Goal: Task Accomplishment & Management: Use online tool/utility

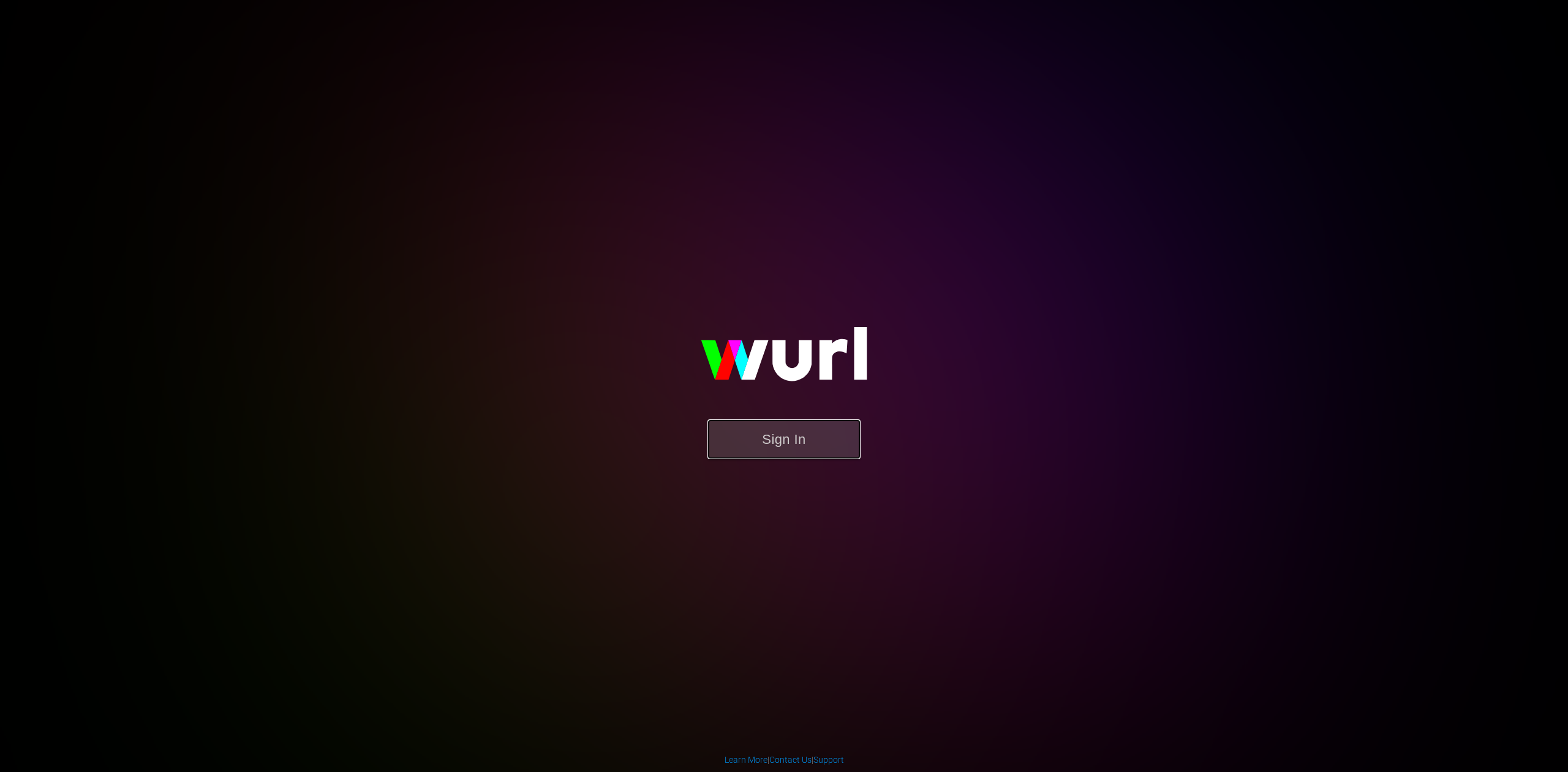
click at [779, 446] on button "Sign In" at bounding box center [784, 439] width 153 height 40
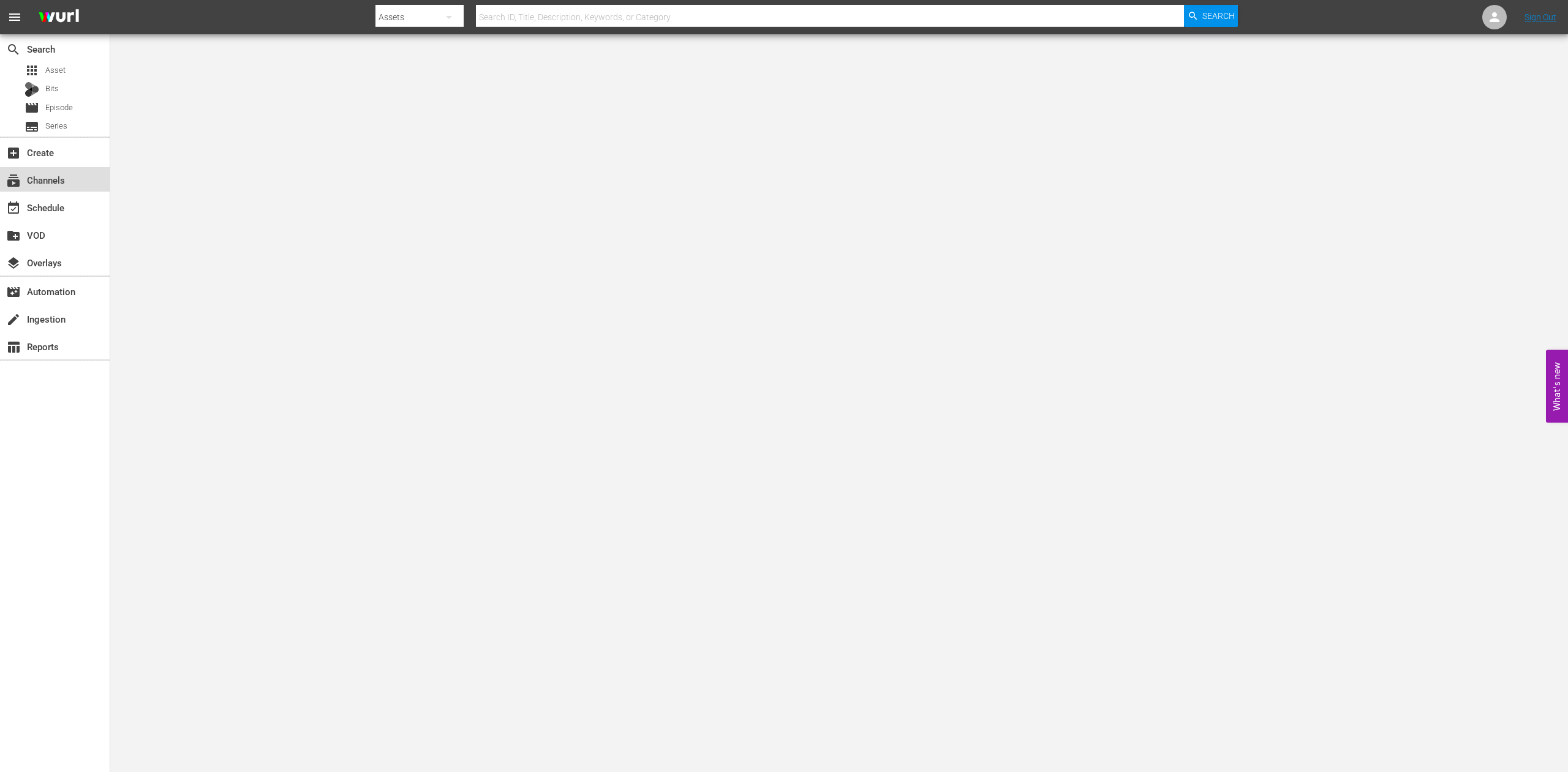
click at [48, 182] on div "subscriptions Channels" at bounding box center [34, 178] width 69 height 11
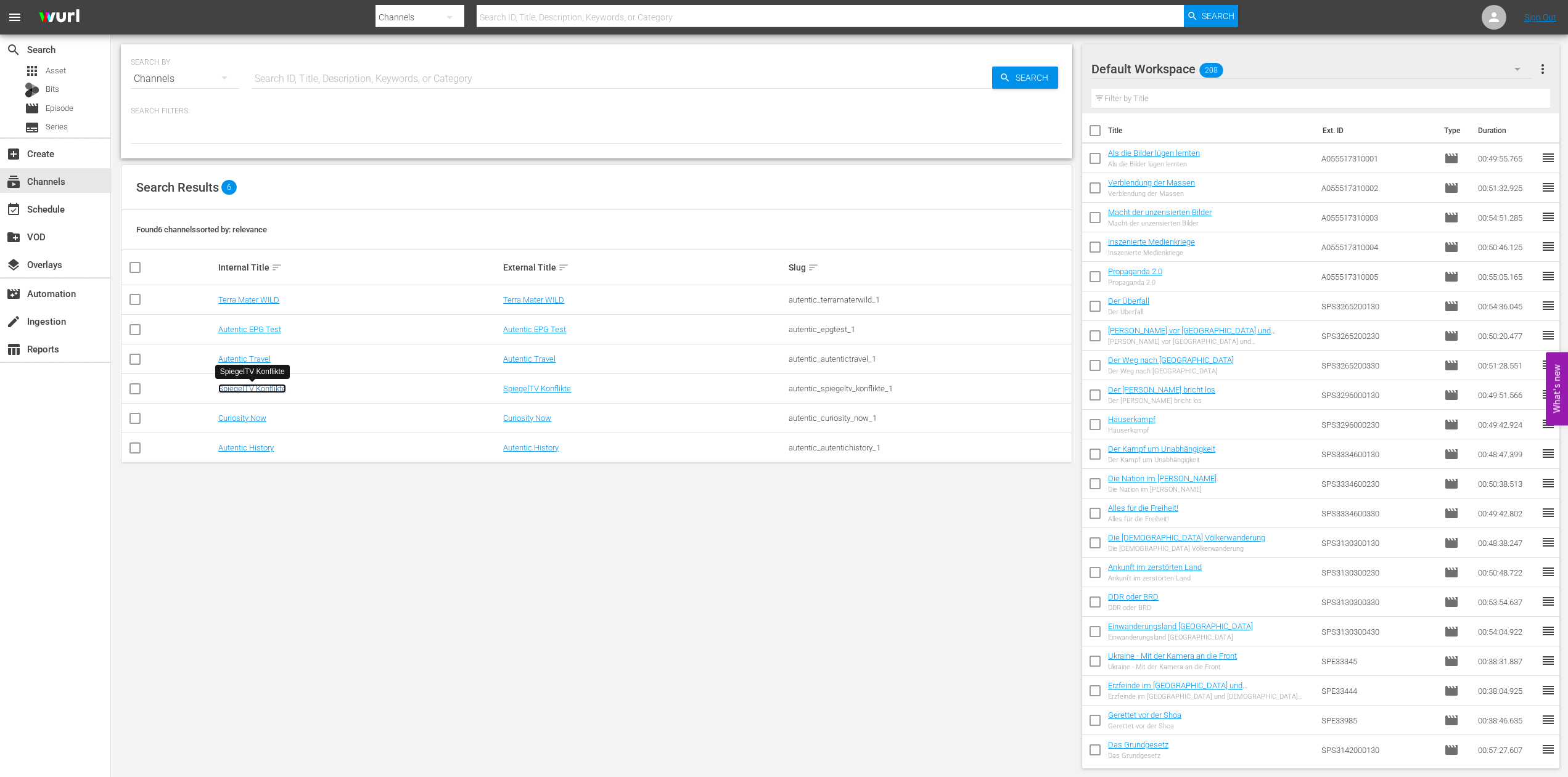
click at [240, 388] on link "SpiegelTV Konflikte" at bounding box center [251, 388] width 68 height 9
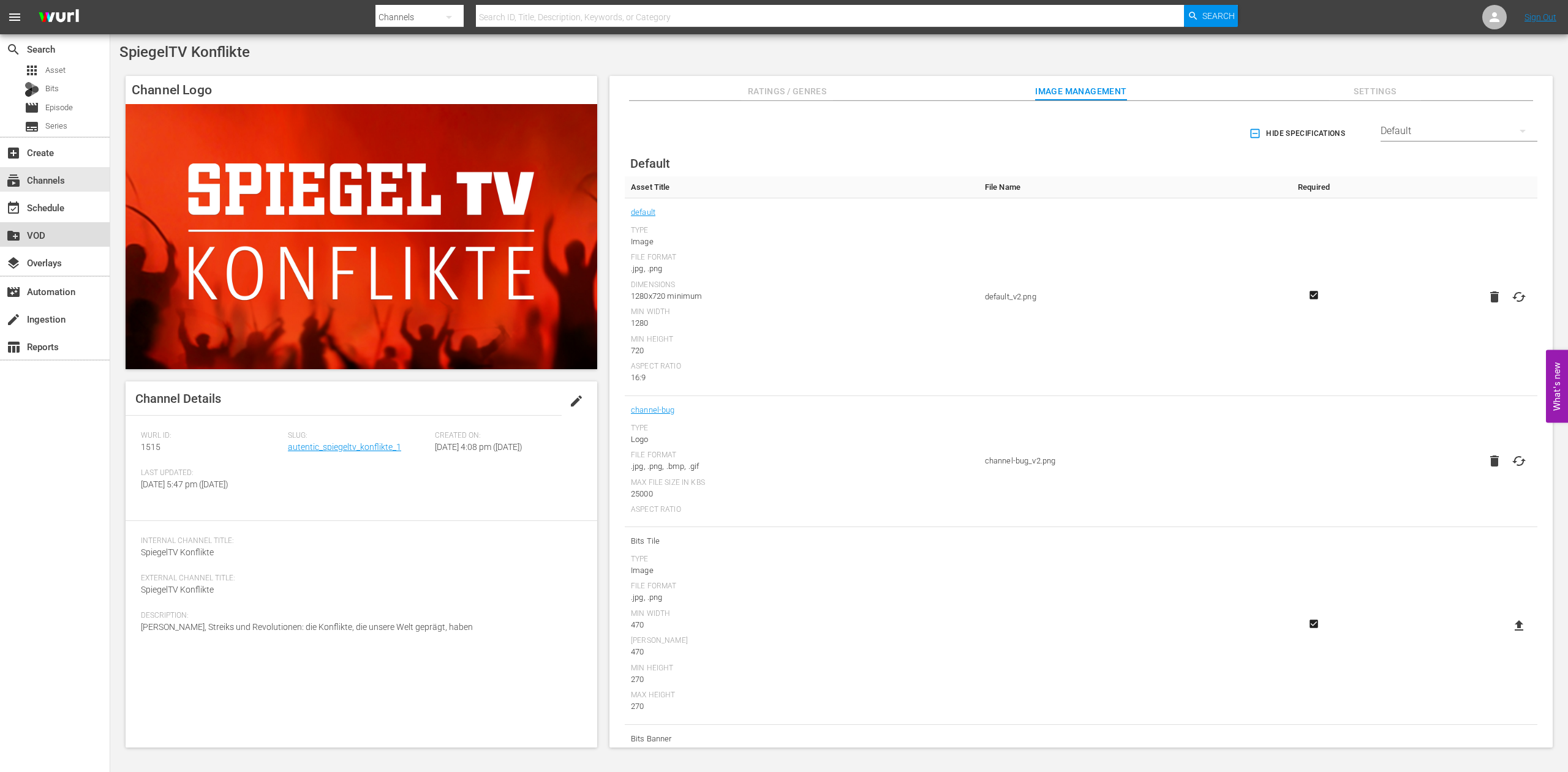
click at [42, 239] on div "create_new_folder VOD" at bounding box center [34, 234] width 69 height 11
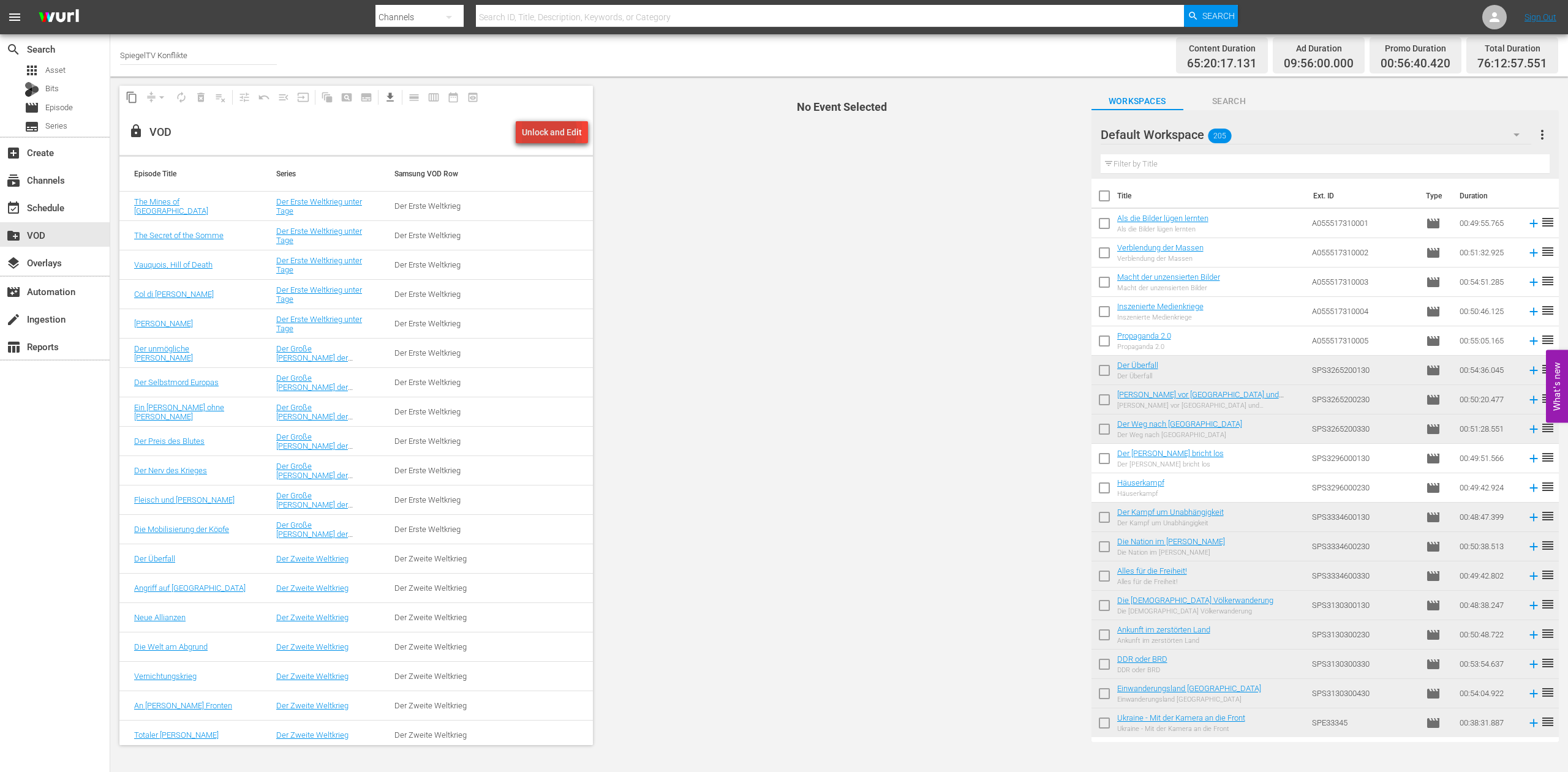
click at [545, 133] on div "Unlock and Edit" at bounding box center [552, 132] width 60 height 22
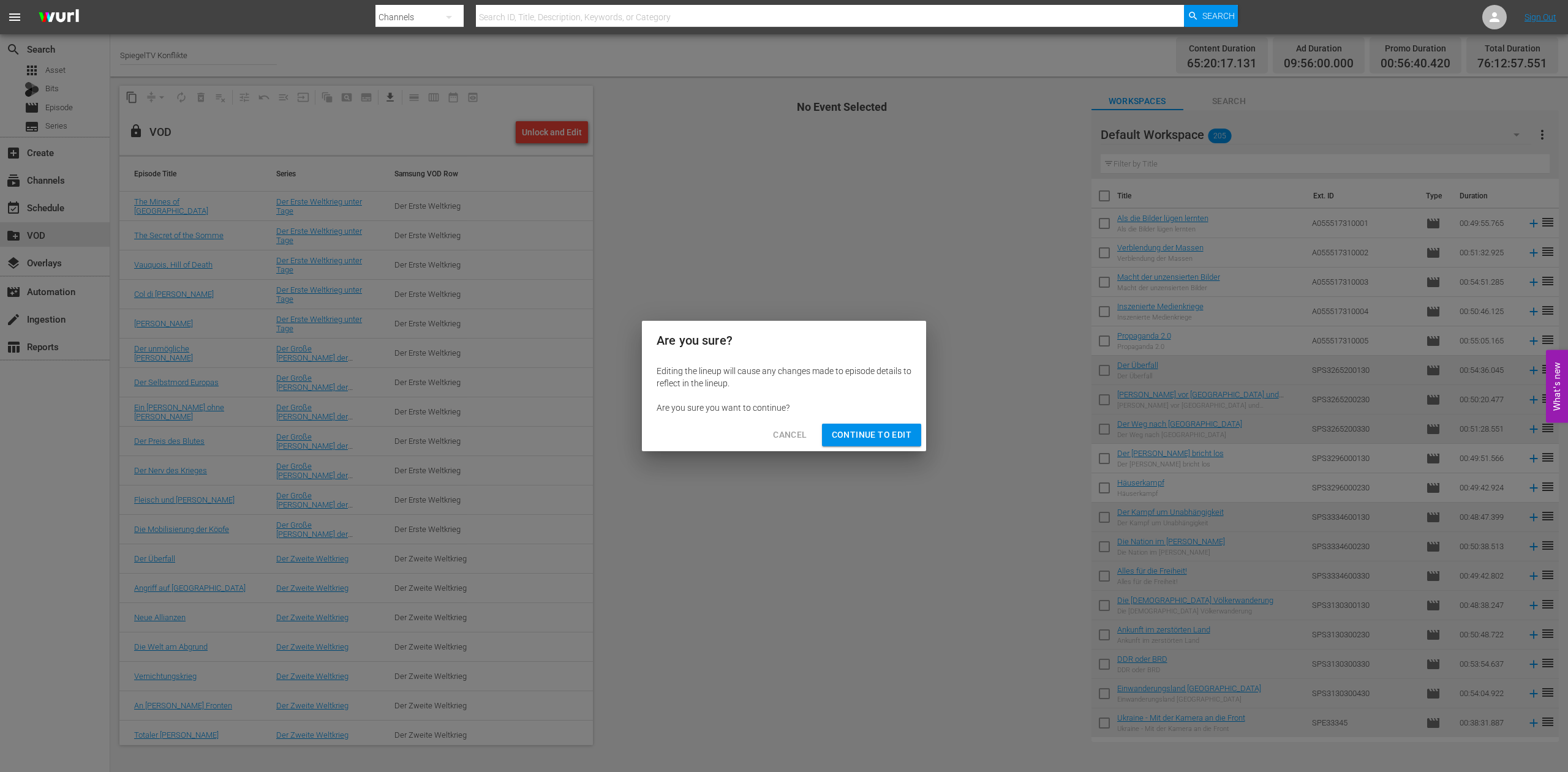
click at [863, 437] on span "Continue to Edit" at bounding box center [872, 435] width 79 height 15
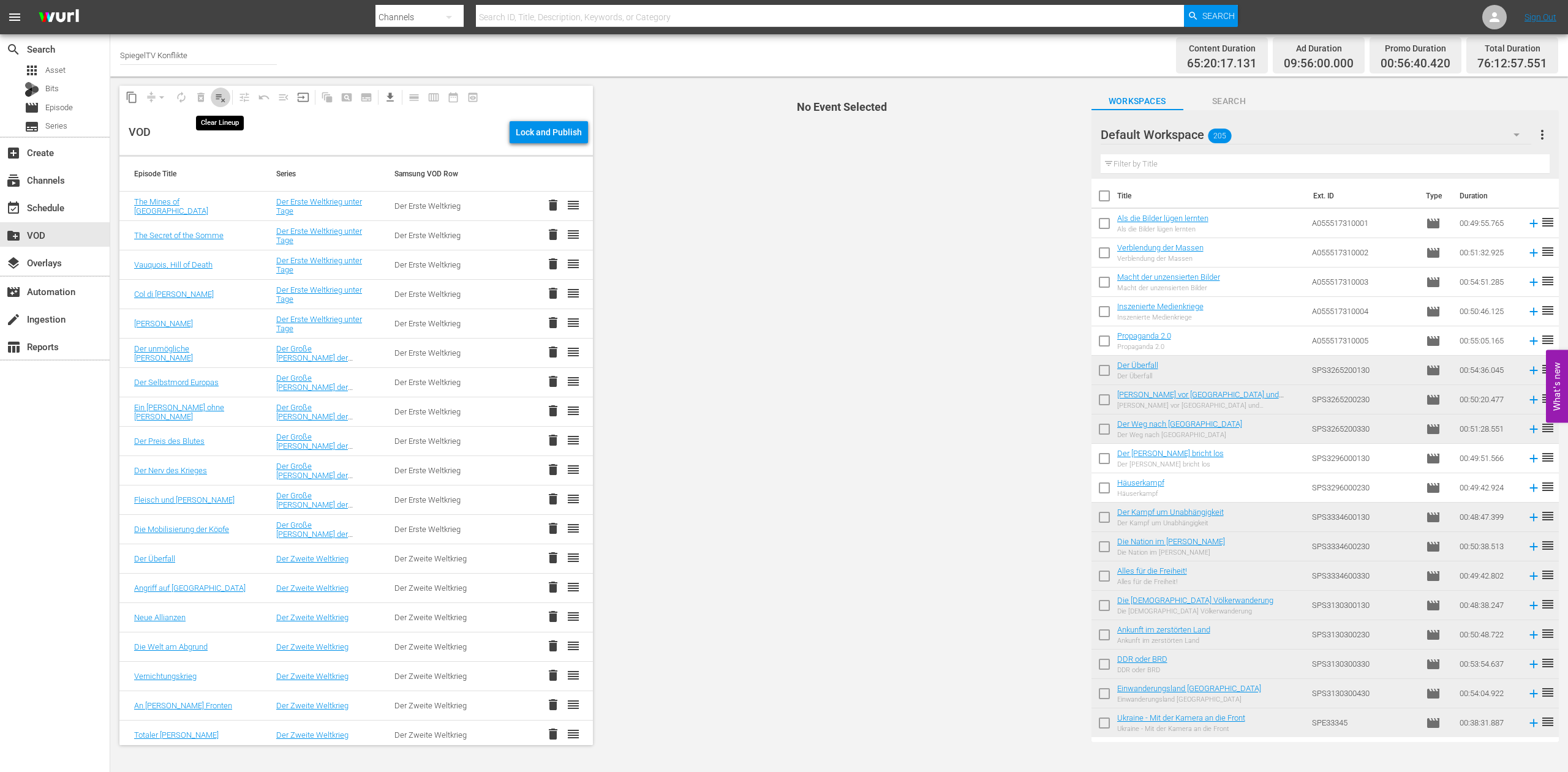
click at [219, 102] on span "playlist_remove_outlined" at bounding box center [221, 97] width 13 height 13
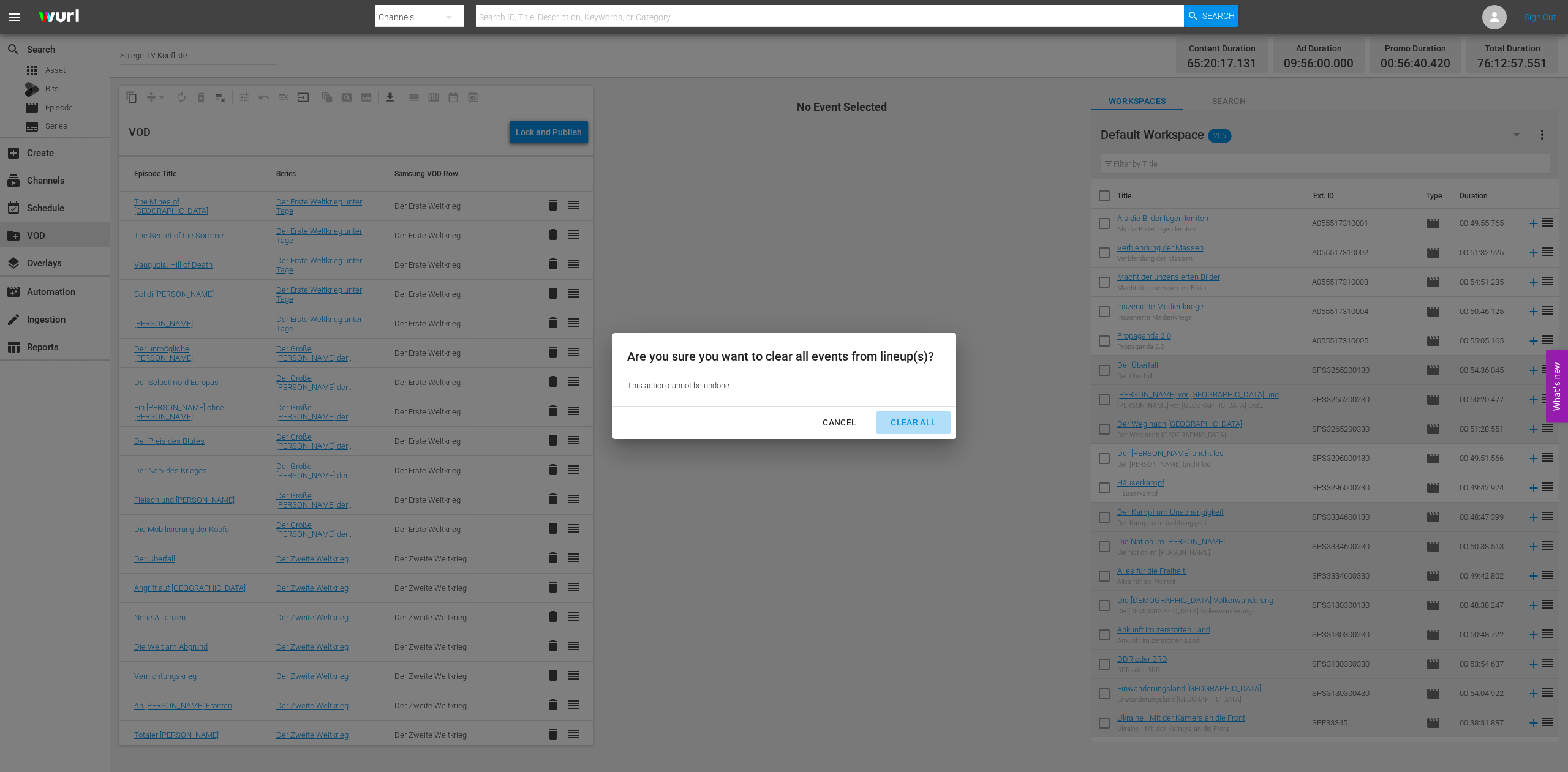
click at [912, 423] on div "Clear All" at bounding box center [913, 422] width 65 height 15
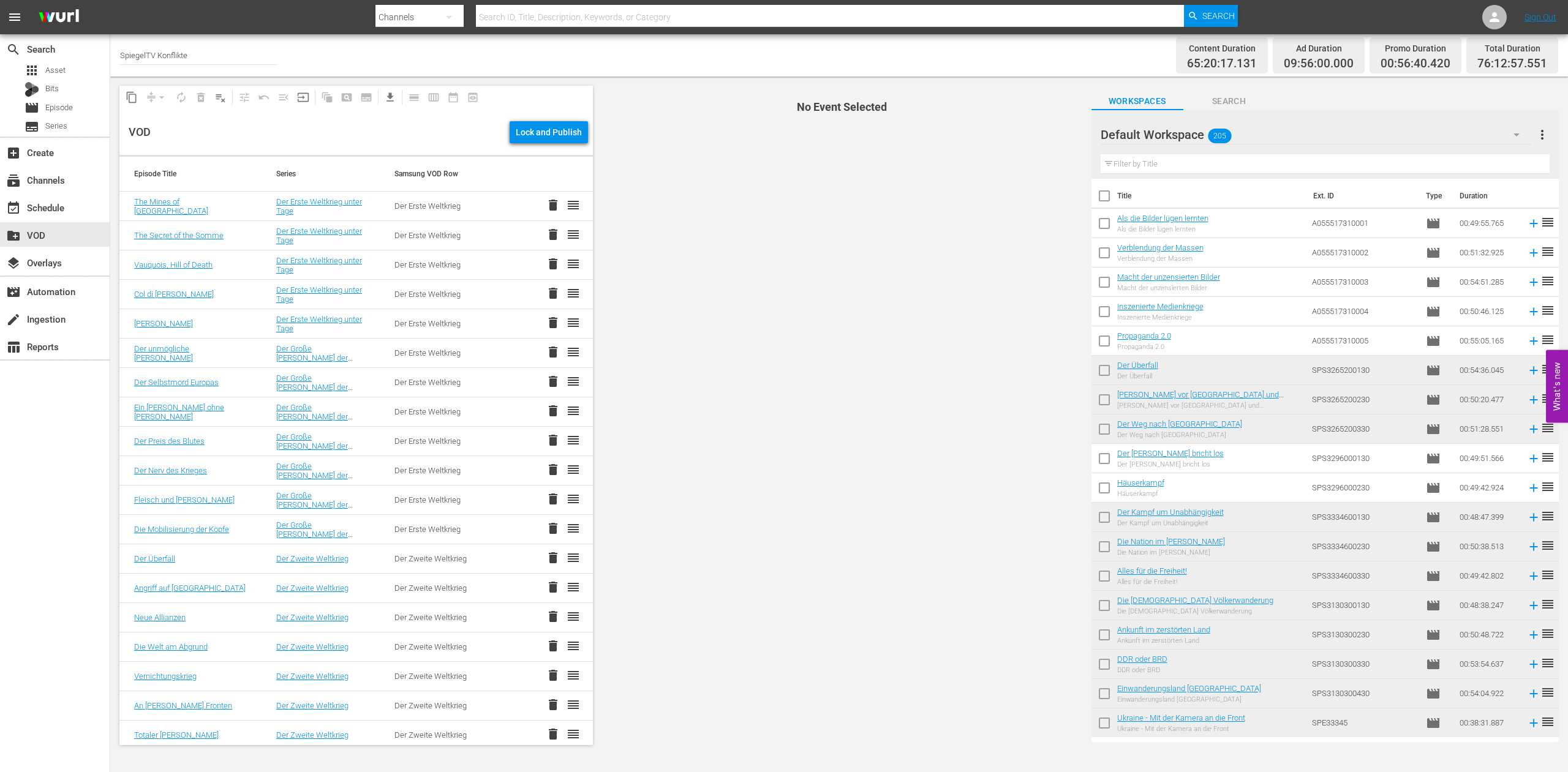
click at [1516, 134] on icon "button" at bounding box center [1517, 134] width 6 height 3
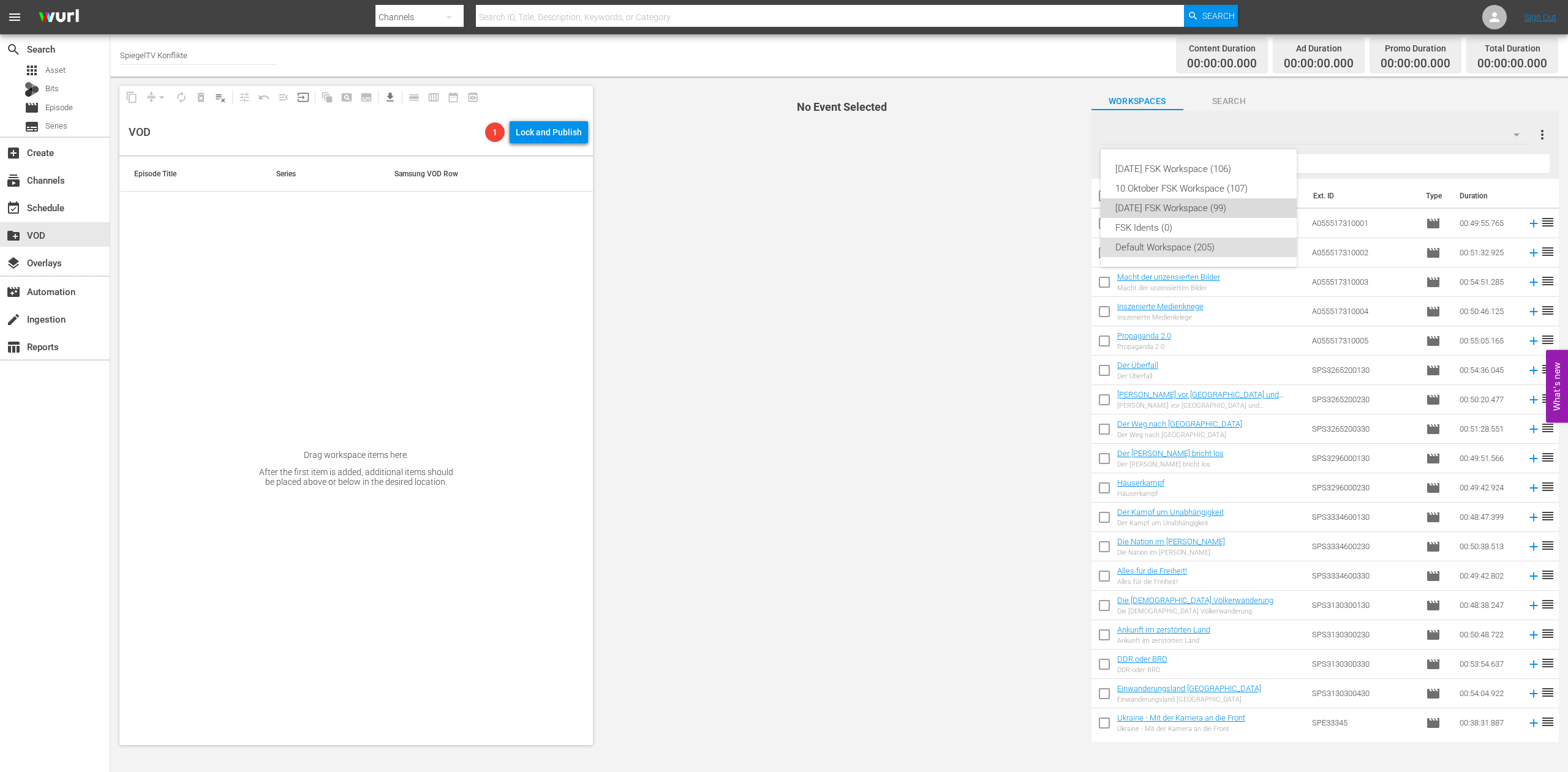
click at [1219, 209] on div "[DATE] FSK Workspace (99)" at bounding box center [1198, 208] width 167 height 20
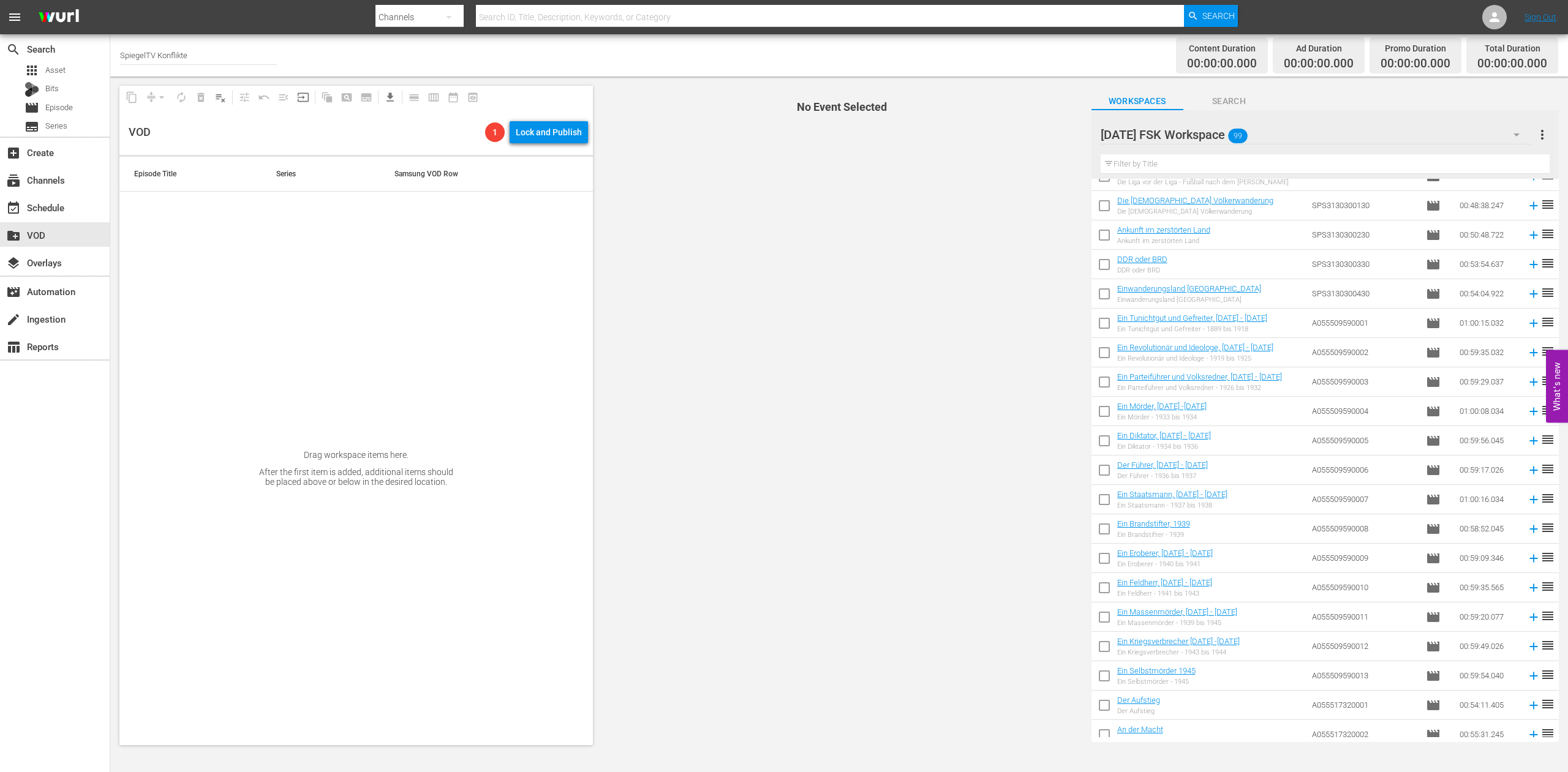
scroll to position [375, 0]
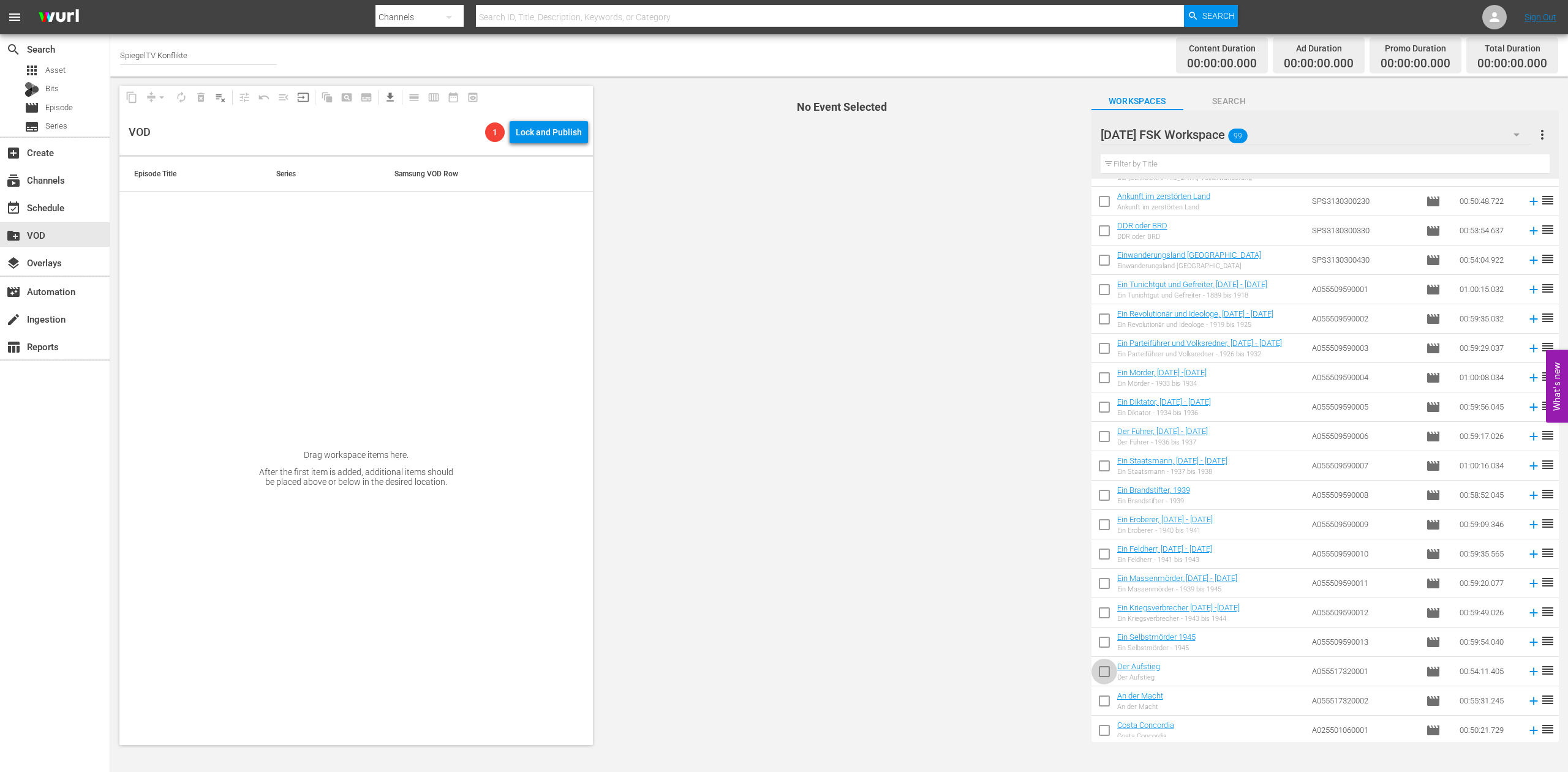
click at [1106, 670] on input "checkbox" at bounding box center [1104, 674] width 26 height 26
checkbox input "true"
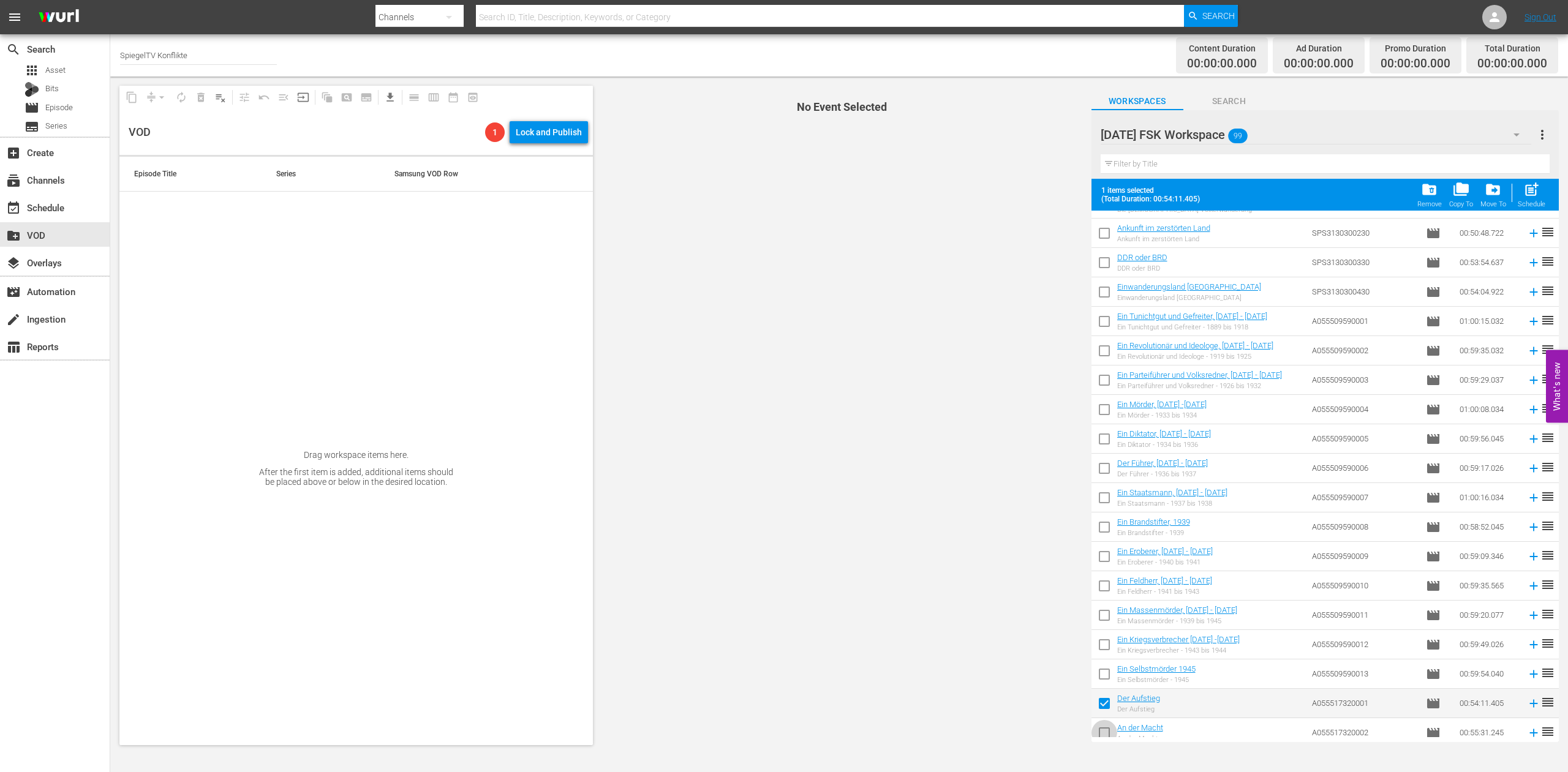
click at [1102, 729] on input "checkbox" at bounding box center [1104, 735] width 26 height 26
checkbox input "true"
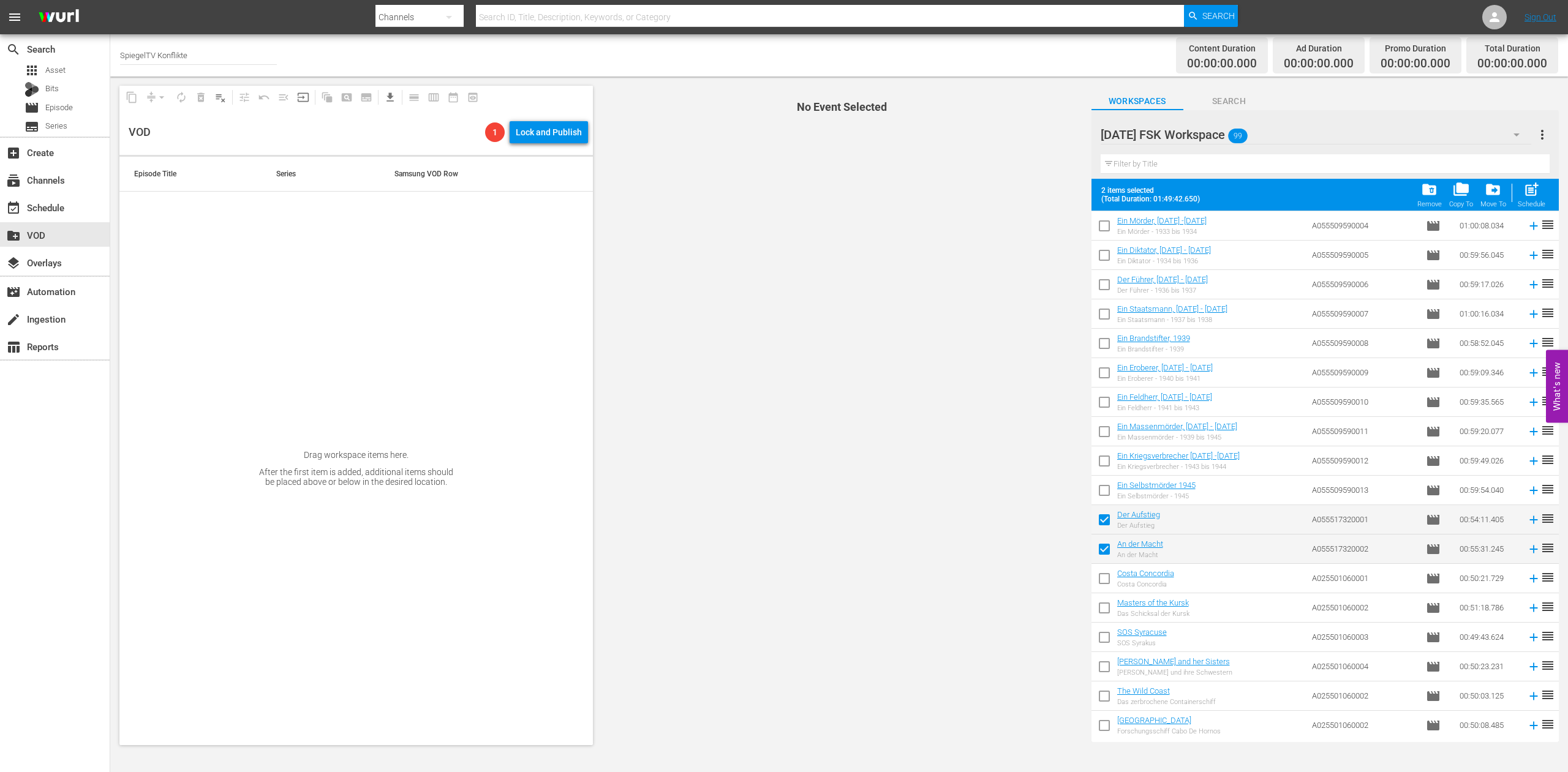
scroll to position [562, 0]
click at [1534, 193] on span "post_add" at bounding box center [1532, 189] width 16 height 16
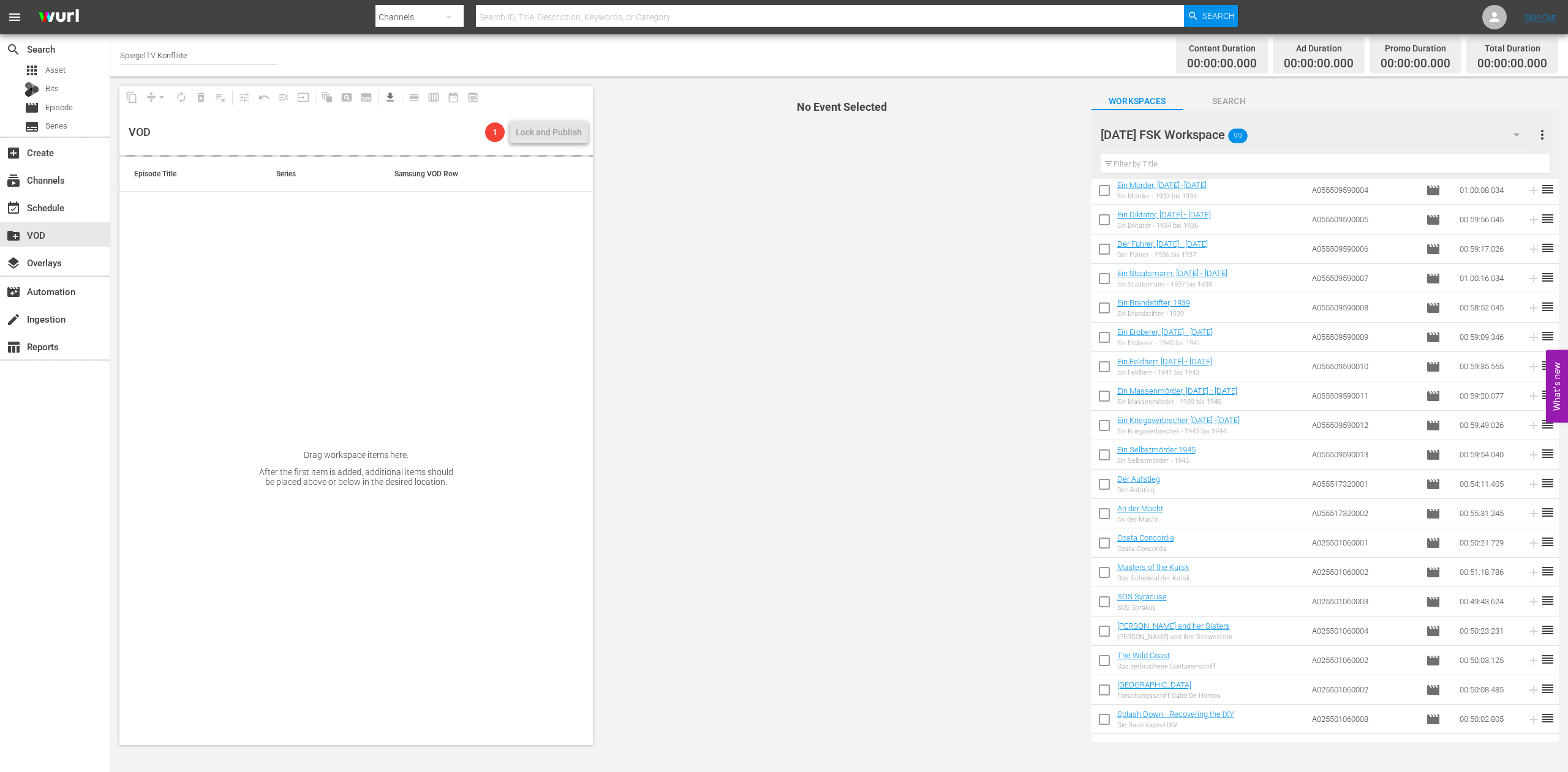
checkbox input "false"
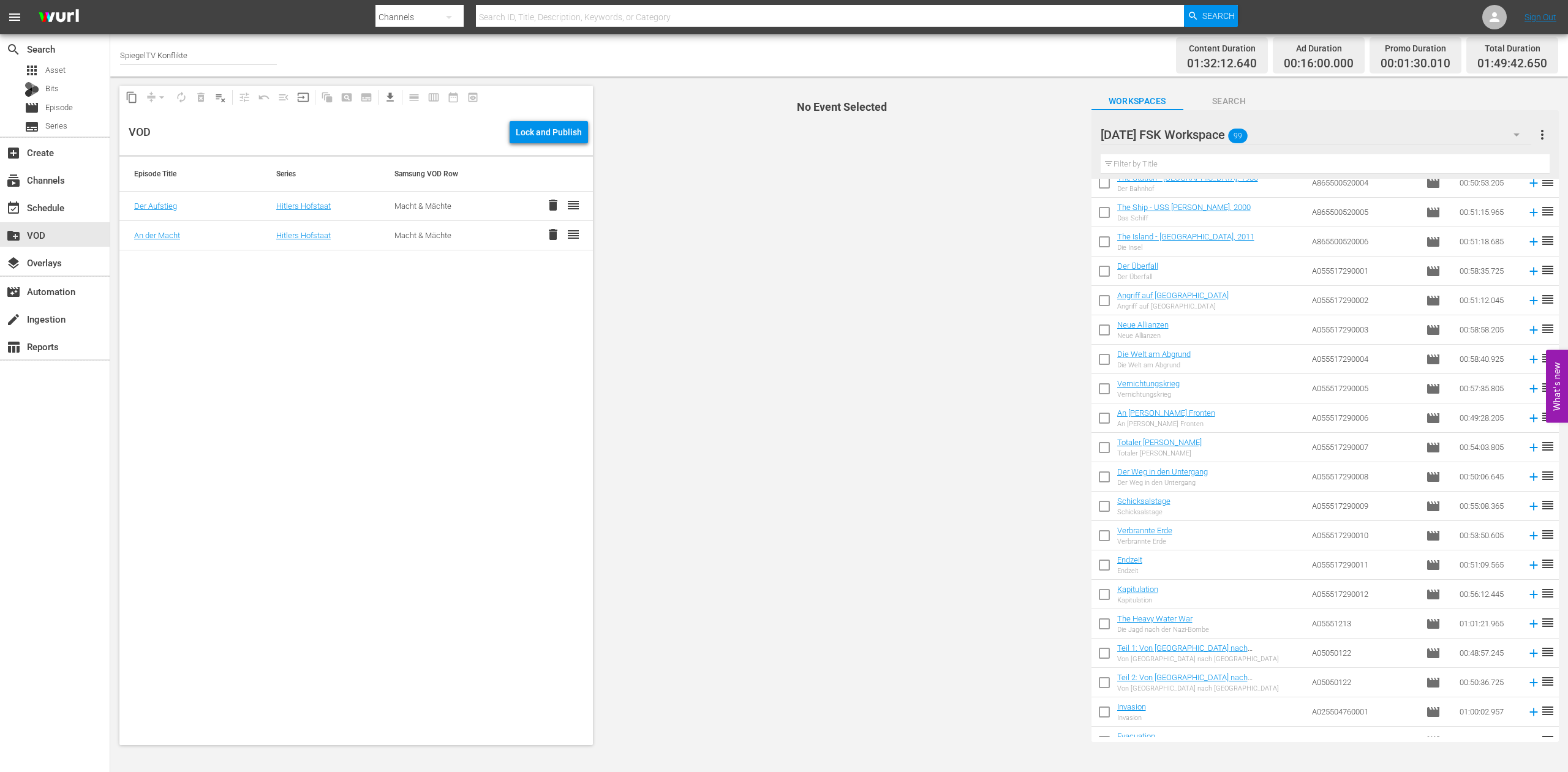
scroll to position [1576, 0]
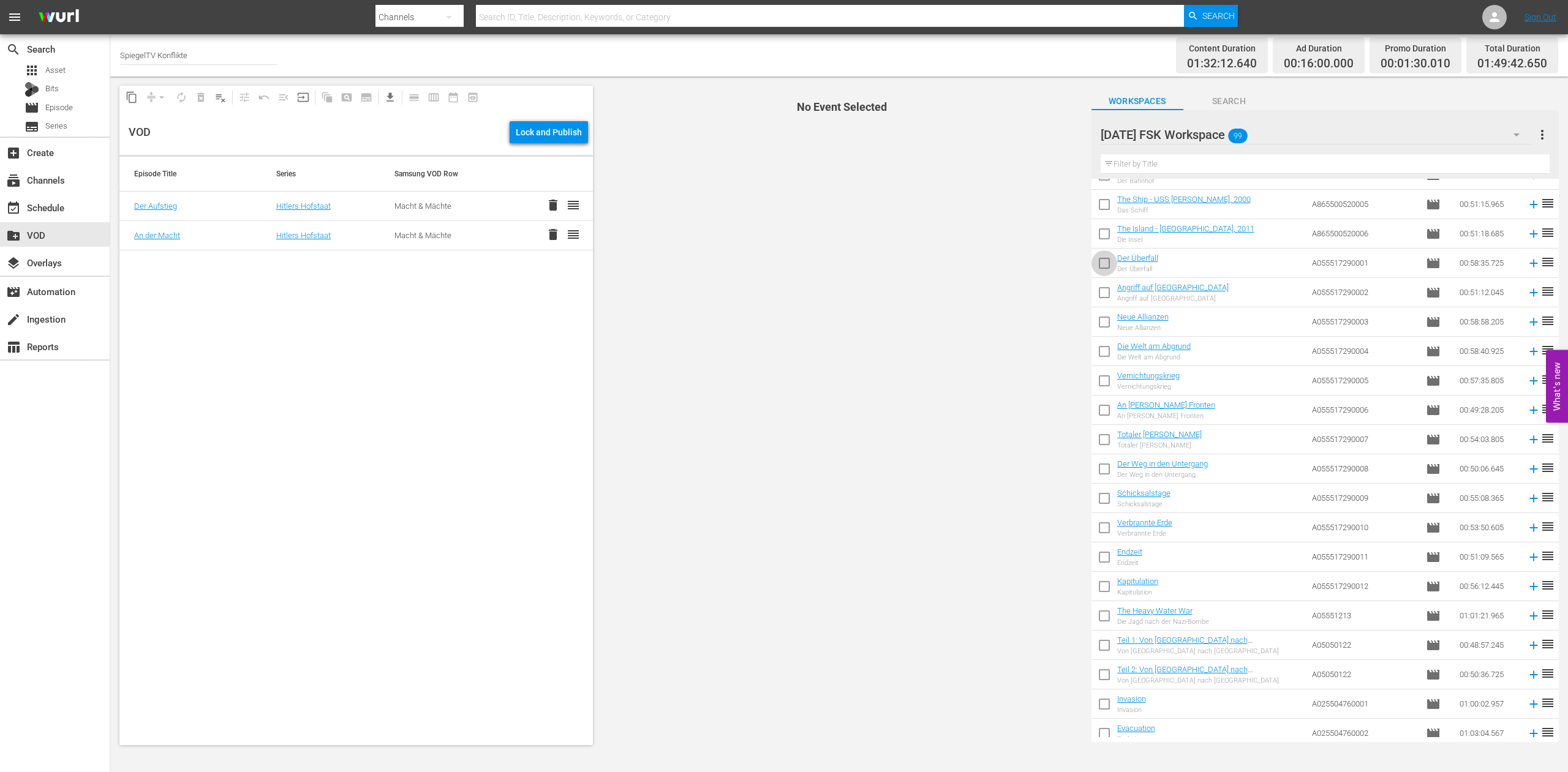
click at [1105, 266] on input "checkbox" at bounding box center [1104, 265] width 26 height 26
checkbox input "true"
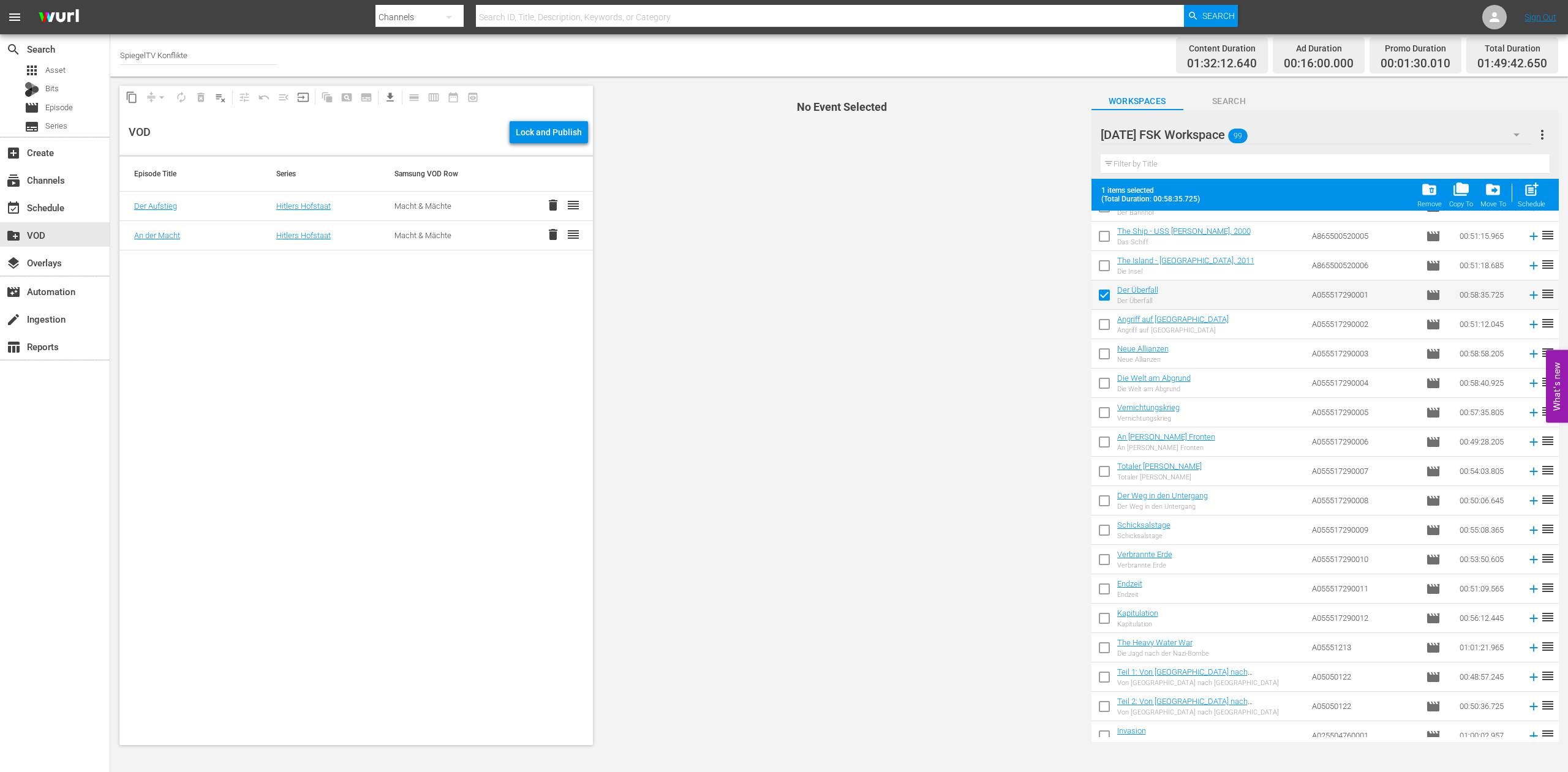
click at [1102, 324] on input "checkbox" at bounding box center [1104, 326] width 26 height 26
checkbox input "true"
click at [1104, 354] on input "checkbox" at bounding box center [1104, 356] width 26 height 26
checkbox input "true"
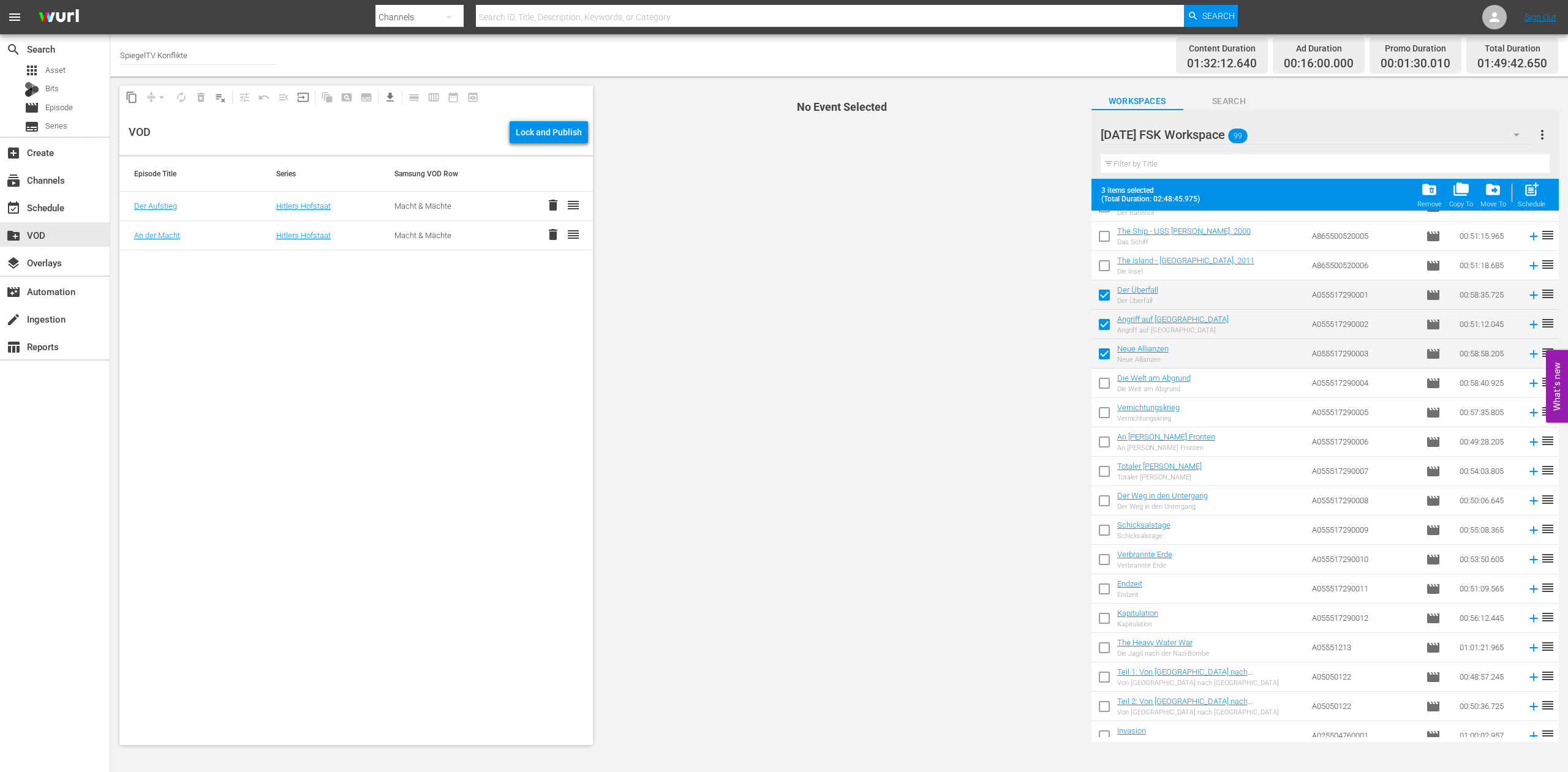
click at [1108, 384] on input "checkbox" at bounding box center [1104, 386] width 26 height 26
checkbox input "true"
click at [1104, 411] on input "checkbox" at bounding box center [1104, 415] width 26 height 26
checkbox input "true"
drag, startPoint x: 1108, startPoint y: 441, endPoint x: 1108, endPoint y: 462, distance: 21.0
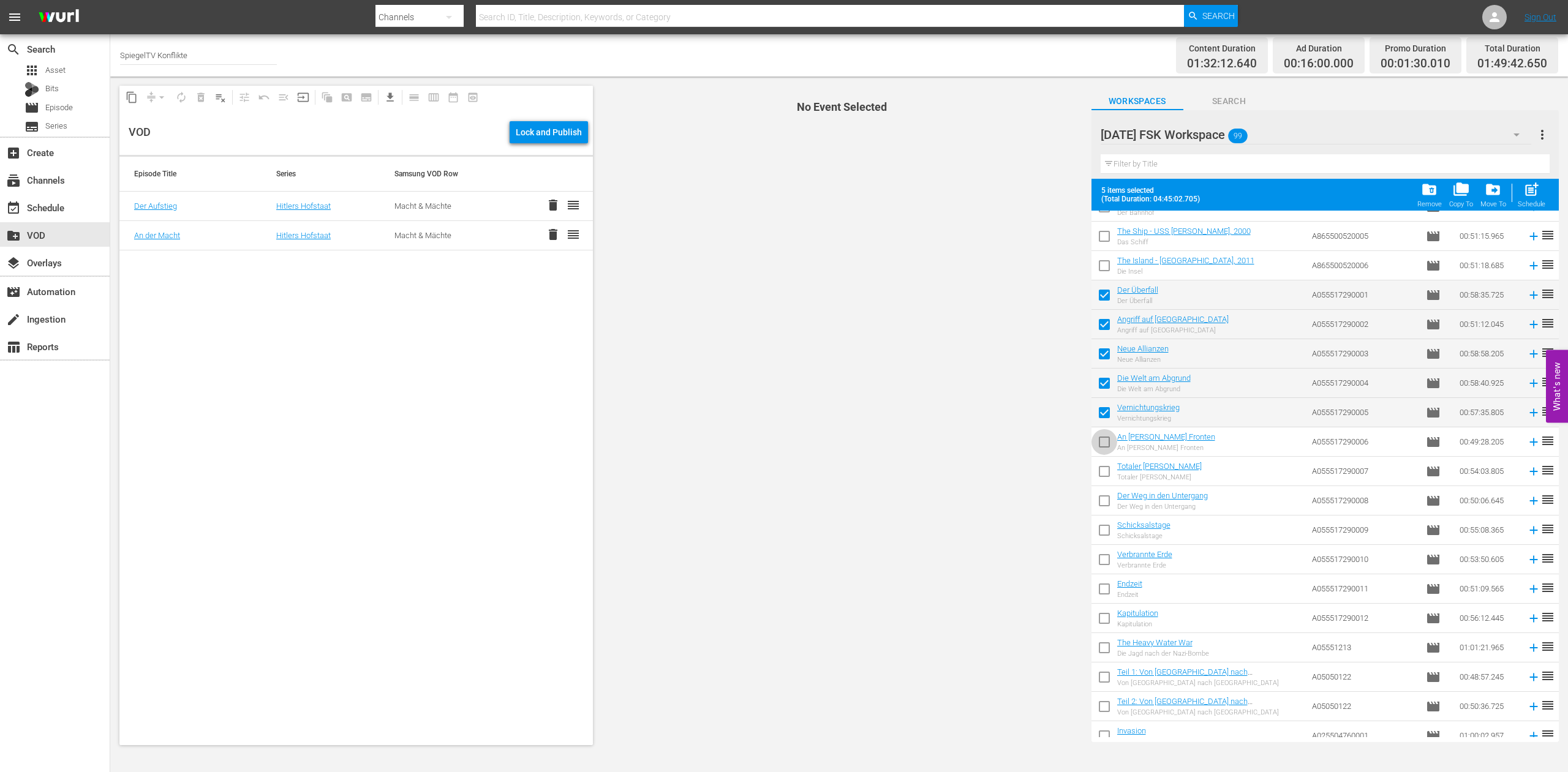
click at [1107, 441] on input "checkbox" at bounding box center [1104, 445] width 26 height 26
checkbox input "true"
click at [1108, 474] on input "checkbox" at bounding box center [1104, 473] width 26 height 26
checkbox input "true"
click at [1106, 501] on input "checkbox" at bounding box center [1104, 503] width 26 height 26
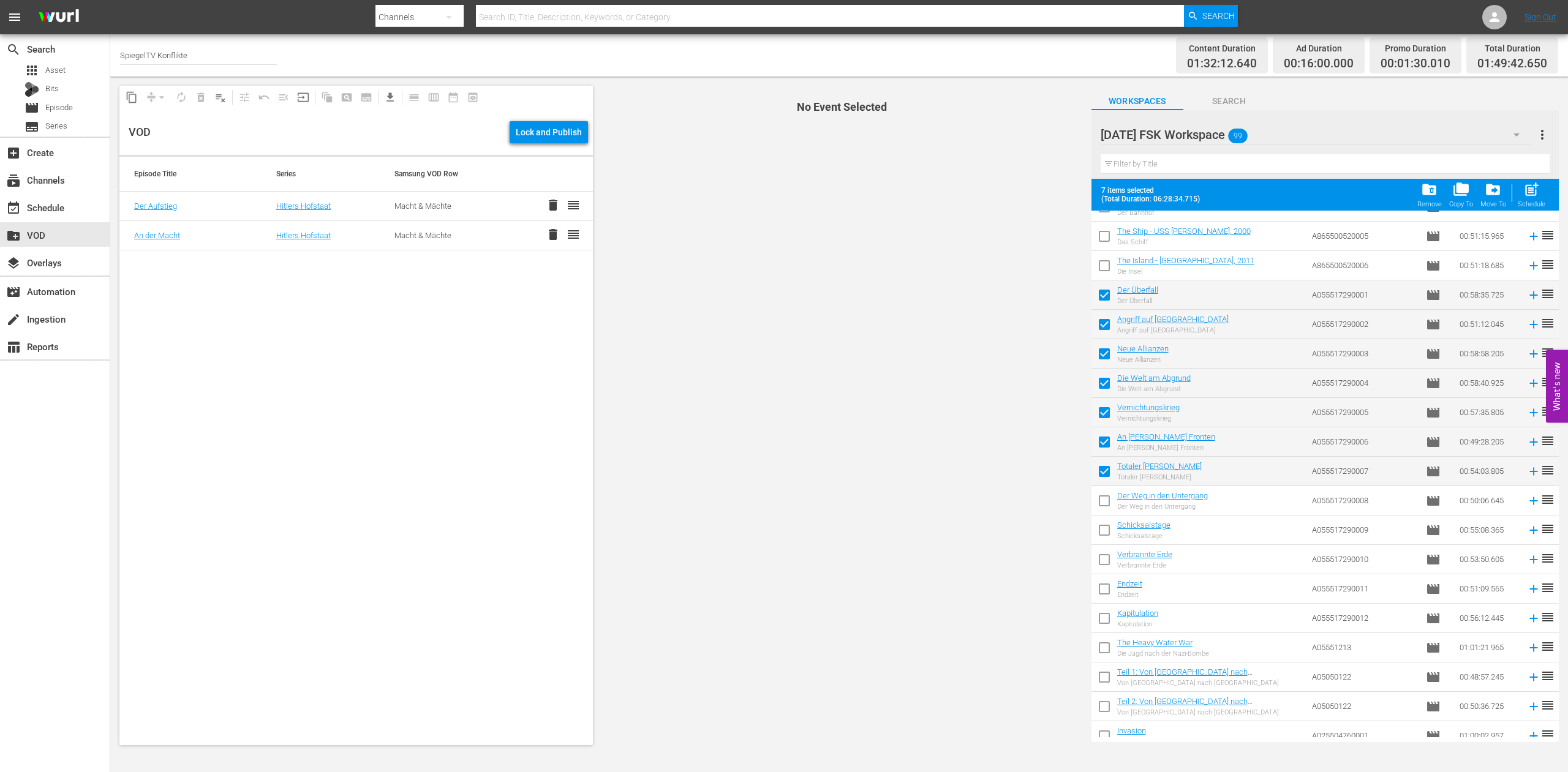
checkbox input "true"
click at [1108, 530] on input "checkbox" at bounding box center [1104, 532] width 26 height 26
checkbox input "true"
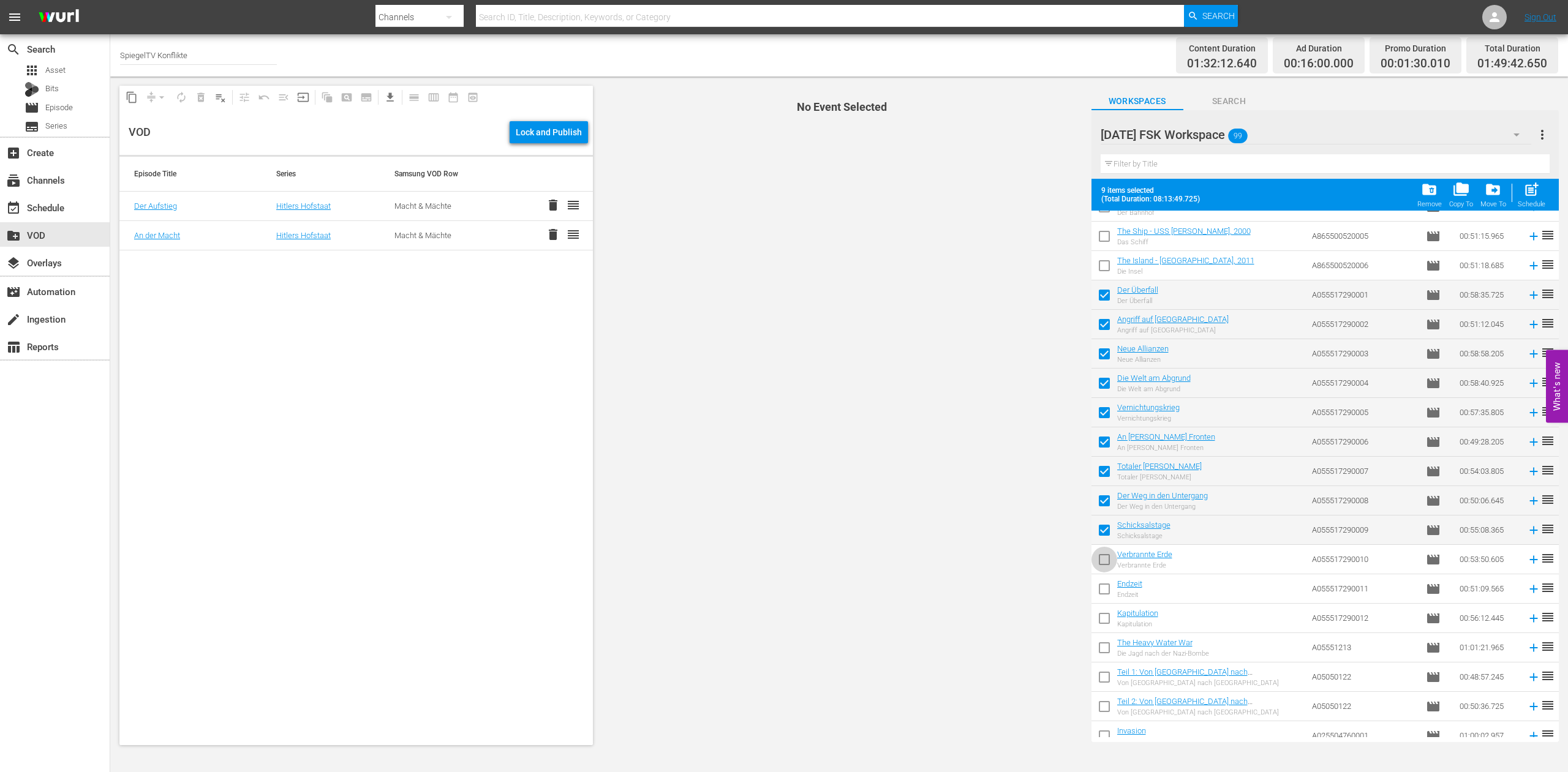
click at [1104, 563] on input "checkbox" at bounding box center [1104, 562] width 26 height 26
checkbox input "true"
click at [1108, 590] on input "checkbox" at bounding box center [1104, 592] width 26 height 26
checkbox input "true"
click at [1107, 619] on input "checkbox" at bounding box center [1104, 620] width 26 height 26
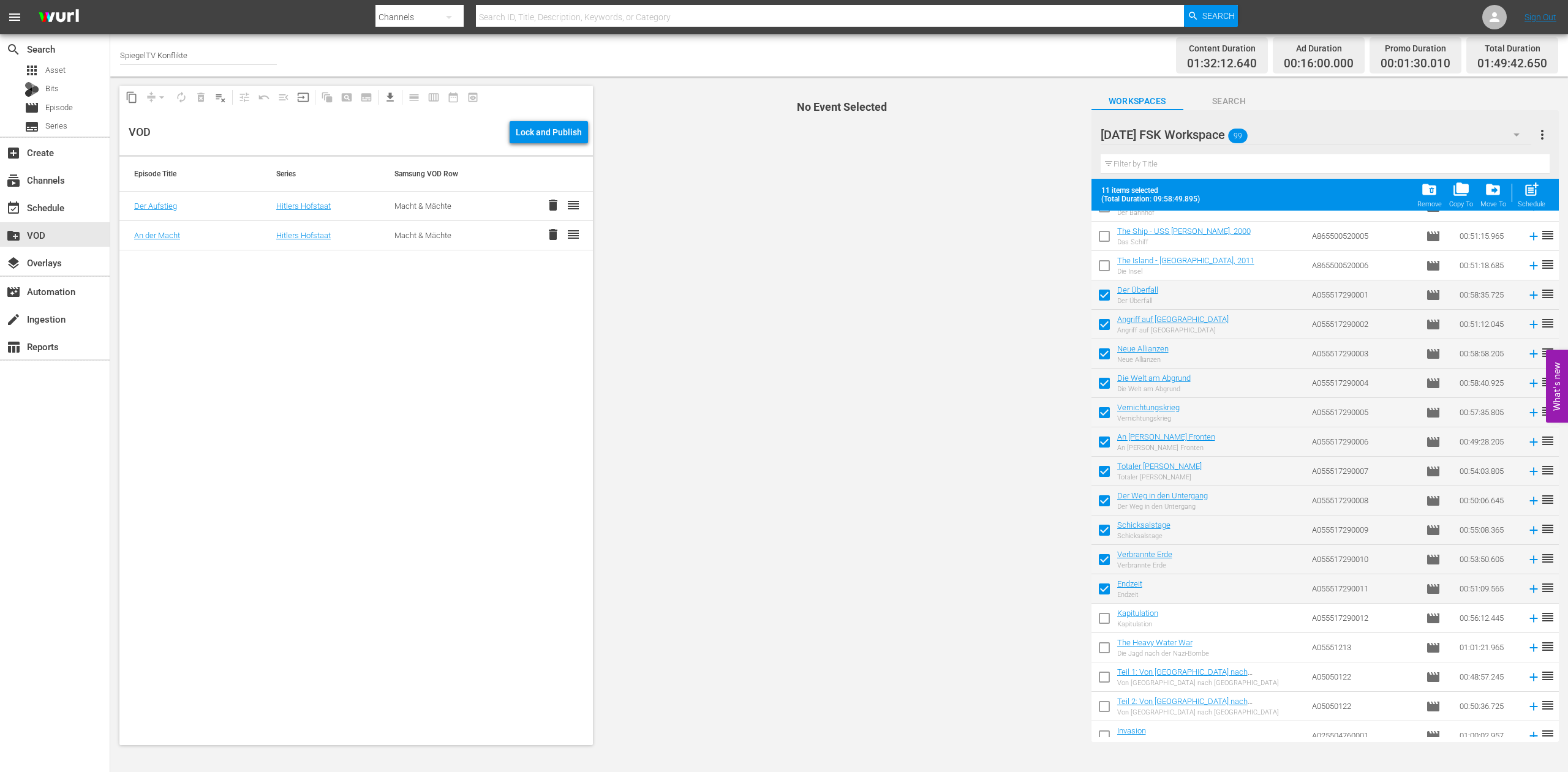
checkbox input "true"
click at [1537, 198] on span "post_add" at bounding box center [1532, 189] width 16 height 16
checkbox input "false"
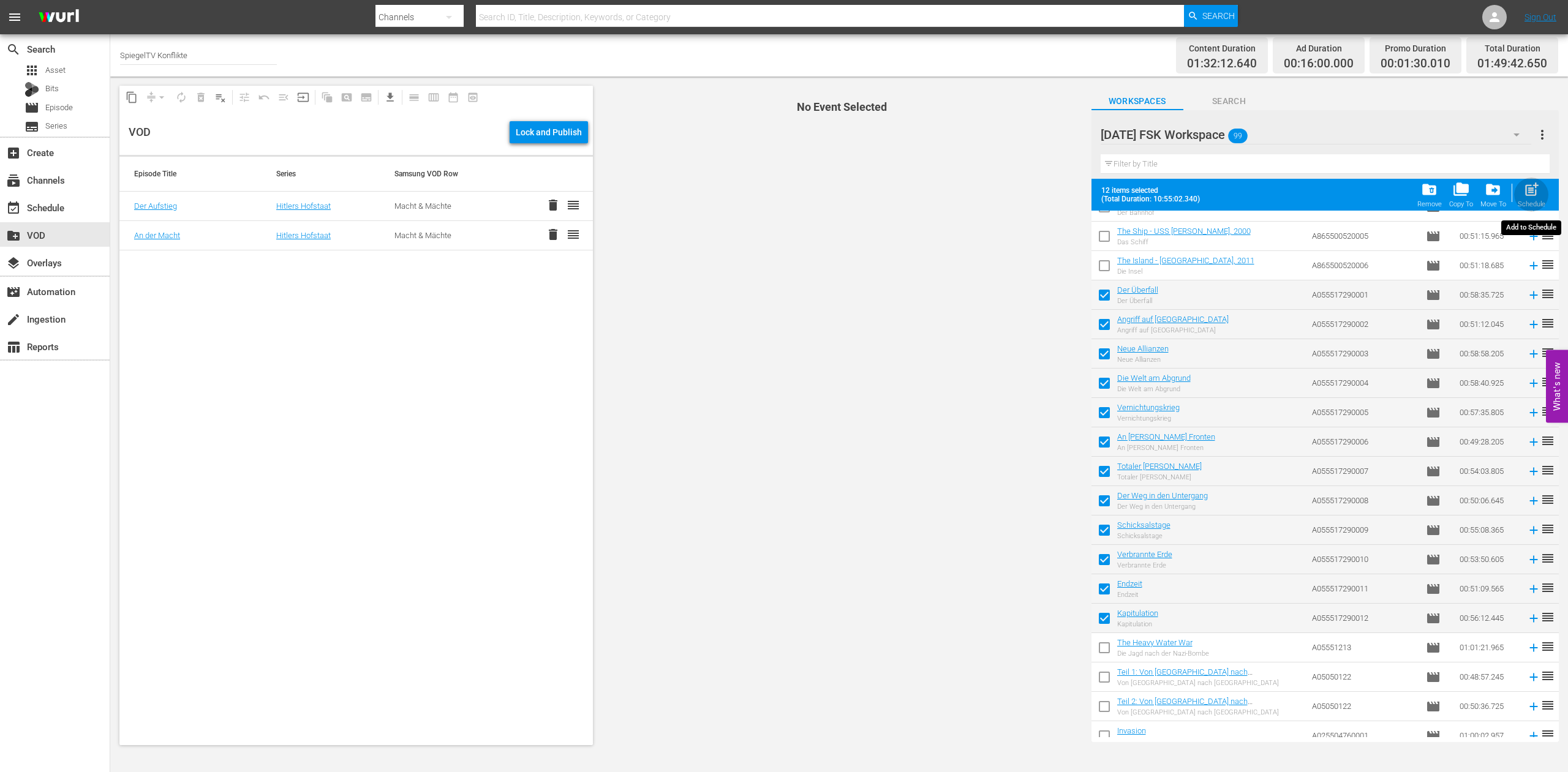
checkbox input "false"
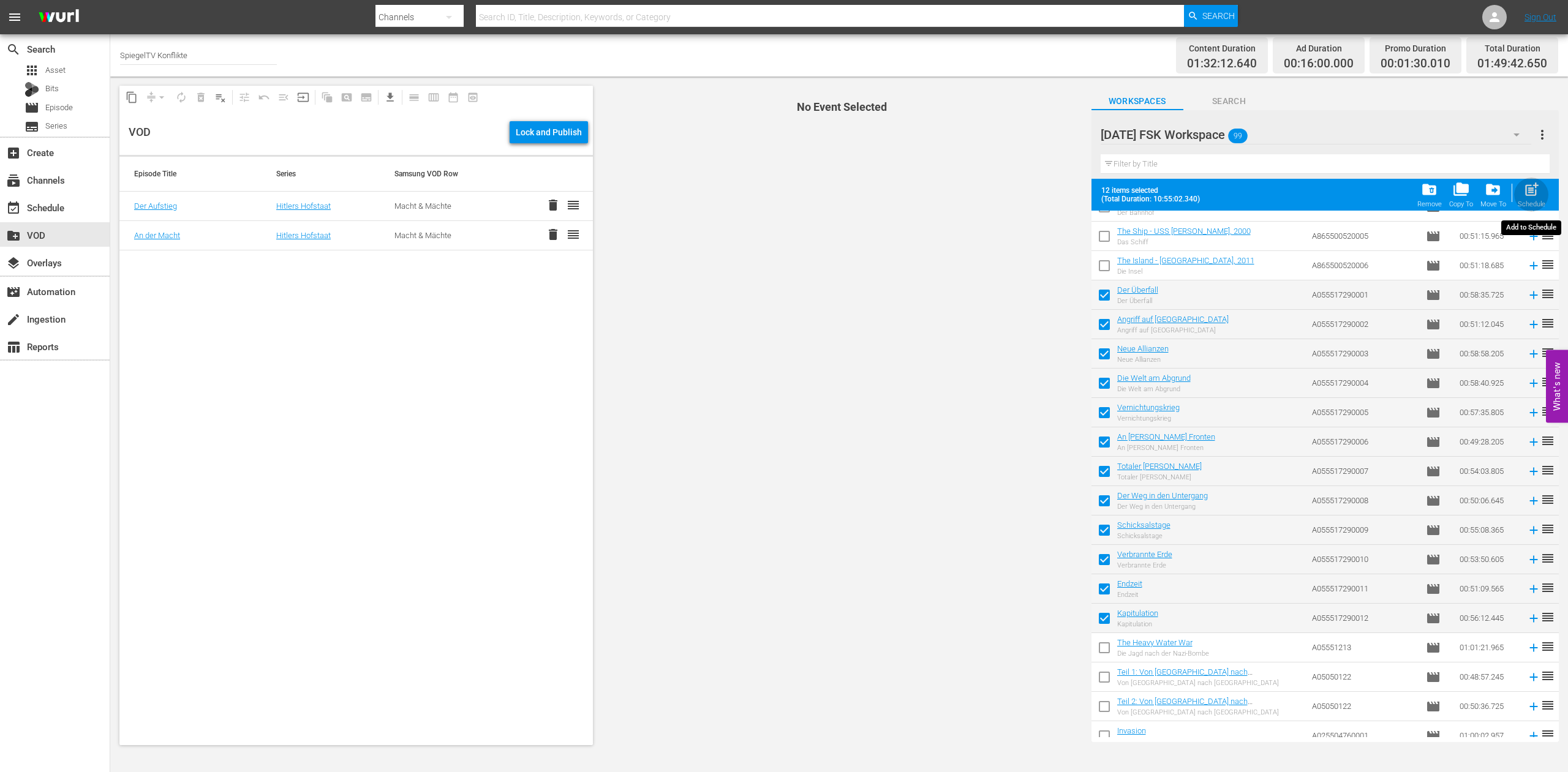
checkbox input "false"
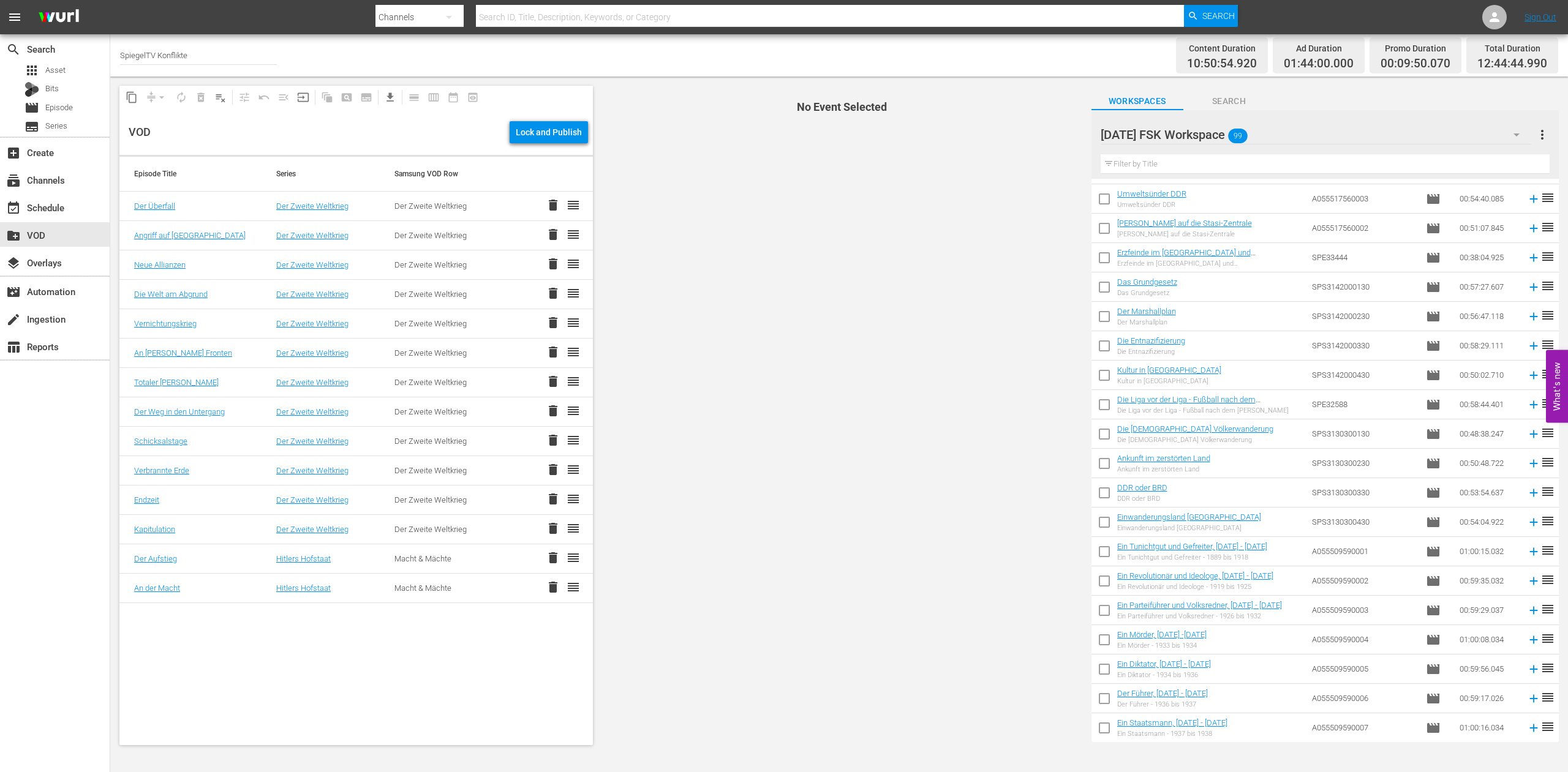
scroll to position [0, 0]
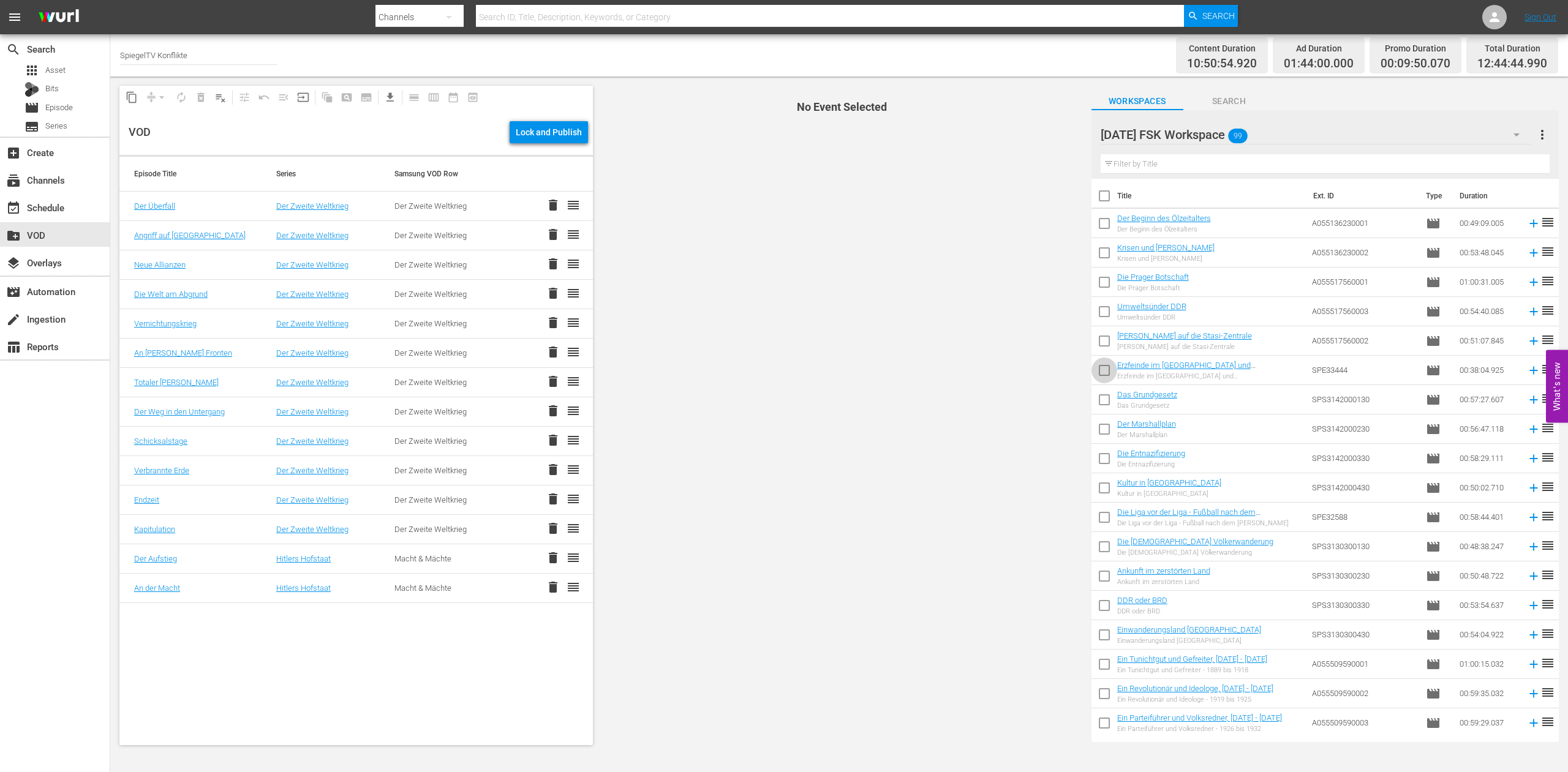
click at [1105, 372] on input "checkbox" at bounding box center [1104, 372] width 26 height 26
checkbox input "true"
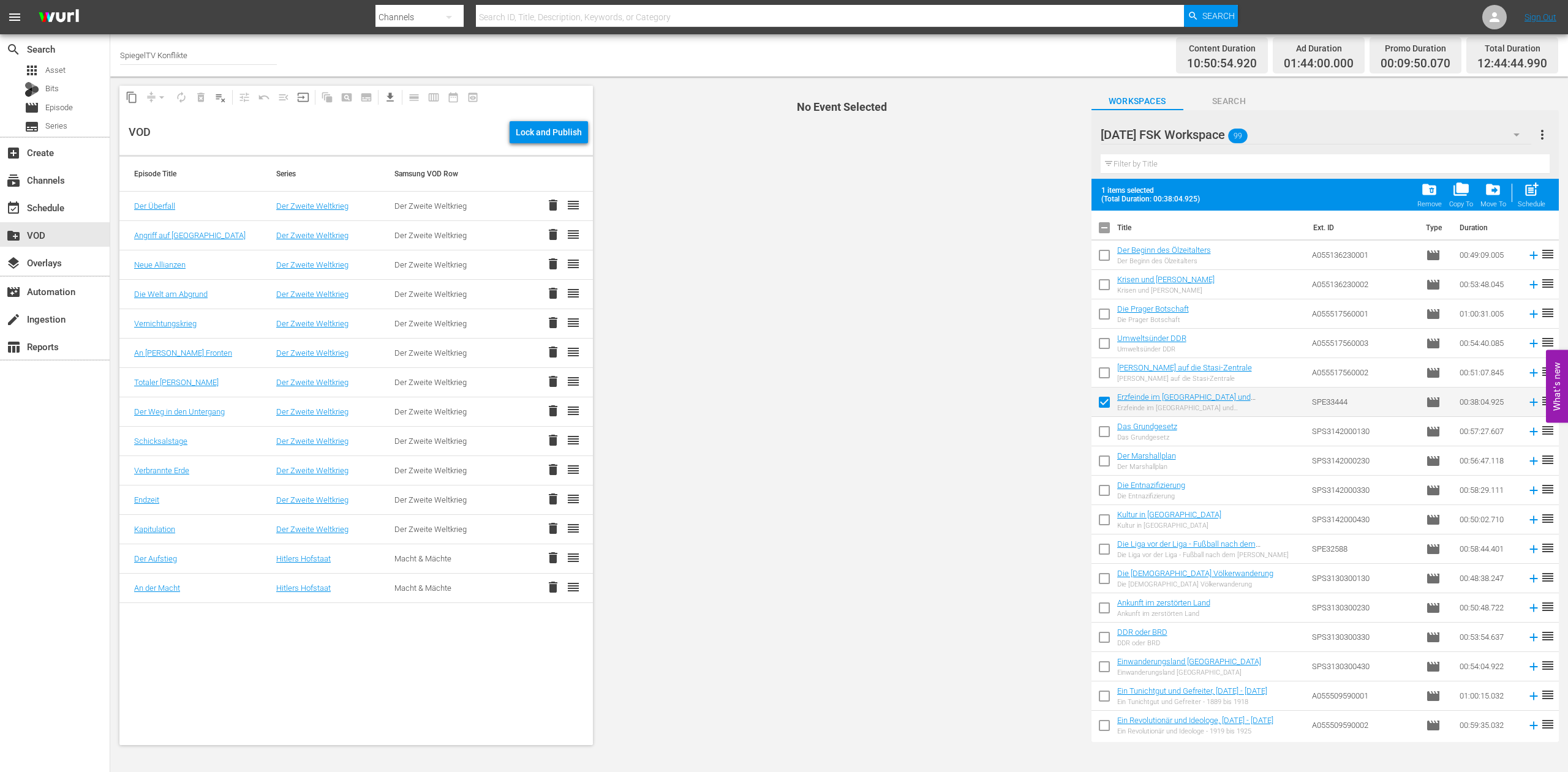
click at [1104, 547] on input "checkbox" at bounding box center [1104, 552] width 26 height 26
checkbox input "true"
click at [1531, 194] on span "post_add" at bounding box center [1532, 189] width 16 height 16
checkbox input "false"
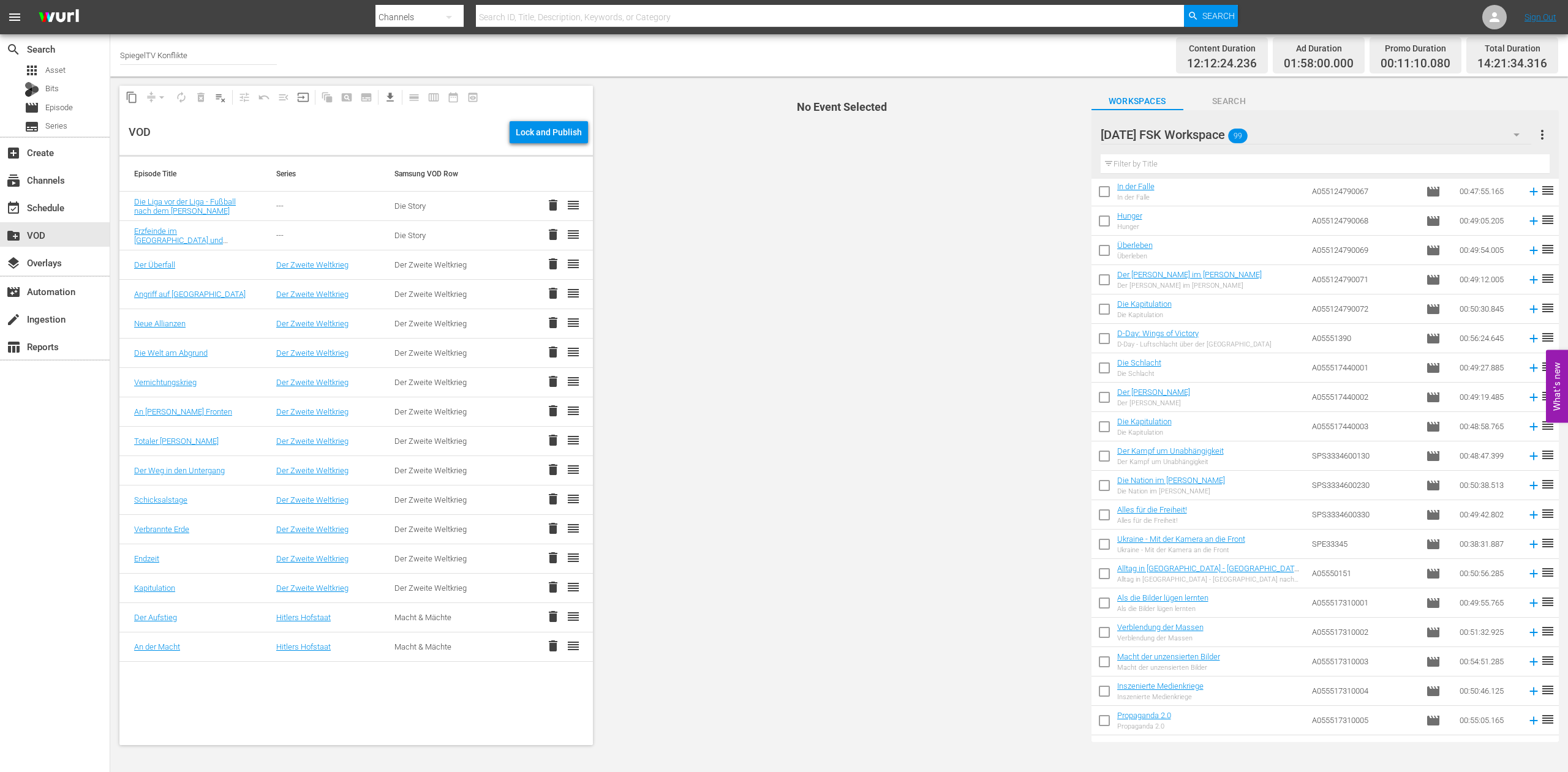
scroll to position [2194, 0]
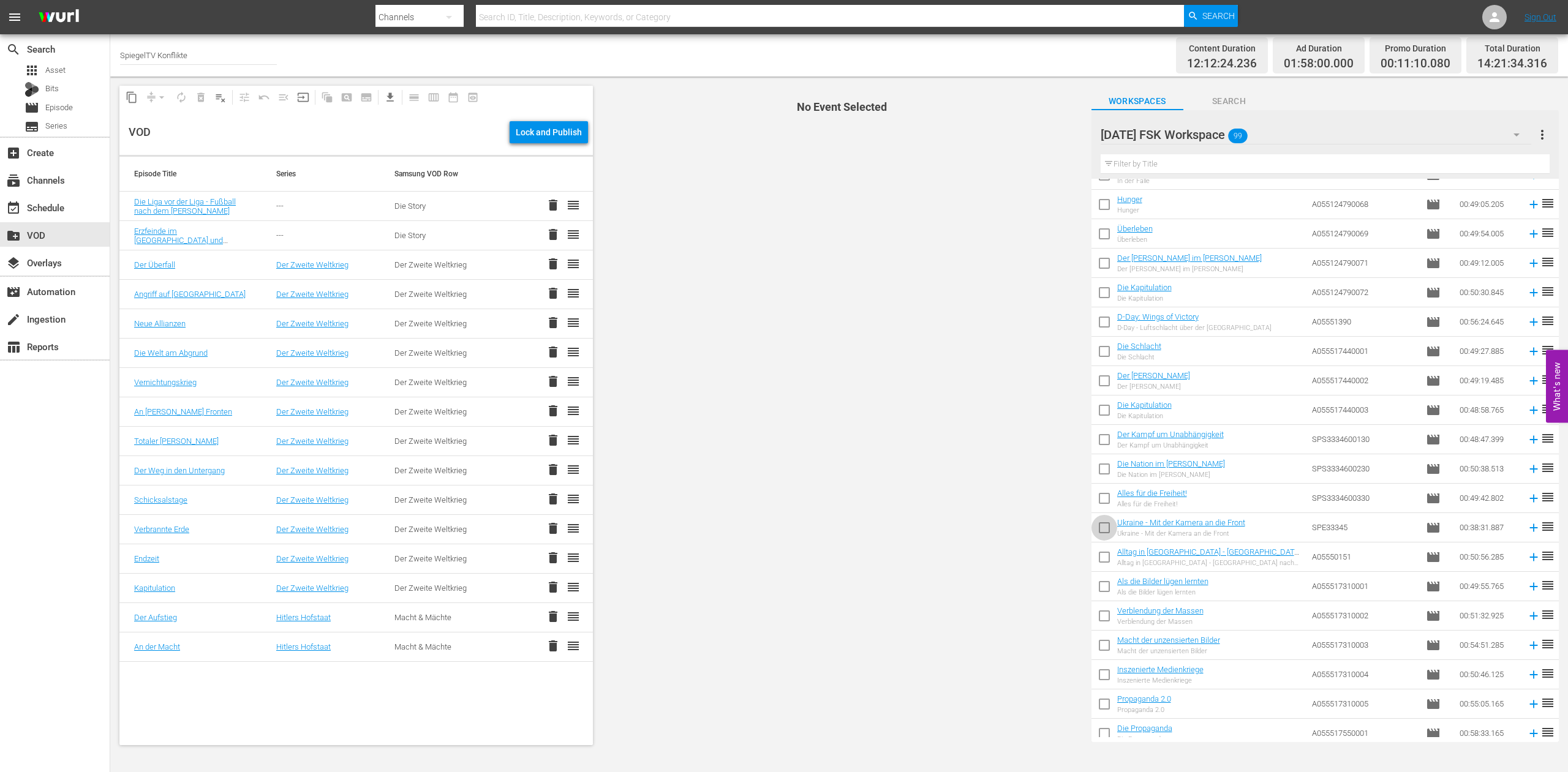
click at [1101, 527] on input "checkbox" at bounding box center [1104, 530] width 26 height 26
checkbox input "true"
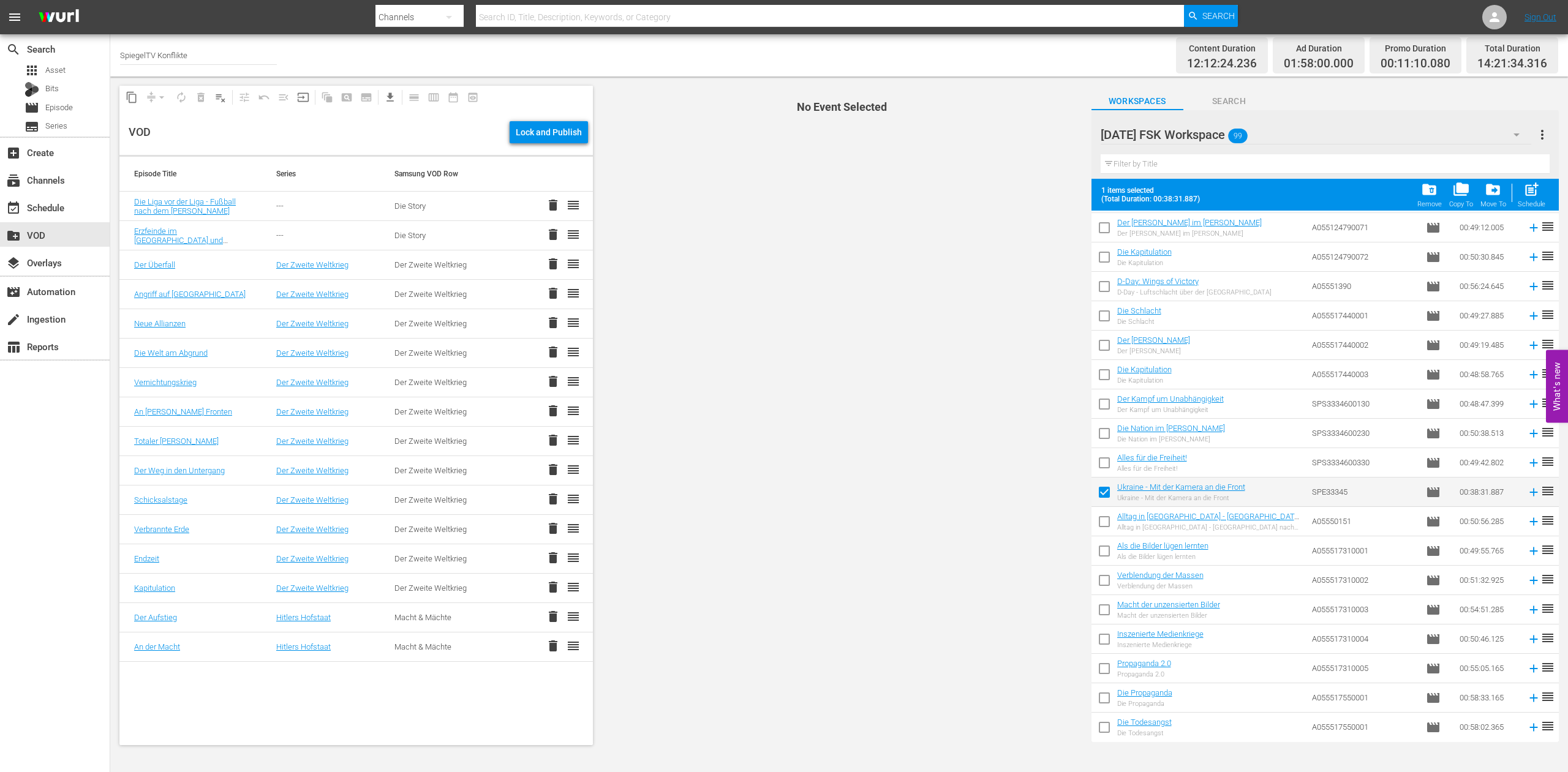
scroll to position [2256, 0]
click at [1108, 291] on input "checkbox" at bounding box center [1104, 294] width 26 height 26
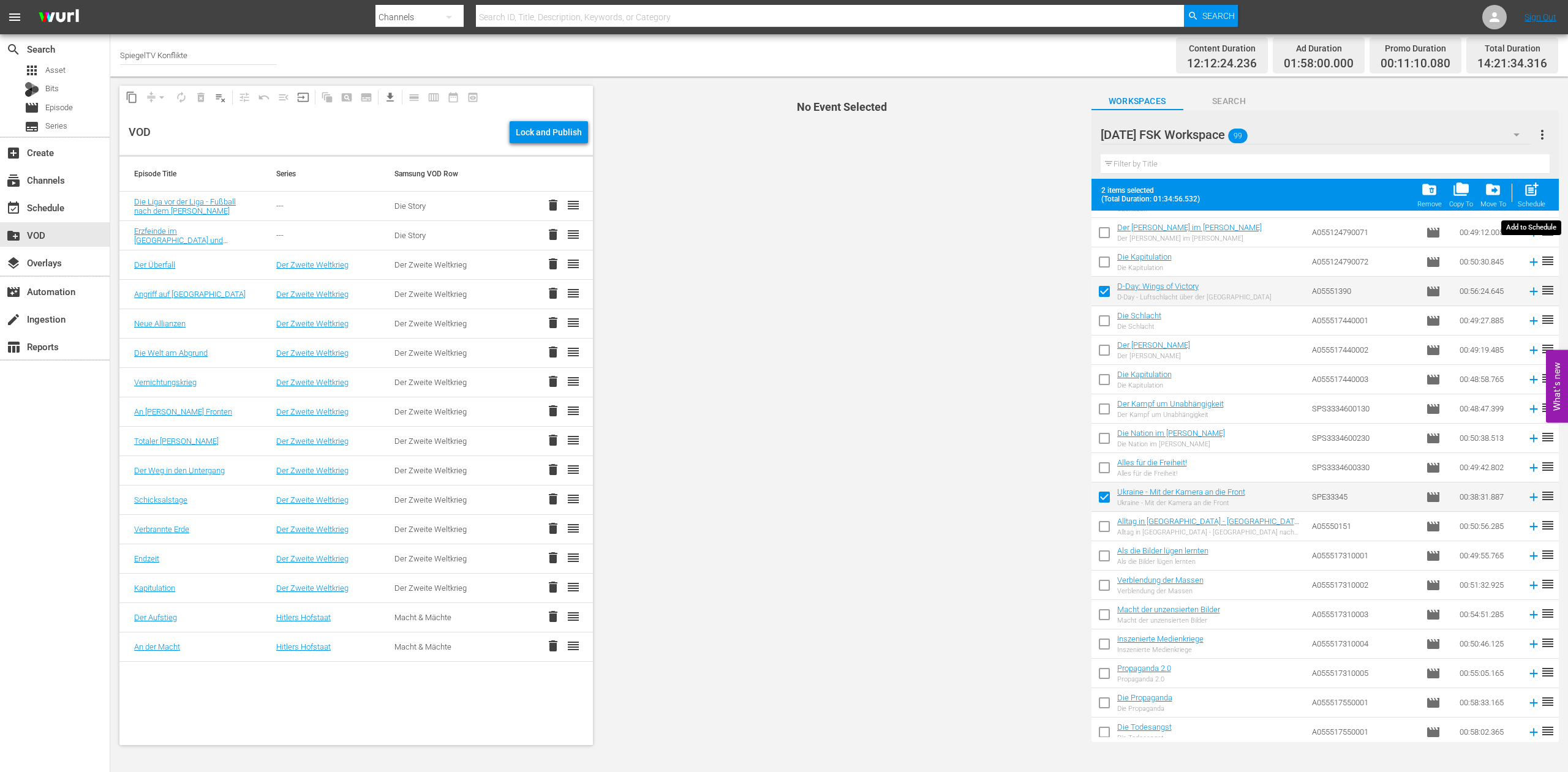
click at [1532, 189] on span "post_add" at bounding box center [1532, 189] width 16 height 16
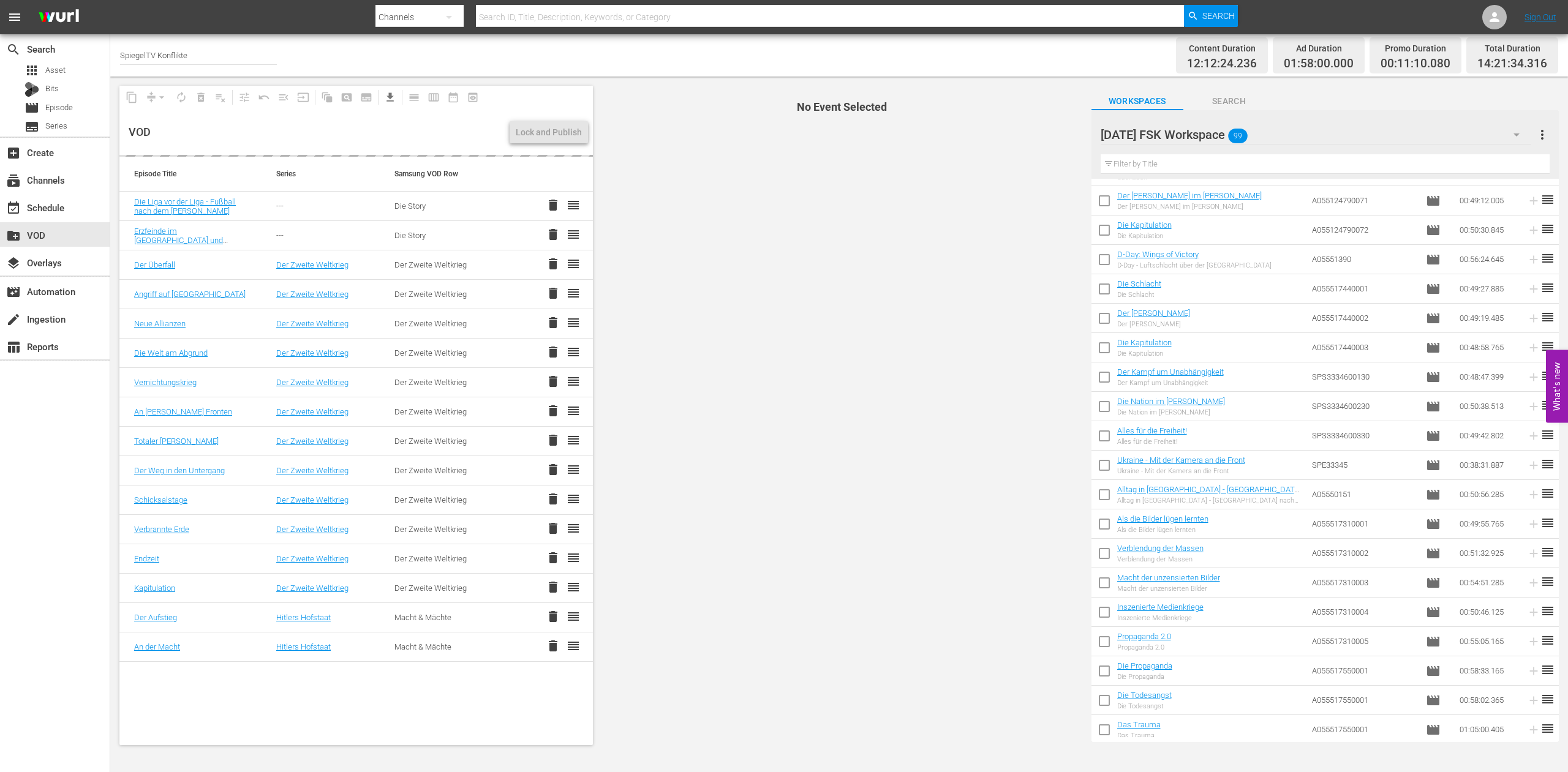
checkbox input "false"
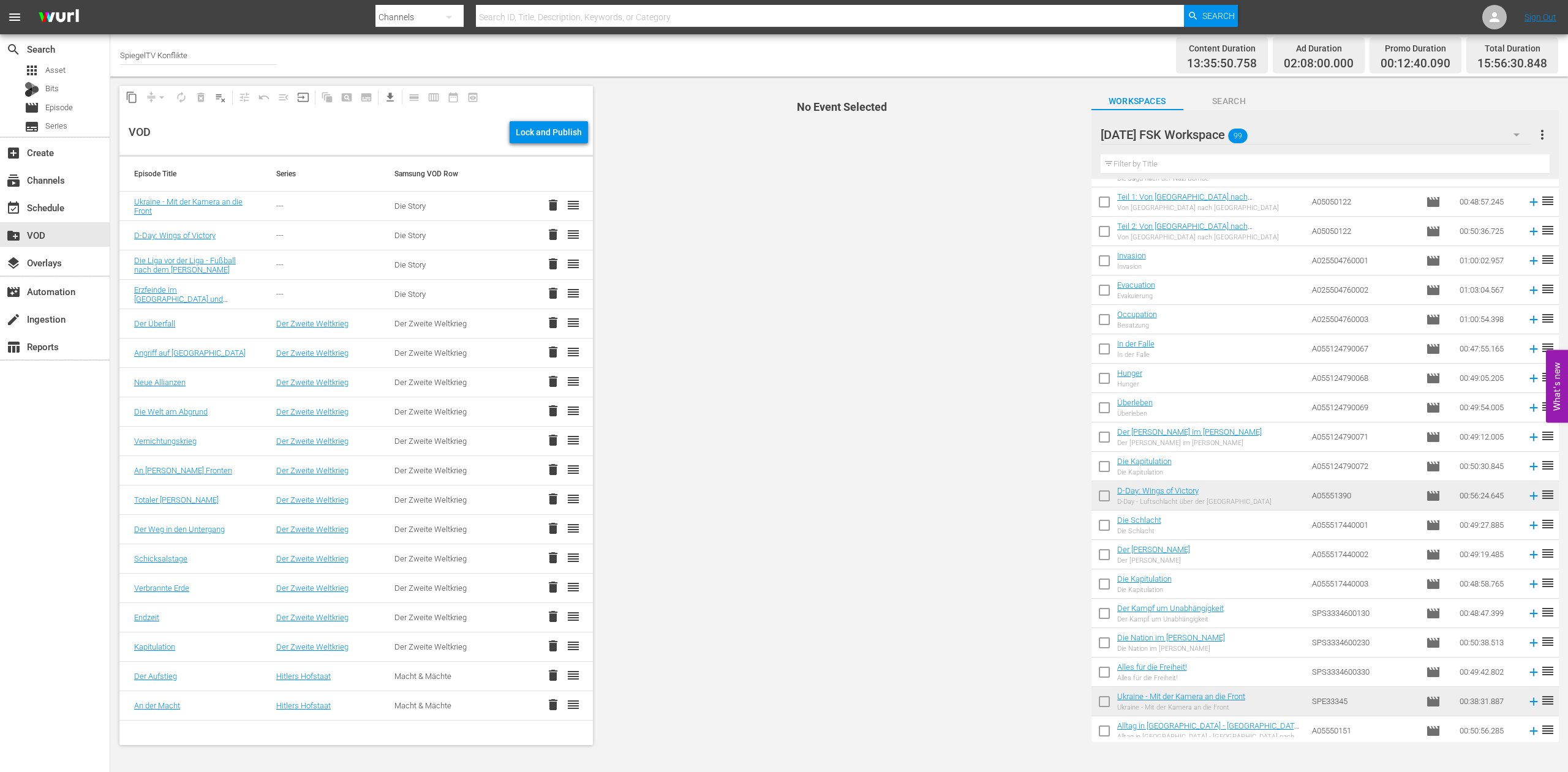
scroll to position [1944, 0]
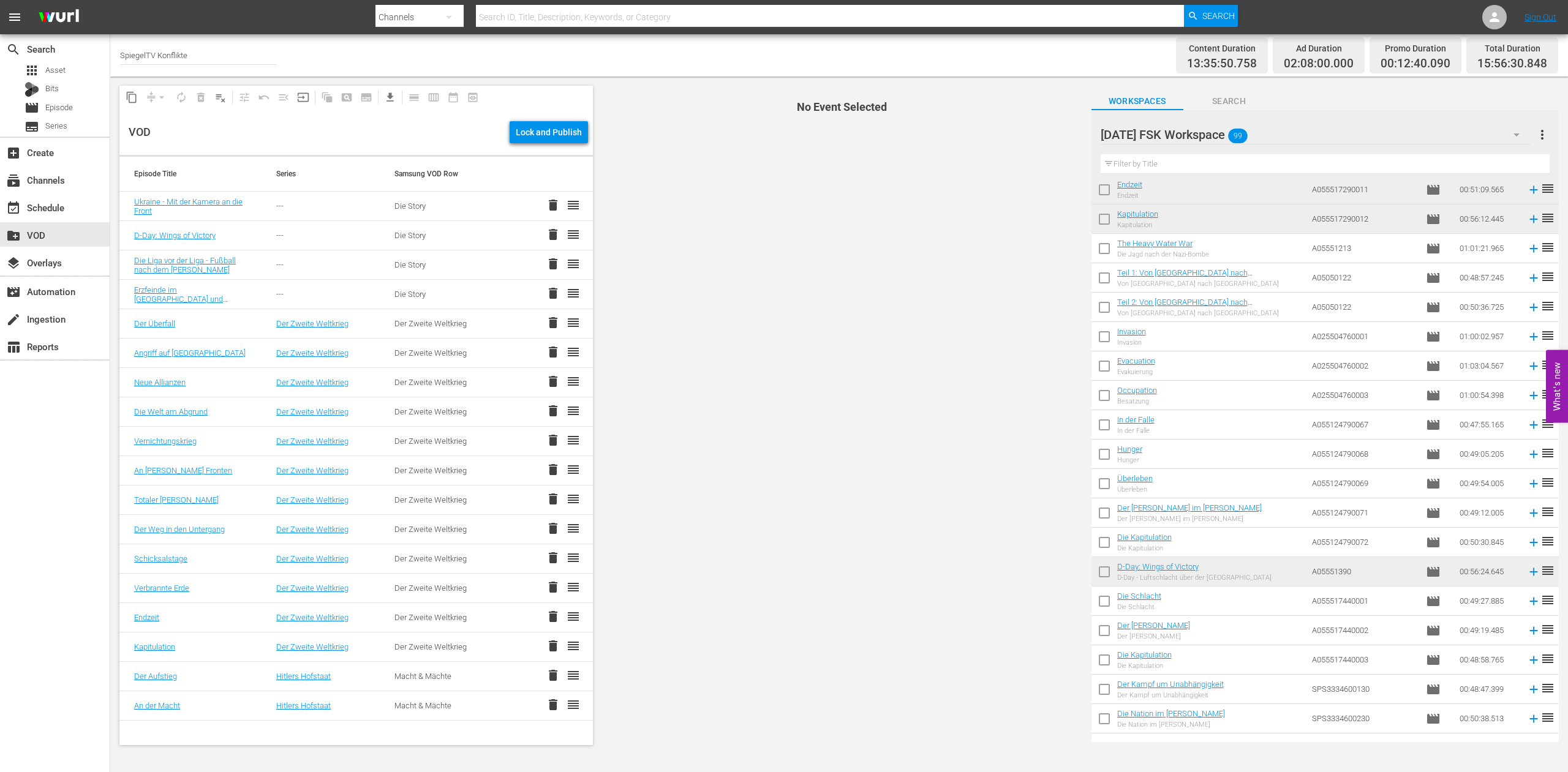
click at [1136, 158] on input "text" at bounding box center [1325, 164] width 449 height 20
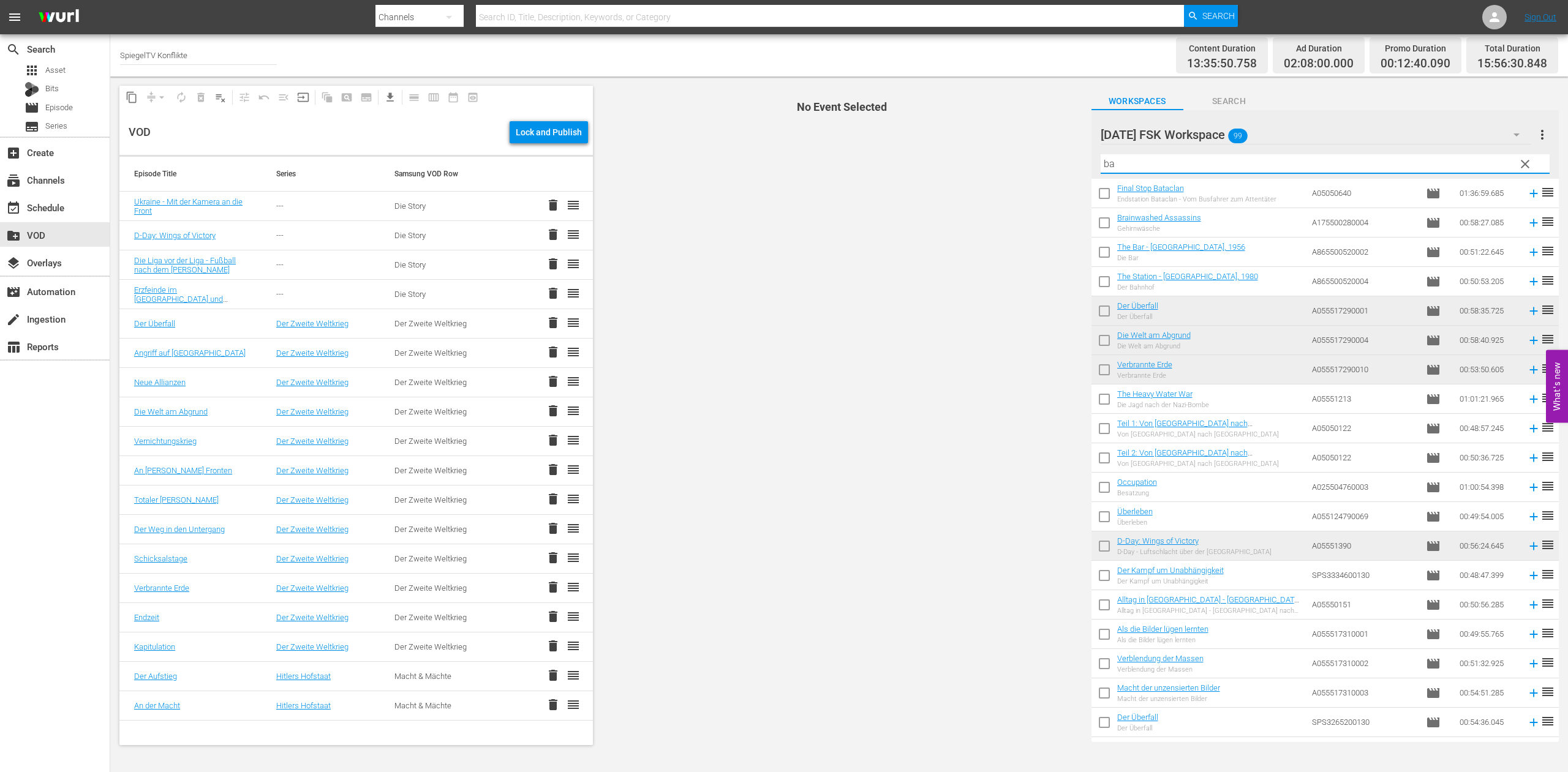
scroll to position [0, 0]
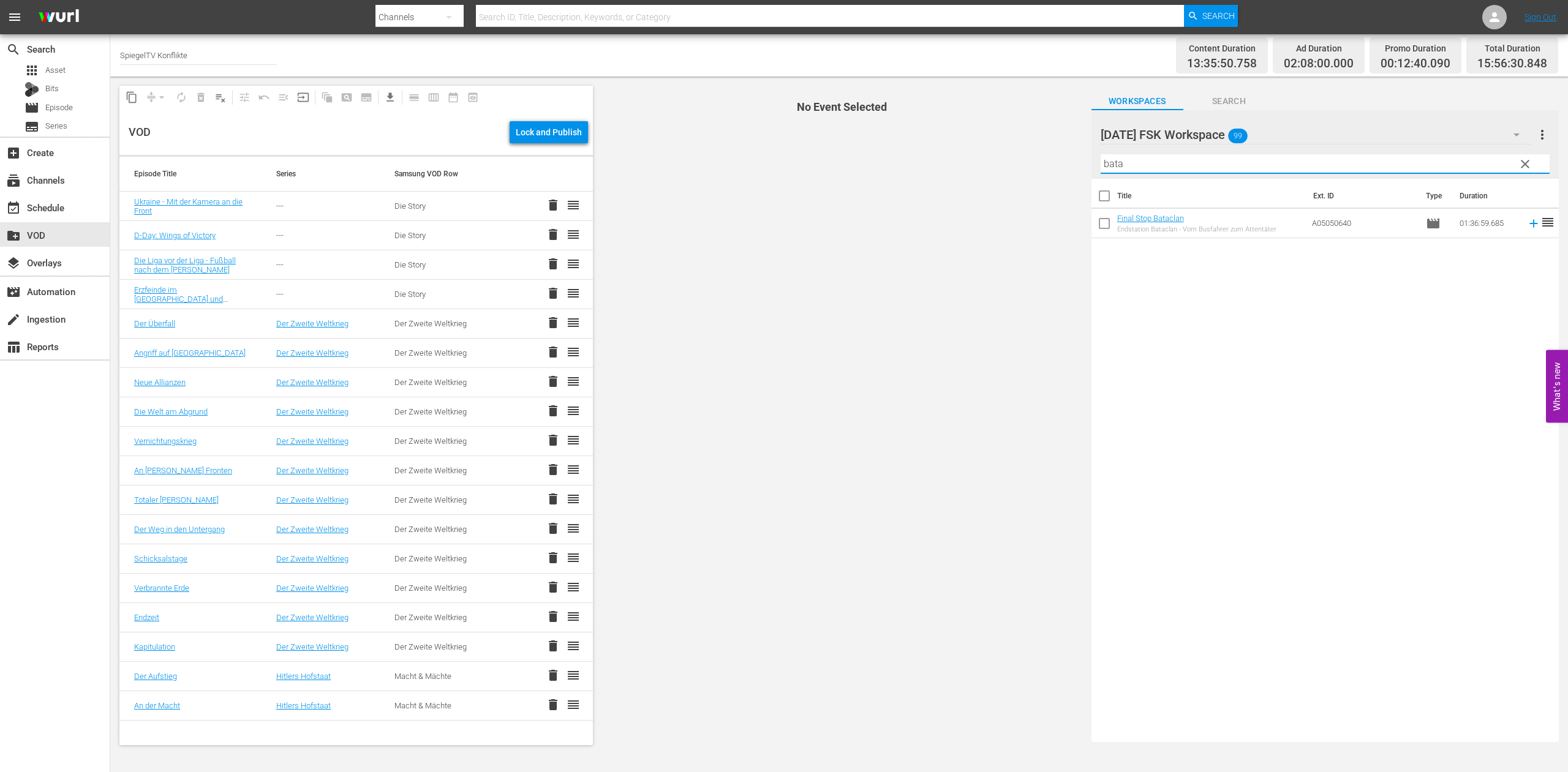
type input "bata"
click at [1106, 221] on input "checkbox" at bounding box center [1104, 225] width 26 height 26
checkbox input "true"
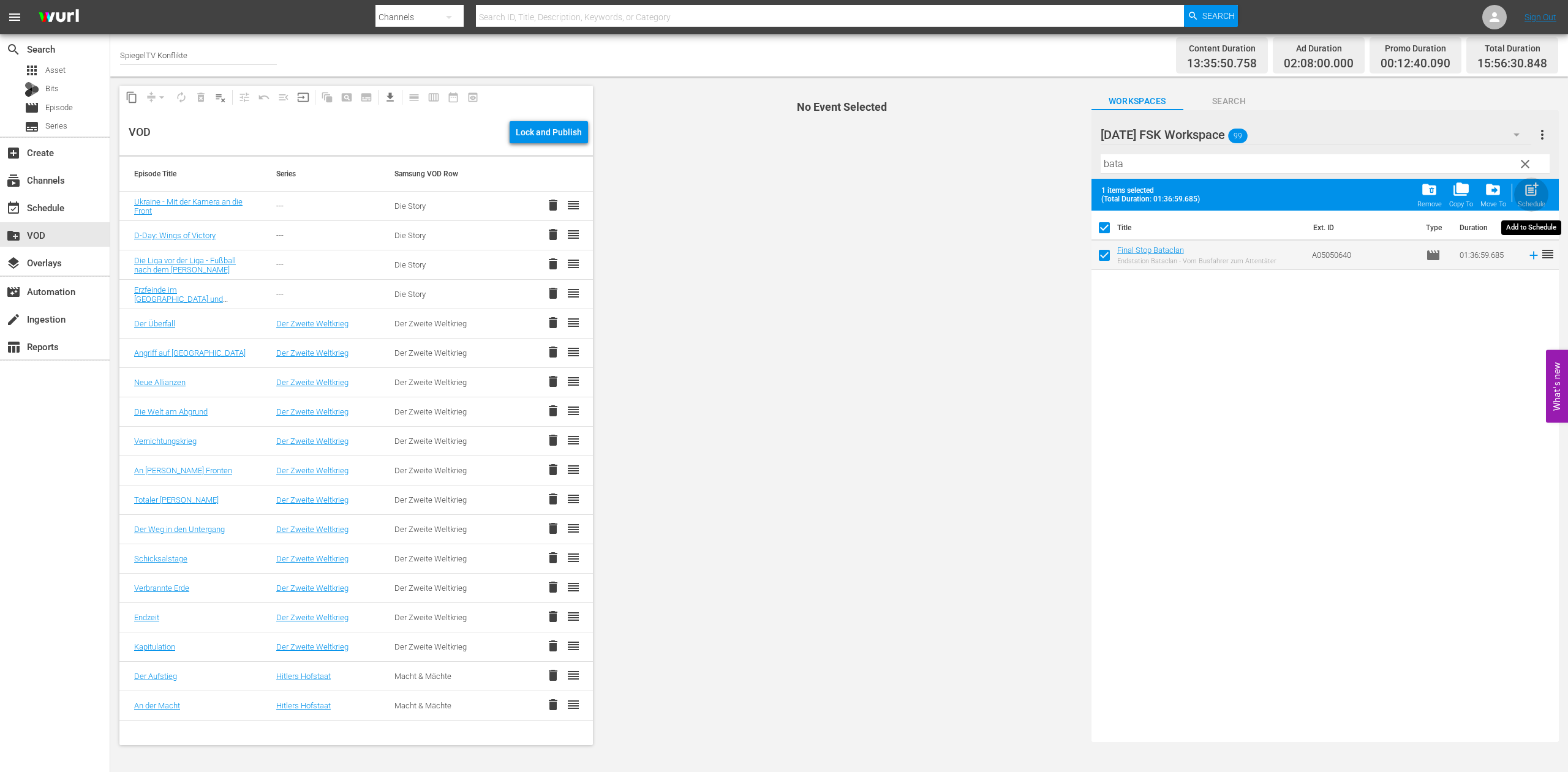
click at [1534, 190] on span "post_add" at bounding box center [1532, 189] width 16 height 16
checkbox input "false"
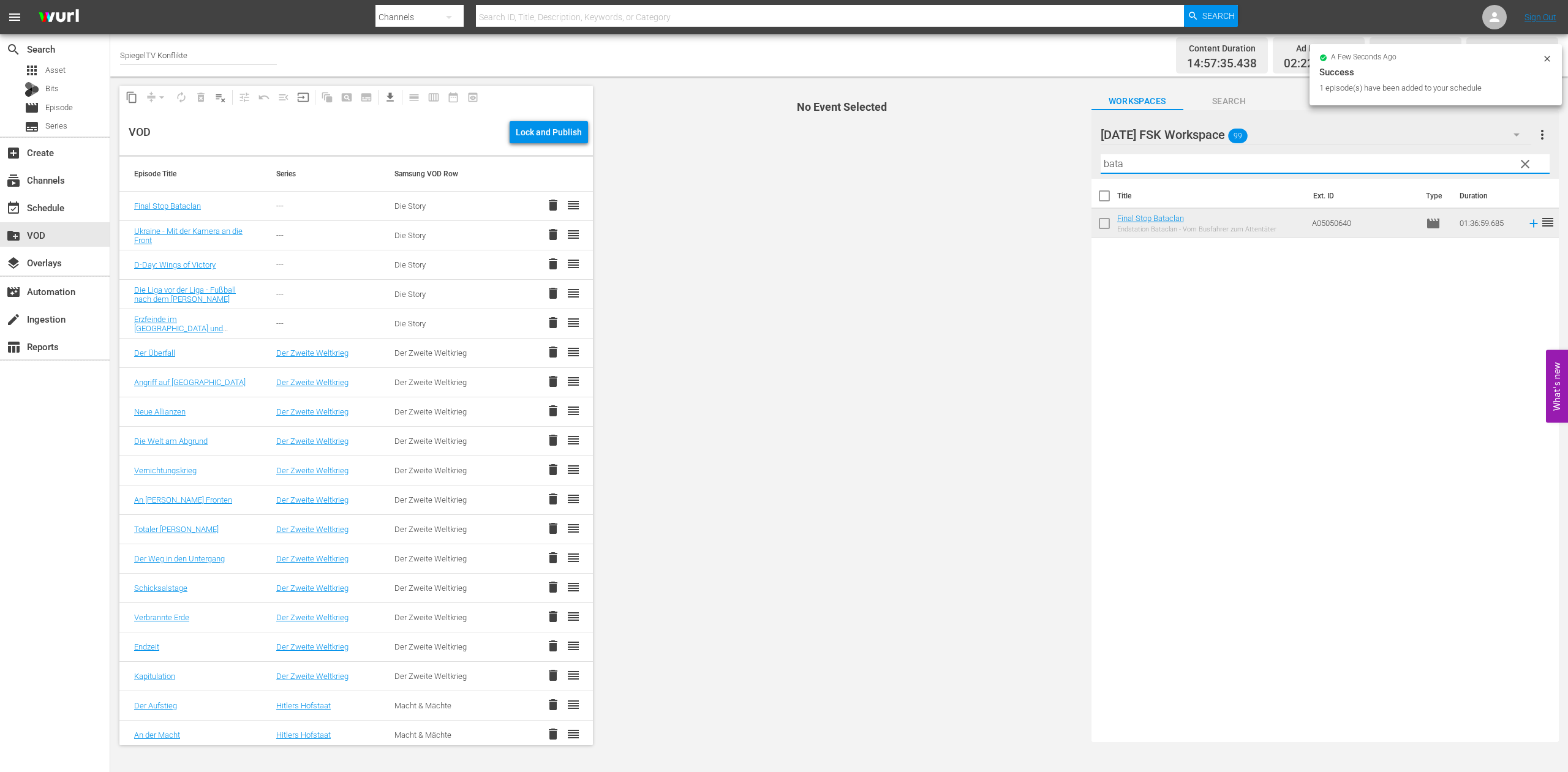
drag, startPoint x: 1151, startPoint y: 161, endPoint x: 1059, endPoint y: 164, distance: 92.0
click at [1101, 164] on input "bata" at bounding box center [1325, 164] width 449 height 20
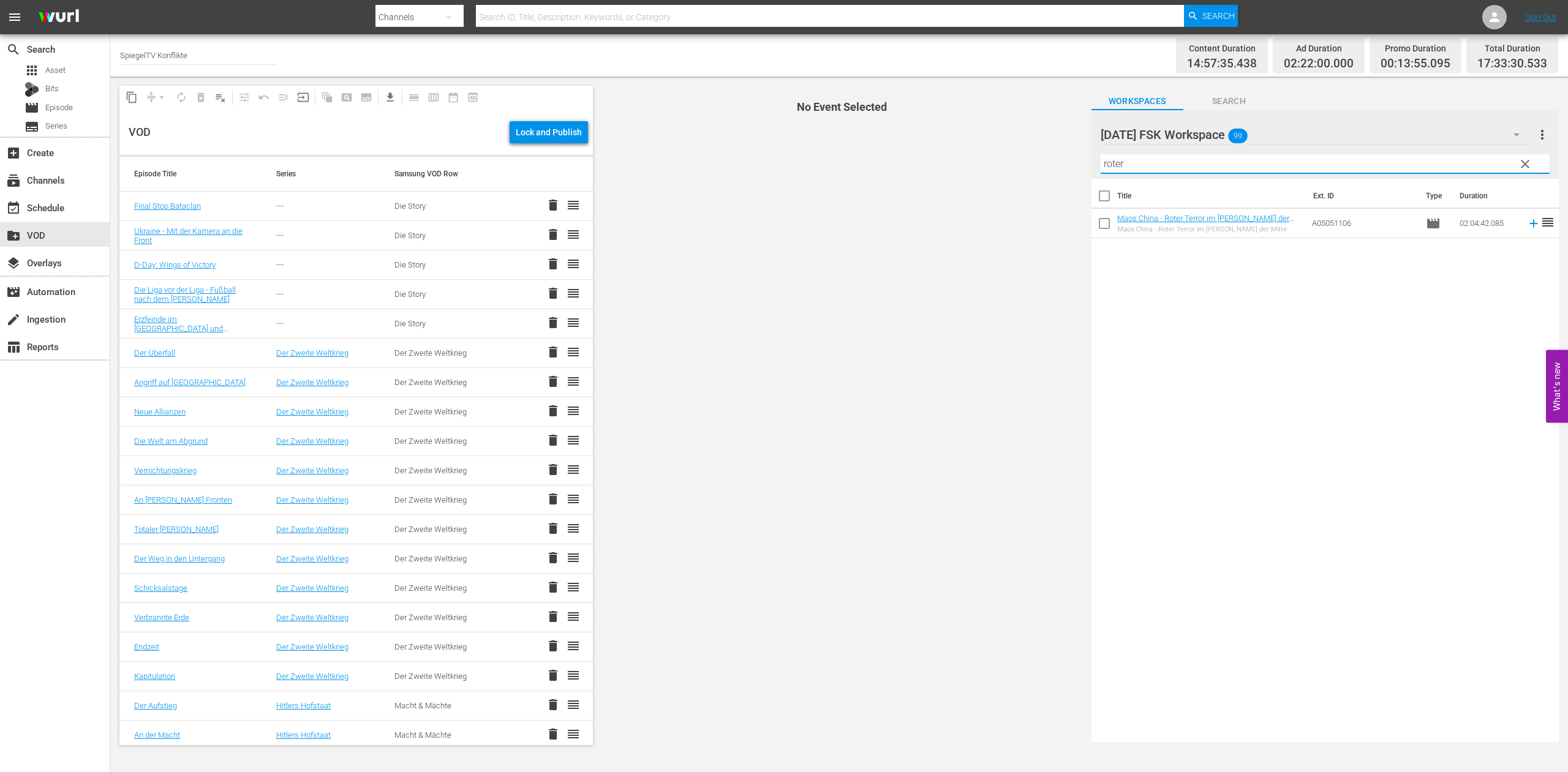
type input "roter"
click at [1104, 220] on input "checkbox" at bounding box center [1104, 225] width 26 height 26
checkbox input "true"
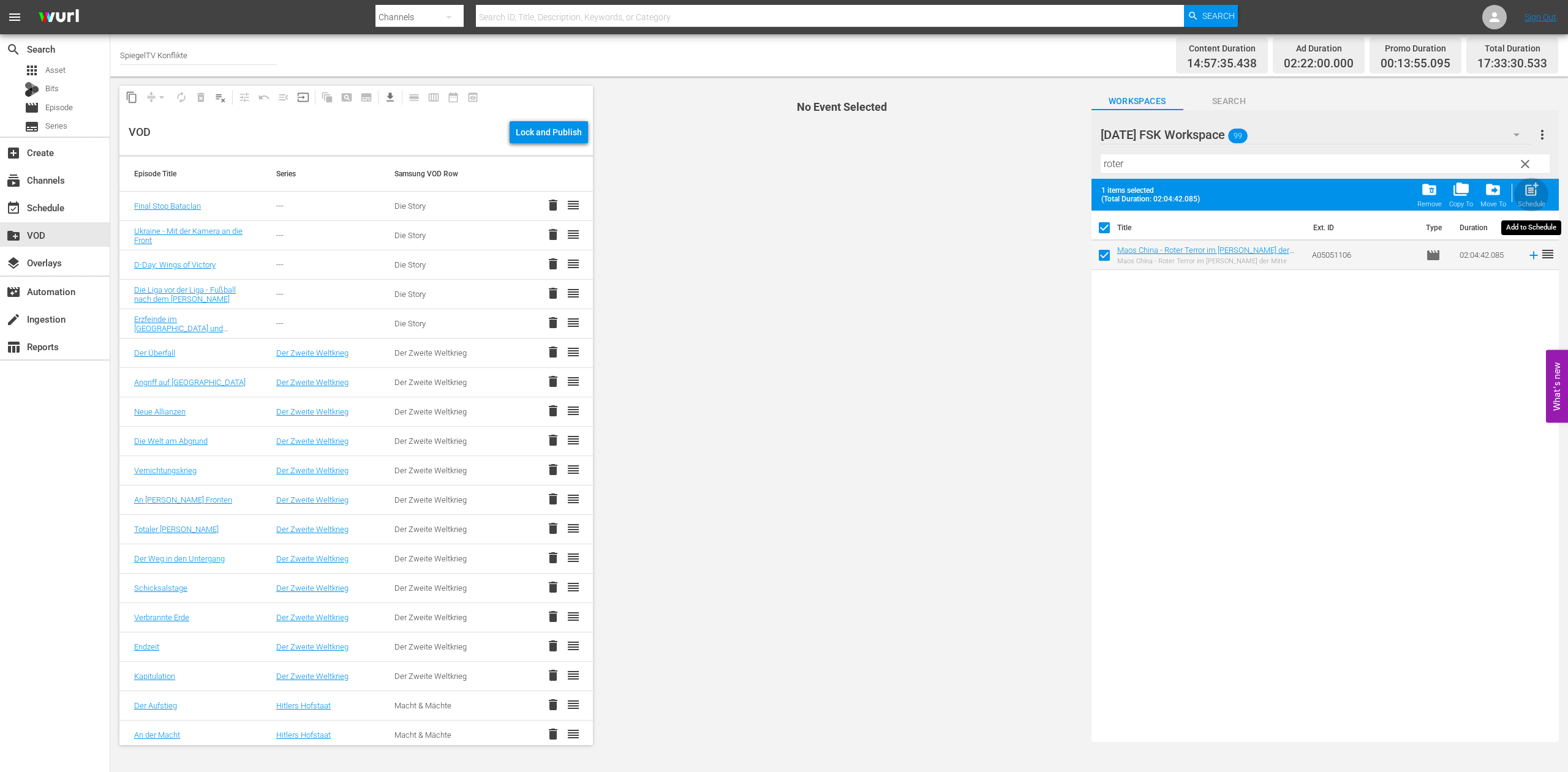
click at [1537, 195] on span "post_add" at bounding box center [1532, 189] width 16 height 16
checkbox input "false"
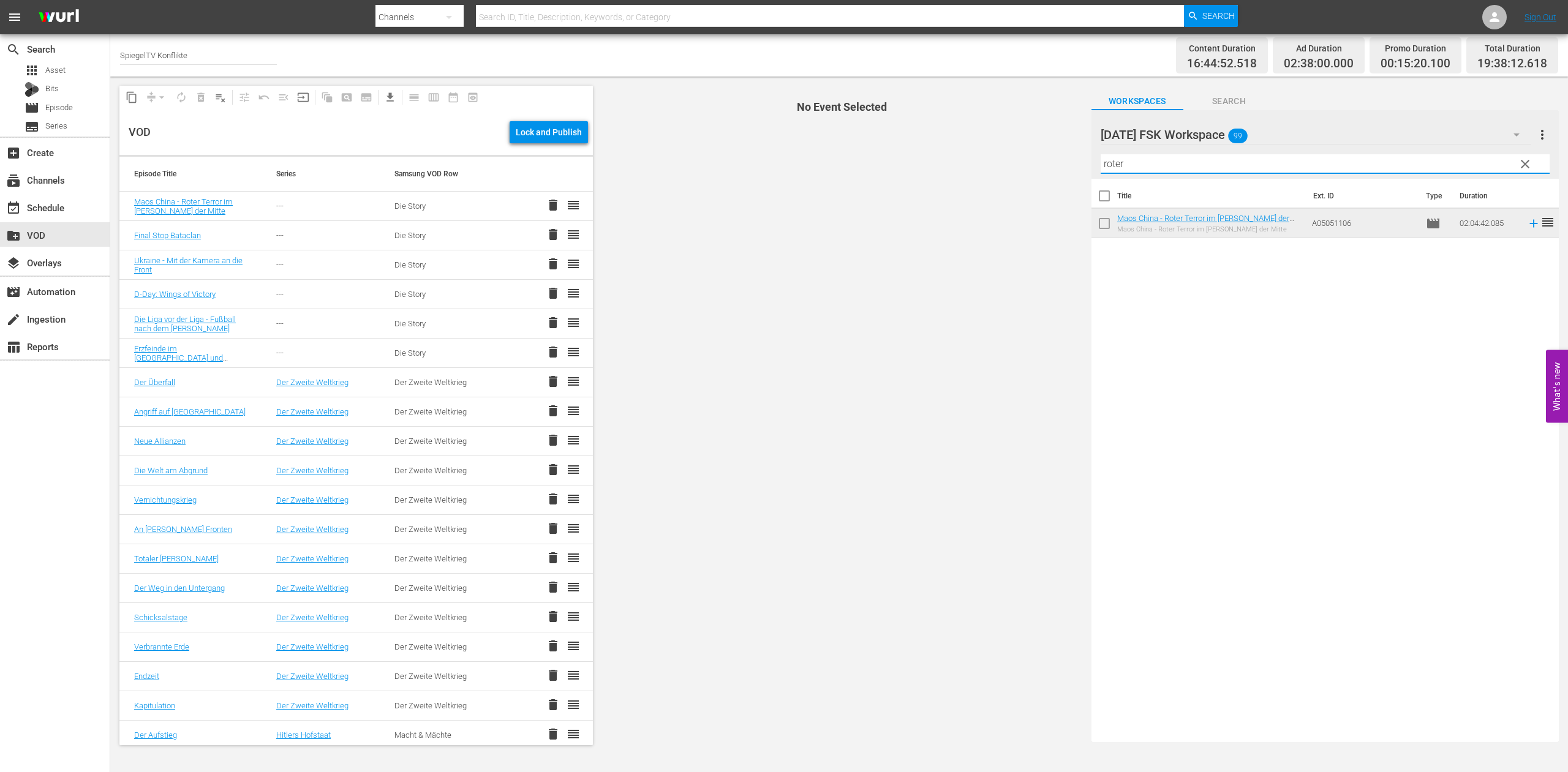
click at [1156, 168] on input "roter" at bounding box center [1325, 164] width 449 height 20
drag, startPoint x: 1158, startPoint y: 163, endPoint x: 1070, endPoint y: 166, distance: 88.1
click at [1101, 166] on input "roter" at bounding box center [1325, 164] width 449 height 20
type input "[PERSON_NAME]"
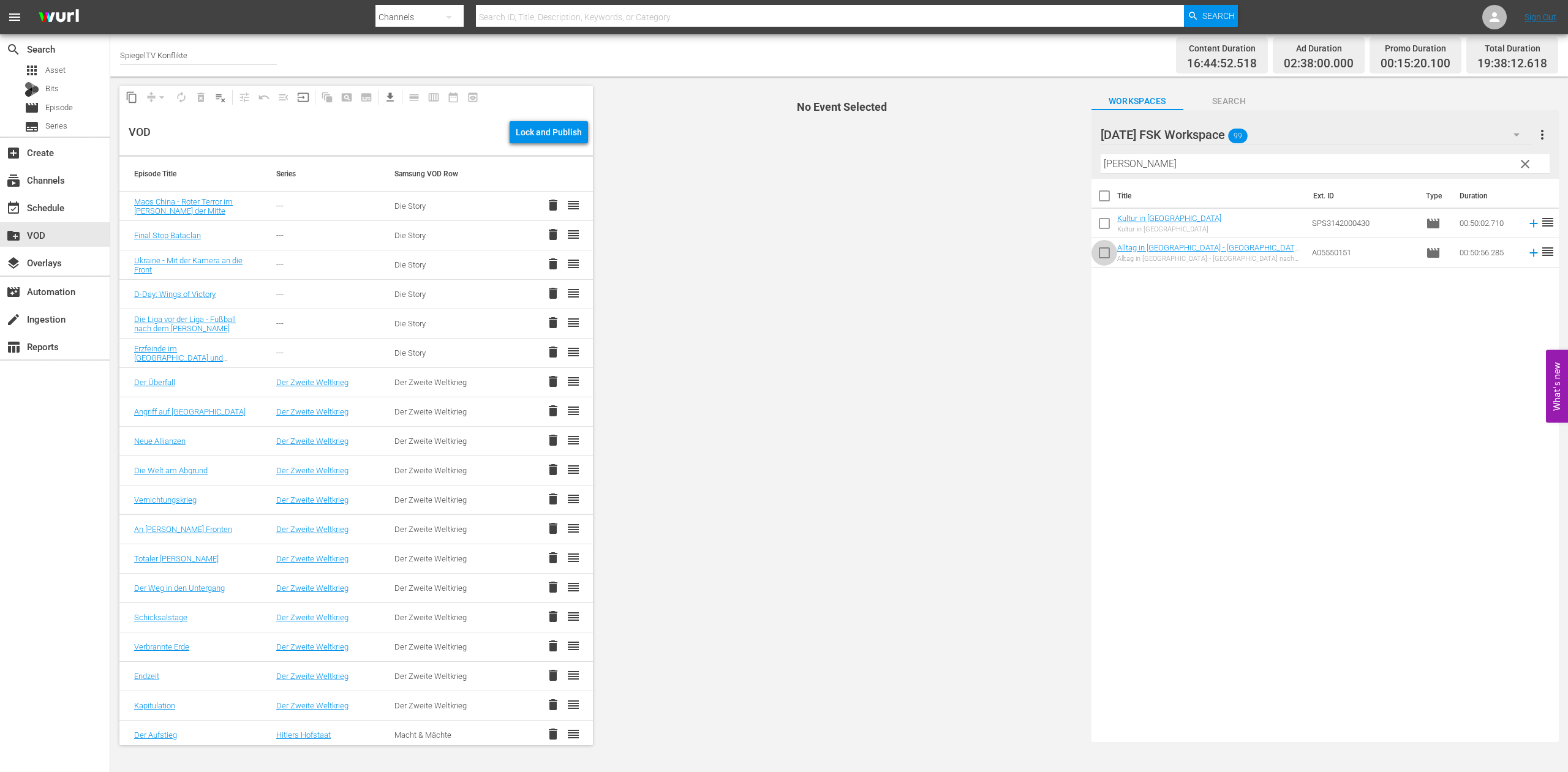
click at [1104, 254] on input "checkbox" at bounding box center [1104, 255] width 26 height 26
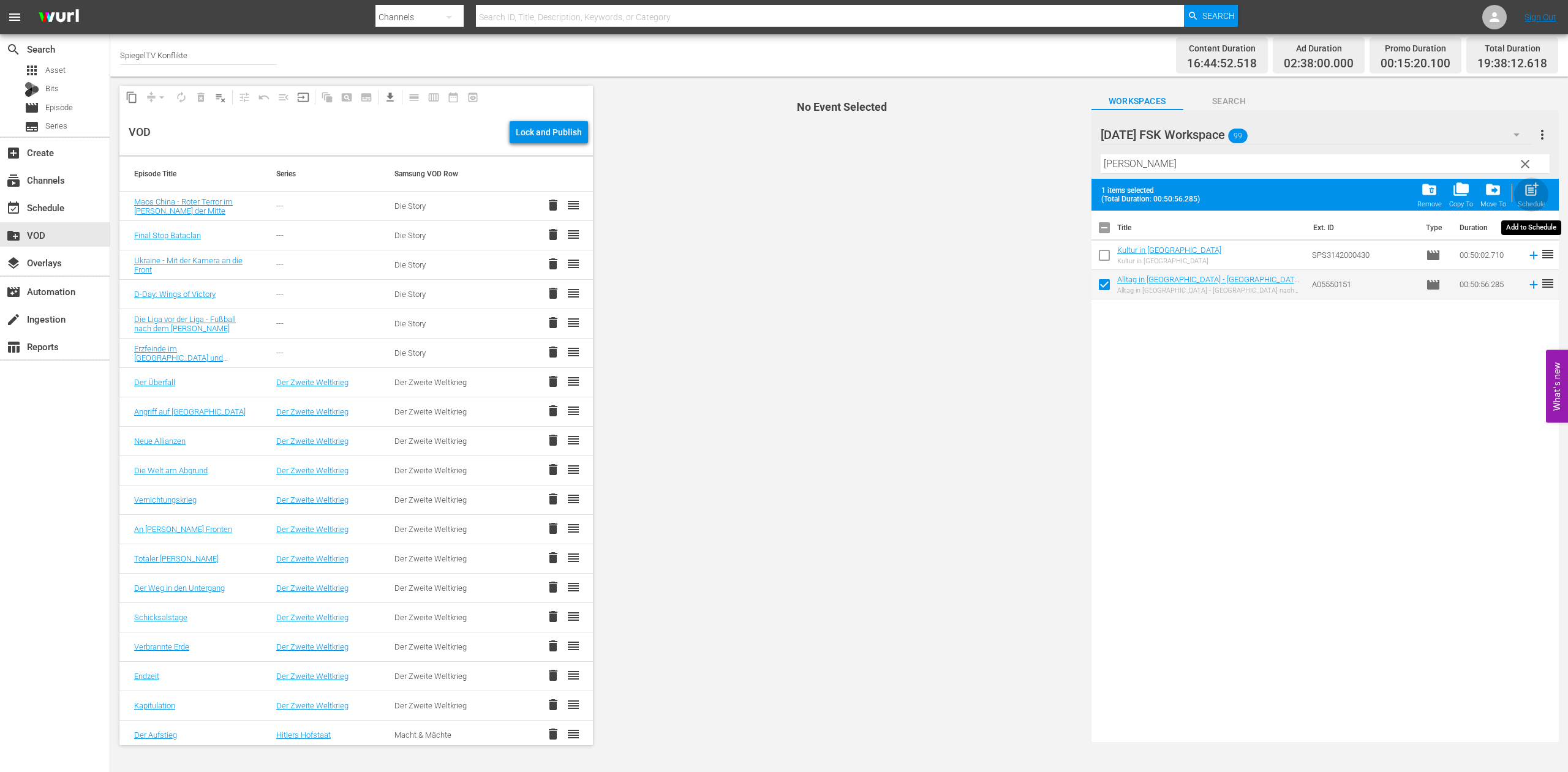
click at [1536, 193] on span "post_add" at bounding box center [1532, 189] width 16 height 16
checkbox input "false"
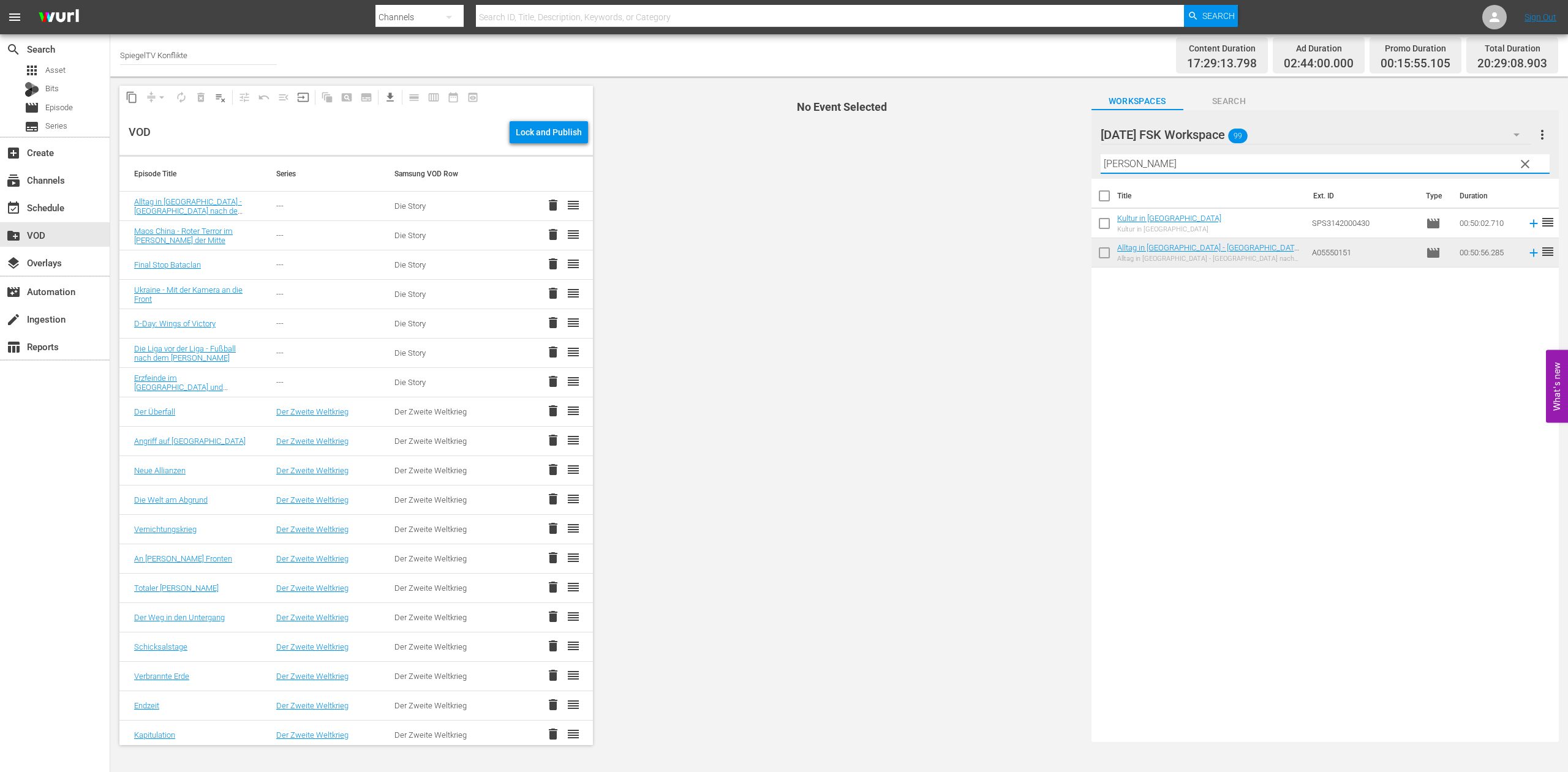
drag, startPoint x: 1139, startPoint y: 163, endPoint x: 1053, endPoint y: 149, distance: 87.1
click at [1101, 154] on input "[PERSON_NAME]" at bounding box center [1325, 164] width 449 height 20
type input "zwei"
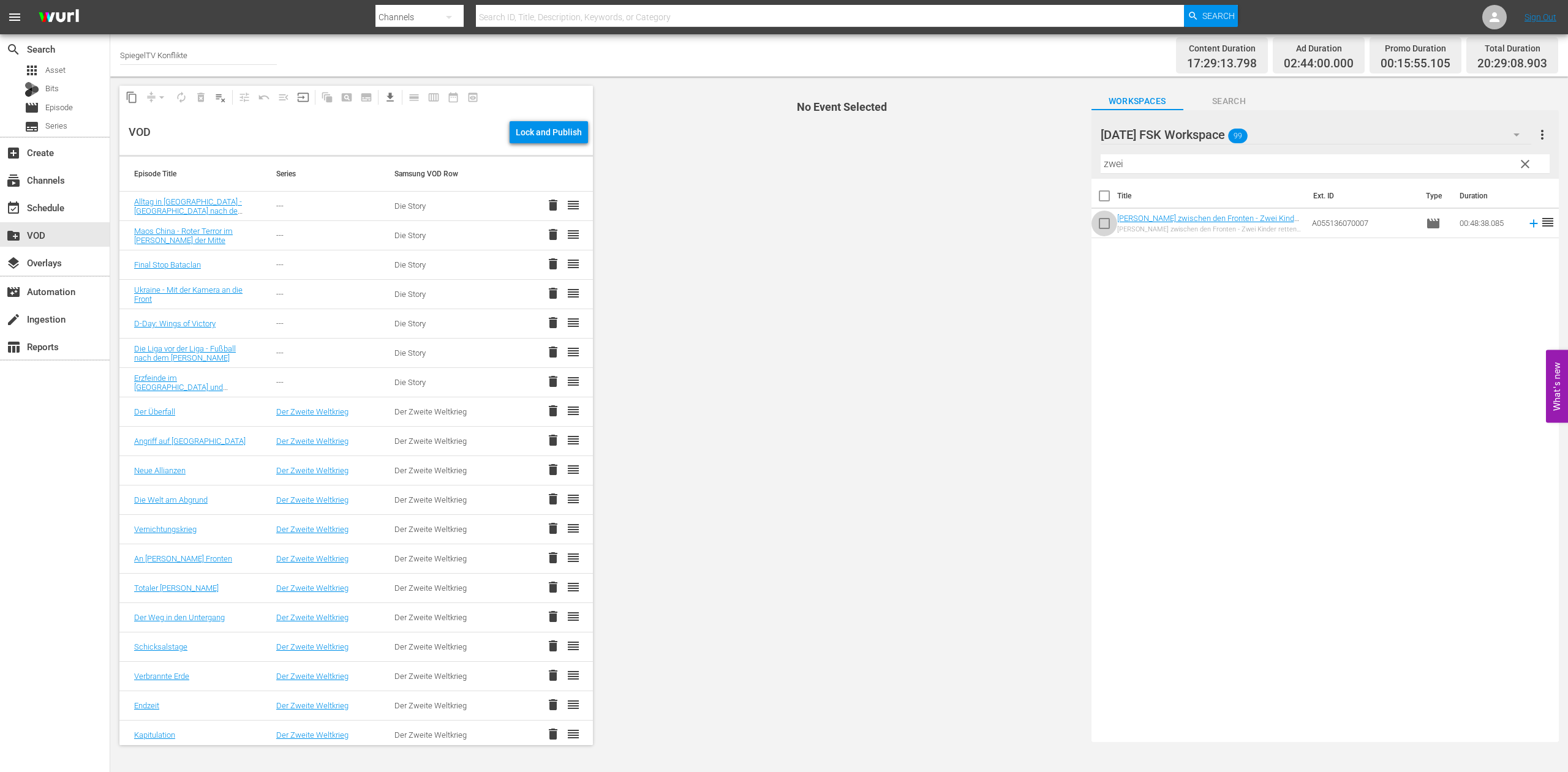
click at [1106, 227] on input "checkbox" at bounding box center [1104, 225] width 26 height 26
checkbox input "true"
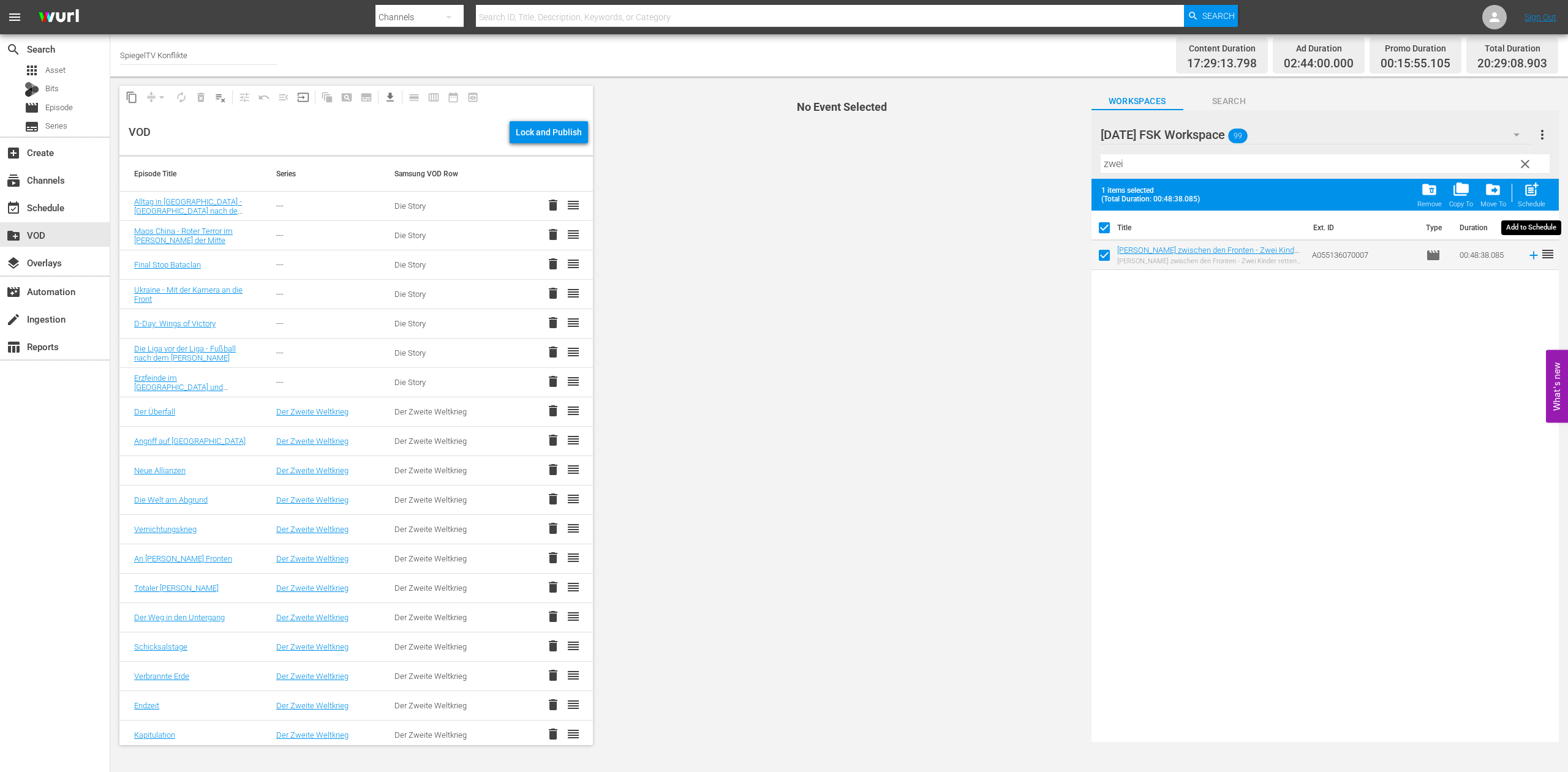
click at [1536, 192] on span "post_add" at bounding box center [1532, 189] width 16 height 16
checkbox input "false"
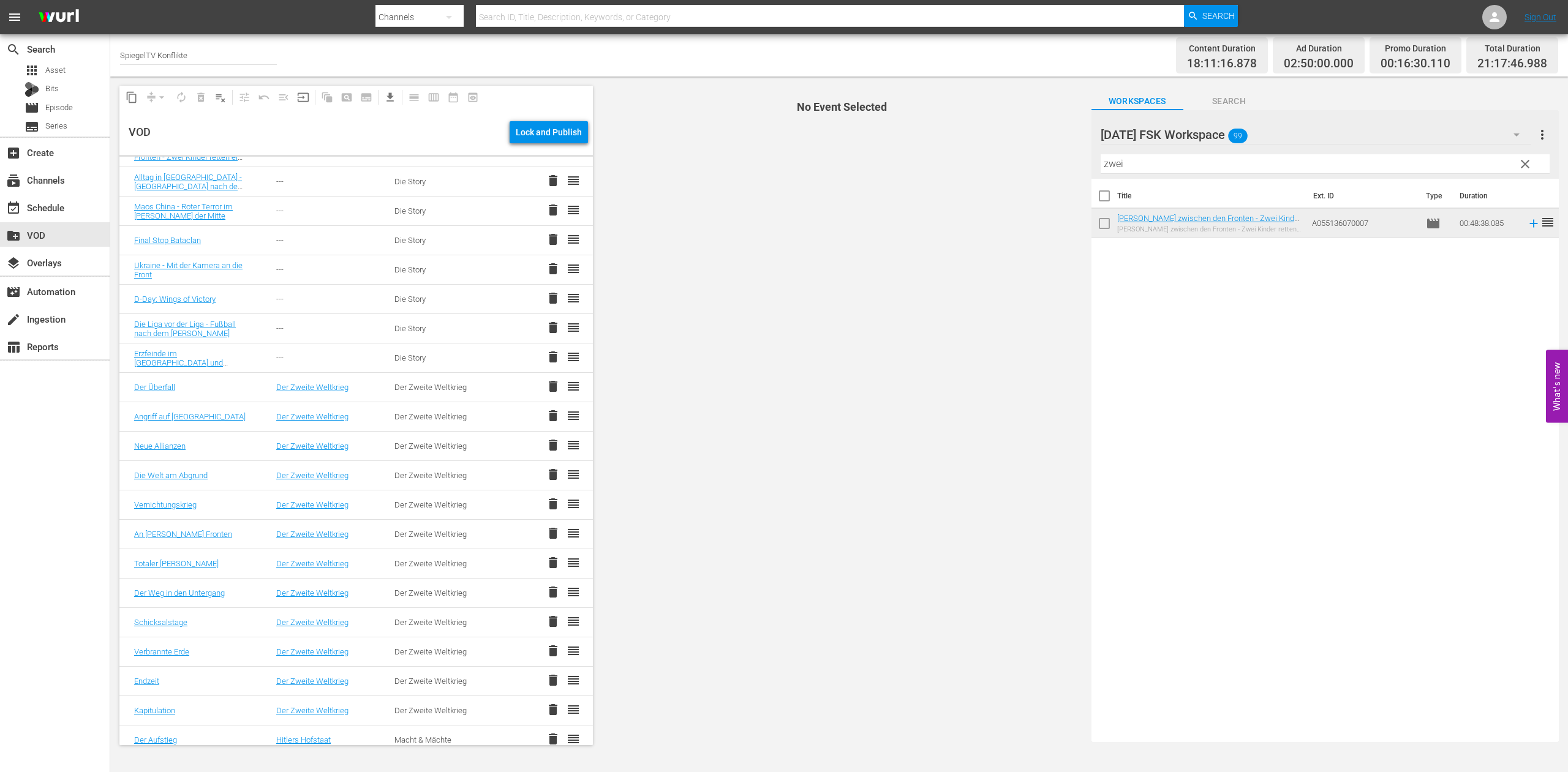
scroll to position [93, 0]
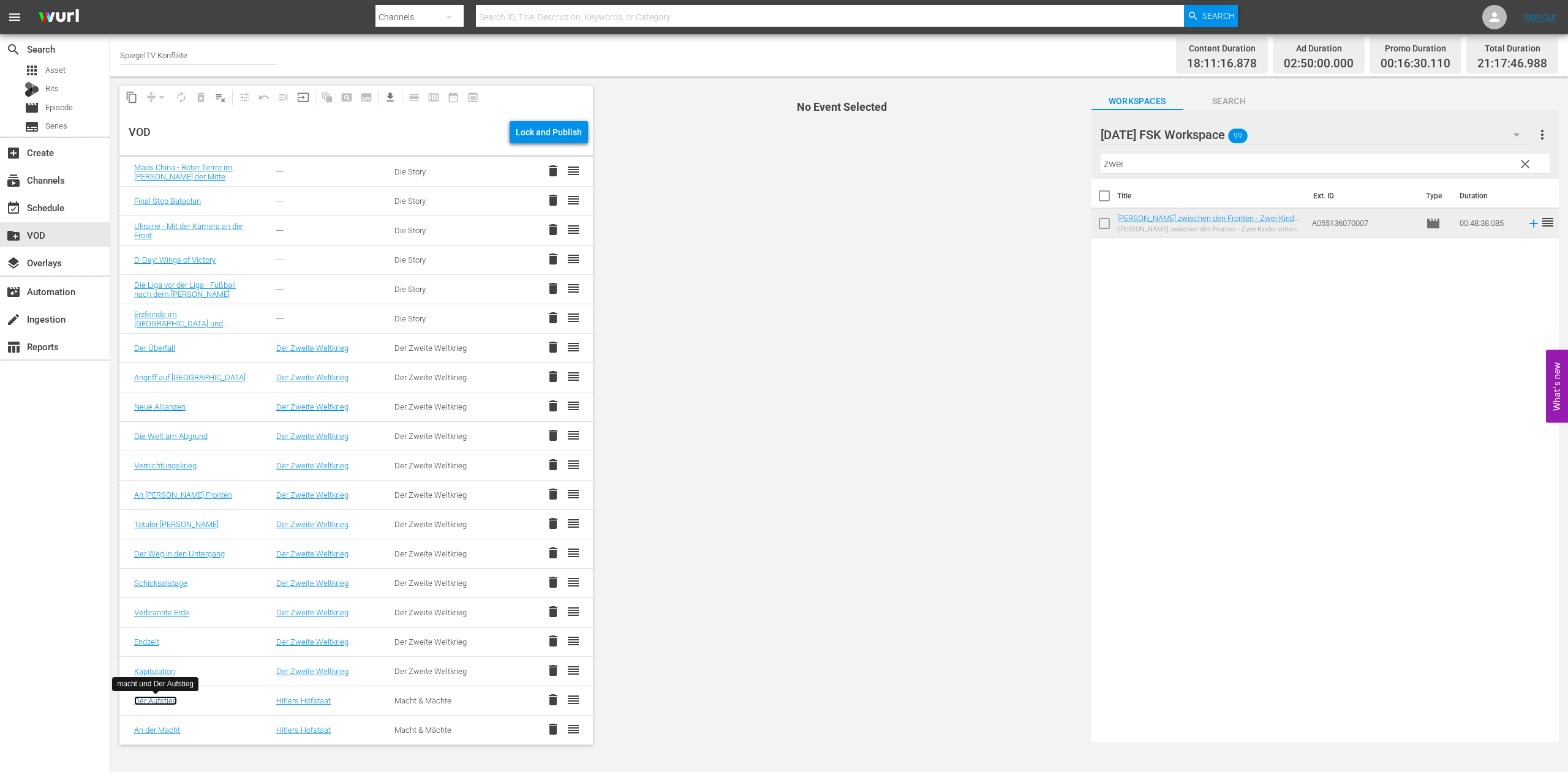
click at [155, 702] on link "Der Aufstieg" at bounding box center [156, 701] width 43 height 9
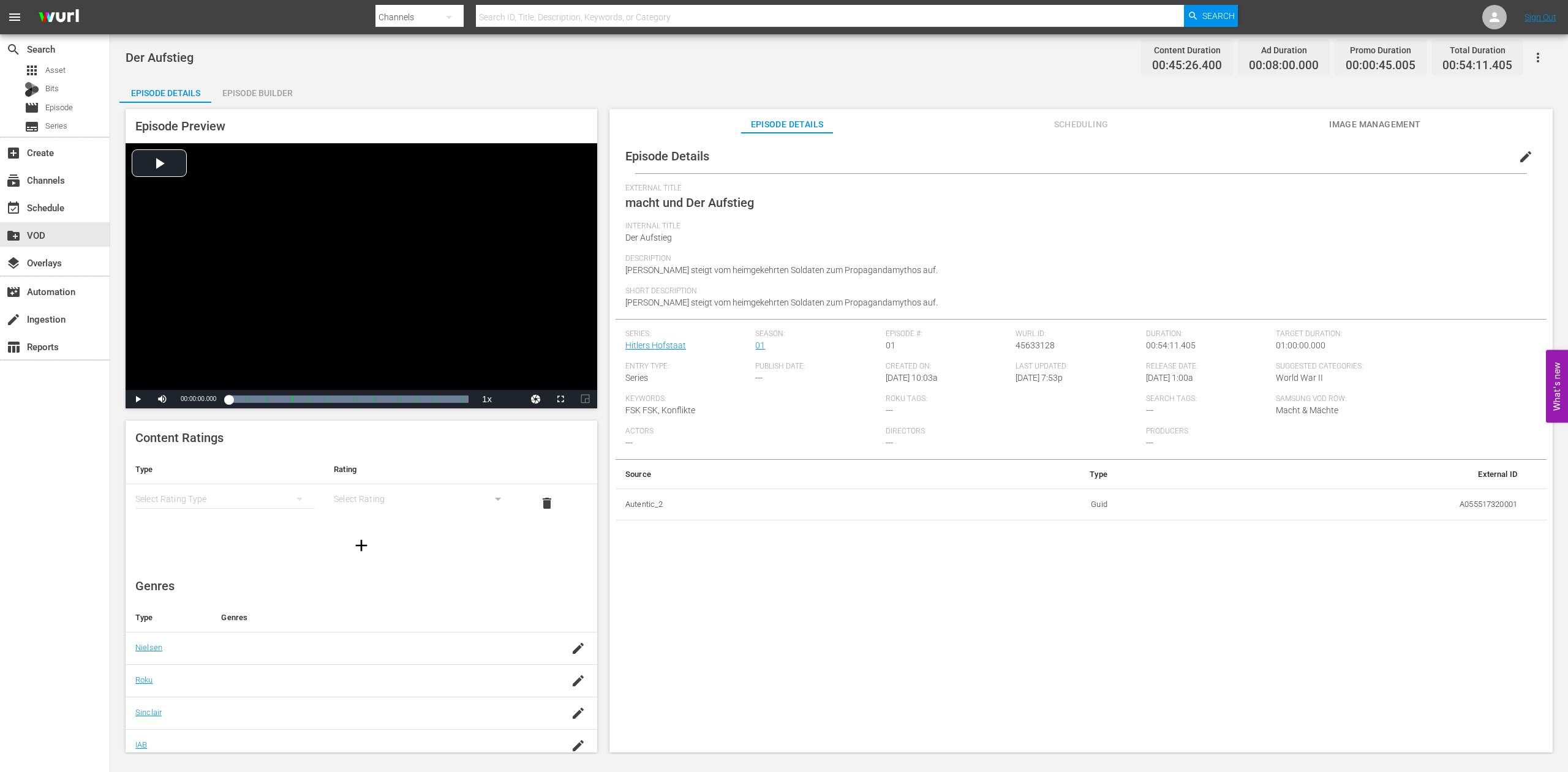
click at [1518, 158] on span "edit" at bounding box center [1526, 157] width 14 height 14
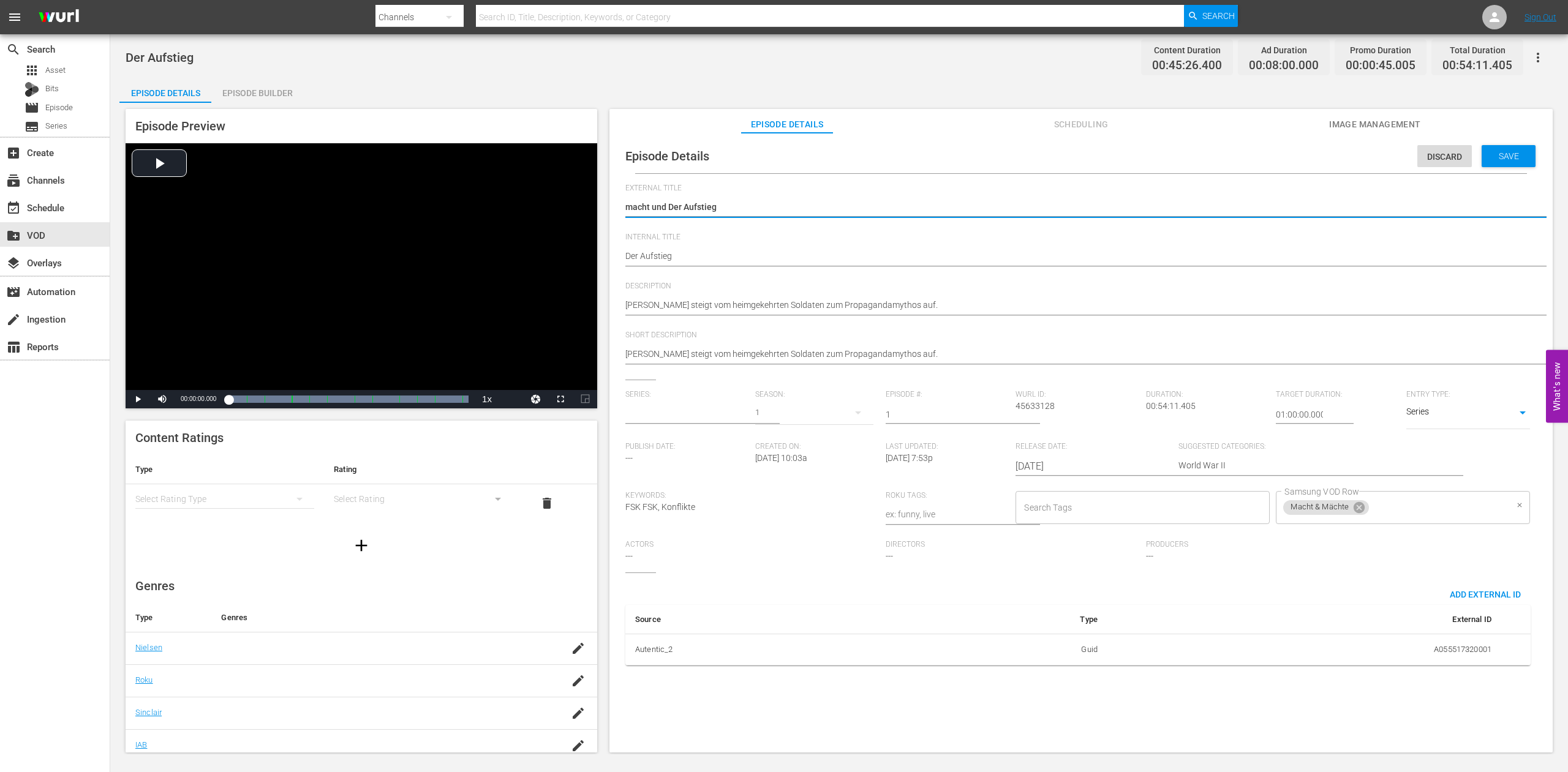
type input "Hitlers Hofstaat"
click at [1352, 514] on icon at bounding box center [1359, 507] width 14 height 14
type textarea "dmacht und Der Aufstieg"
type textarea "demacht und Der Aufstieg"
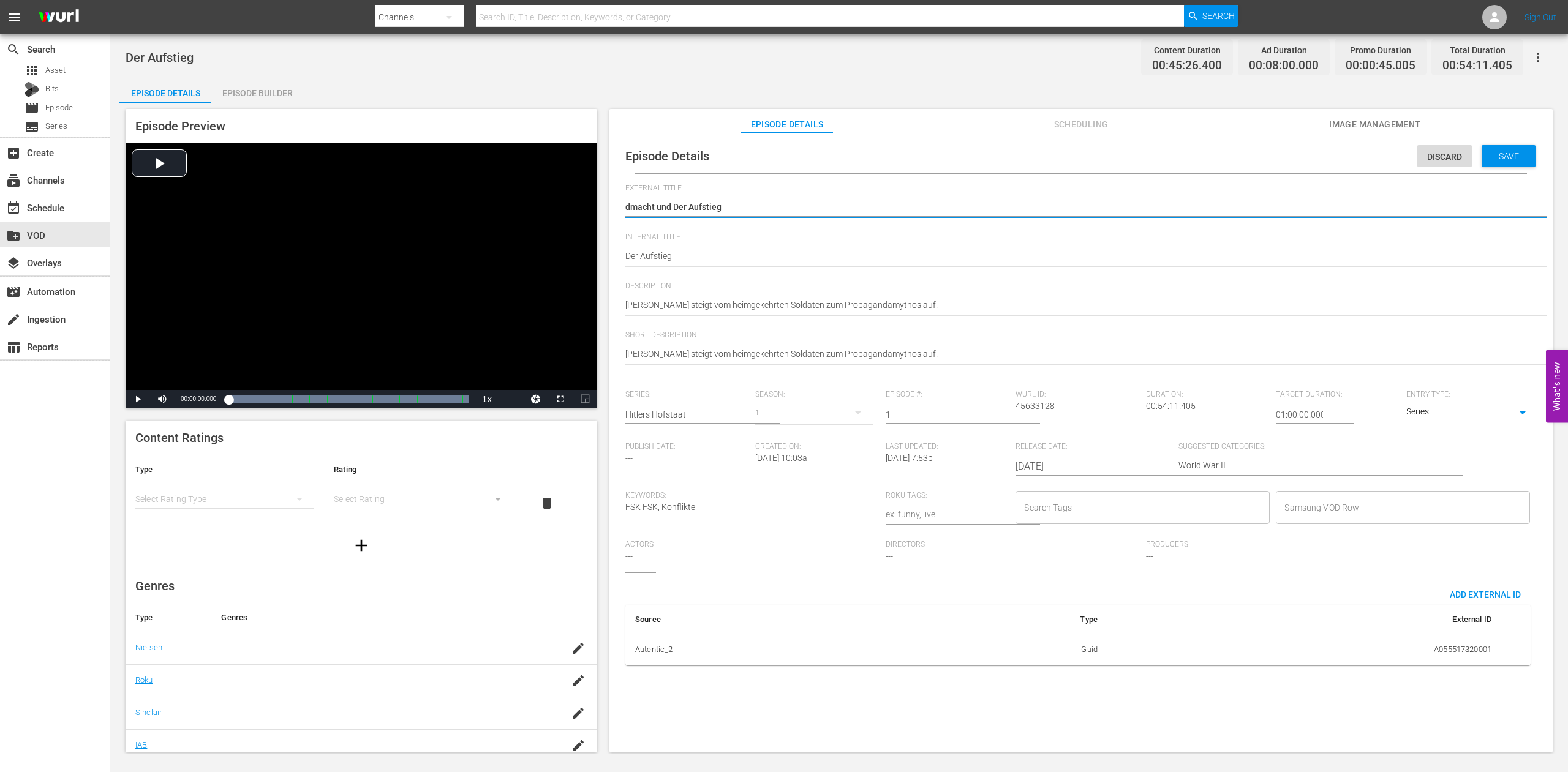
type textarea "demacht und Der Aufstieg"
type textarea "dermacht und Der Aufstieg"
type textarea "der macht und Der Aufstieg"
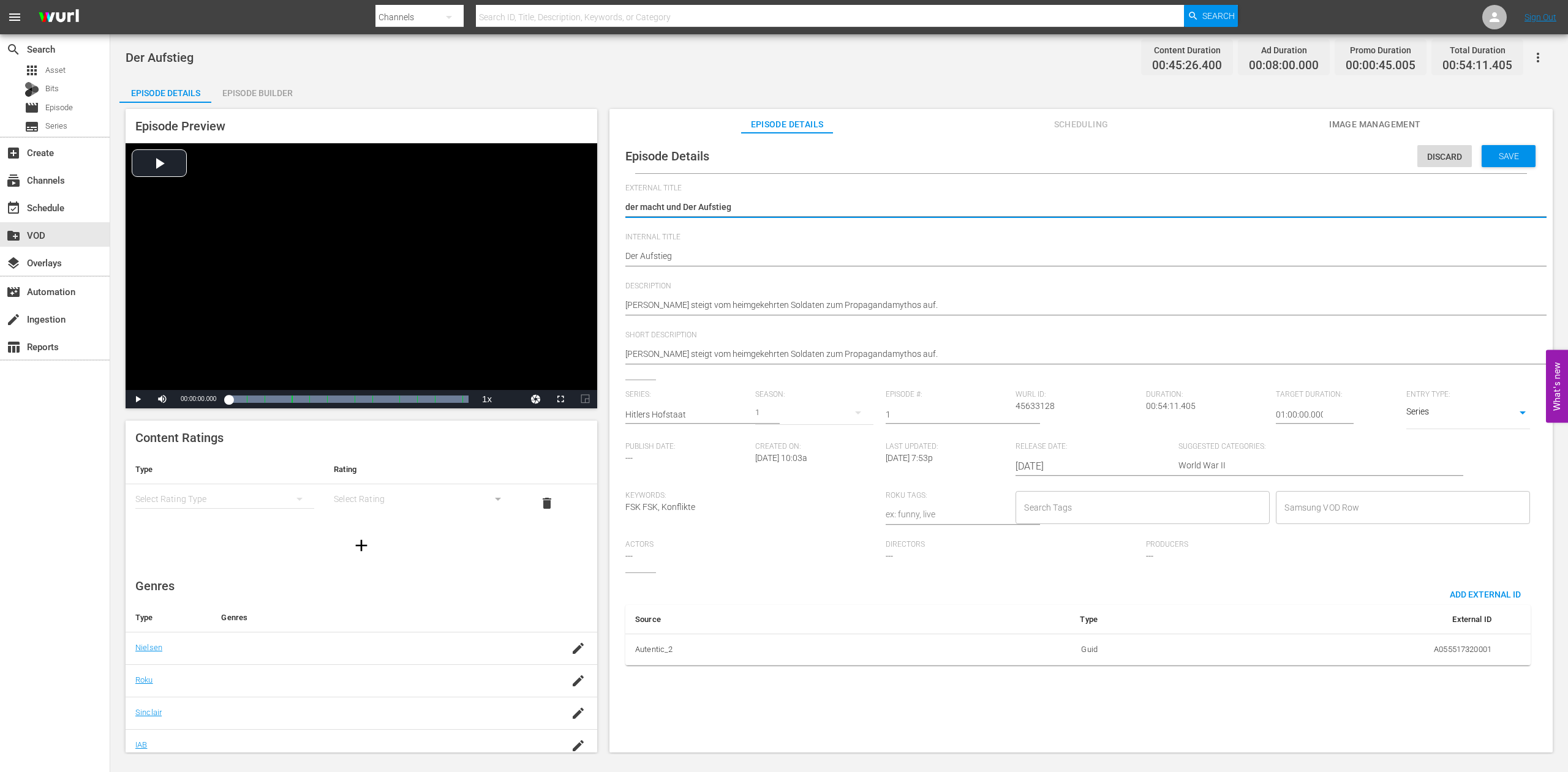
type textarea "der zmacht und Der Aufstieg"
type textarea "der macht und Der Aufstieg"
type textarea "dermacht und Der Aufstieg"
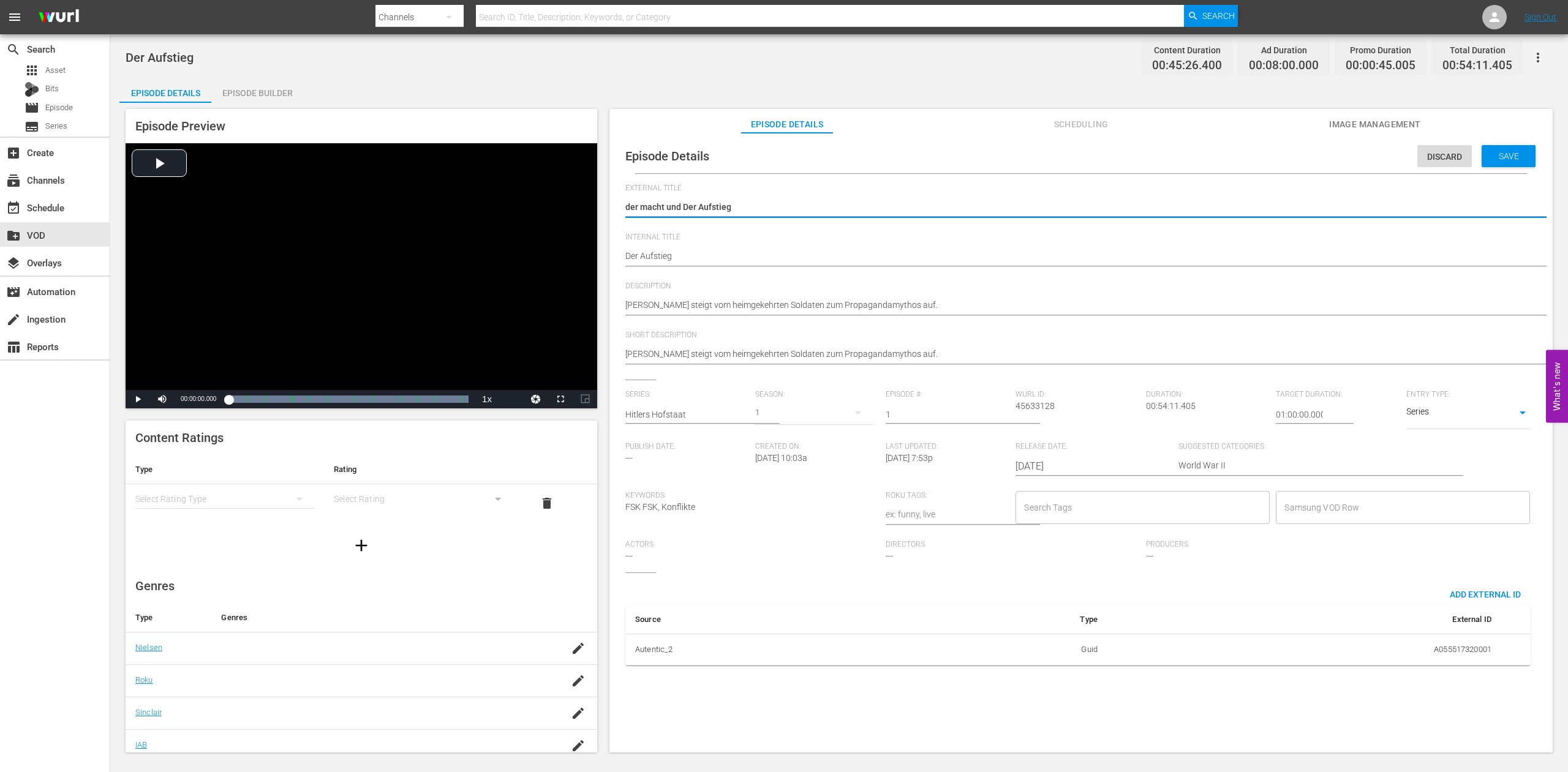
type textarea "dermacht und Der Aufstieg"
type textarea "demacht und Der Aufstieg"
type textarea "dmacht und Der Aufstieg"
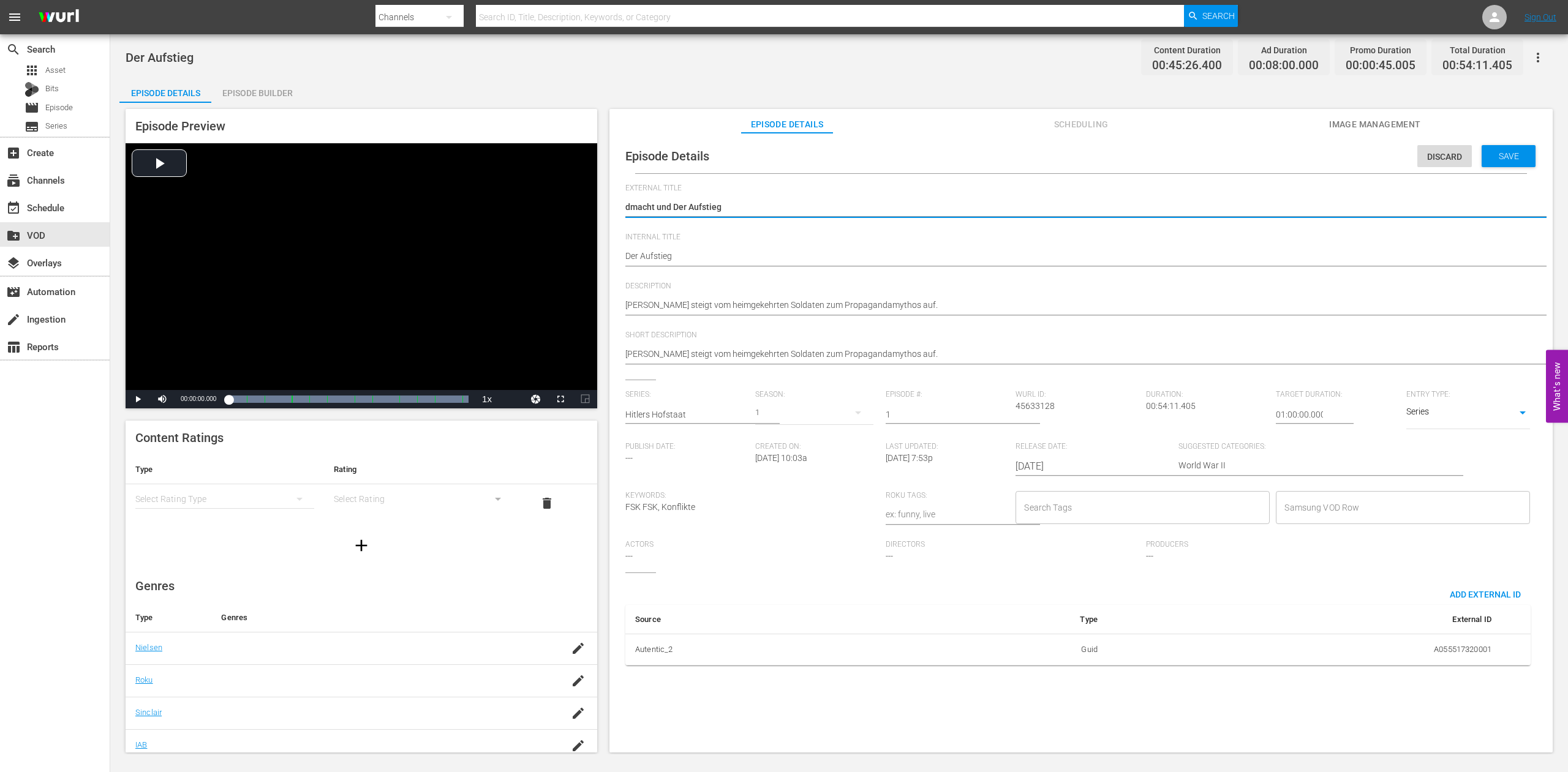
type textarea "macht und Der Aufstieg"
type textarea "acht und Der Aufstieg"
type textarea "cht und Der Aufstieg"
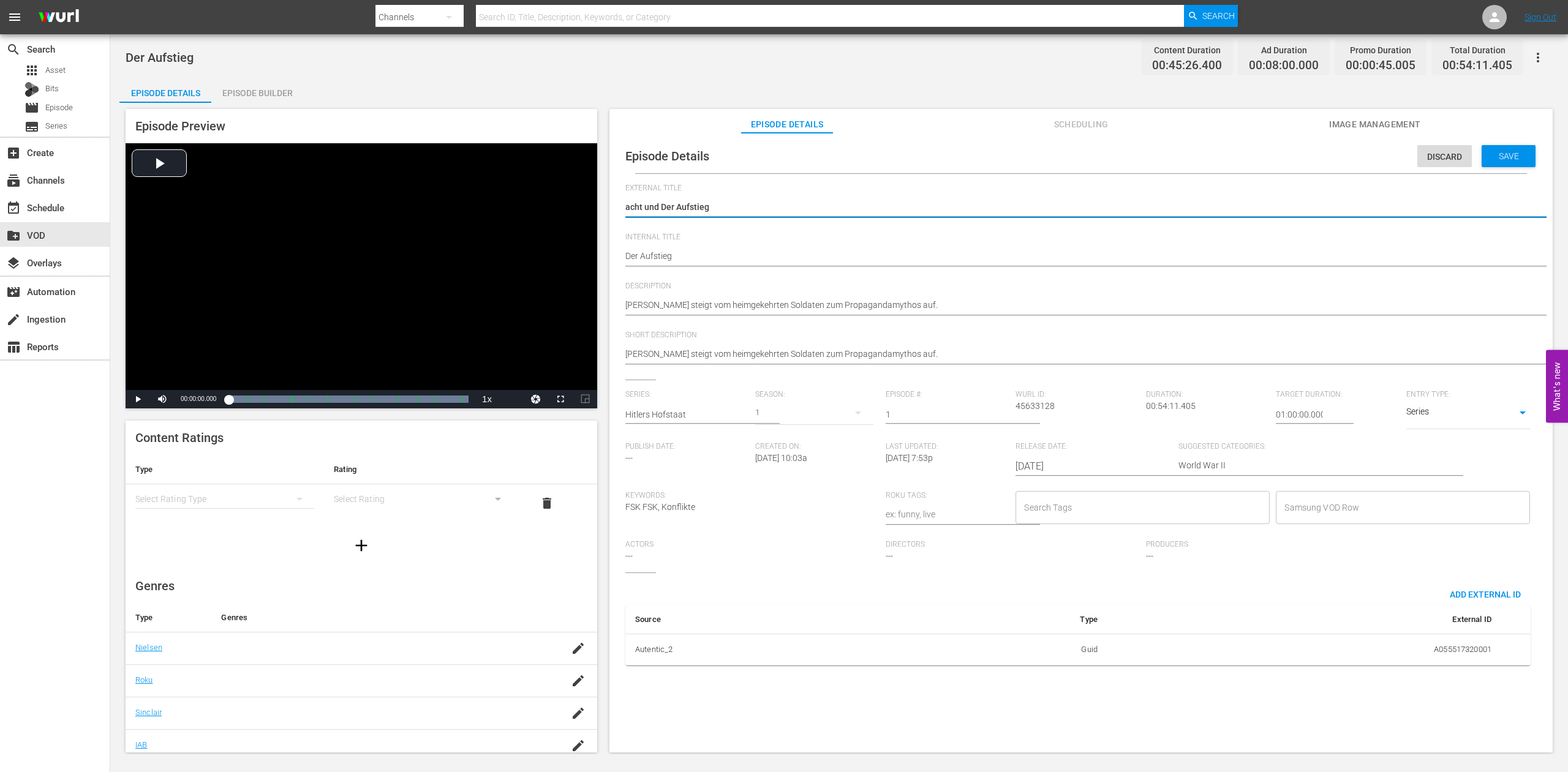
type textarea "cht und Der Aufstieg"
type textarea "ht und Der Aufstieg"
type textarea "t und Der Aufstieg"
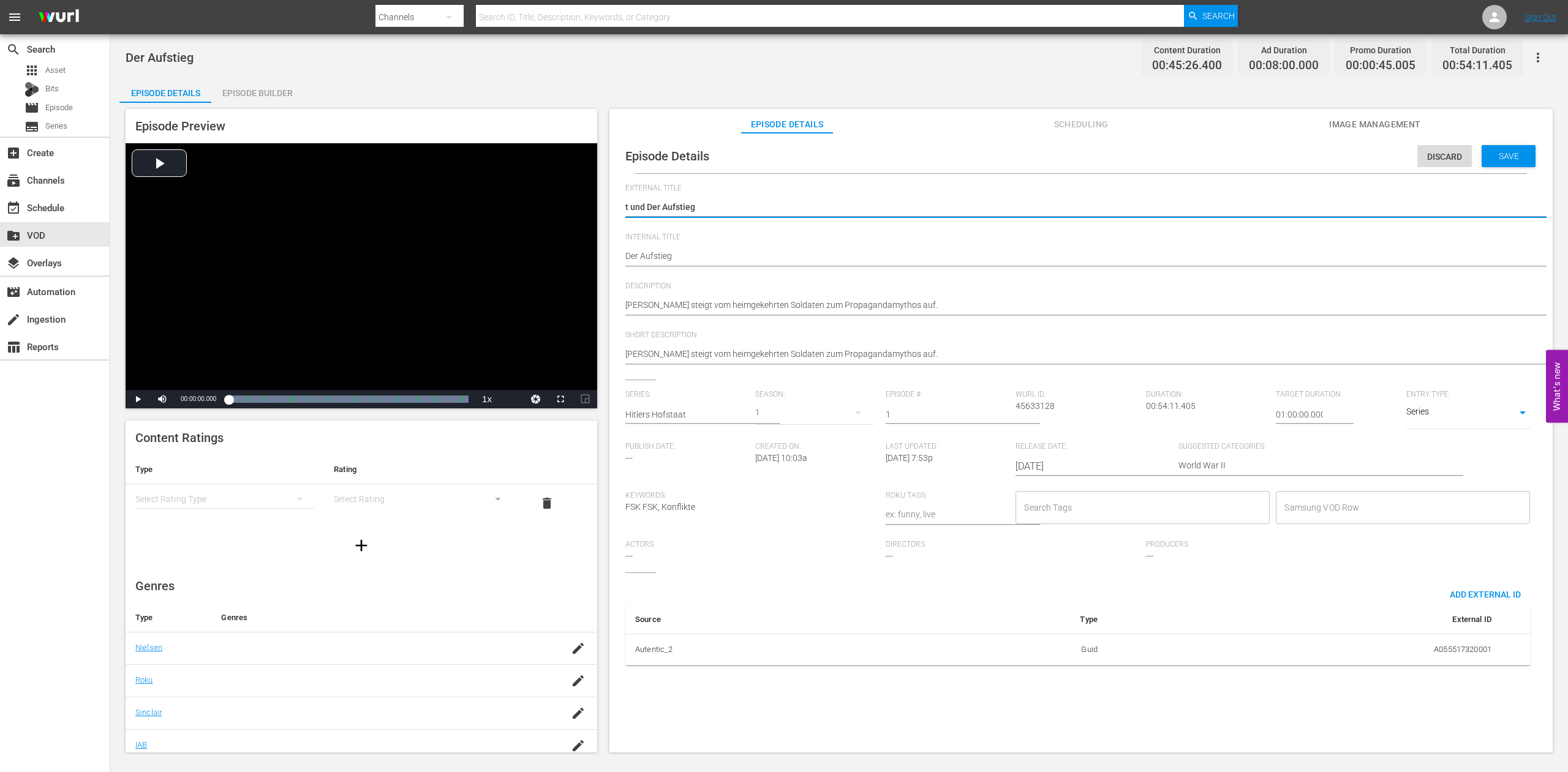
type textarea "und Der Aufstieg"
type textarea "nd Der Aufstieg"
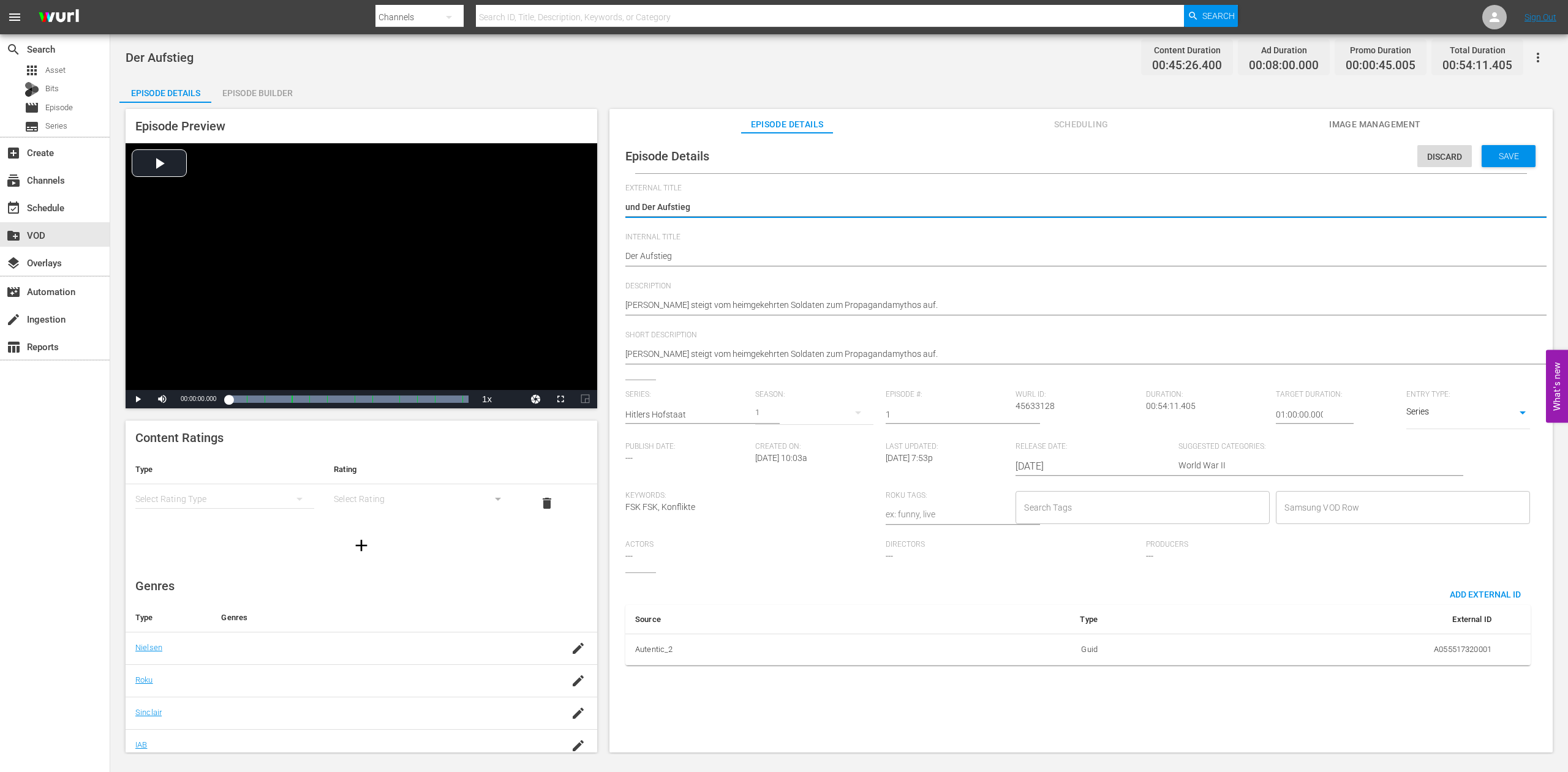
type textarea "nd Der Aufstieg"
type textarea "d Der Aufstieg"
type textarea "Der Aufstieg"
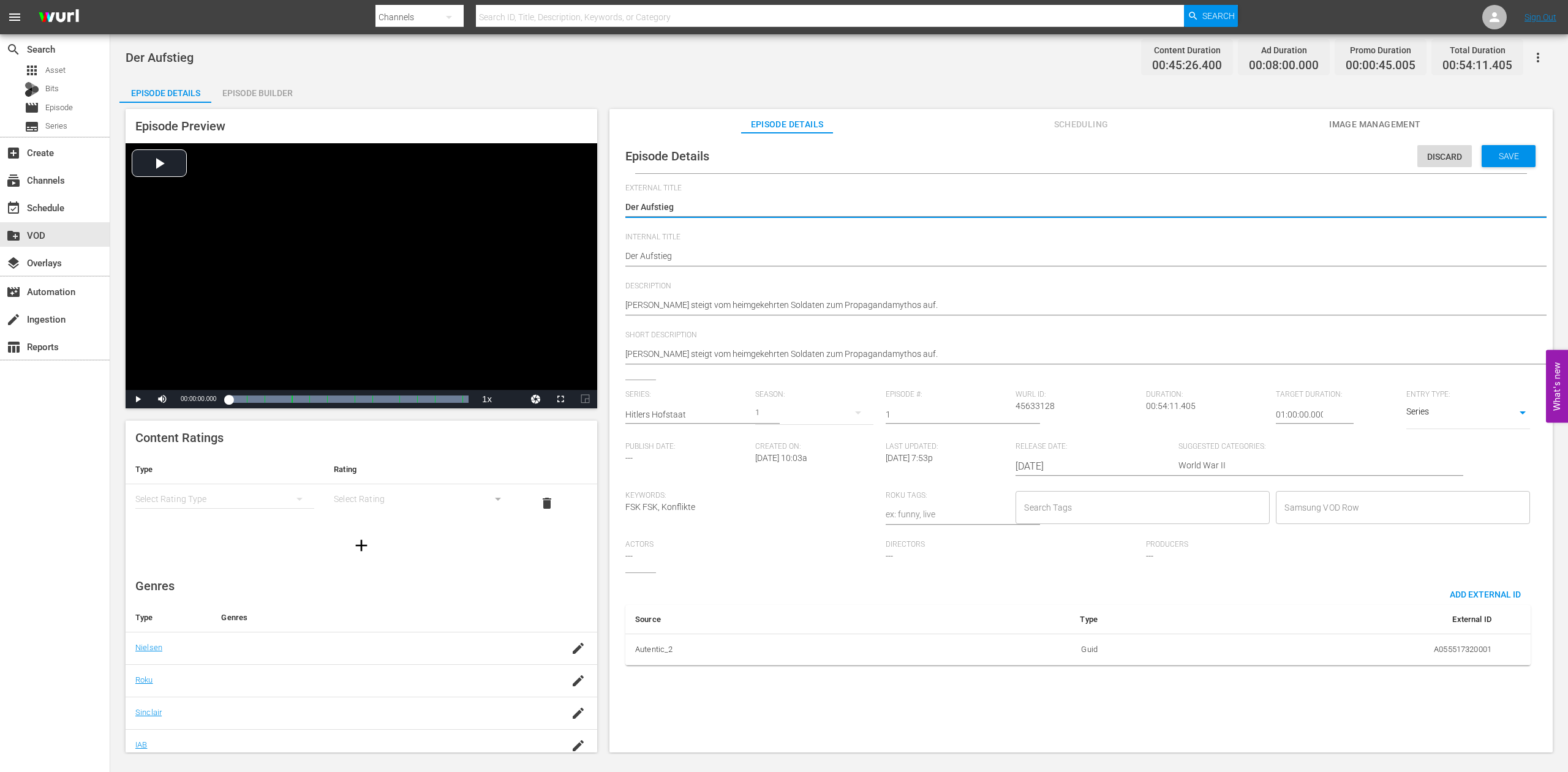
type textarea "Der Aufstieg"
click at [1282, 519] on input "Samsung VOD Row" at bounding box center [1394, 508] width 225 height 22
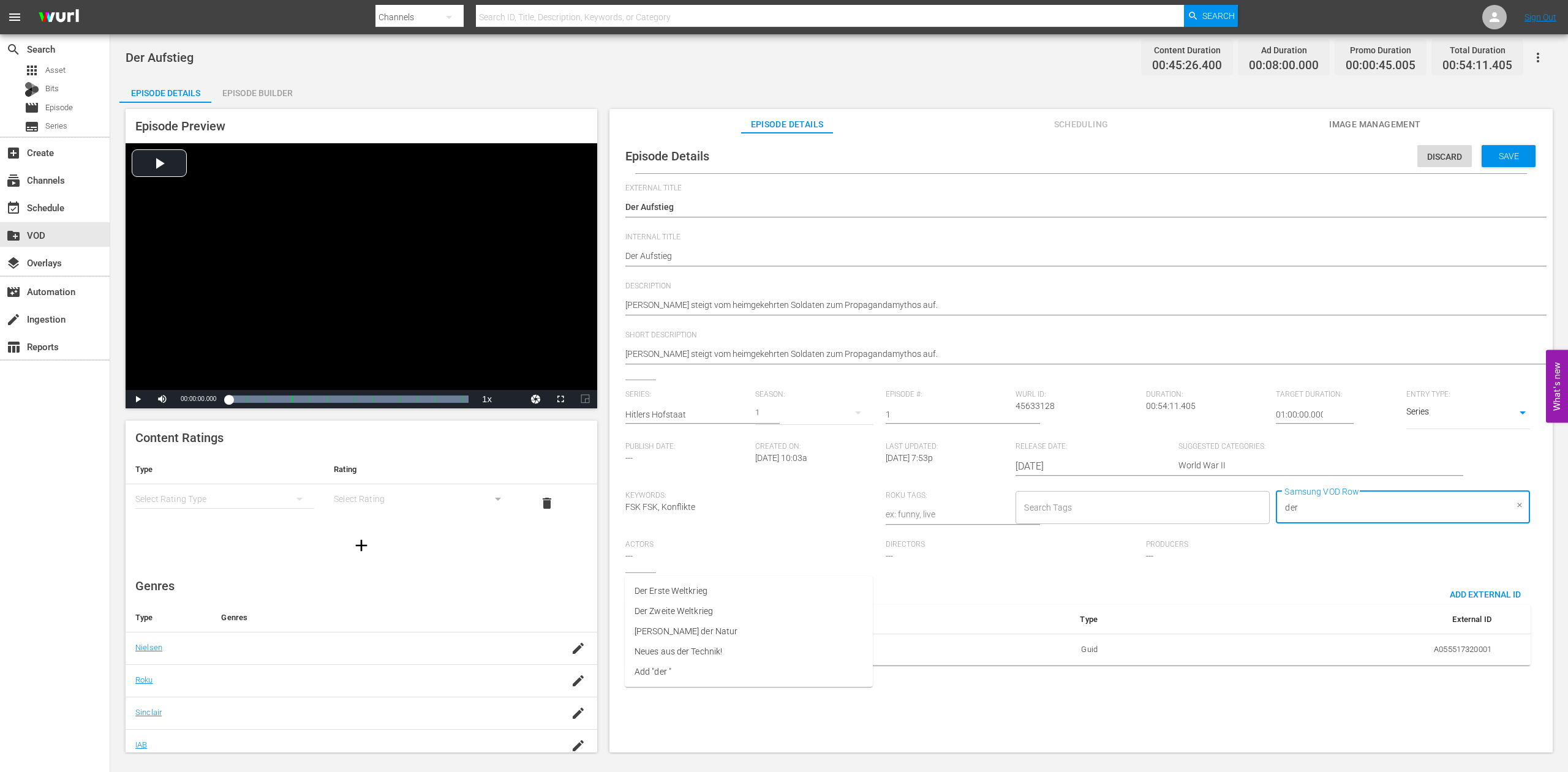
type input "der z"
click at [687, 589] on span "Der Zweite Weltkrieg" at bounding box center [673, 591] width 78 height 13
click at [1490, 158] on span "Save" at bounding box center [1509, 156] width 40 height 10
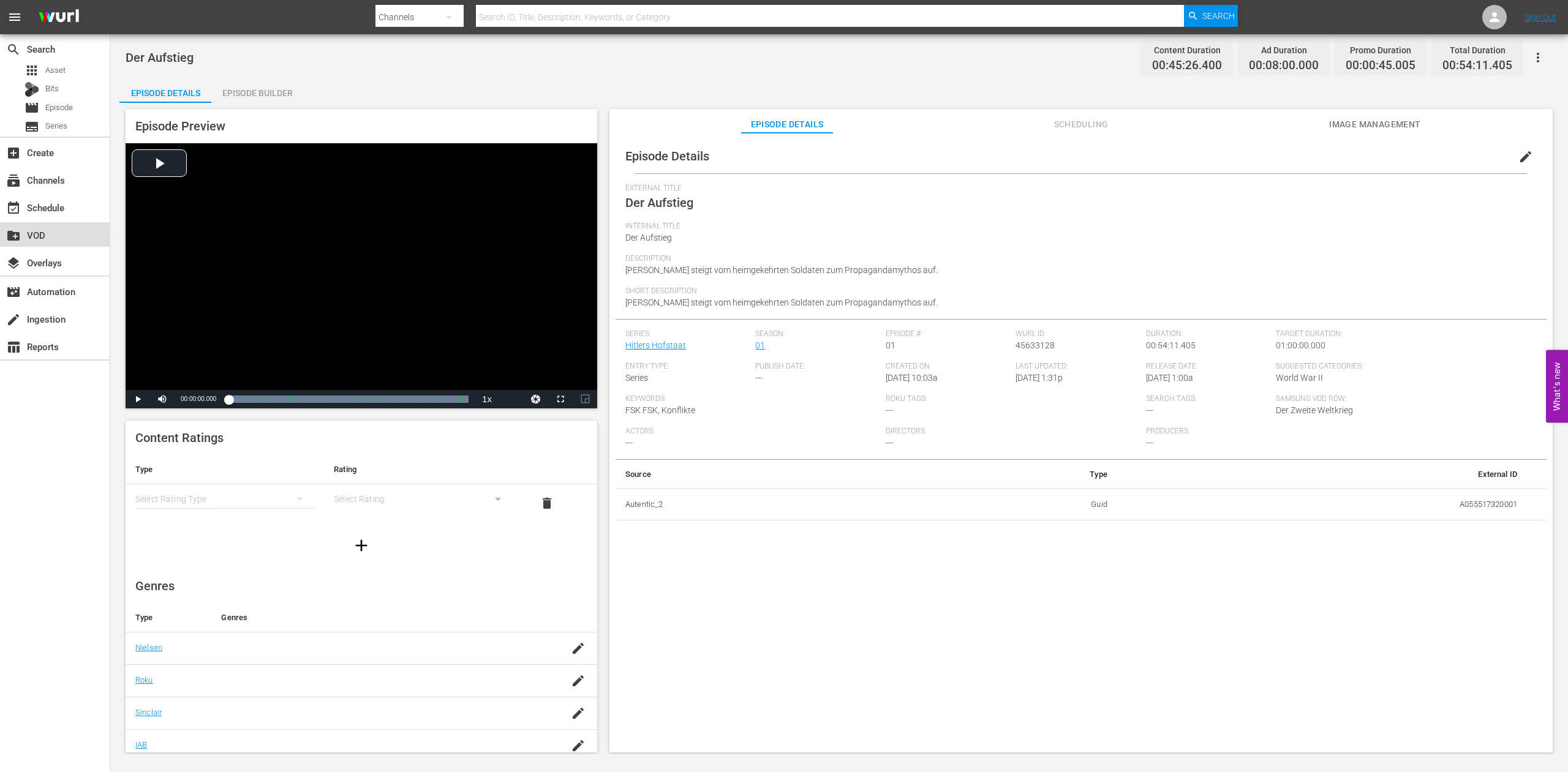
click at [35, 236] on div "create_new_folder VOD" at bounding box center [34, 234] width 69 height 11
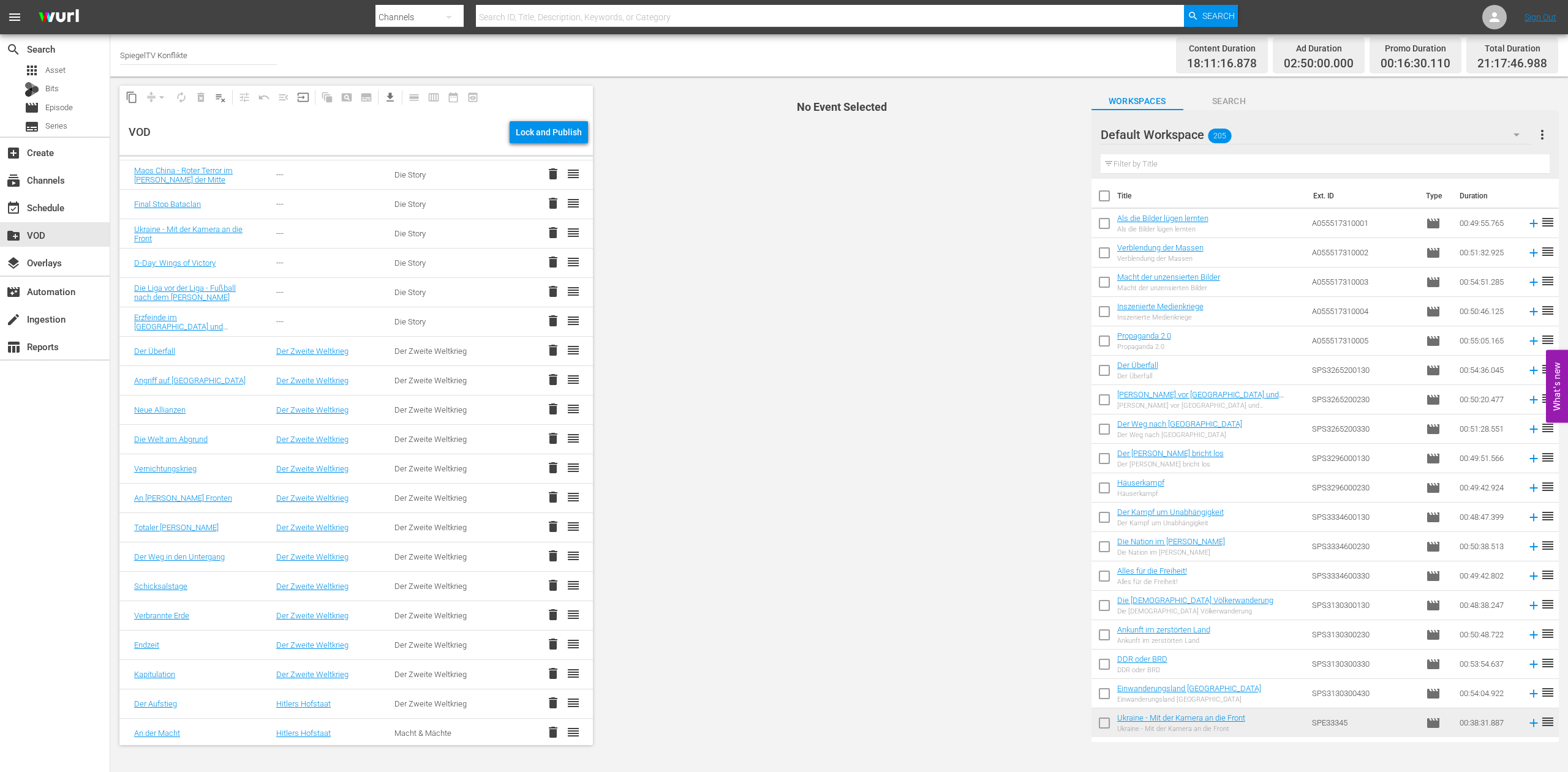
scroll to position [93, 0]
click at [148, 728] on link "An der Macht" at bounding box center [157, 731] width 46 height 9
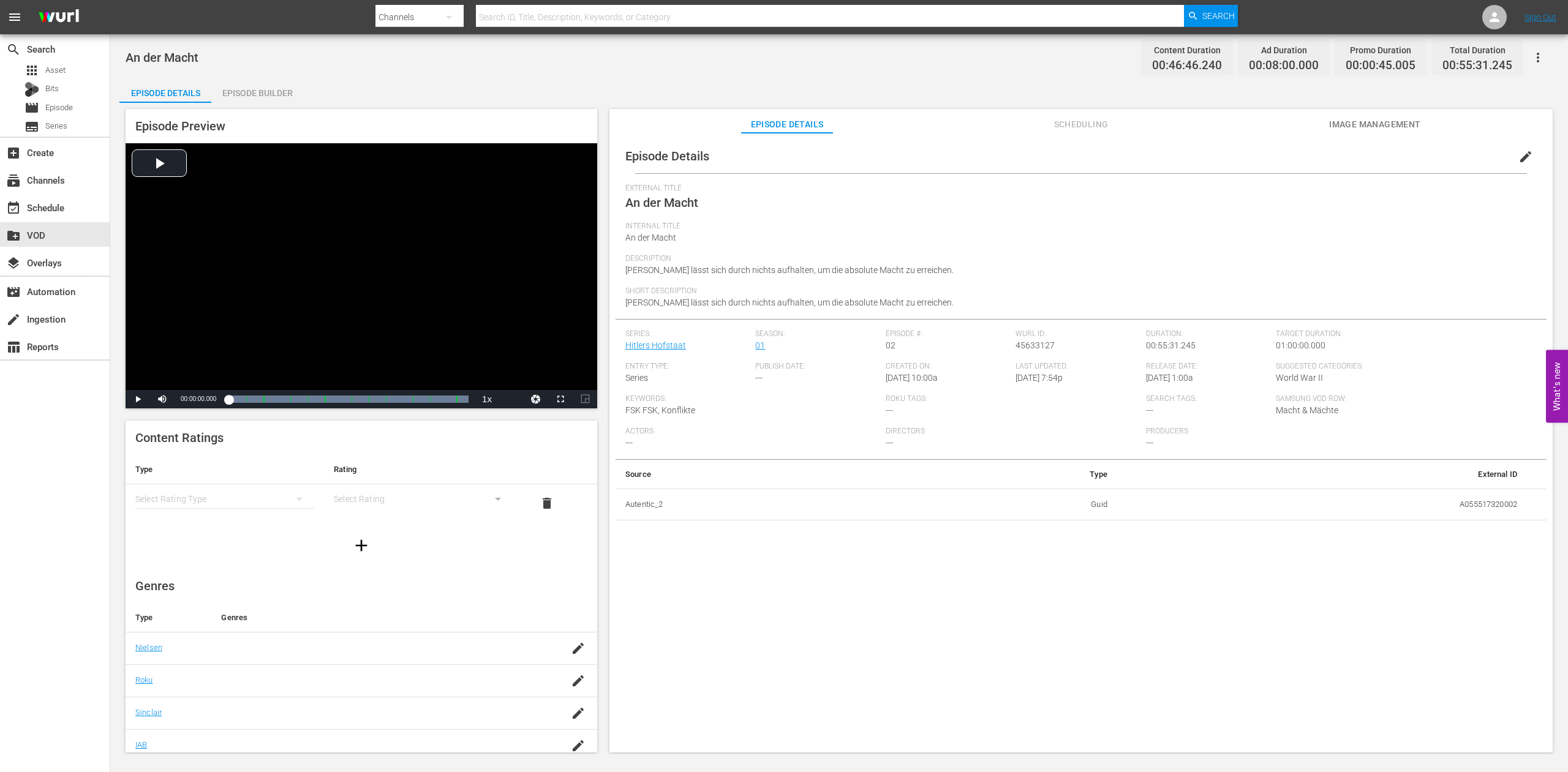
click at [1518, 159] on span "edit" at bounding box center [1526, 157] width 14 height 14
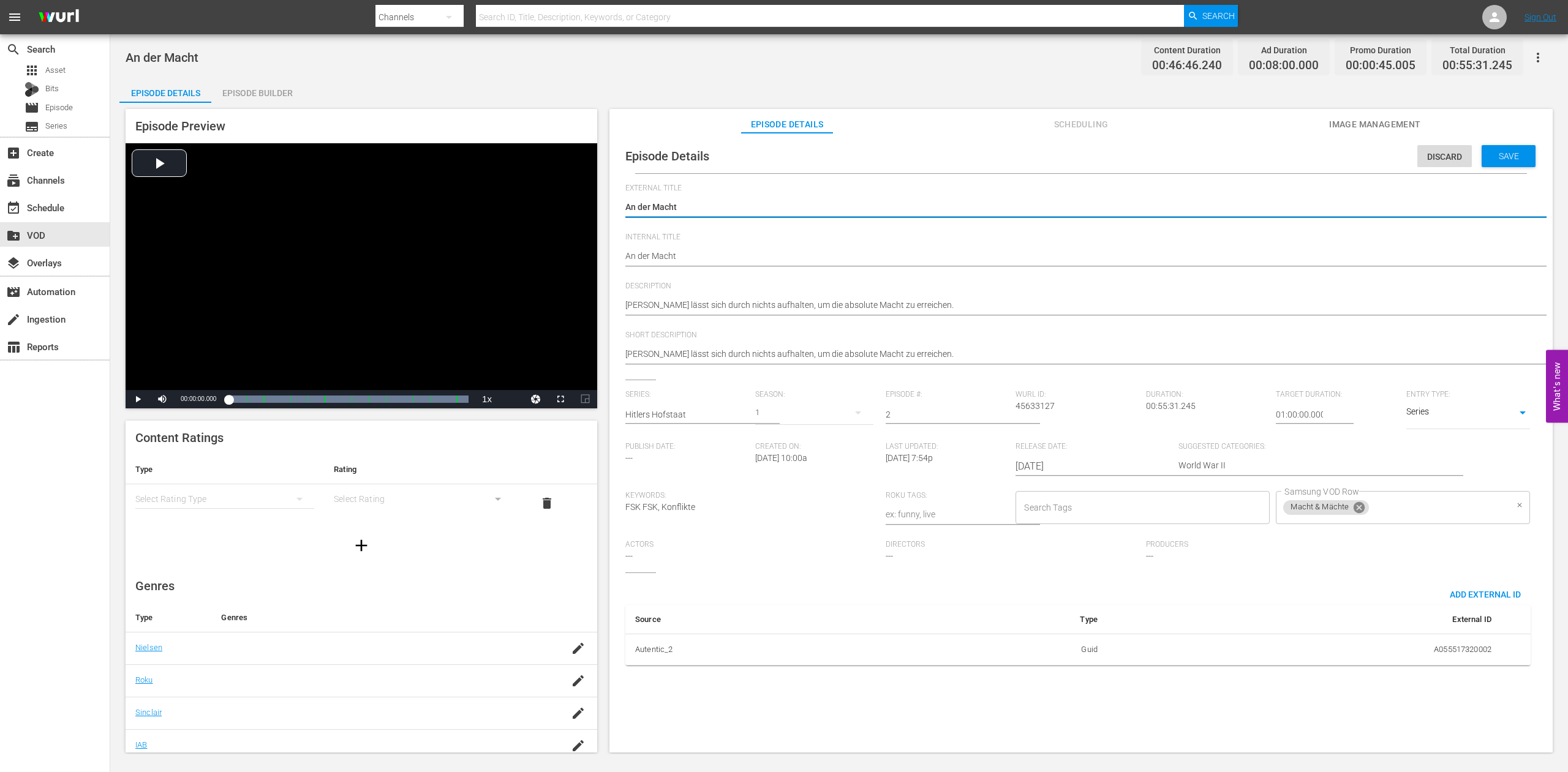
click at [1354, 513] on icon at bounding box center [1360, 508] width 11 height 11
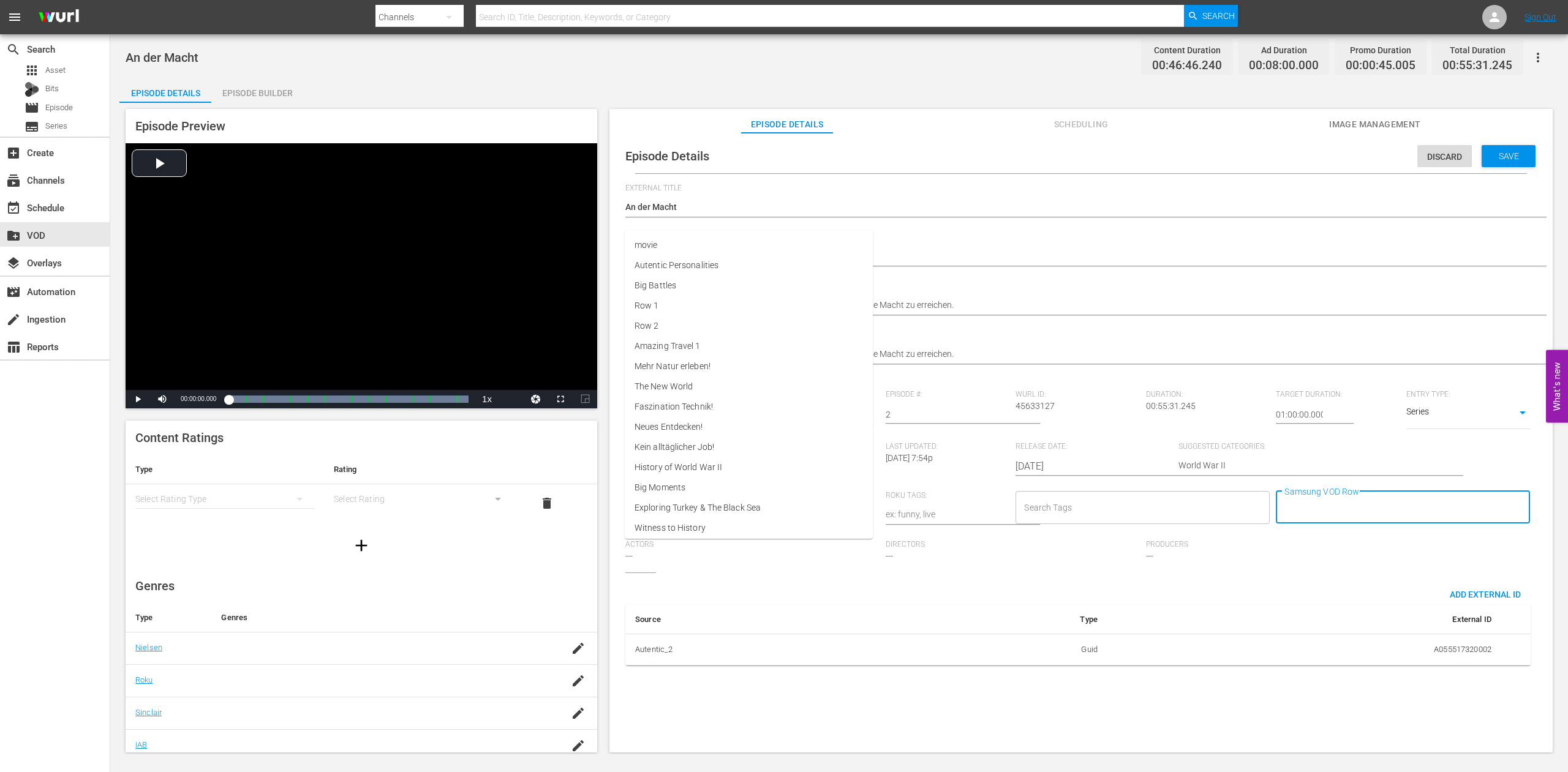
drag, startPoint x: 675, startPoint y: 563, endPoint x: 685, endPoint y: 561, distance: 10.2
click at [1282, 519] on input "Samsung VOD Row" at bounding box center [1394, 508] width 225 height 22
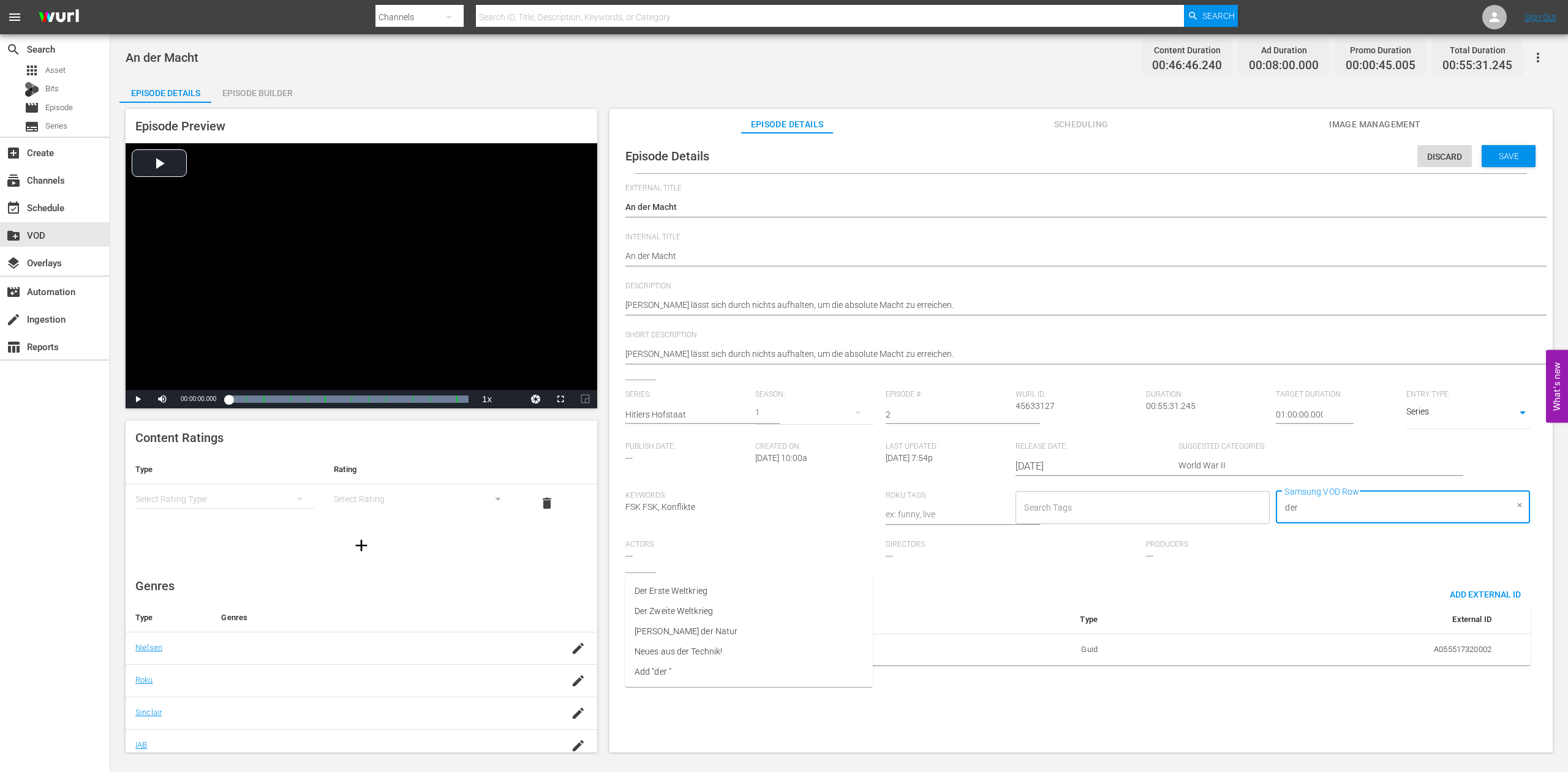
type input "der z"
click at [685, 593] on span "Der Zweite Weltkrieg" at bounding box center [673, 591] width 78 height 13
click at [1490, 155] on span "Save" at bounding box center [1509, 156] width 40 height 10
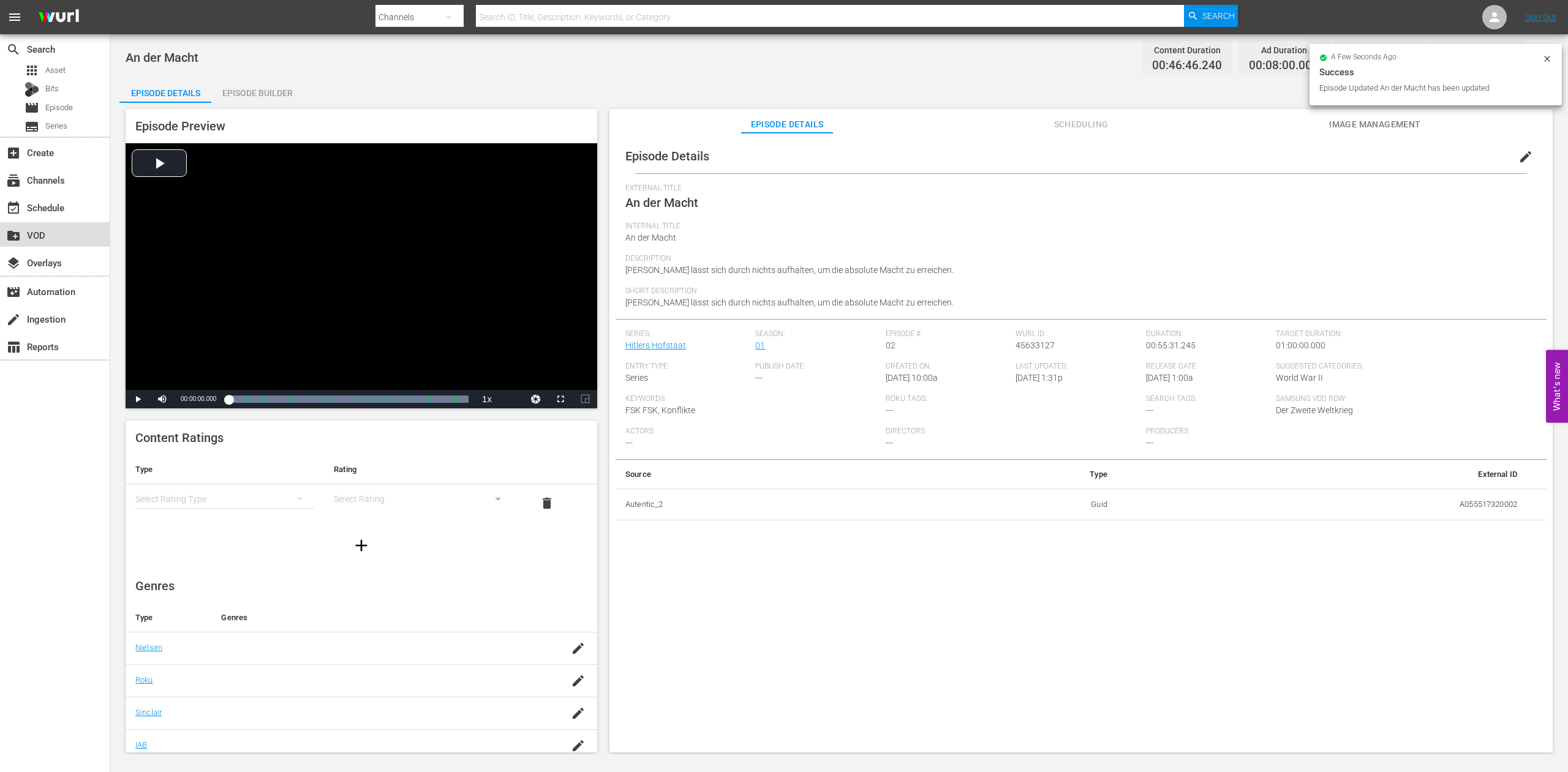
click at [38, 235] on div "create_new_folder VOD" at bounding box center [34, 234] width 69 height 11
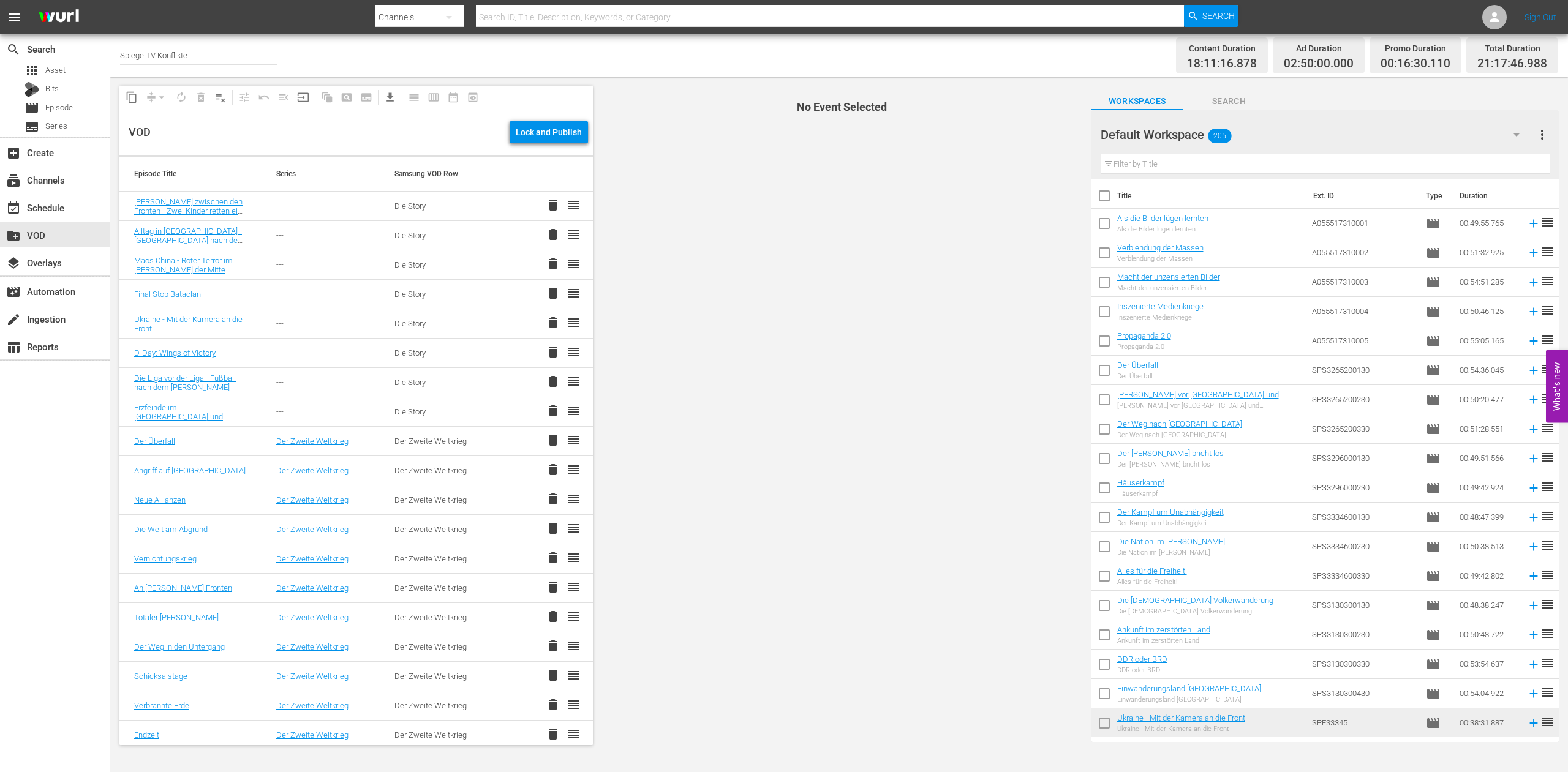
click at [1160, 165] on input "text" at bounding box center [1325, 164] width 449 height 20
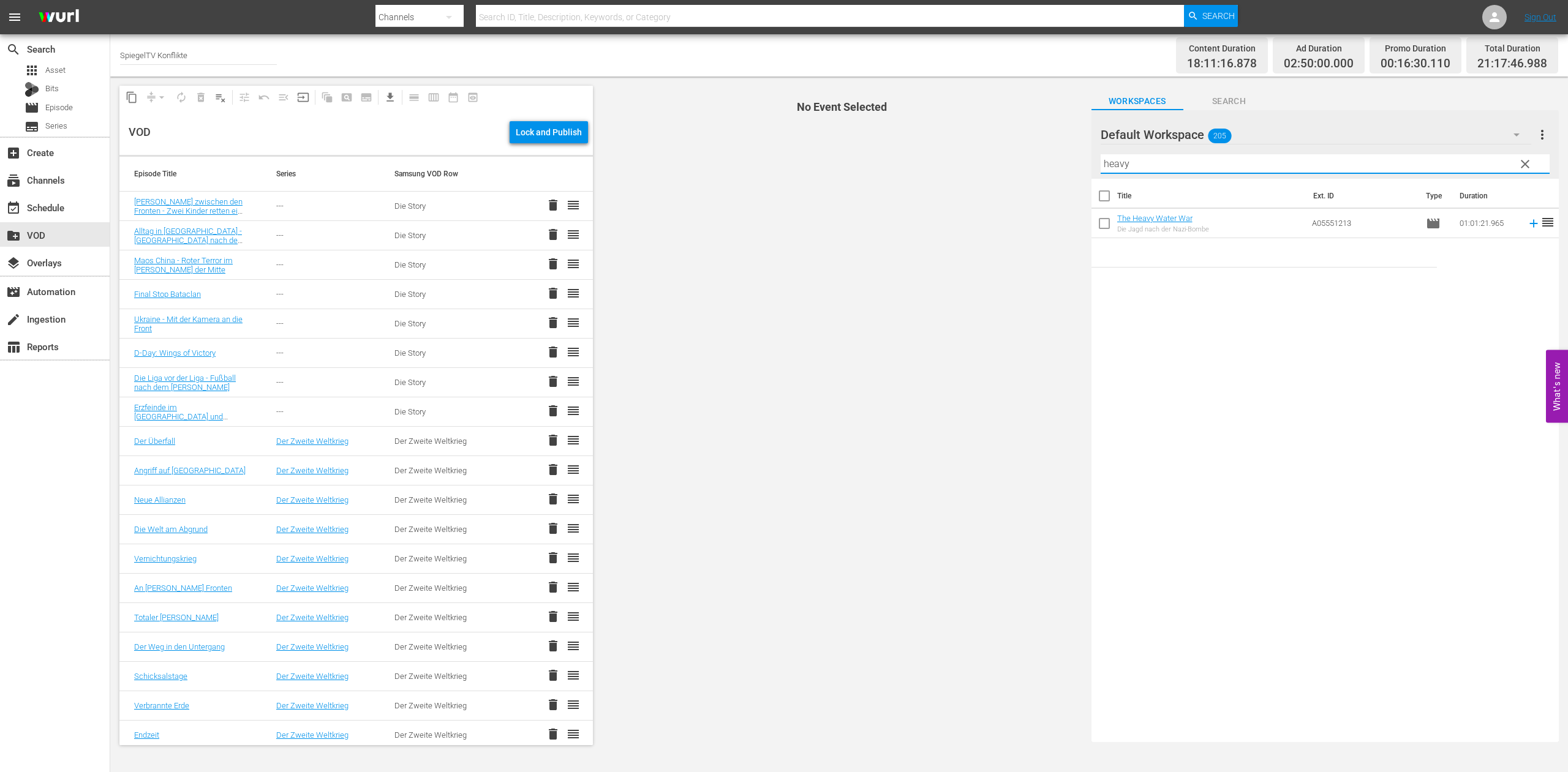
type input "heavy"
click at [1106, 224] on input "checkbox" at bounding box center [1104, 225] width 26 height 26
checkbox input "true"
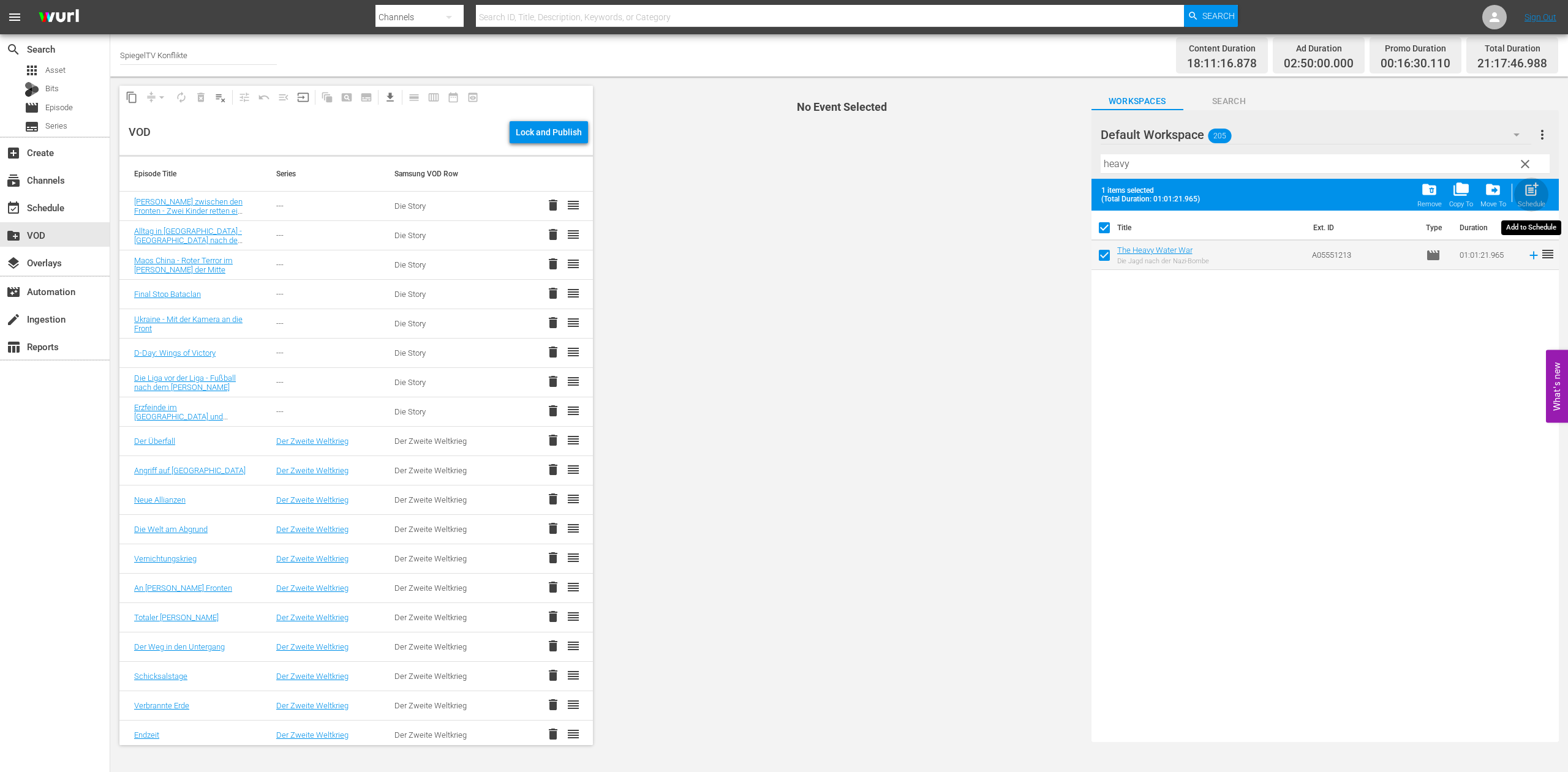
click at [1535, 192] on span "post_add" at bounding box center [1532, 189] width 16 height 16
checkbox input "false"
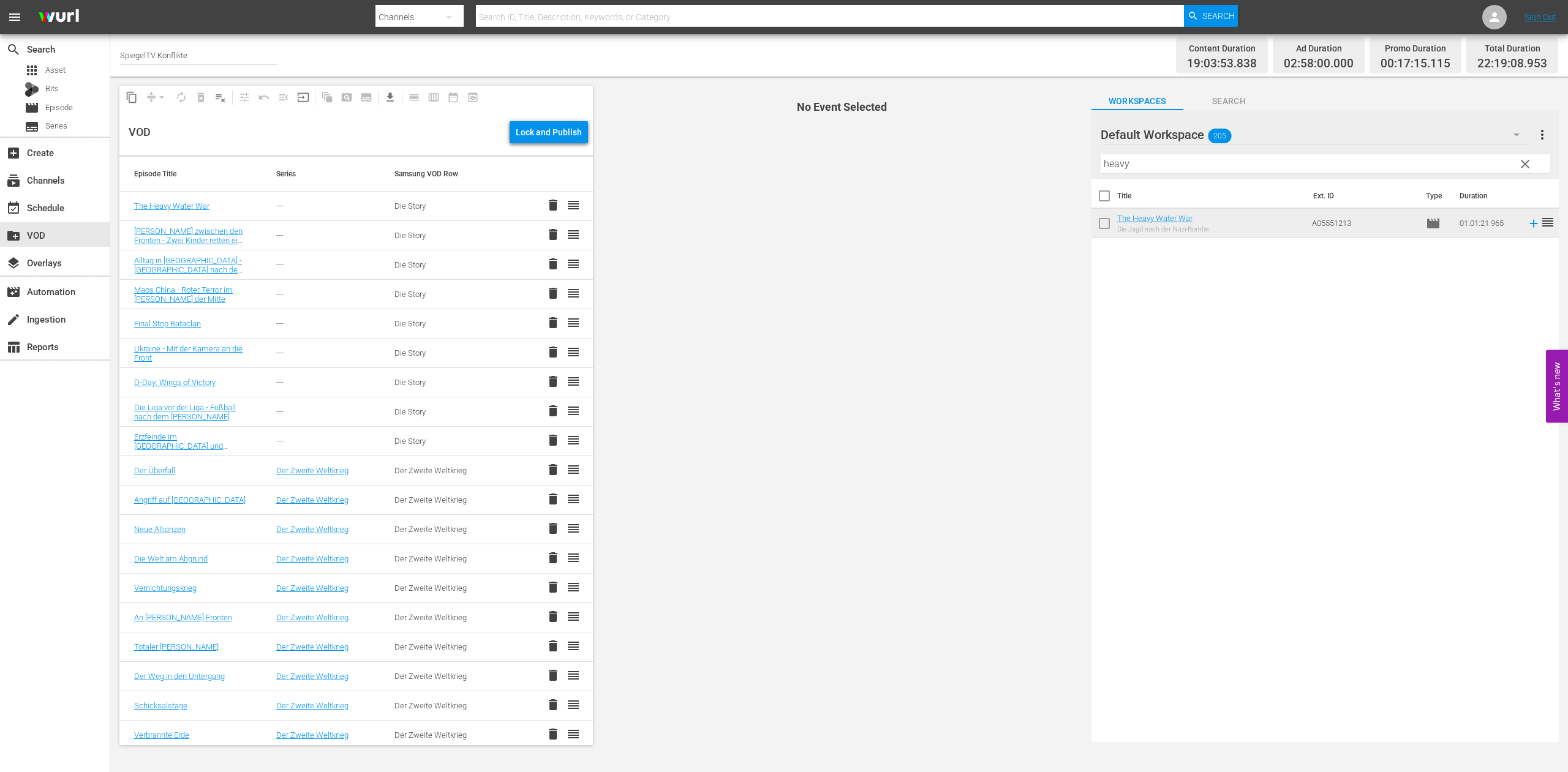
click at [1523, 165] on span "clear" at bounding box center [1526, 164] width 14 height 14
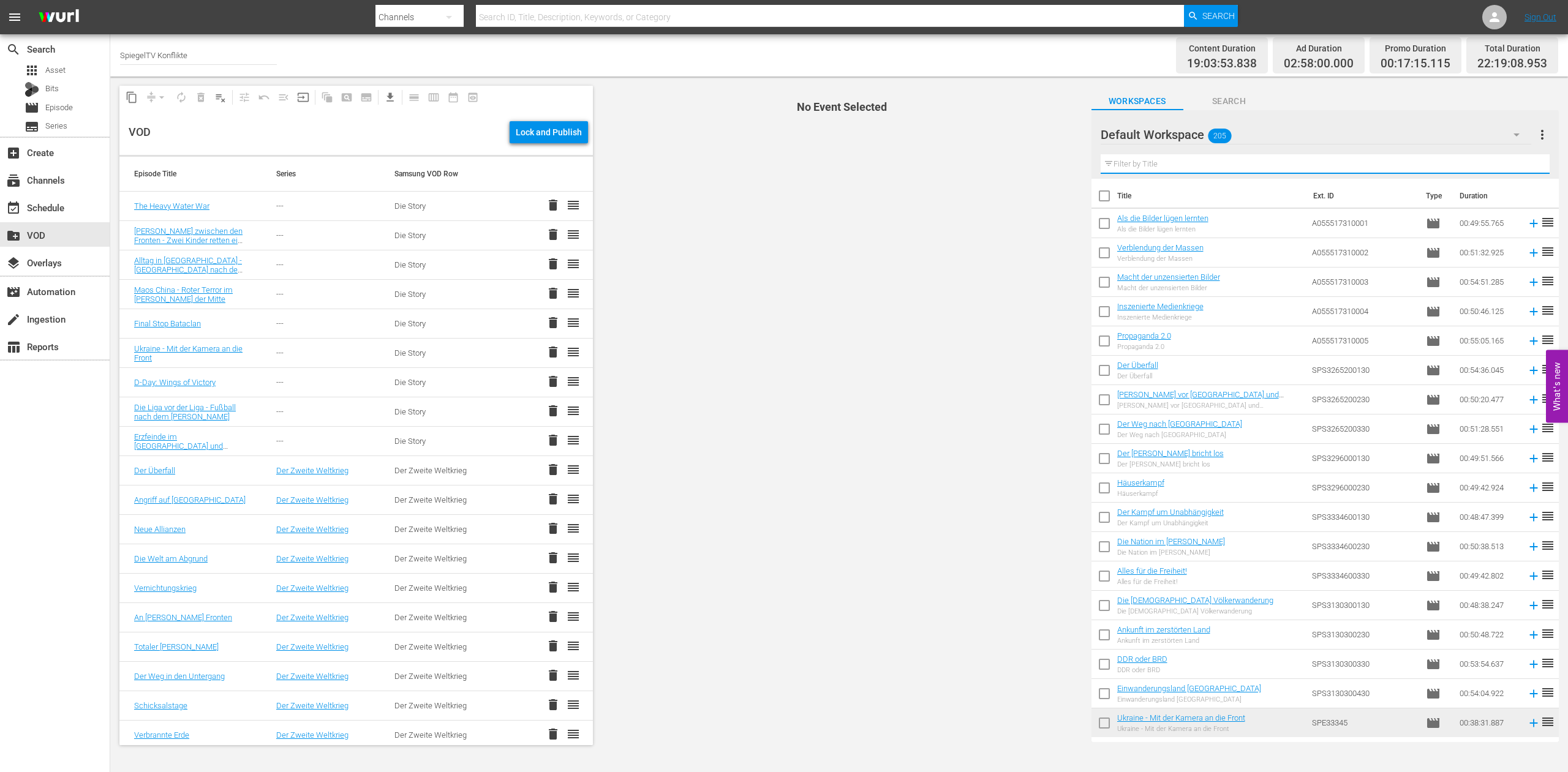
click at [1166, 163] on input "text" at bounding box center [1325, 164] width 449 height 20
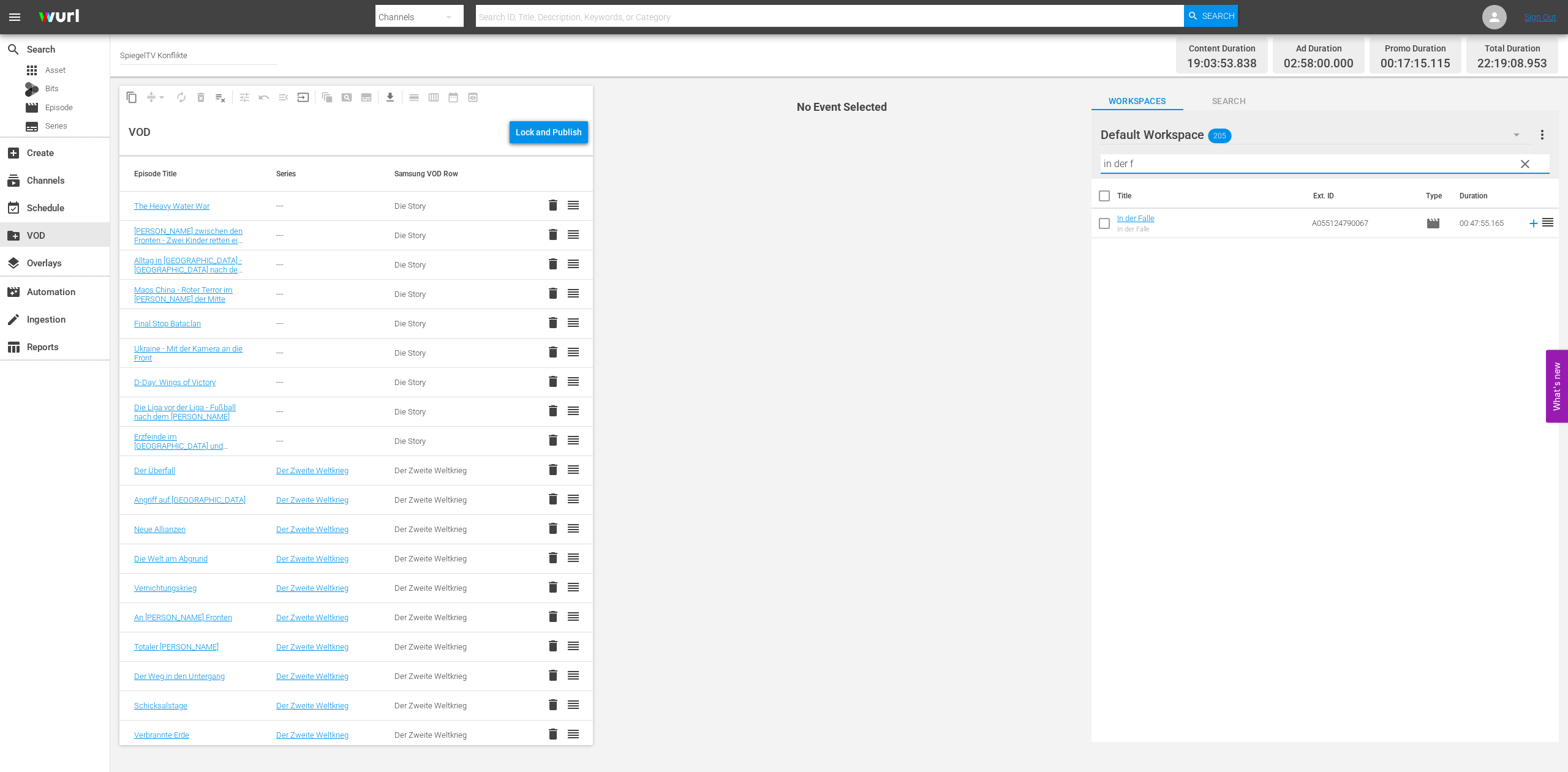
type input "in der f"
click at [1107, 224] on input "checkbox" at bounding box center [1104, 225] width 26 height 26
checkbox input "true"
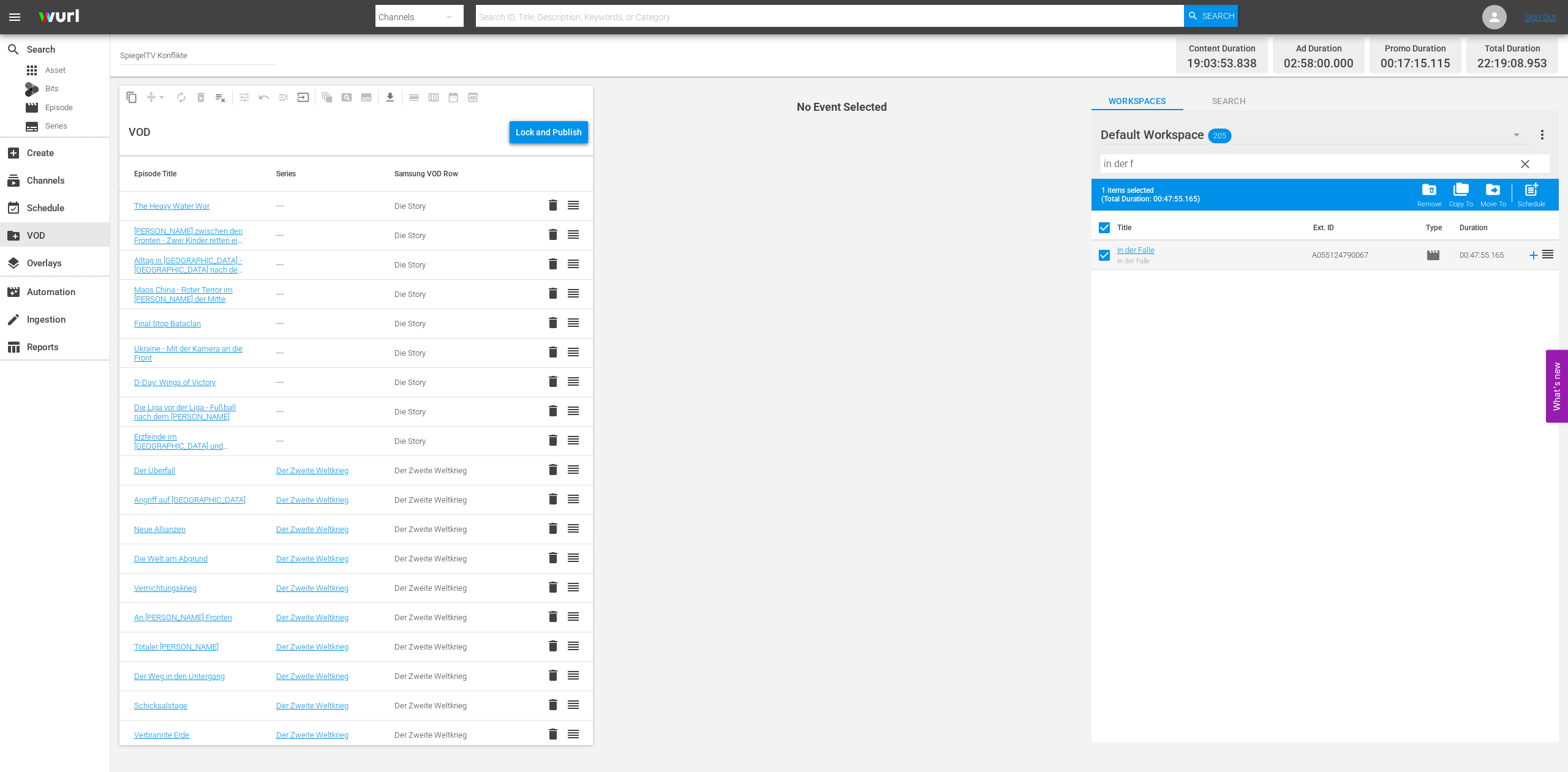
click at [1522, 165] on span "clear" at bounding box center [1526, 164] width 14 height 14
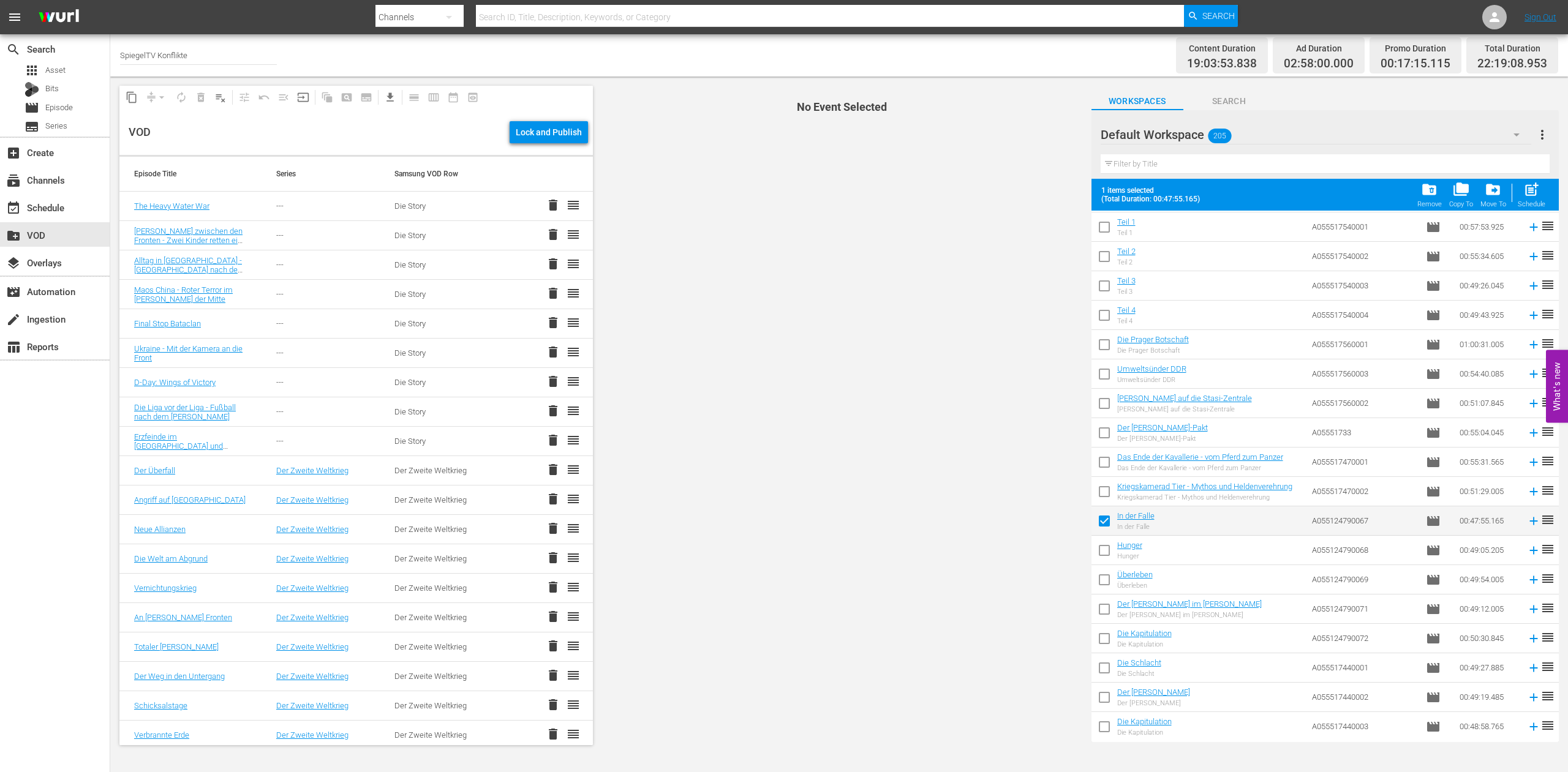
scroll to position [2686, 0]
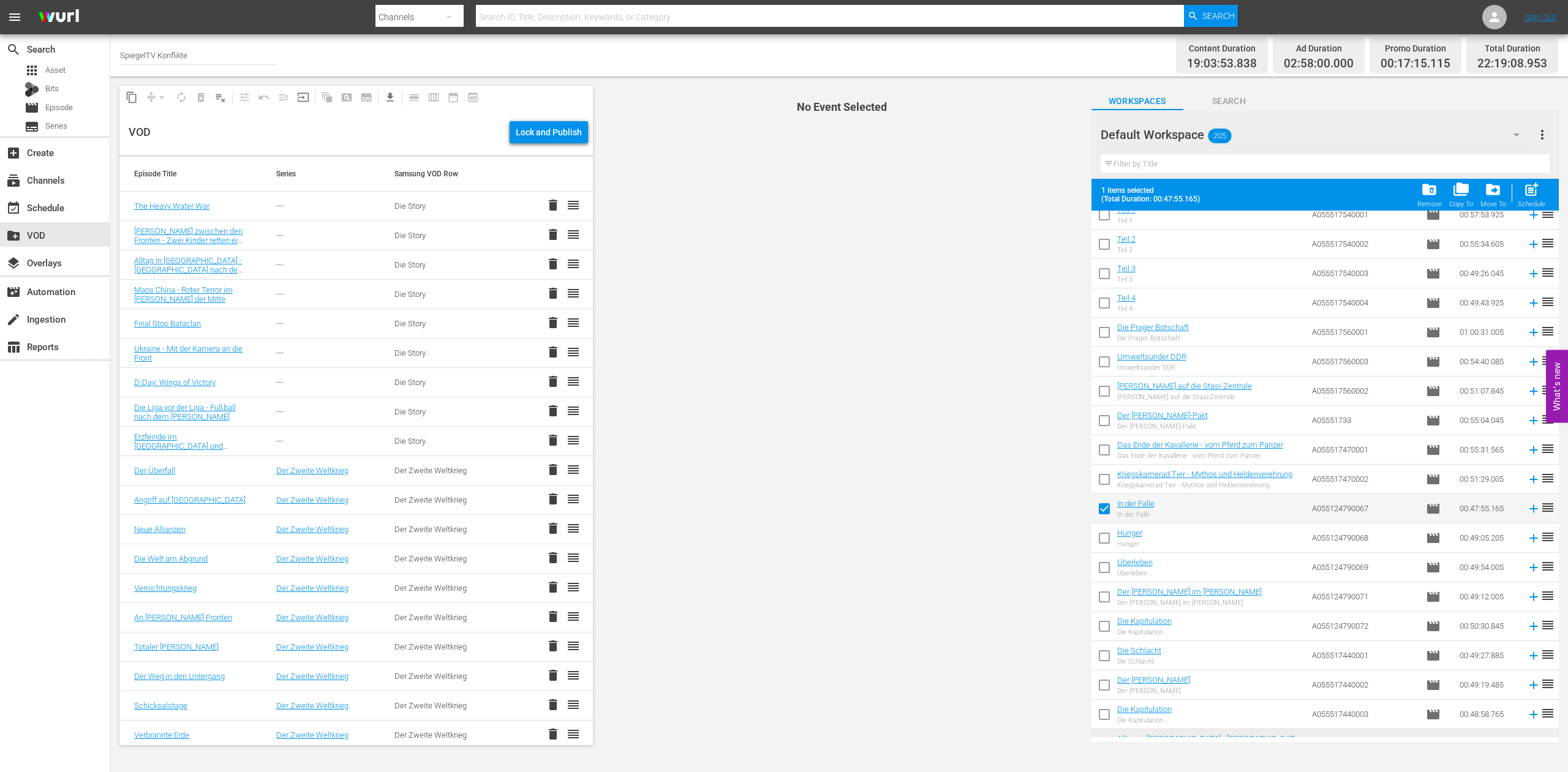
click at [1103, 535] on input "checkbox" at bounding box center [1104, 540] width 26 height 26
checkbox input "true"
checkbox input "false"
click at [1102, 569] on input "checkbox" at bounding box center [1104, 570] width 26 height 26
checkbox input "true"
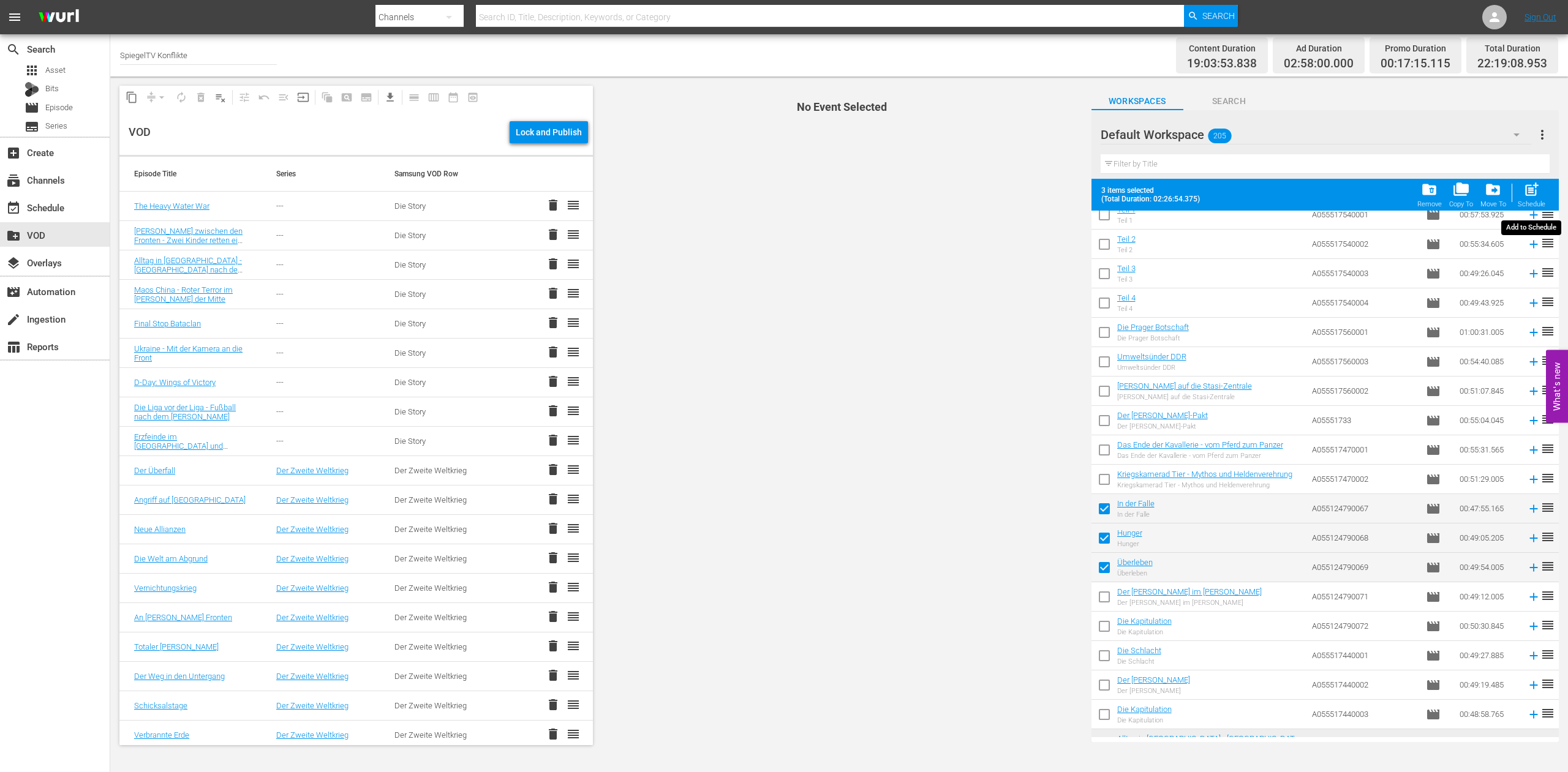
click at [1530, 193] on span "post_add" at bounding box center [1532, 189] width 16 height 16
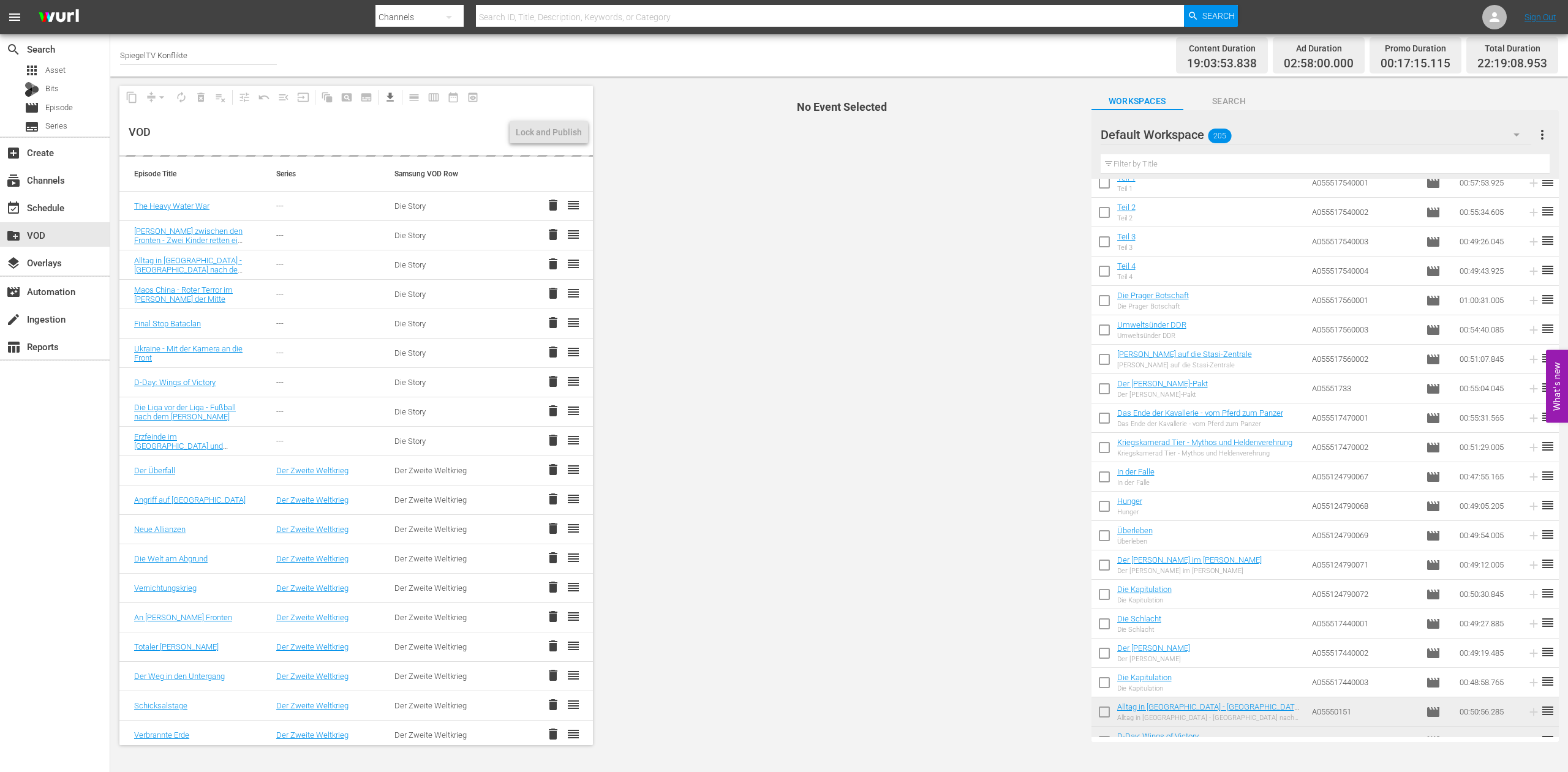
checkbox input "false"
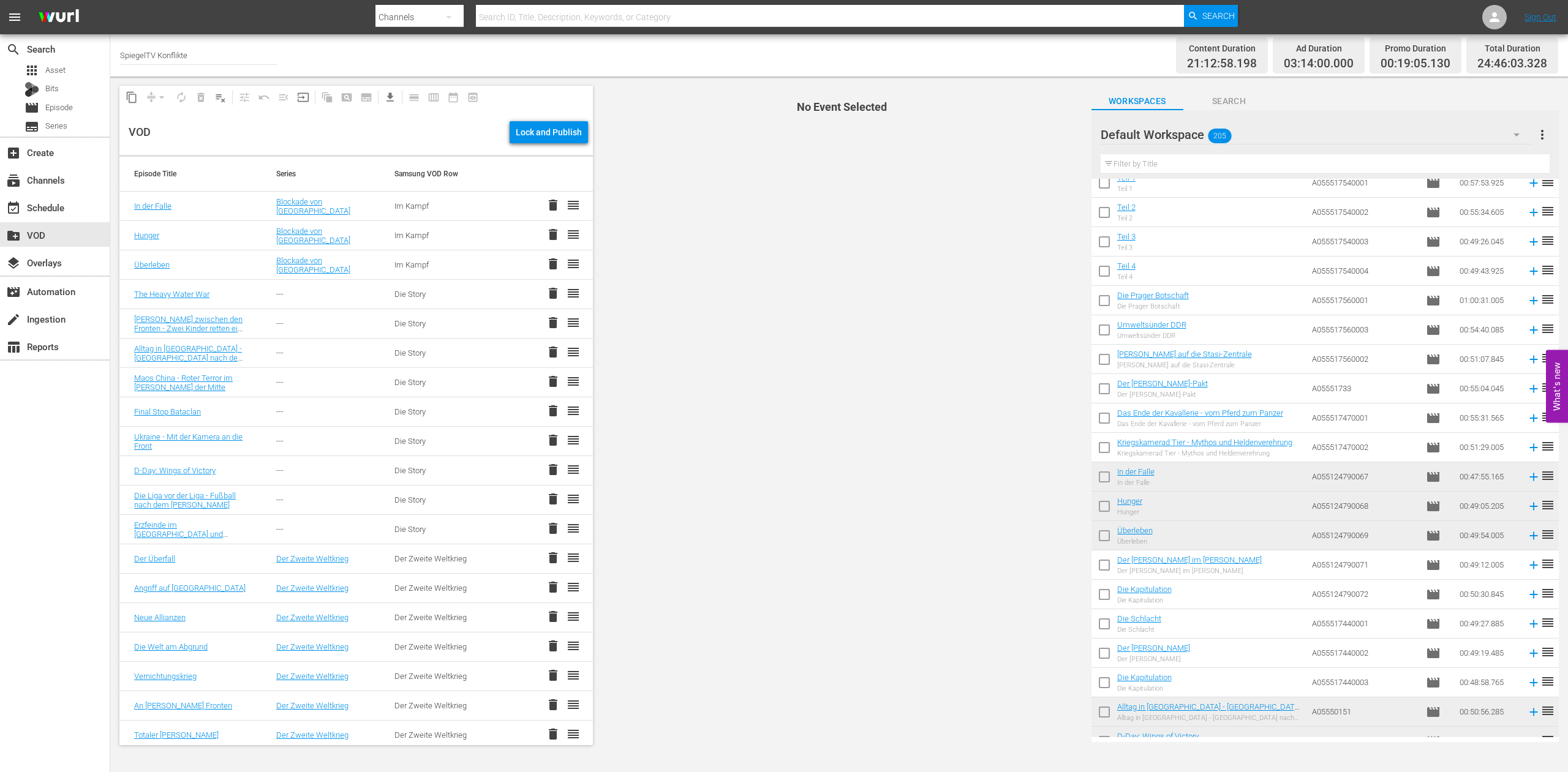
click at [1103, 565] on input "checkbox" at bounding box center [1104, 567] width 26 height 26
checkbox input "true"
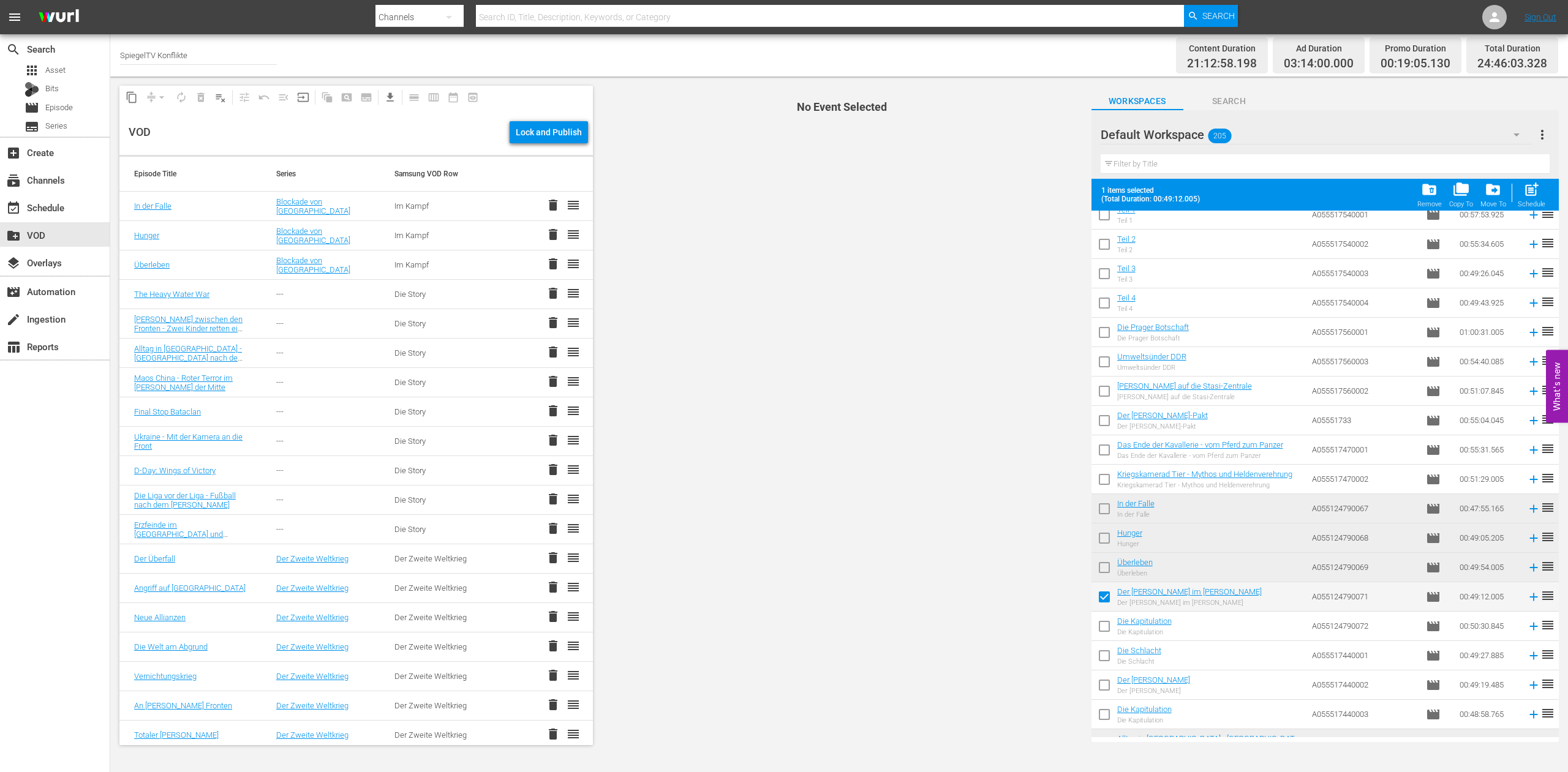
drag, startPoint x: 1102, startPoint y: 621, endPoint x: 1105, endPoint y: 649, distance: 28.2
click at [1103, 622] on input "checkbox" at bounding box center [1104, 629] width 26 height 26
checkbox input "true"
click at [1103, 659] on input "checkbox" at bounding box center [1104, 658] width 26 height 26
checkbox input "true"
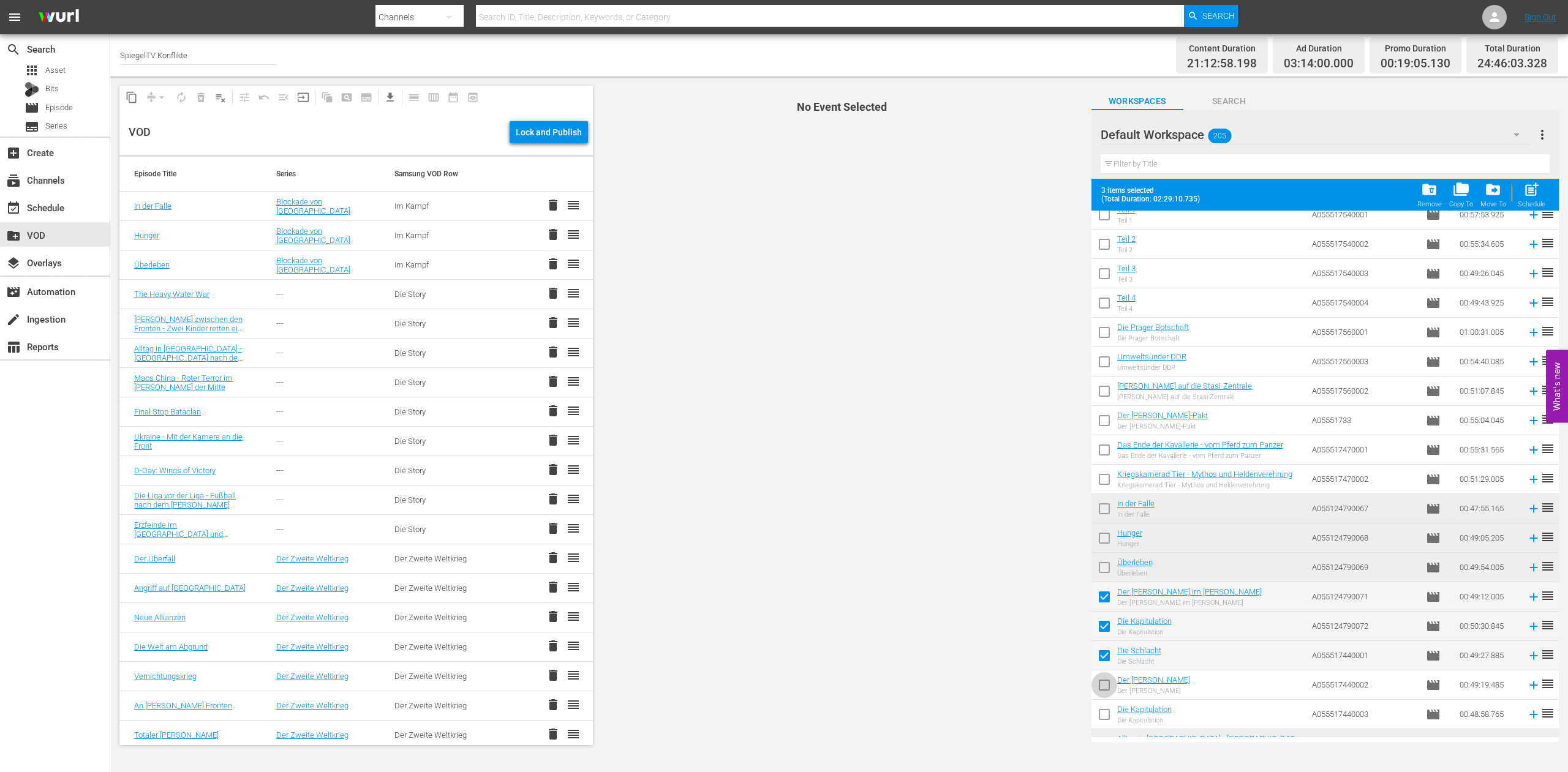
click at [1104, 685] on input "checkbox" at bounding box center [1104, 687] width 26 height 26
checkbox input "true"
click at [1104, 719] on input "checkbox" at bounding box center [1104, 717] width 26 height 26
checkbox input "true"
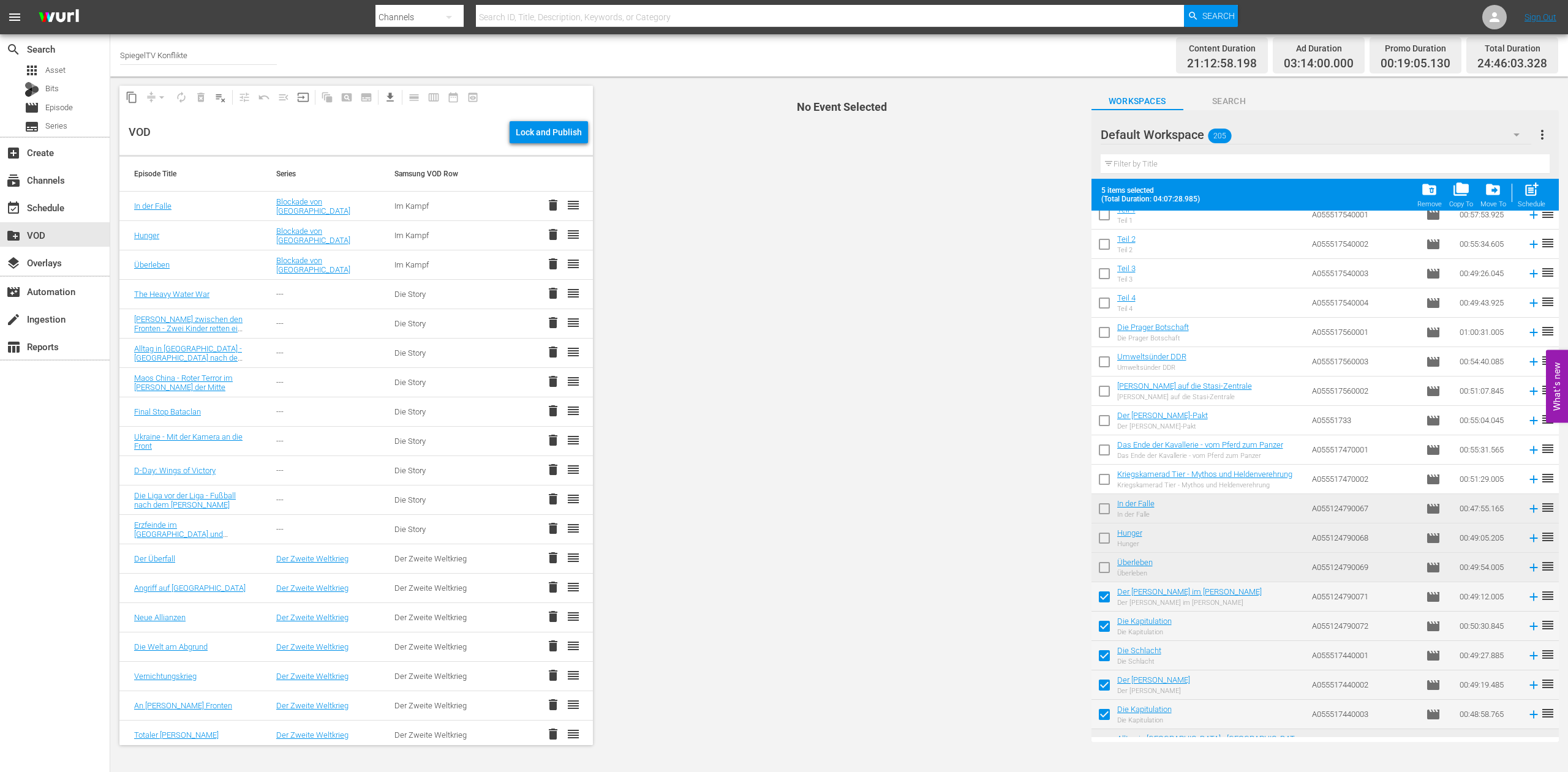
drag, startPoint x: 1104, startPoint y: 686, endPoint x: 1104, endPoint y: 719, distance: 33.0
click at [1104, 686] on input "checkbox" at bounding box center [1104, 687] width 26 height 26
checkbox input "false"
click at [1106, 718] on input "checkbox" at bounding box center [1104, 717] width 26 height 26
checkbox input "false"
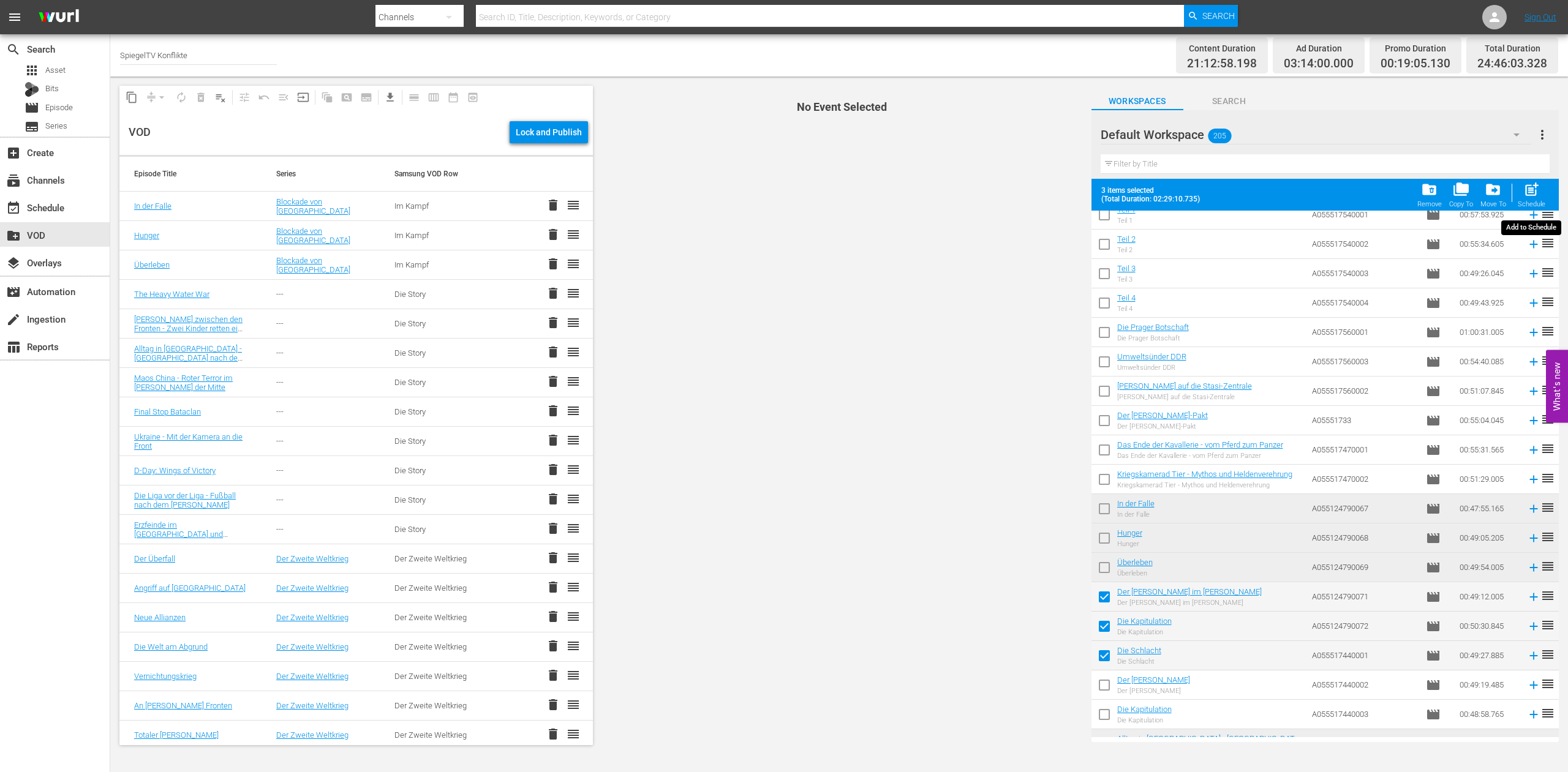
click at [1536, 189] on span "post_add" at bounding box center [1532, 189] width 16 height 16
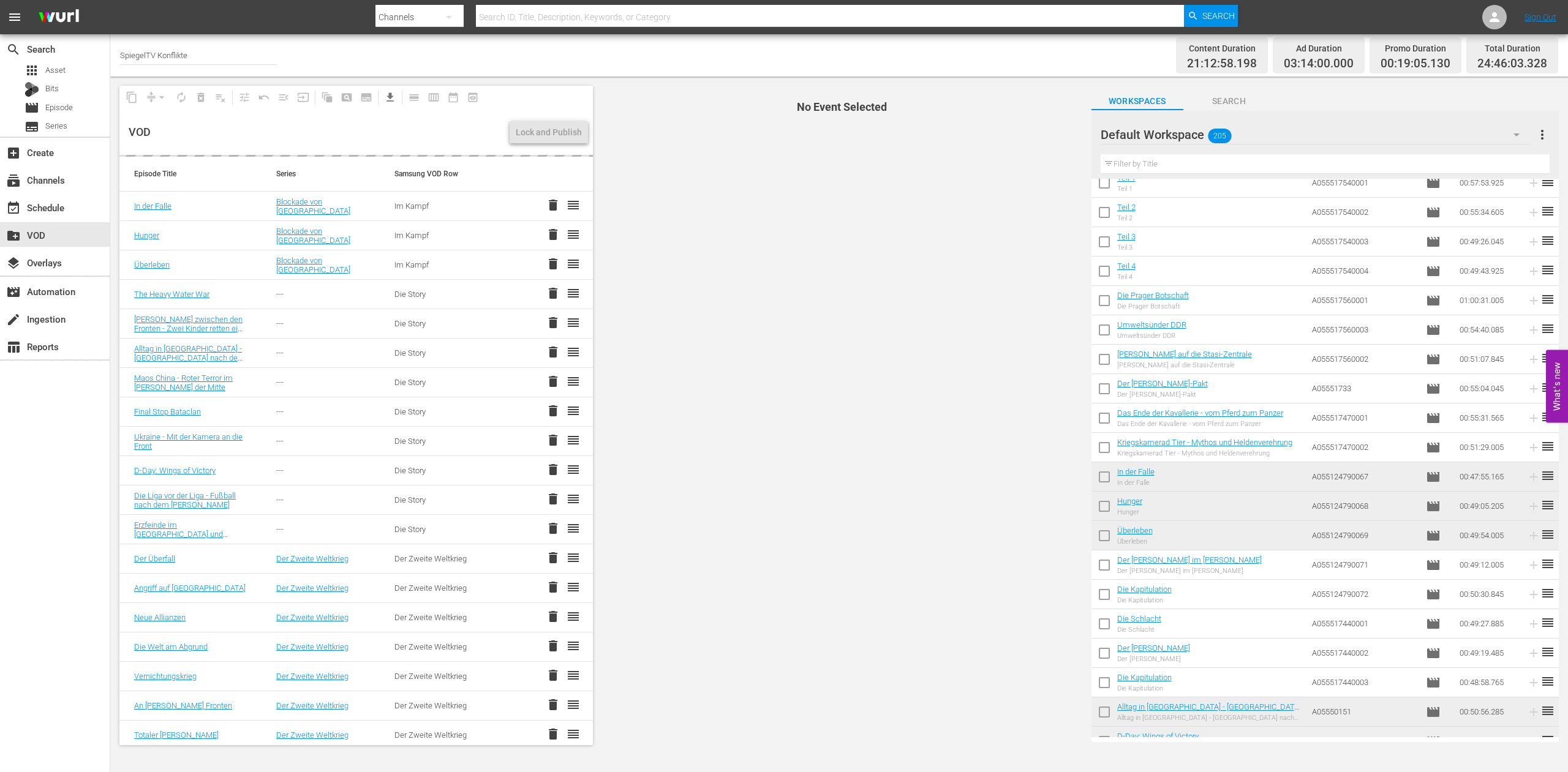
checkbox input "false"
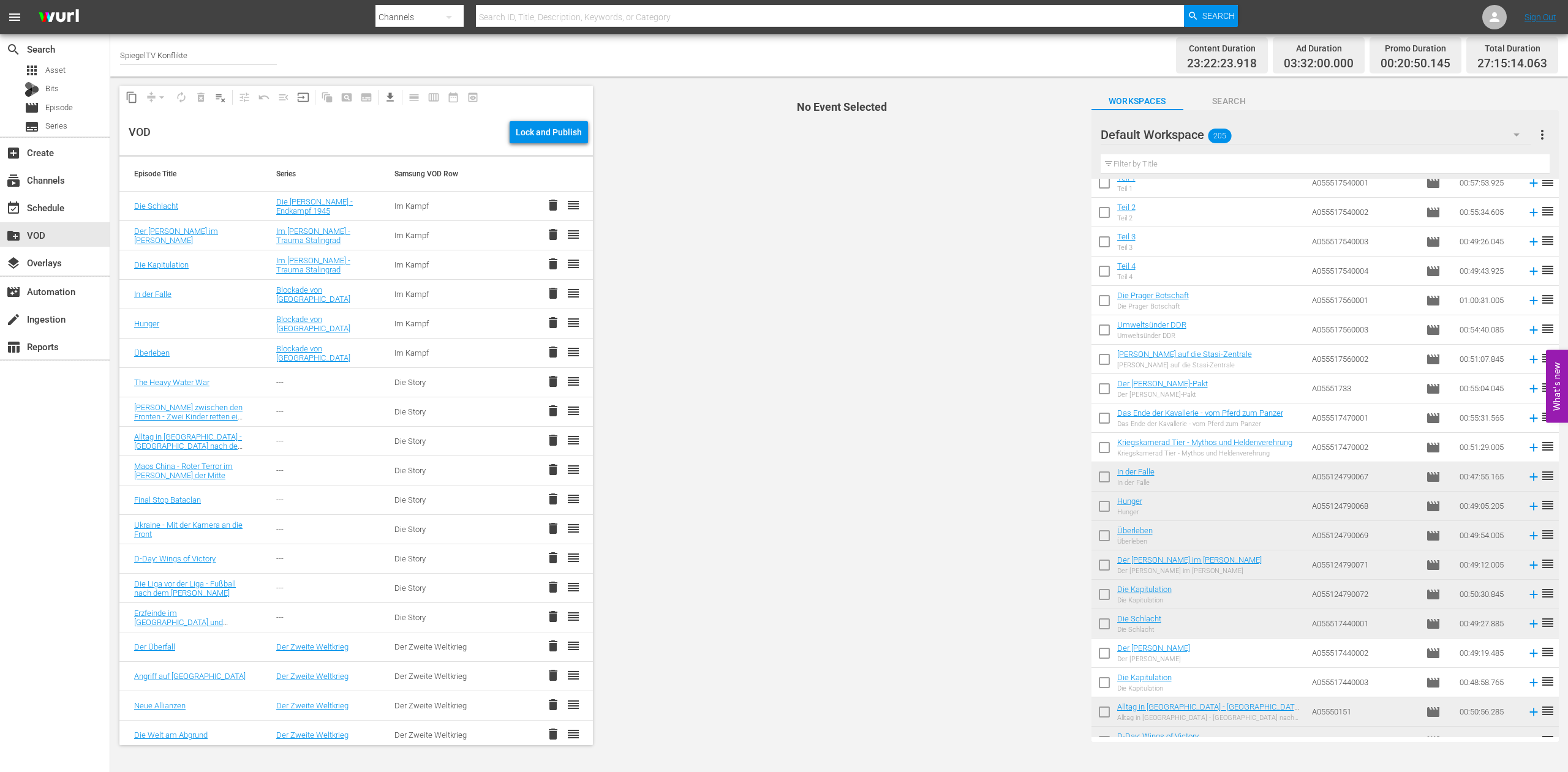
click at [1102, 653] on input "checkbox" at bounding box center [1104, 656] width 26 height 26
checkbox input "true"
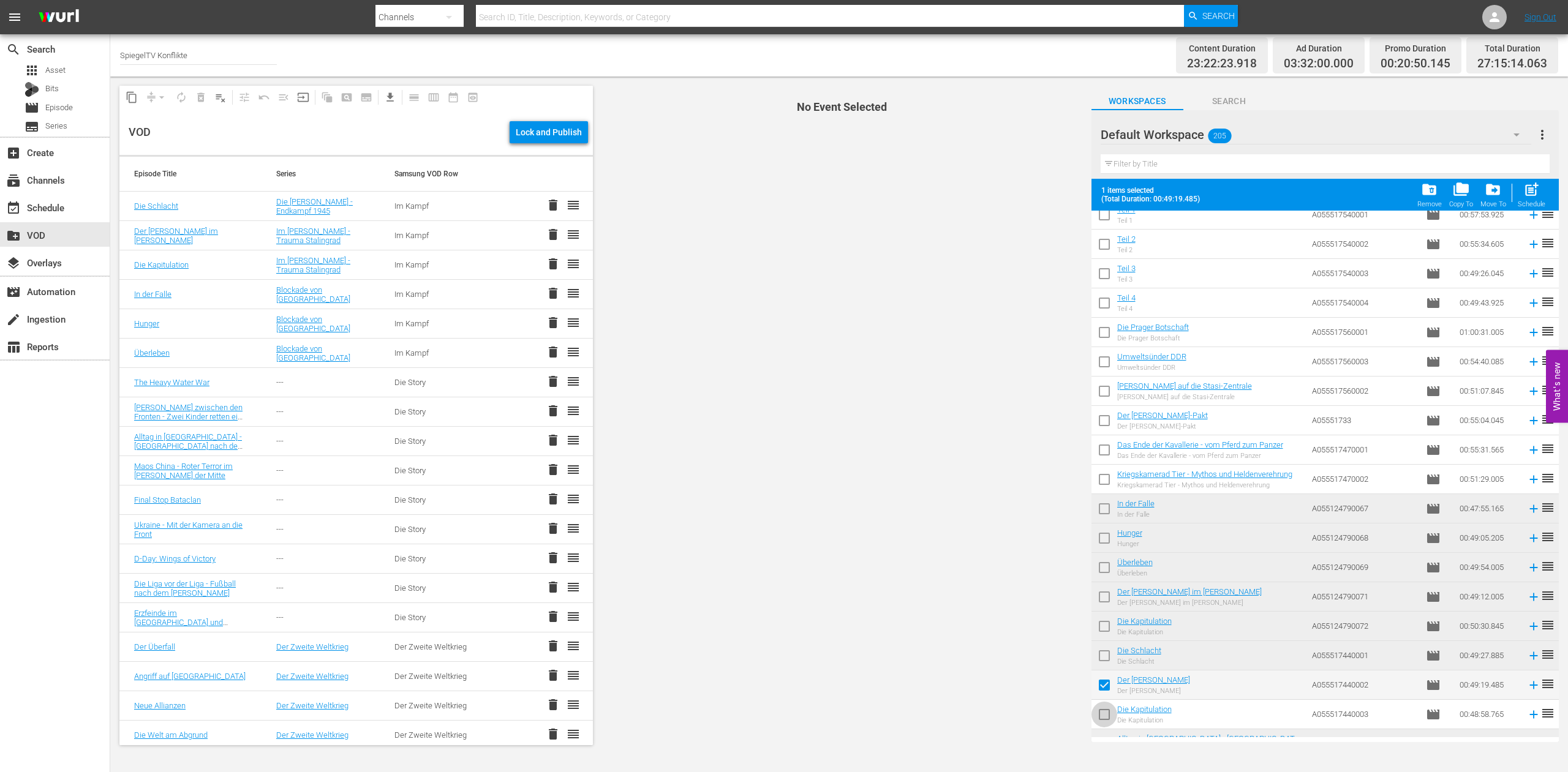
click at [1103, 716] on input "checkbox" at bounding box center [1104, 717] width 26 height 26
checkbox input "true"
click at [1527, 193] on span "post_add" at bounding box center [1532, 189] width 16 height 16
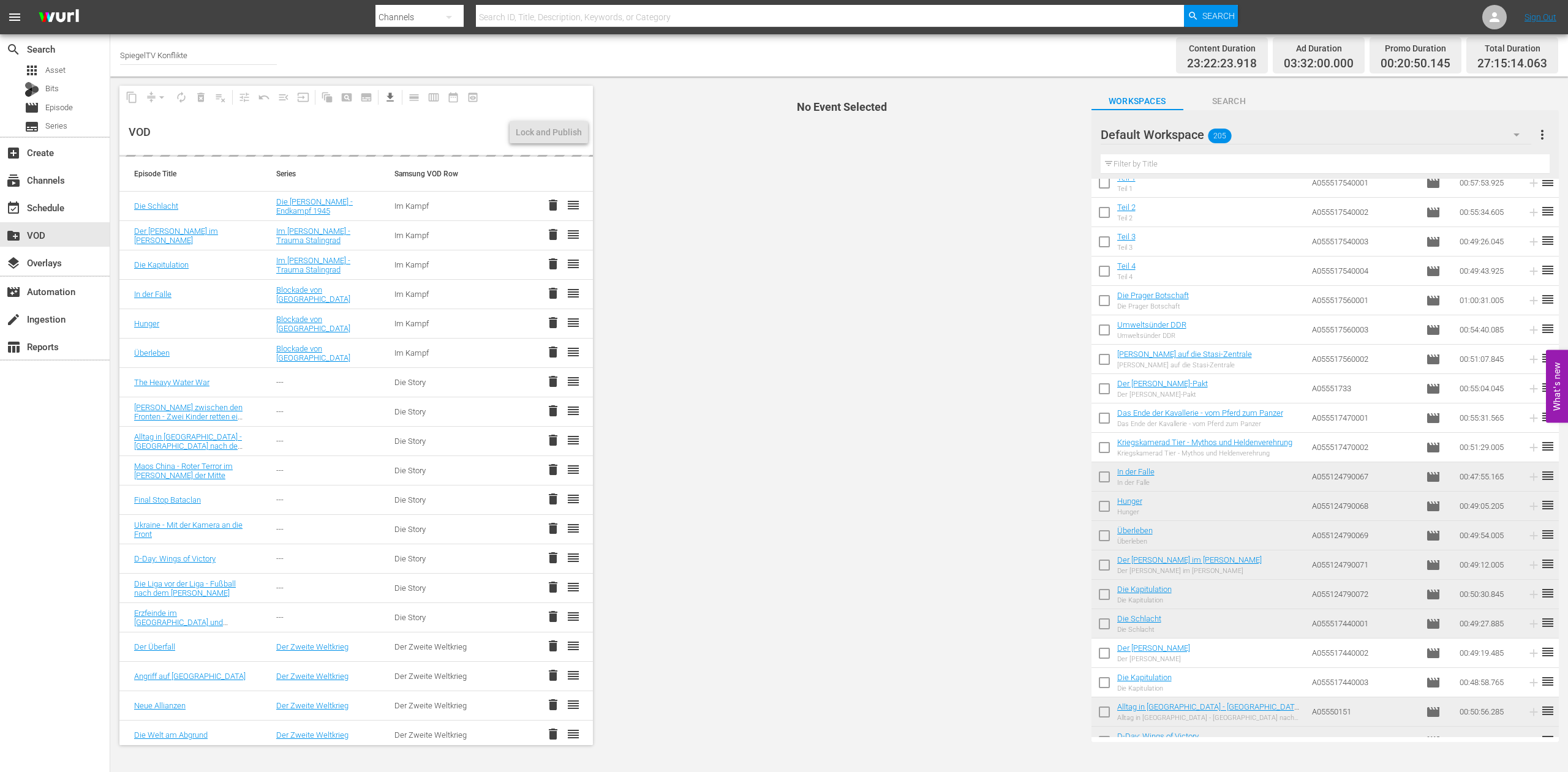
checkbox input "false"
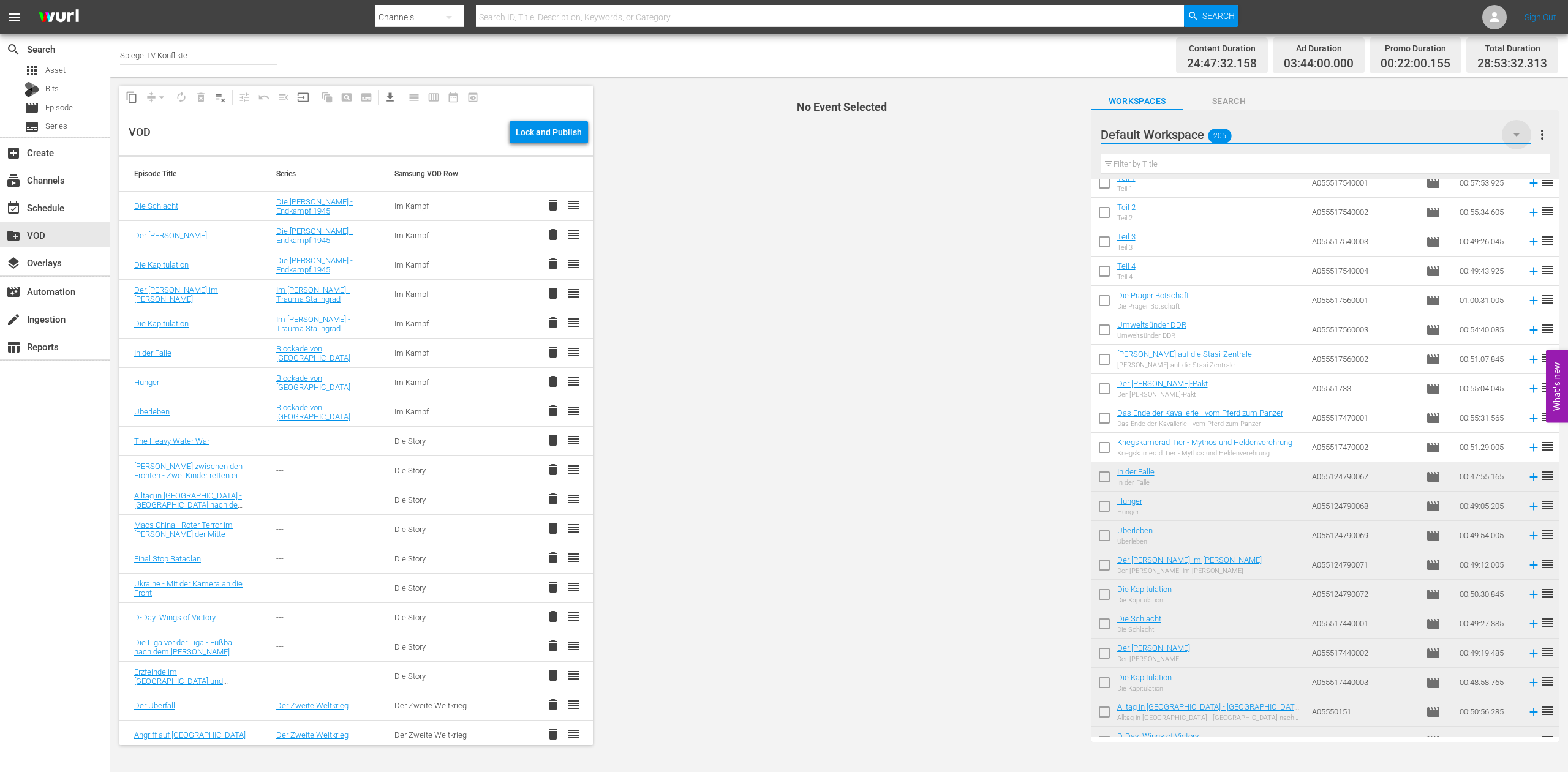
click at [1516, 133] on icon "button" at bounding box center [1517, 134] width 14 height 14
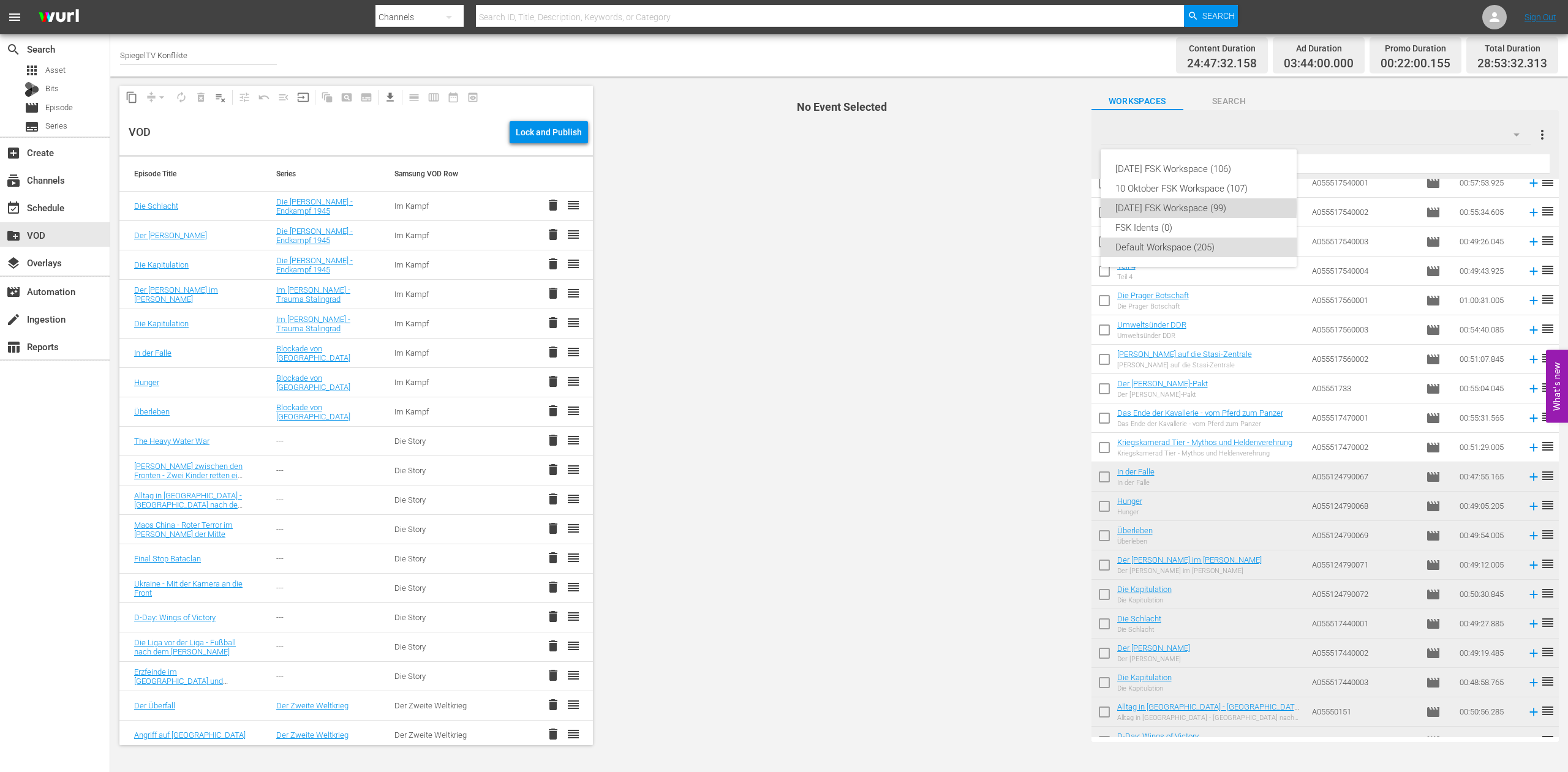
click at [1185, 207] on div "[DATE] FSK Workspace (99)" at bounding box center [1198, 208] width 167 height 20
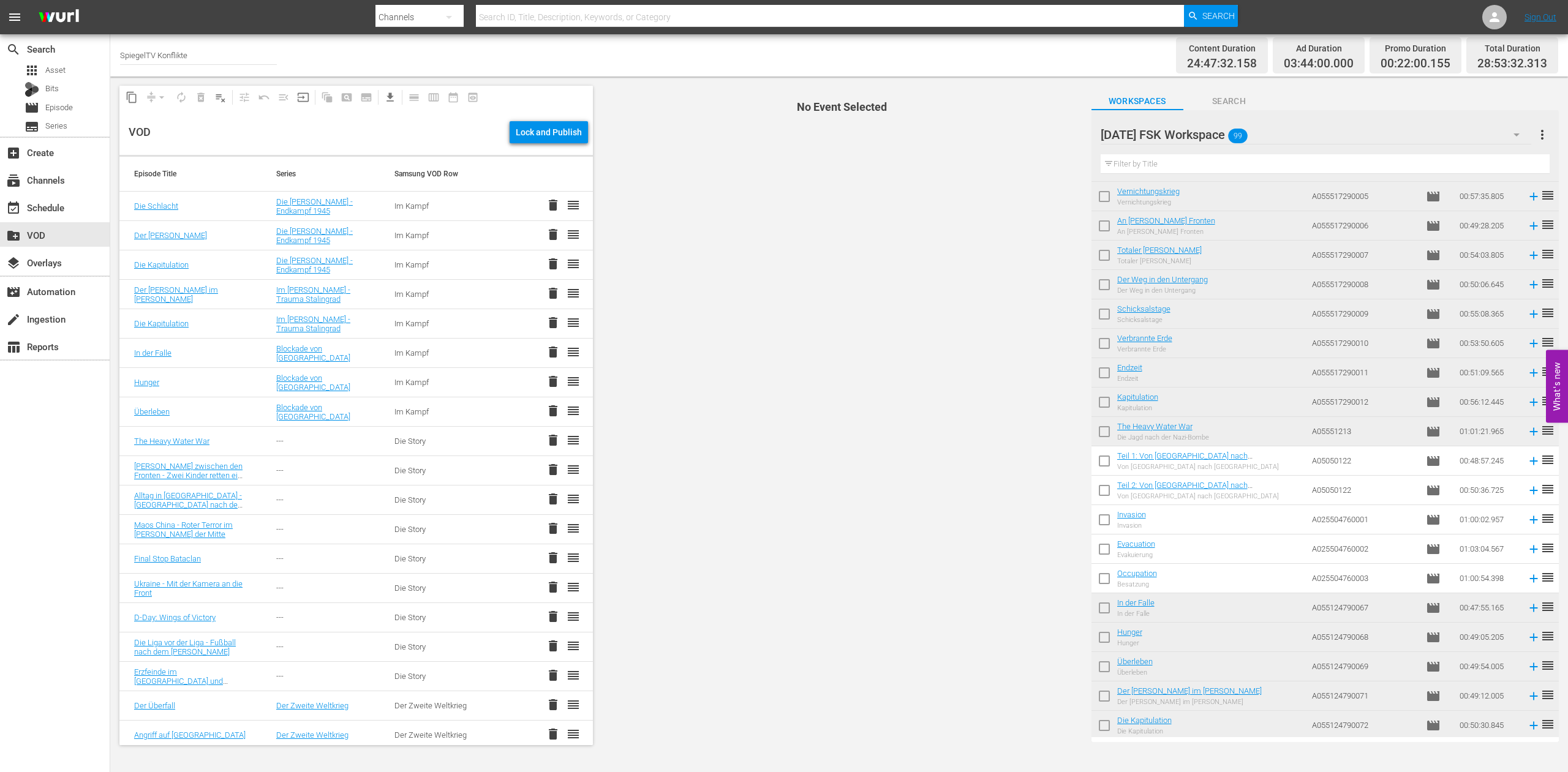
scroll to position [1827, 0]
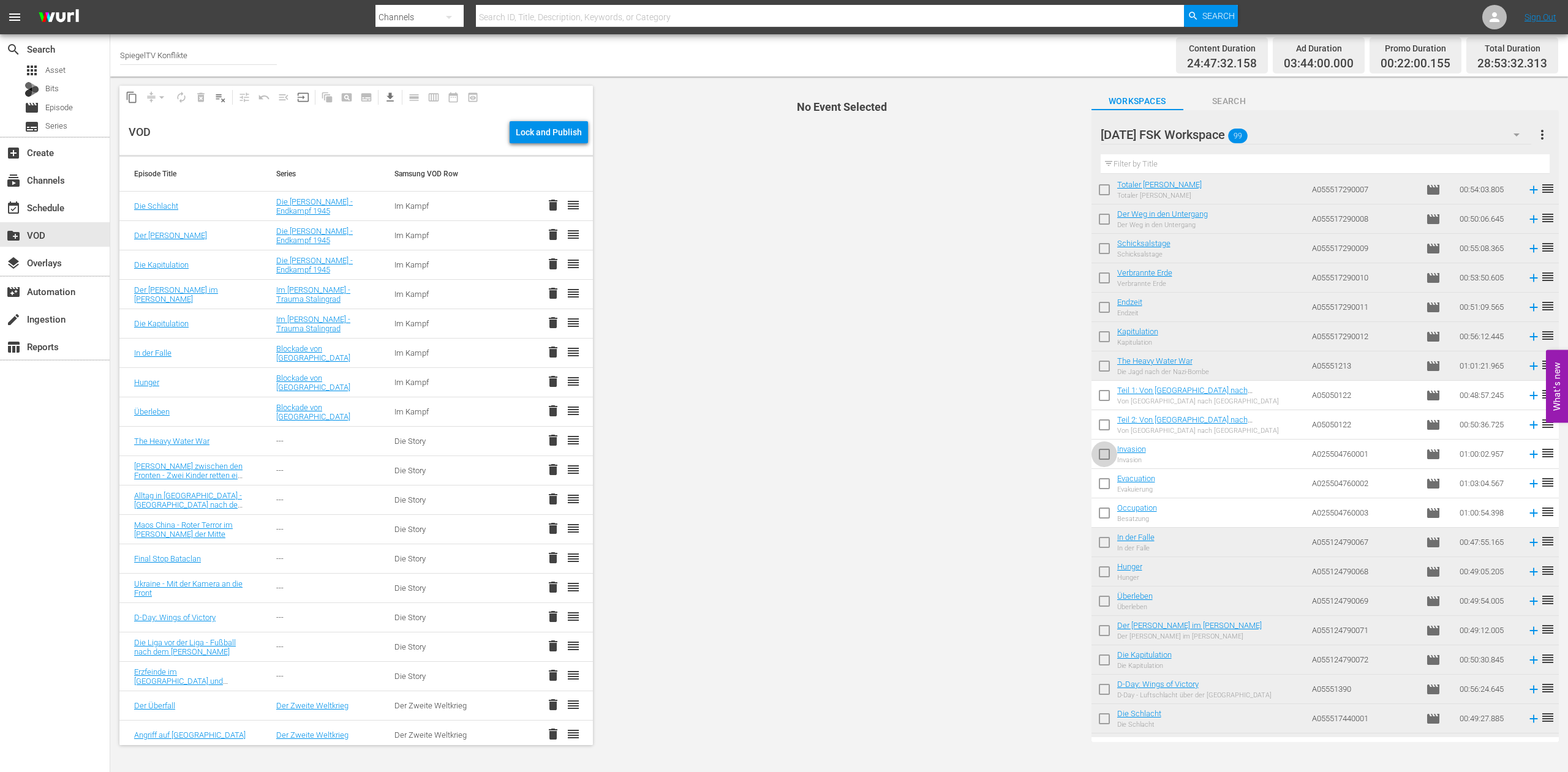
click at [1103, 455] on input "checkbox" at bounding box center [1104, 456] width 26 height 26
checkbox input "true"
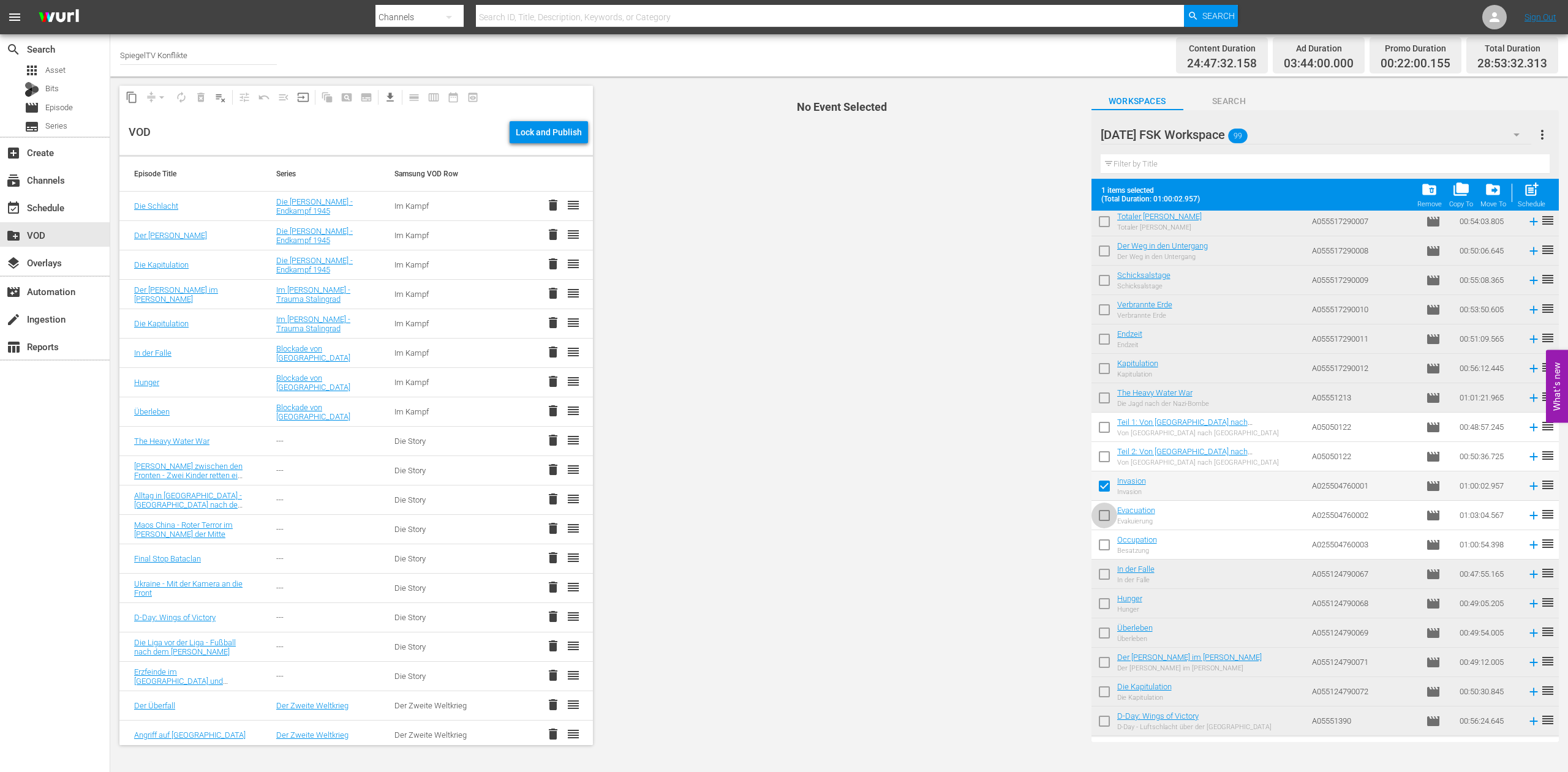
click at [1101, 515] on input "checkbox" at bounding box center [1104, 518] width 26 height 26
checkbox input "true"
click at [1104, 547] on input "checkbox" at bounding box center [1104, 547] width 26 height 26
checkbox input "true"
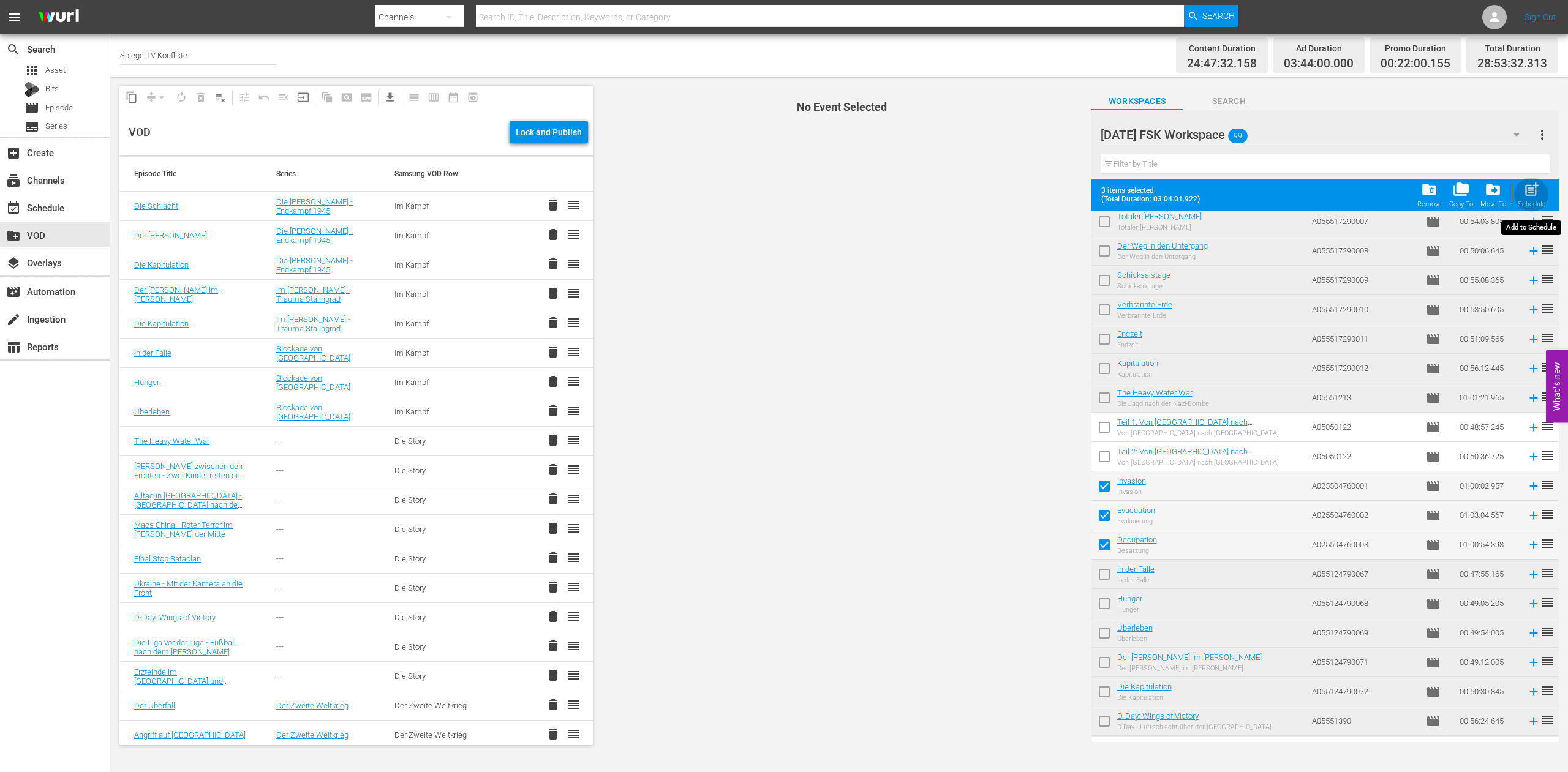
click at [1534, 196] on span "post_add" at bounding box center [1532, 189] width 16 height 16
checkbox input "false"
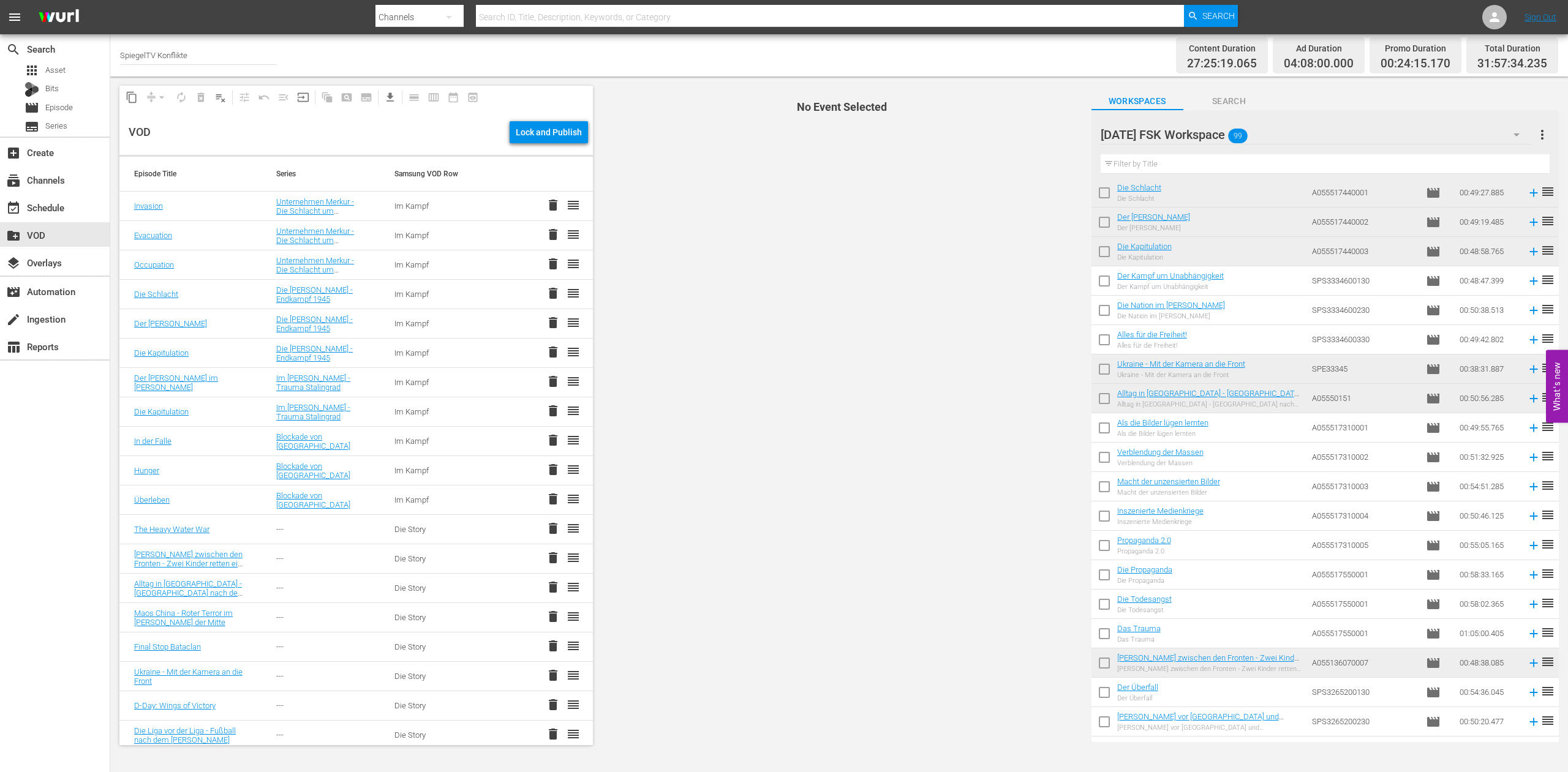
scroll to position [2382, 0]
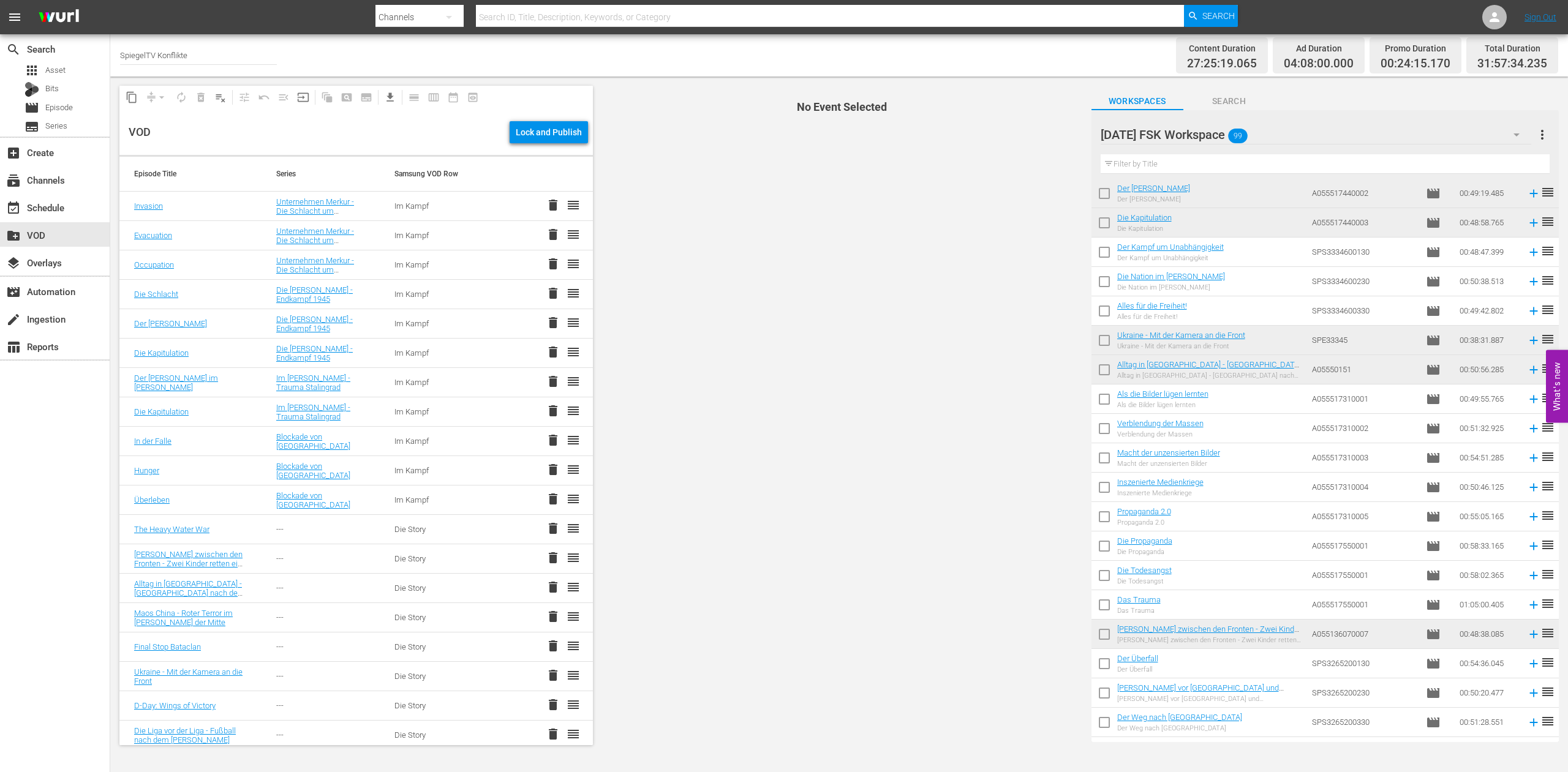
click at [1101, 663] on input "checkbox" at bounding box center [1104, 666] width 26 height 26
checkbox input "true"
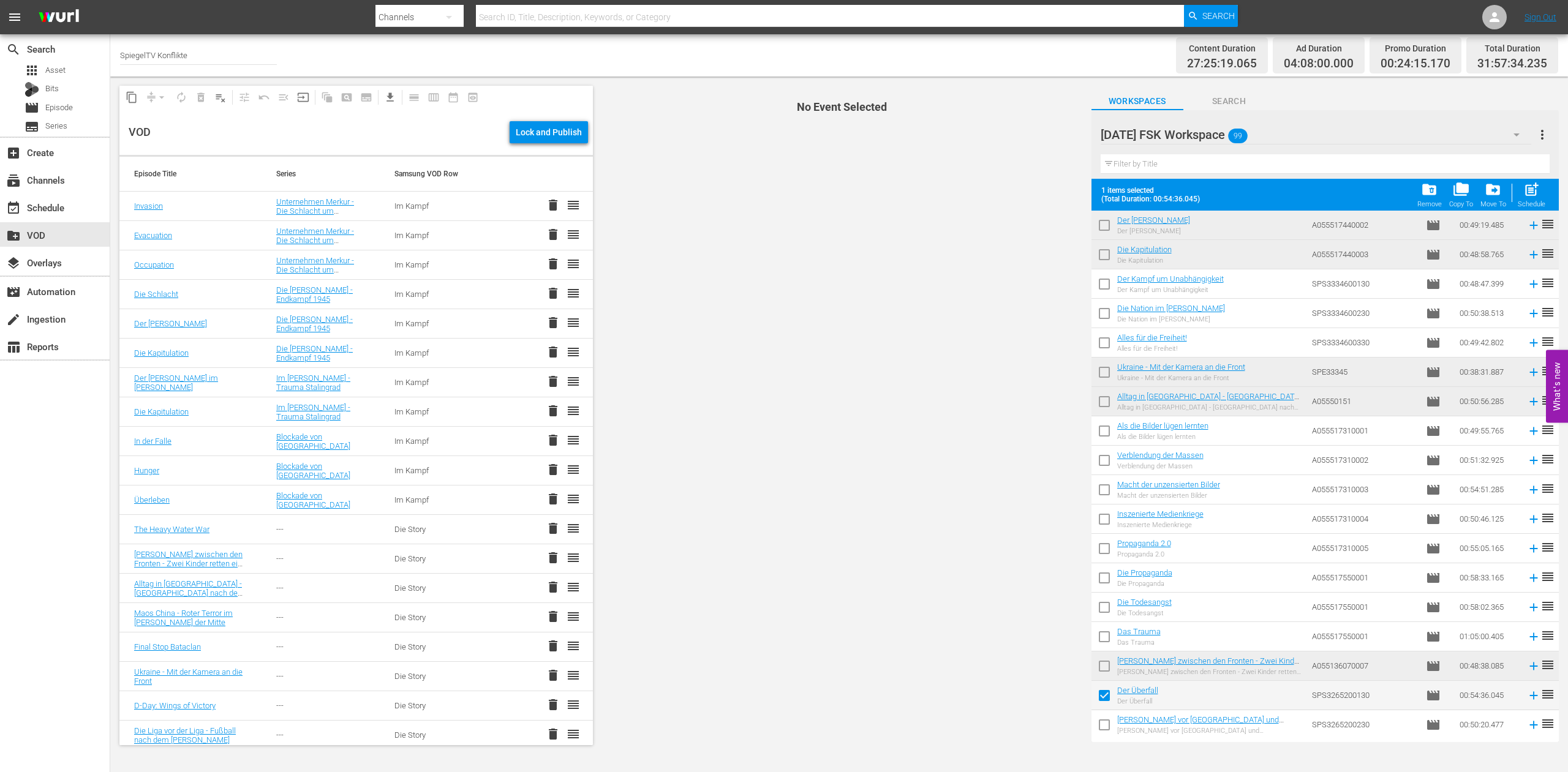
click at [1102, 725] on input "checkbox" at bounding box center [1104, 727] width 26 height 26
checkbox input "true"
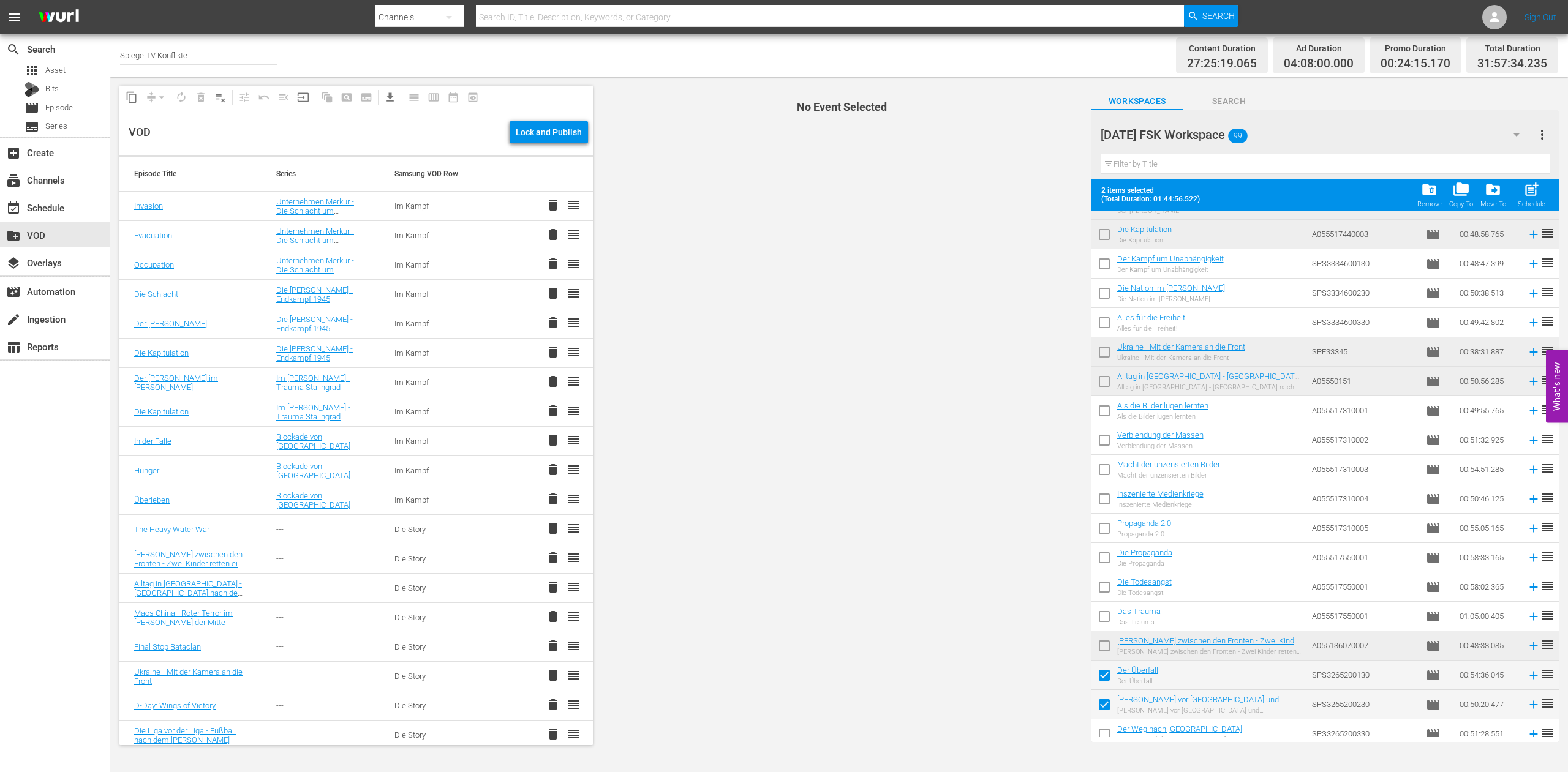
scroll to position [2413, 0]
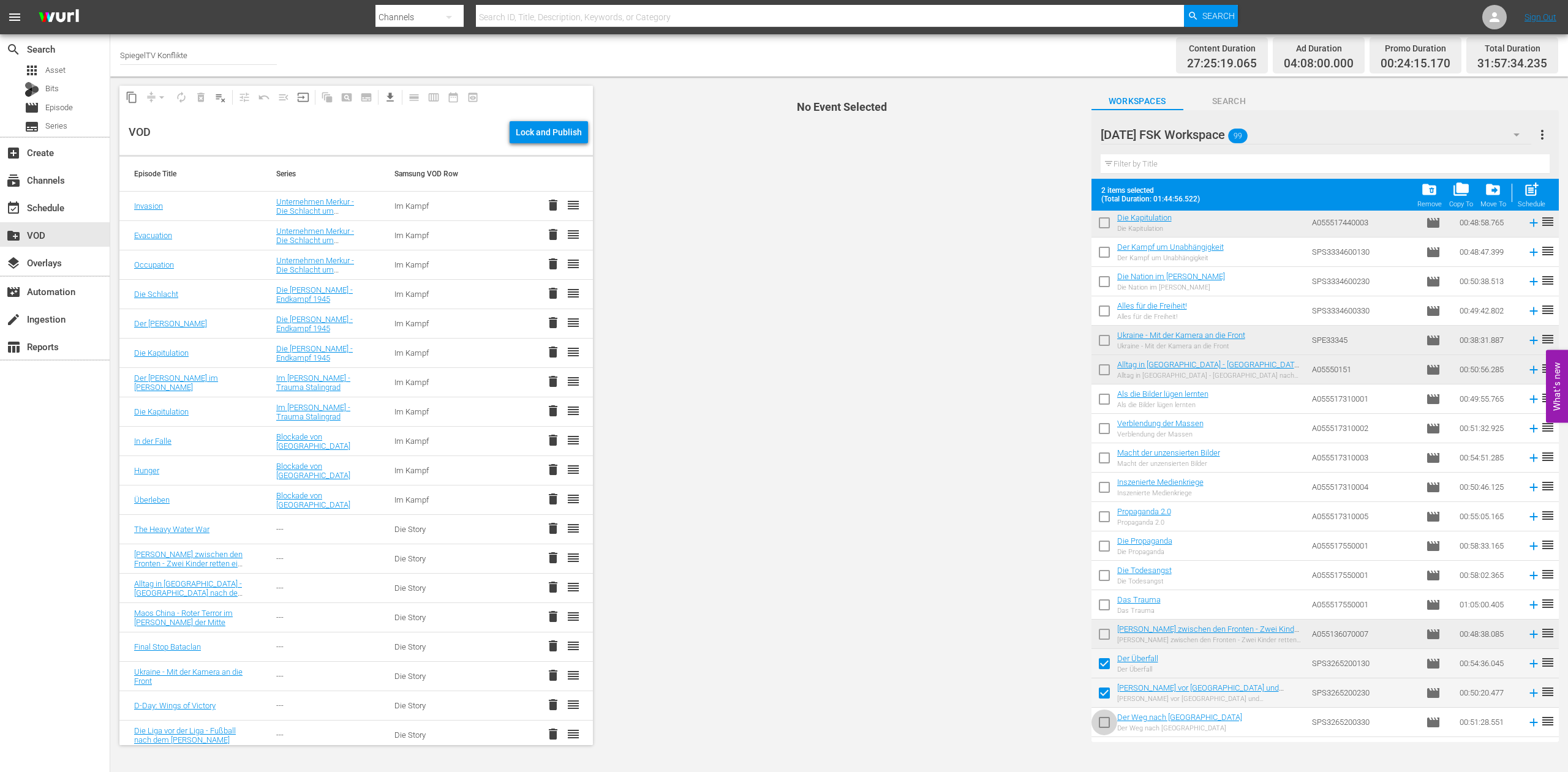
click at [1103, 722] on input "checkbox" at bounding box center [1104, 725] width 26 height 26
checkbox input "true"
click at [1533, 190] on span "post_add" at bounding box center [1532, 189] width 16 height 16
checkbox input "false"
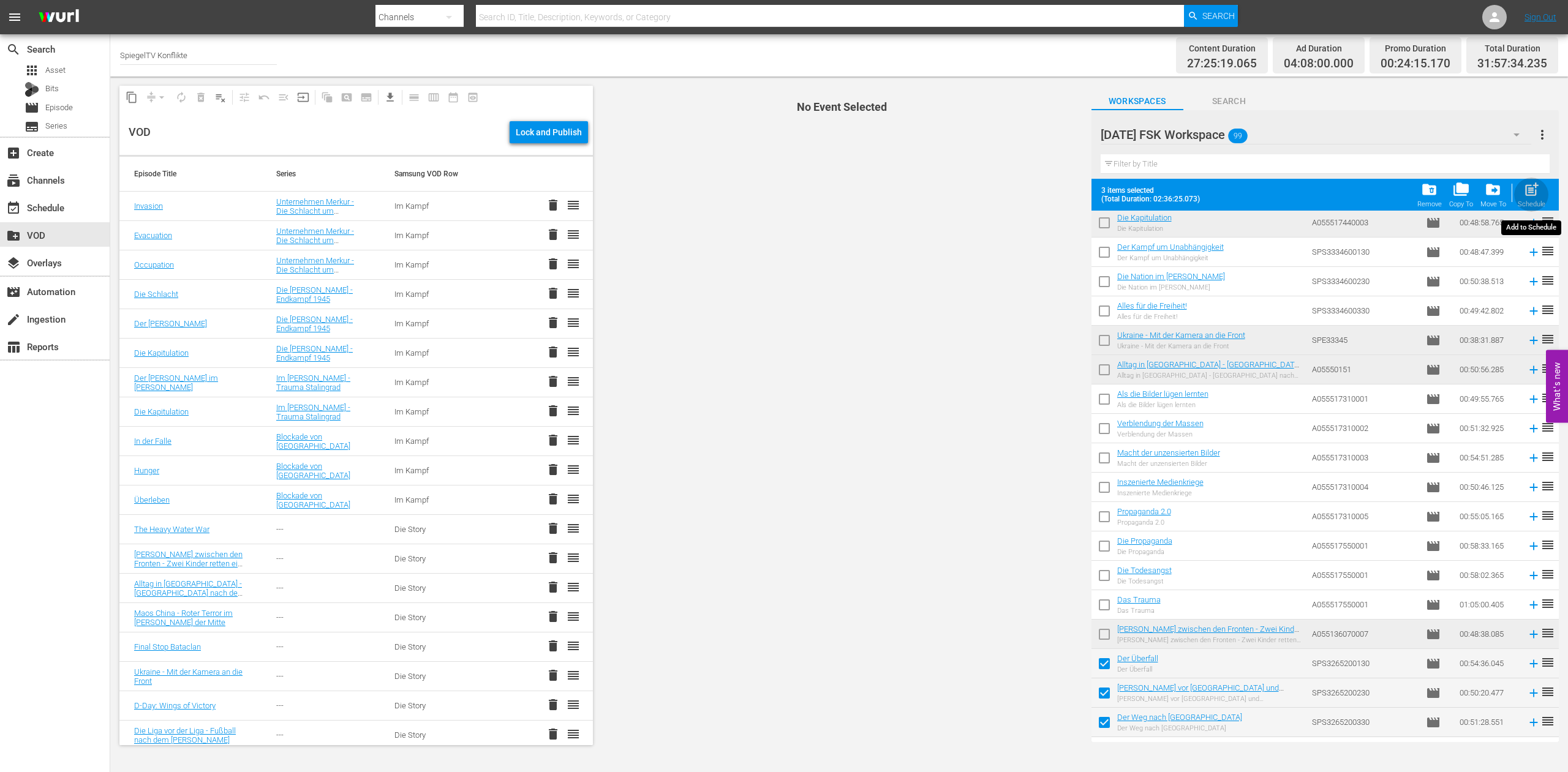
checkbox input "false"
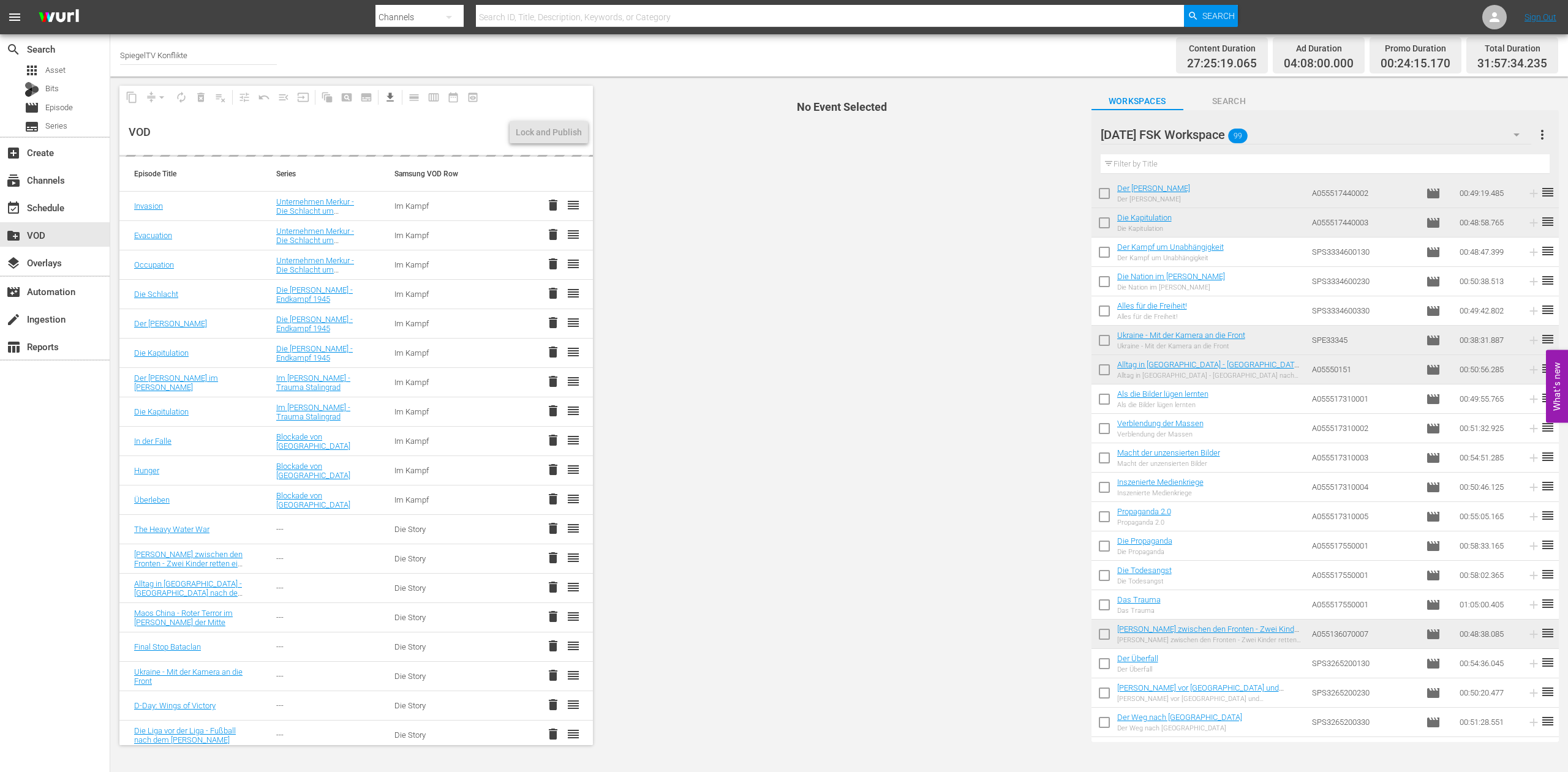
scroll to position [2382, 0]
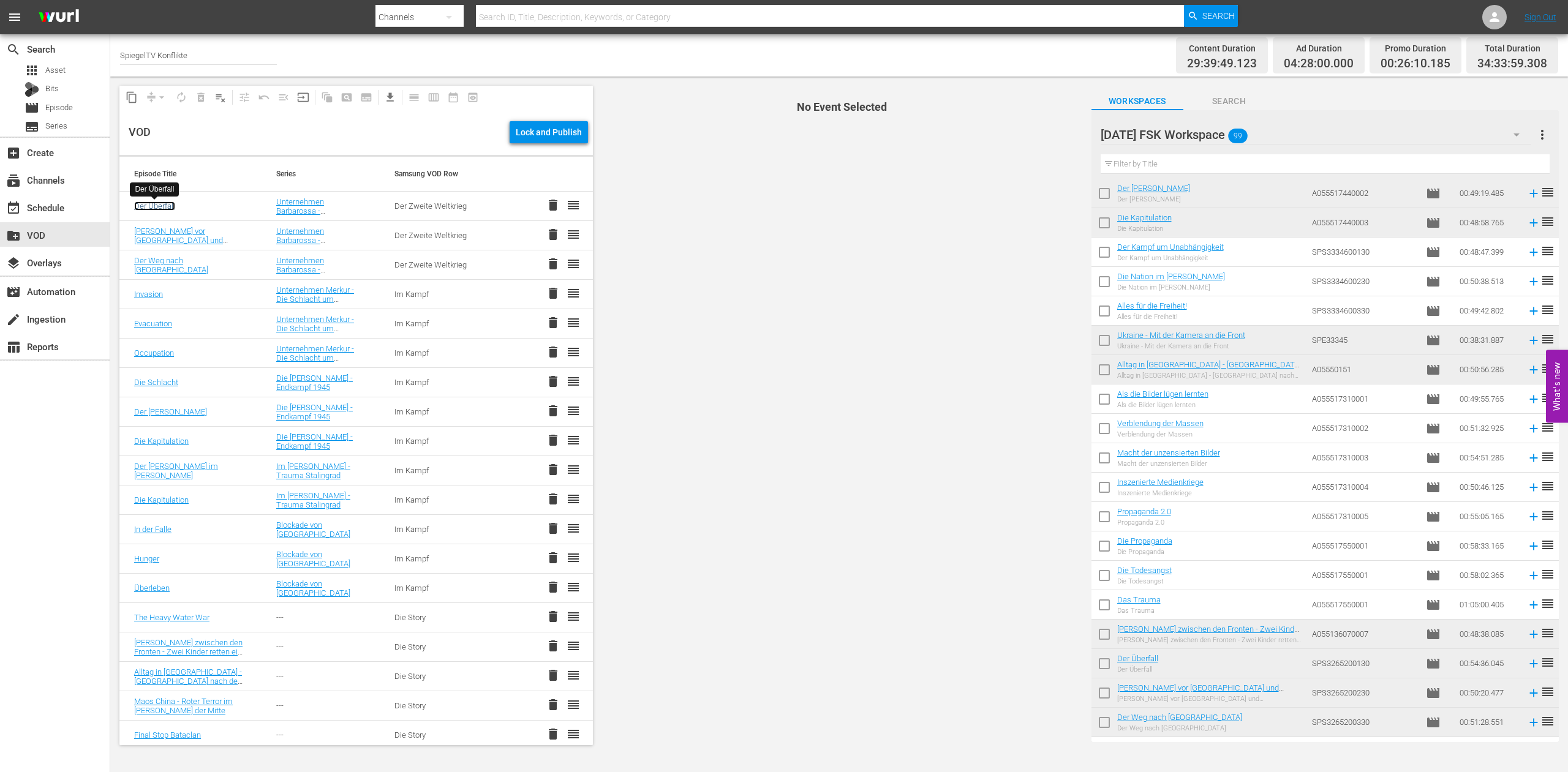
click at [156, 206] on link "Der Überfall" at bounding box center [154, 206] width 41 height 9
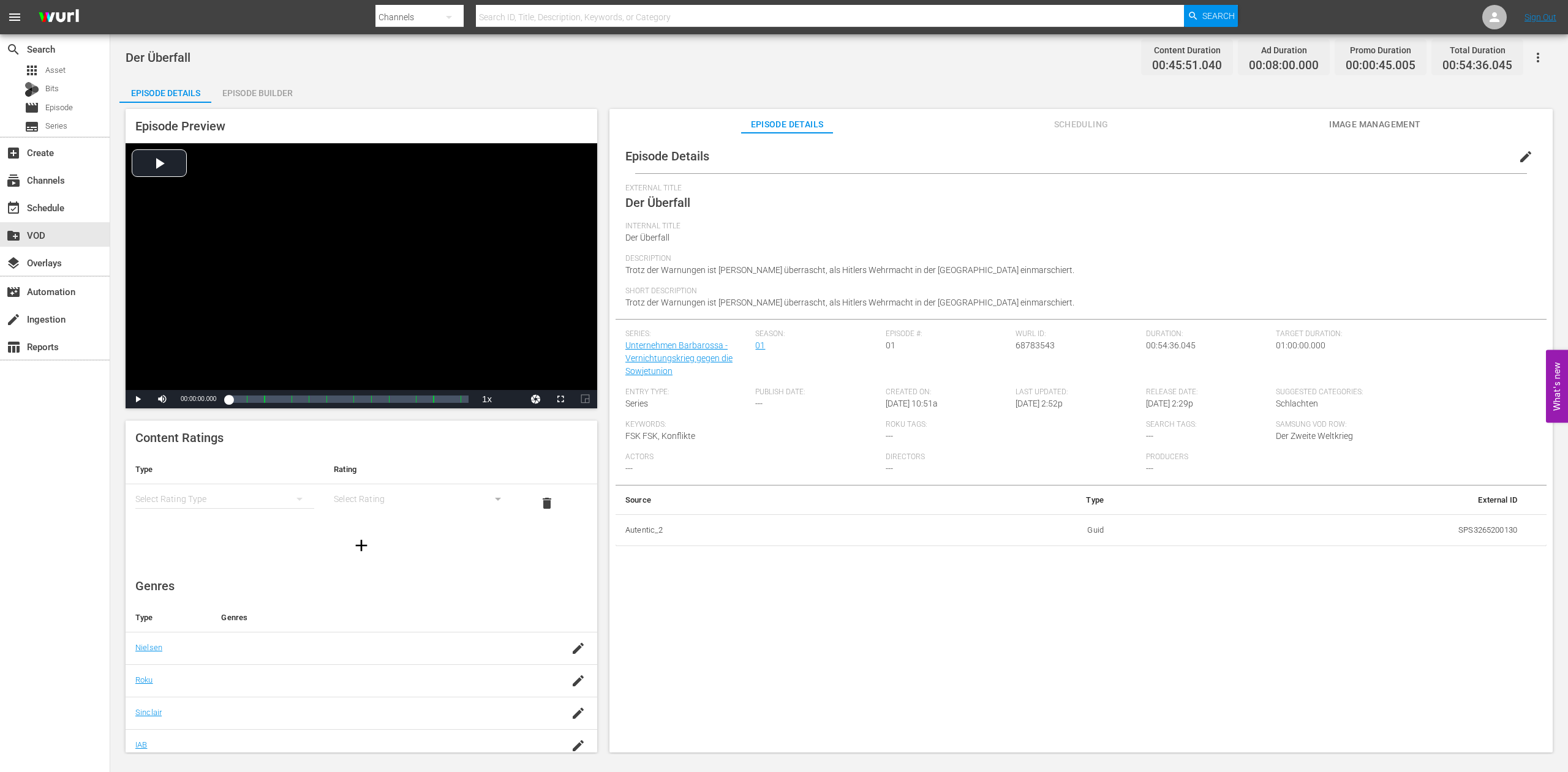
click at [1518, 160] on span "edit" at bounding box center [1526, 157] width 14 height 14
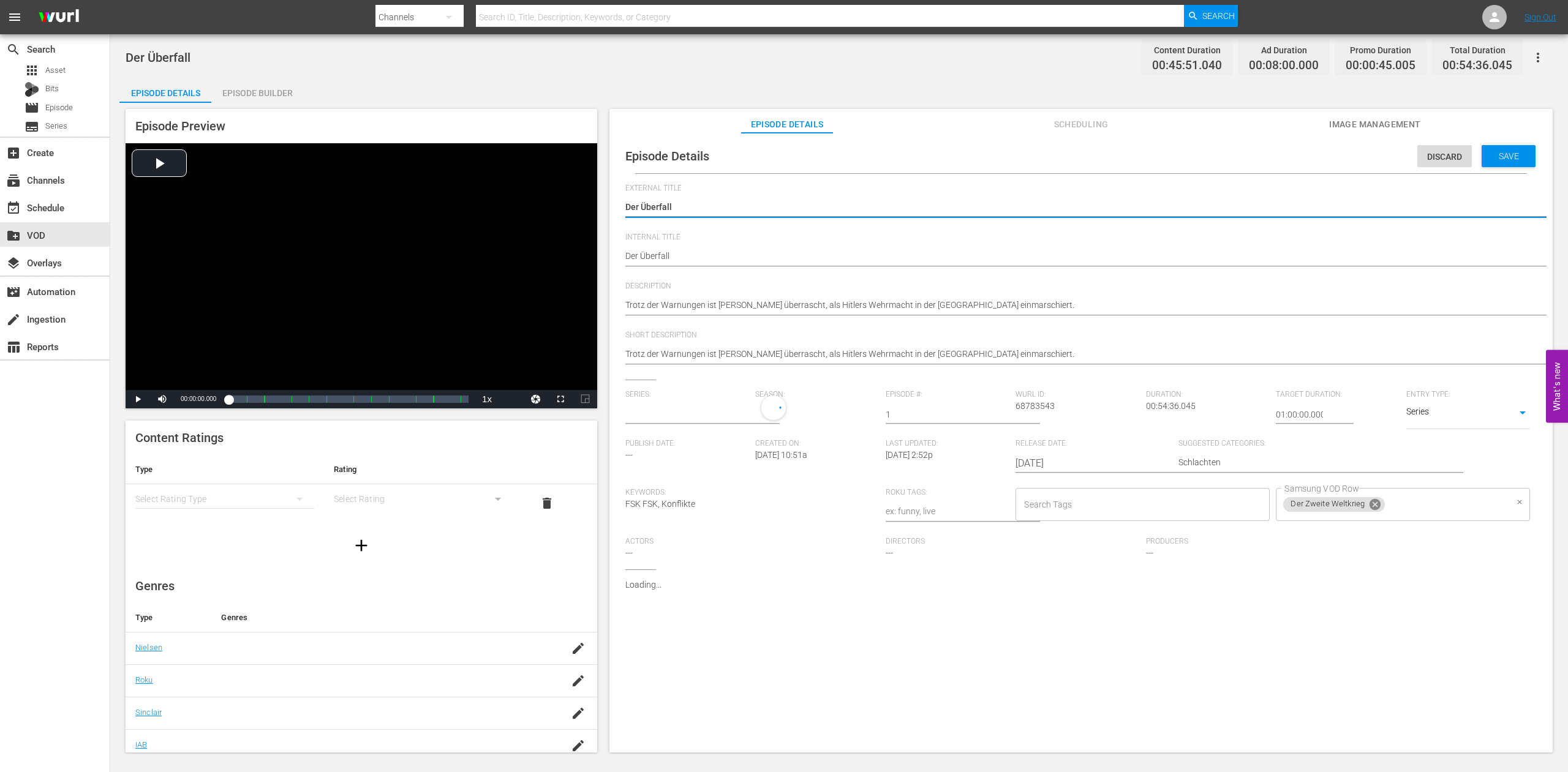
click at [1370, 510] on icon at bounding box center [1375, 504] width 11 height 11
click at [1282, 516] on input "Samsung VOD Row" at bounding box center [1394, 504] width 225 height 22
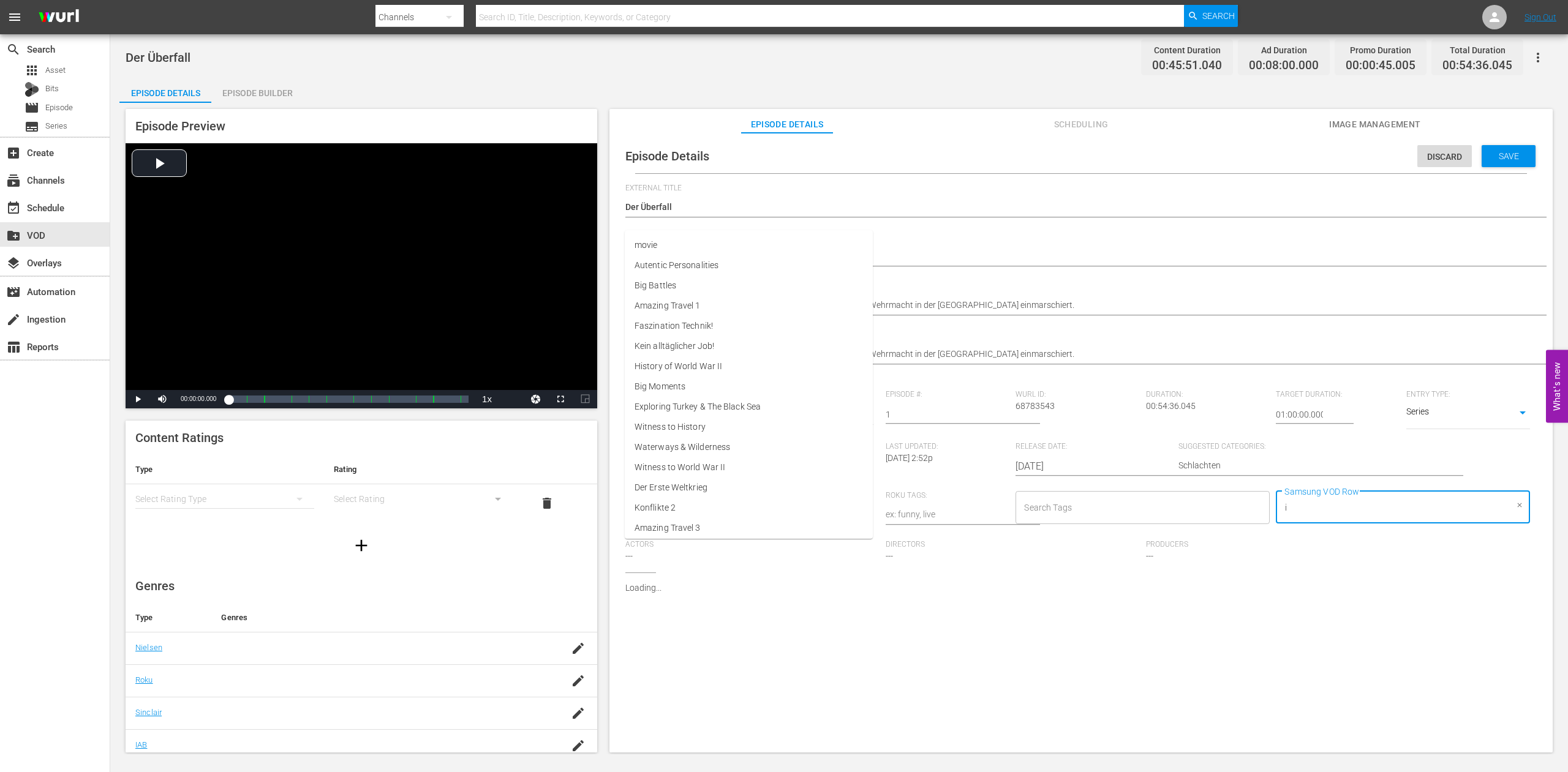
type input "im"
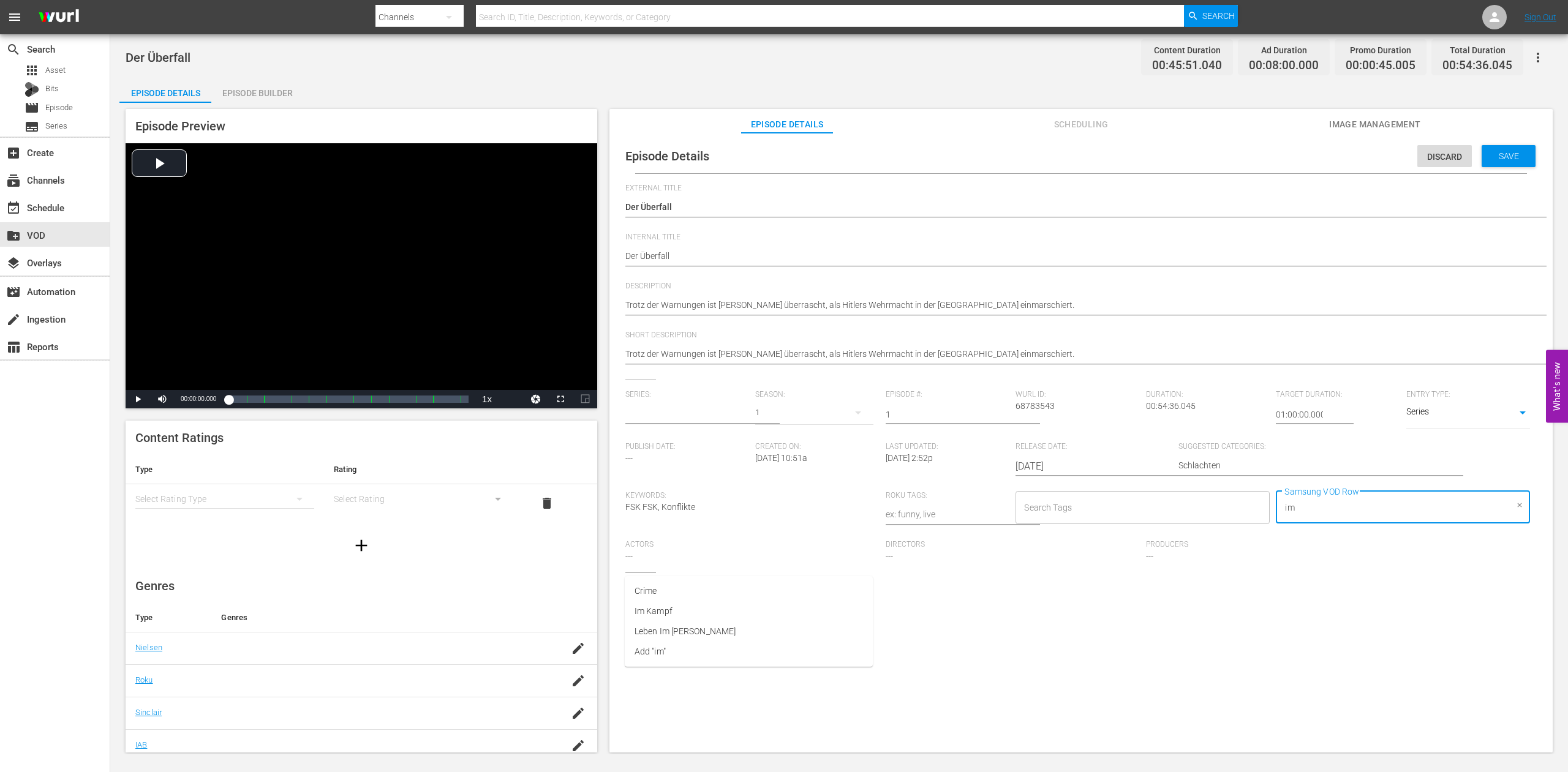
type input "Unternehmen Barbarossa - Vernichtungskrieg gegen die Sowjetunion"
type input "im"
click at [674, 594] on li "Im Kampf" at bounding box center [749, 591] width 248 height 20
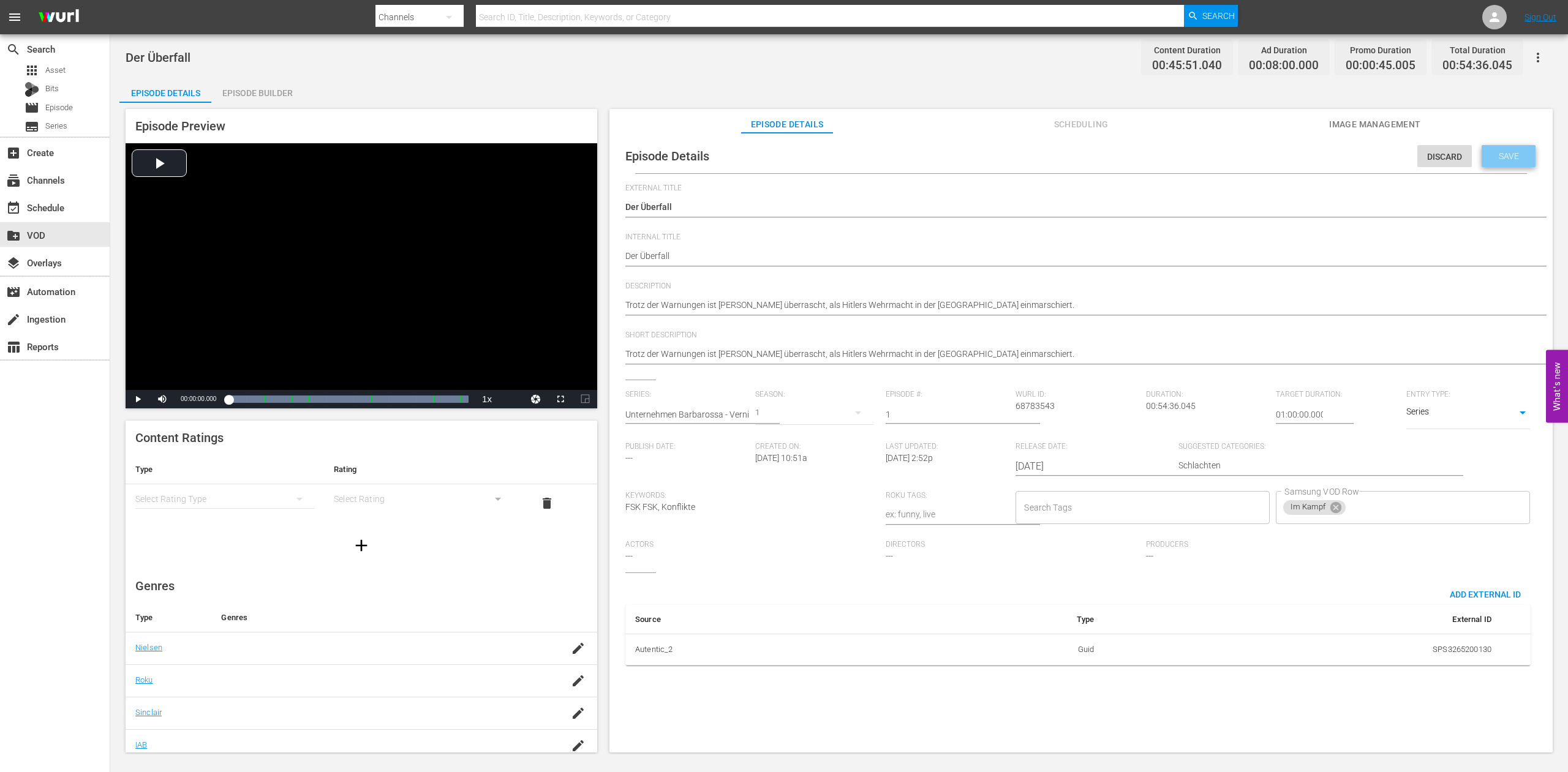
click at [1490, 159] on span "Save" at bounding box center [1509, 156] width 40 height 10
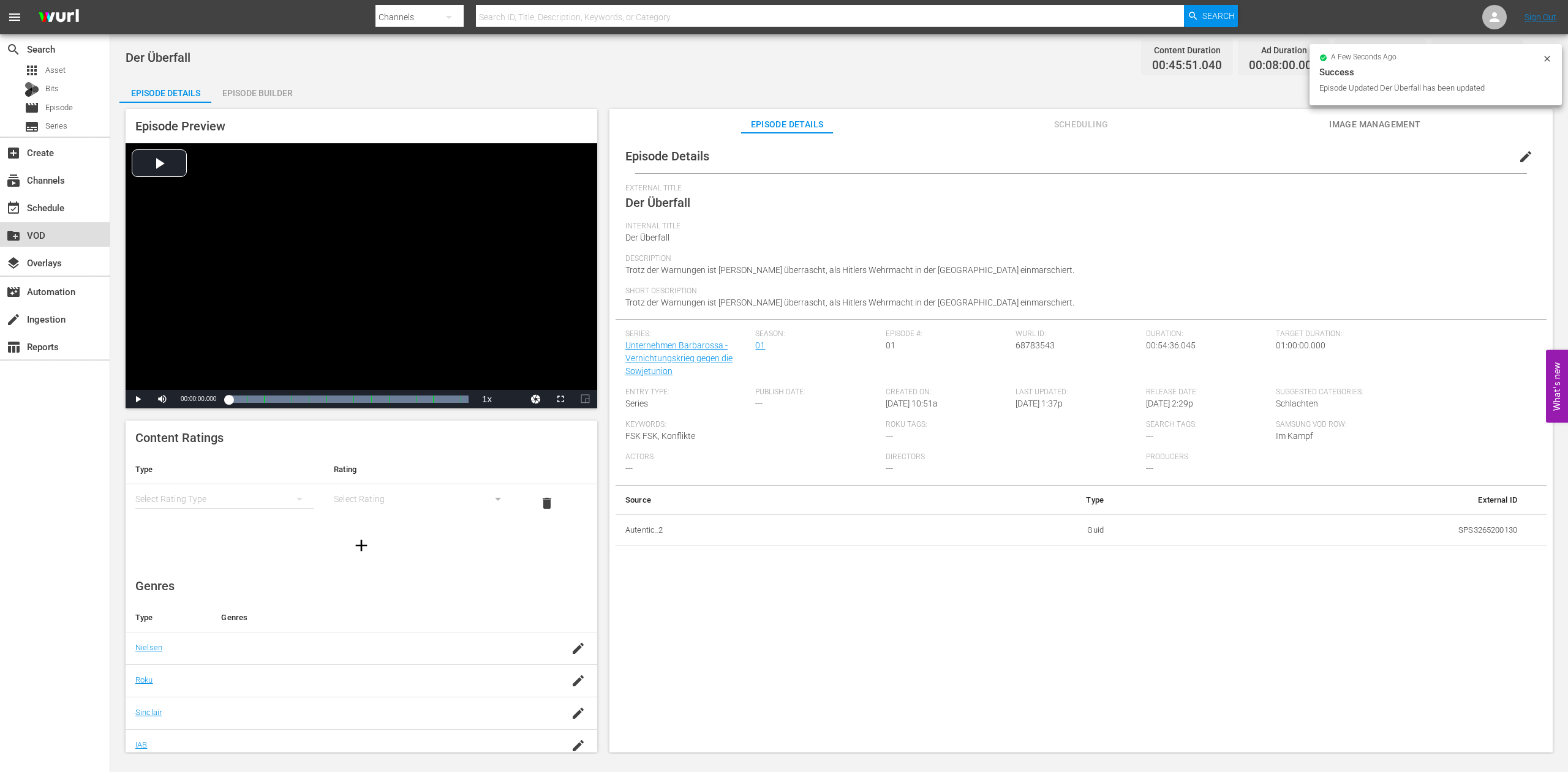
click at [43, 239] on div "create_new_folder VOD" at bounding box center [34, 234] width 69 height 11
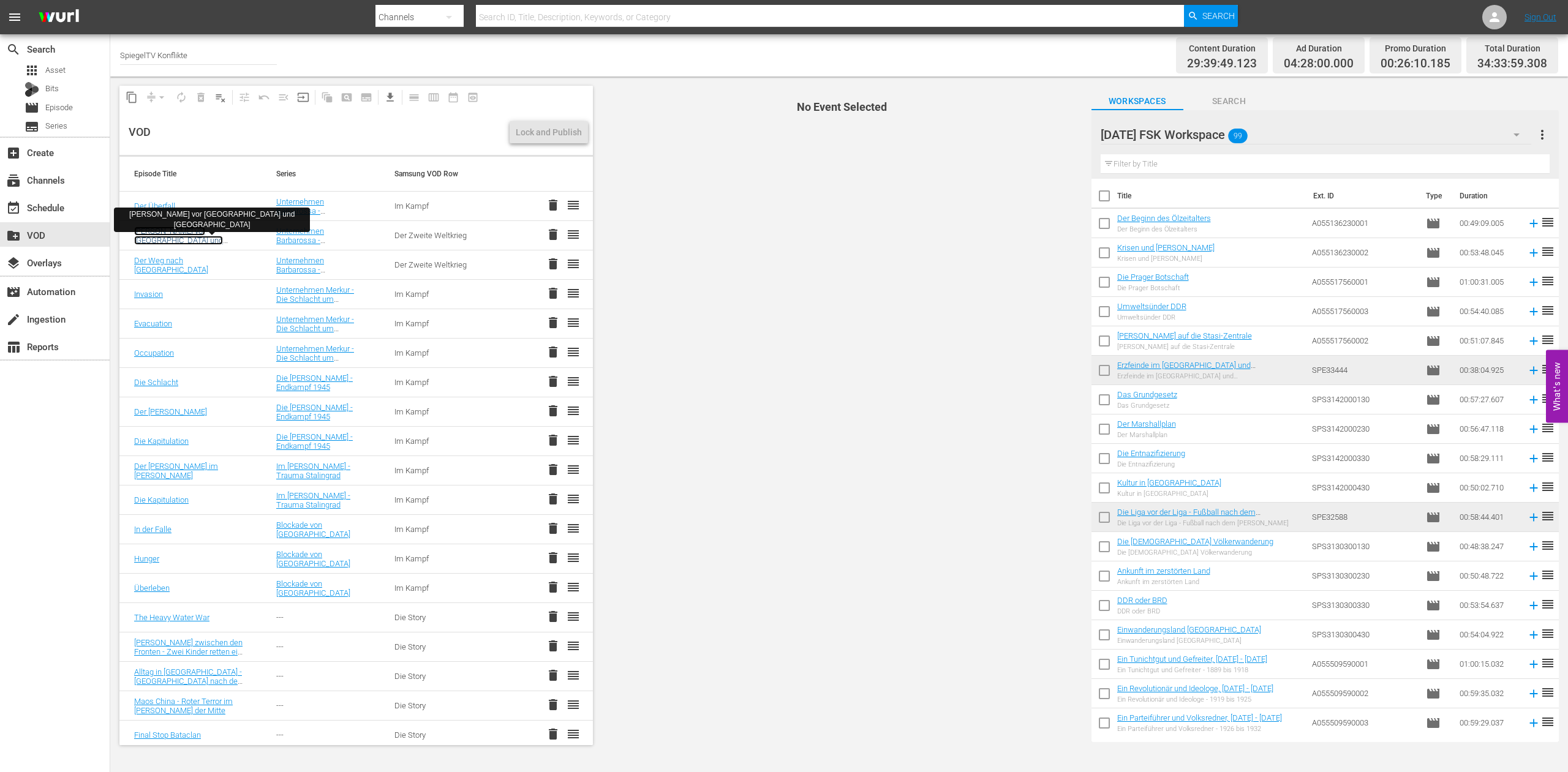
click at [155, 230] on link "[PERSON_NAME] vor [GEOGRAPHIC_DATA] und [GEOGRAPHIC_DATA]" at bounding box center [179, 240] width 88 height 28
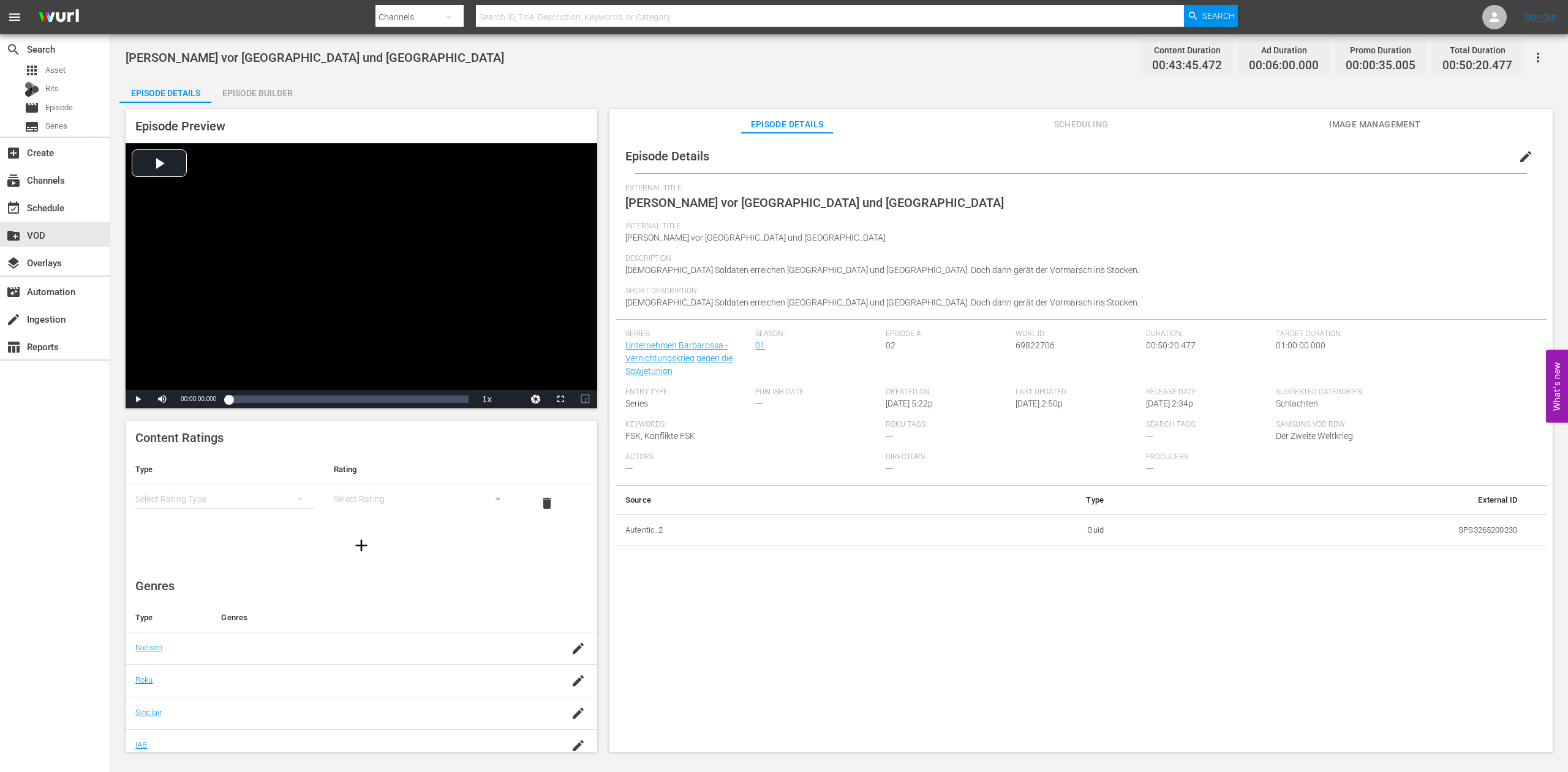
click at [1518, 161] on span "edit" at bounding box center [1526, 157] width 14 height 14
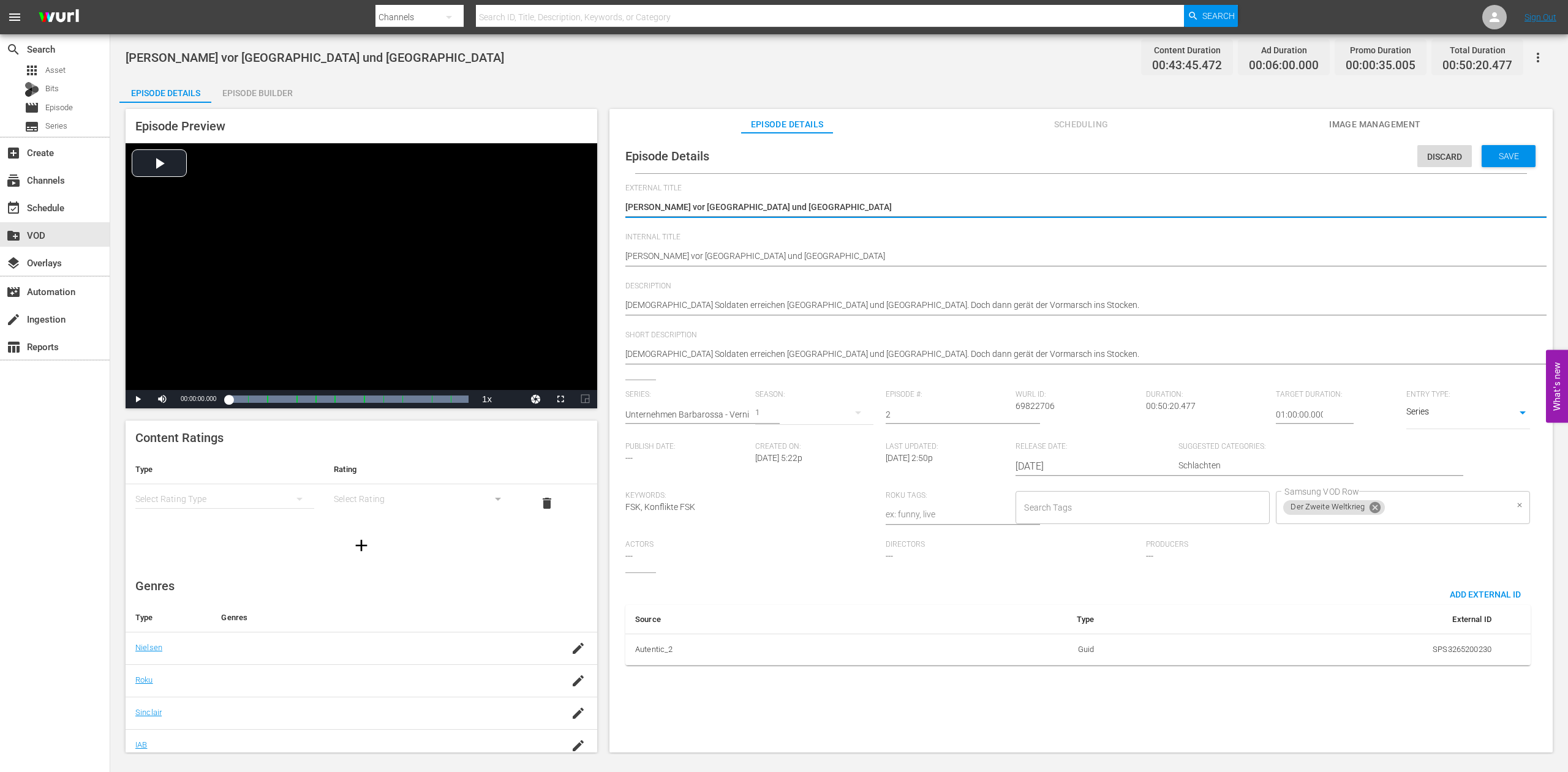
click at [1370, 513] on icon at bounding box center [1375, 508] width 11 height 11
click at [1282, 519] on input "Samsung VOD Row" at bounding box center [1394, 508] width 225 height 22
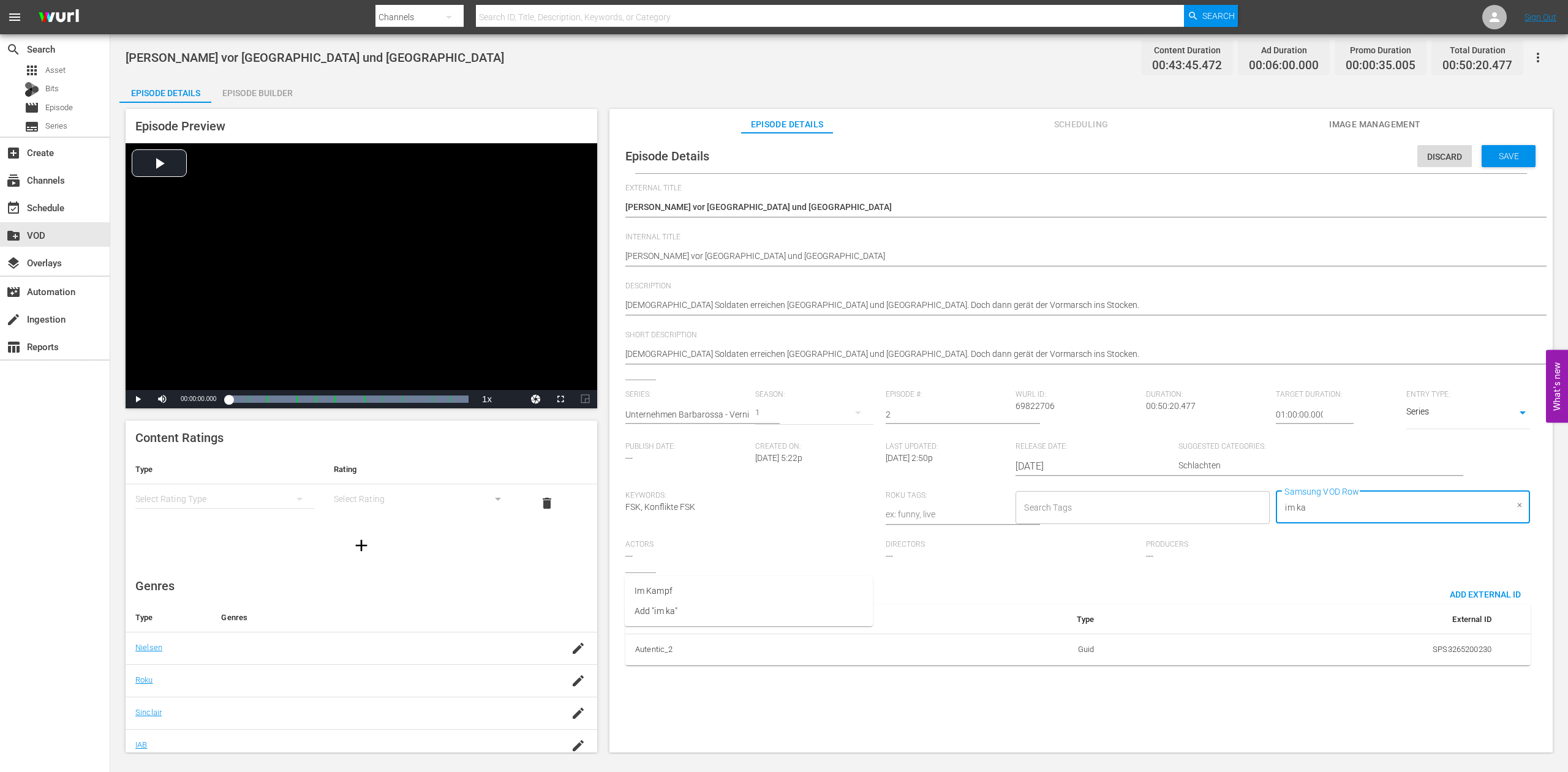
type input "im kam"
click at [660, 593] on span "Im Kampf" at bounding box center [653, 591] width 38 height 13
click at [1494, 161] on span "Save" at bounding box center [1509, 156] width 40 height 10
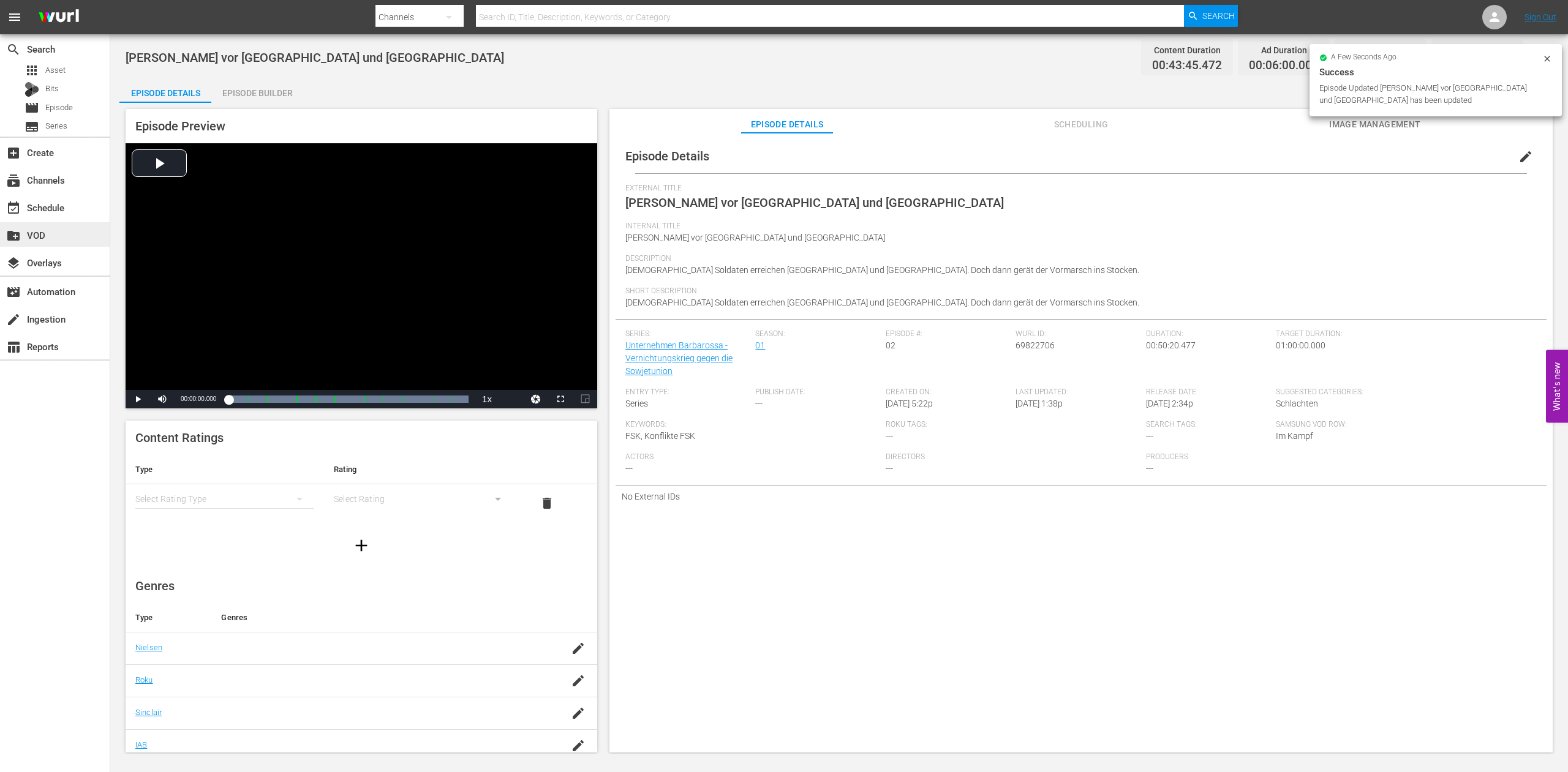
click at [35, 237] on div "create_new_folder VOD" at bounding box center [34, 234] width 69 height 11
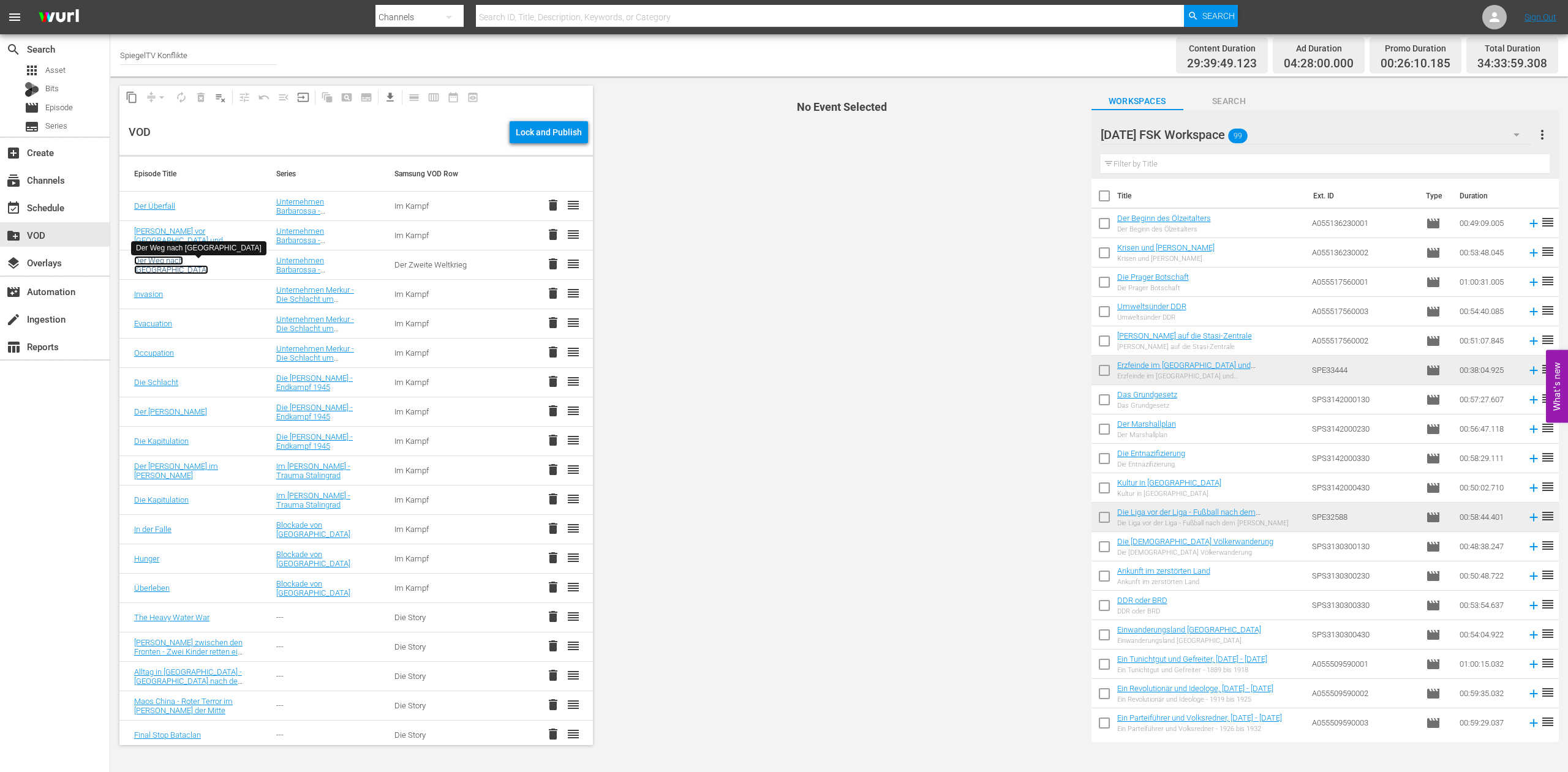
click at [151, 267] on link "Der Weg nach [GEOGRAPHIC_DATA]" at bounding box center [171, 265] width 74 height 18
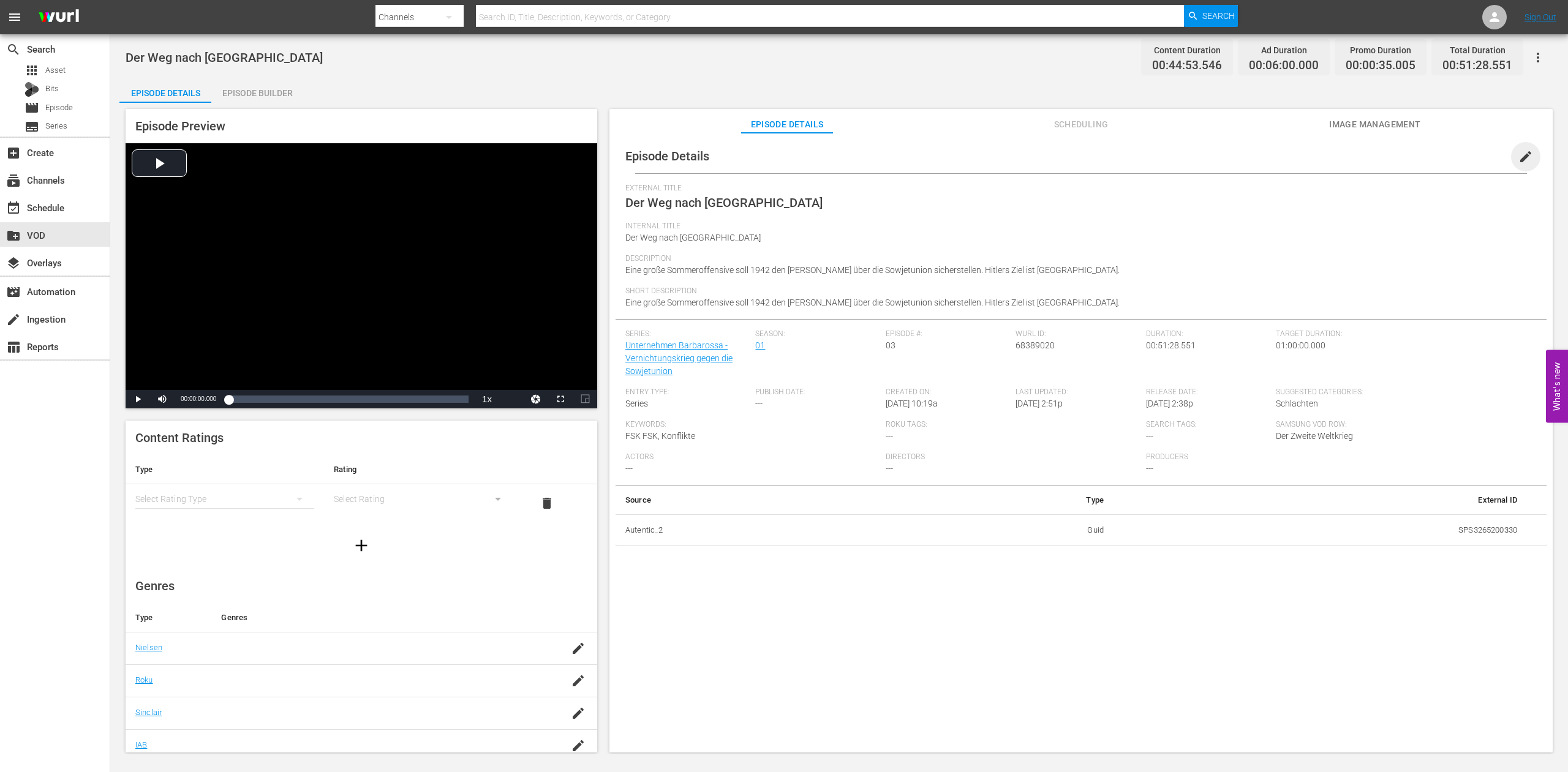
click at [1518, 155] on span "edit" at bounding box center [1526, 157] width 14 height 14
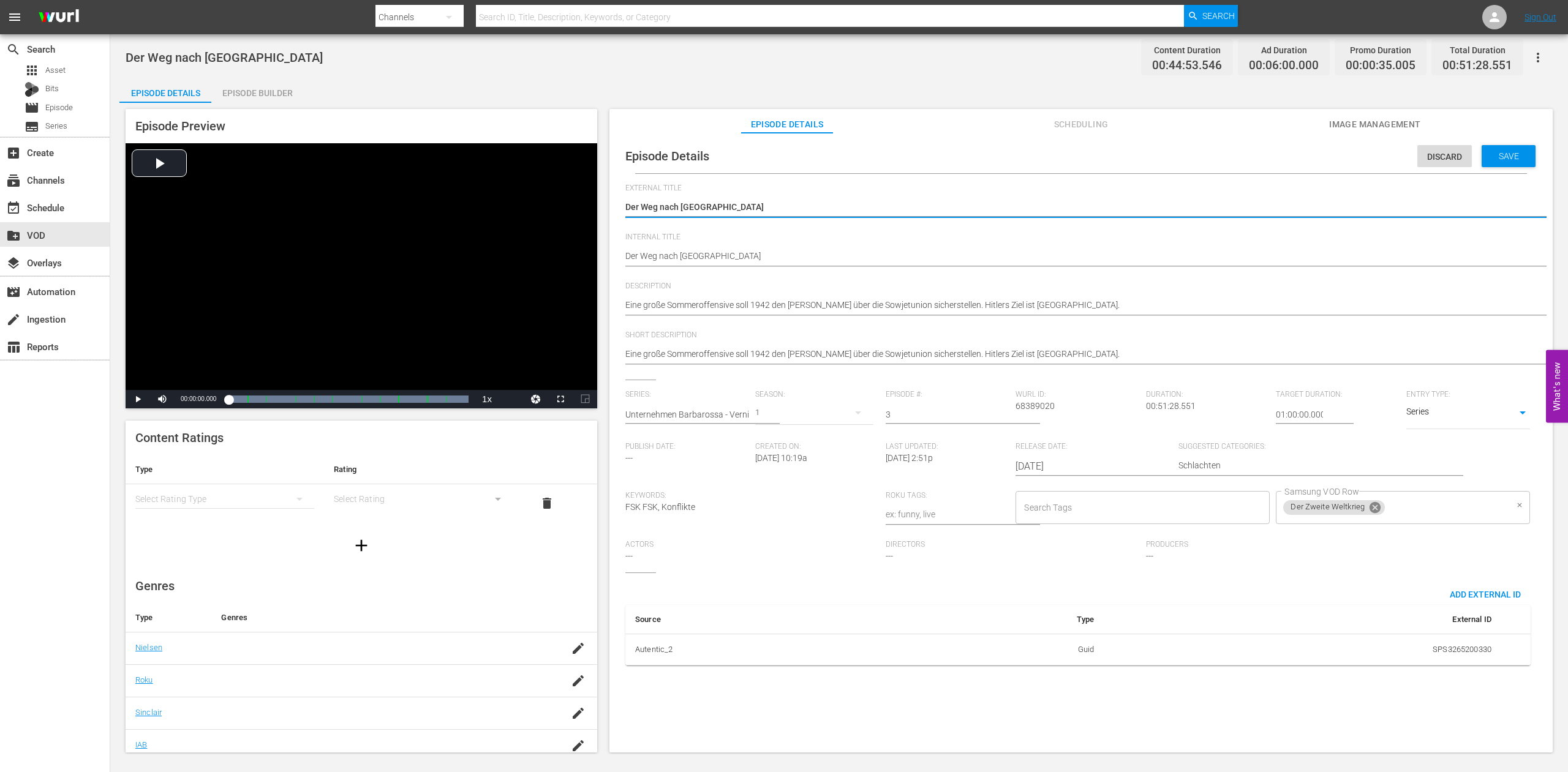
click at [1370, 513] on icon at bounding box center [1375, 508] width 11 height 11
click at [1282, 519] on input "Samsung VOD Row" at bounding box center [1394, 508] width 225 height 22
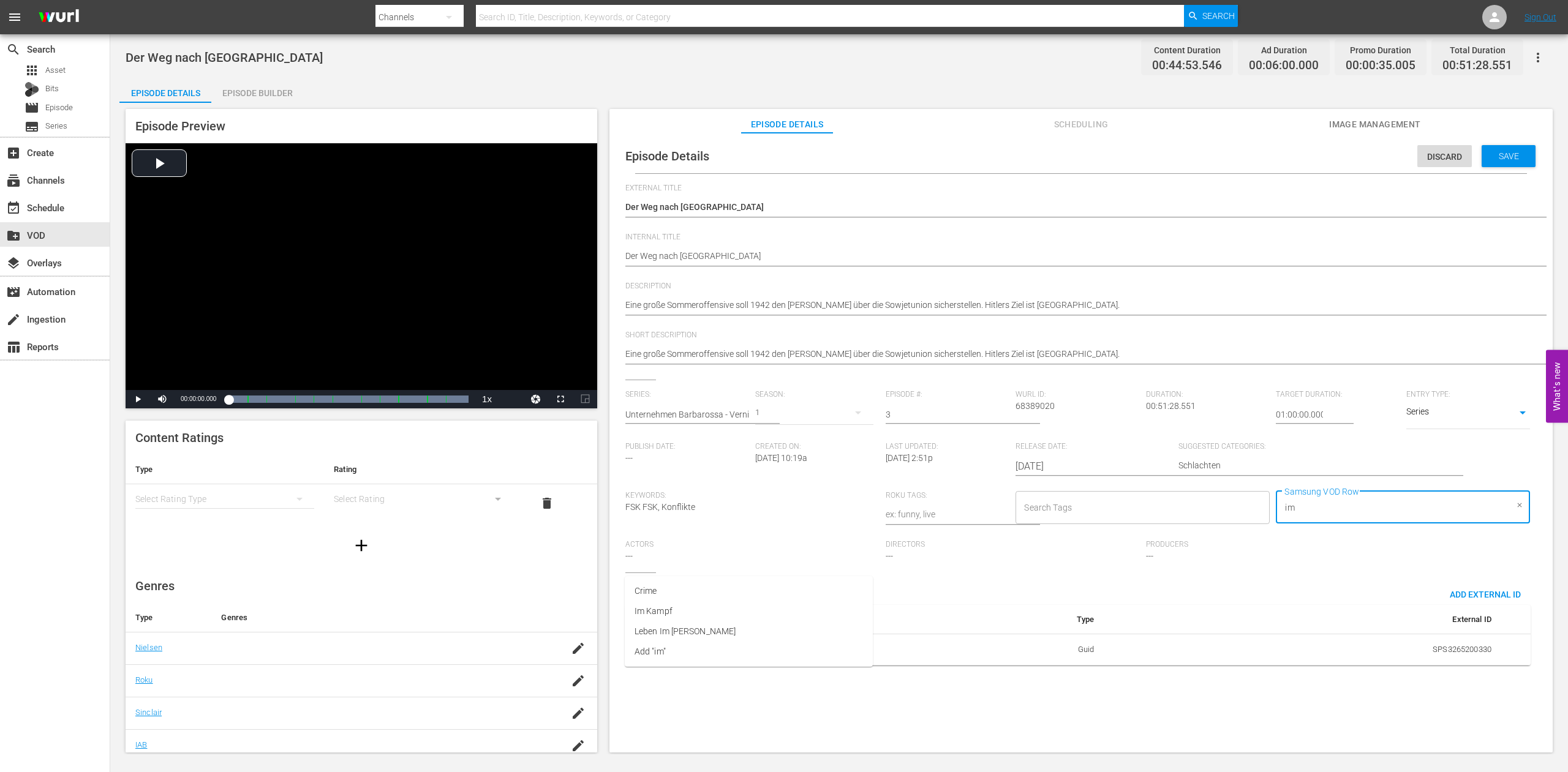
type input "im"
click at [673, 589] on li "Im Kampf" at bounding box center [749, 591] width 248 height 20
click at [1490, 154] on span "Save" at bounding box center [1509, 156] width 40 height 10
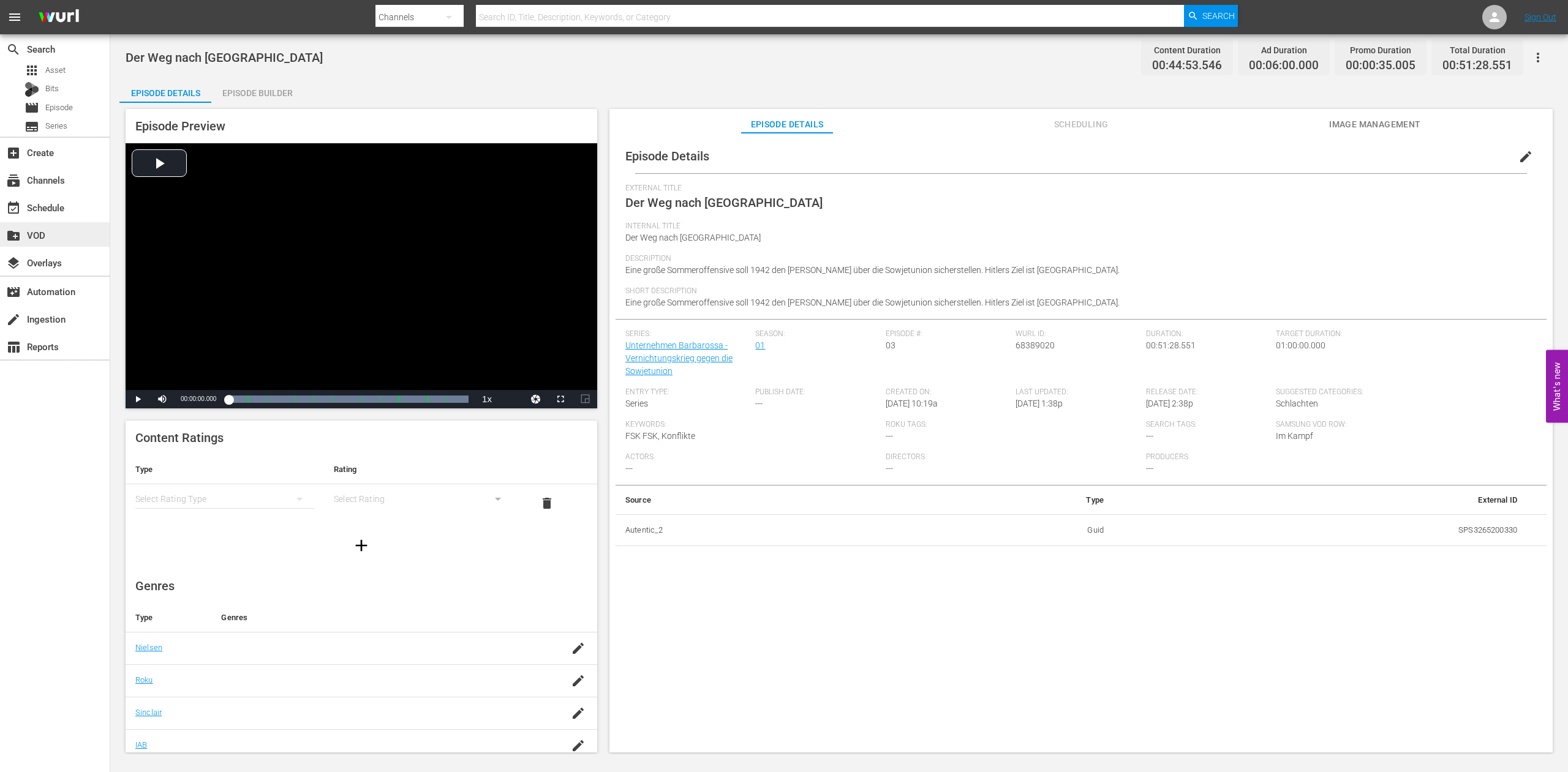
click at [35, 234] on div "create_new_folder VOD" at bounding box center [34, 234] width 69 height 11
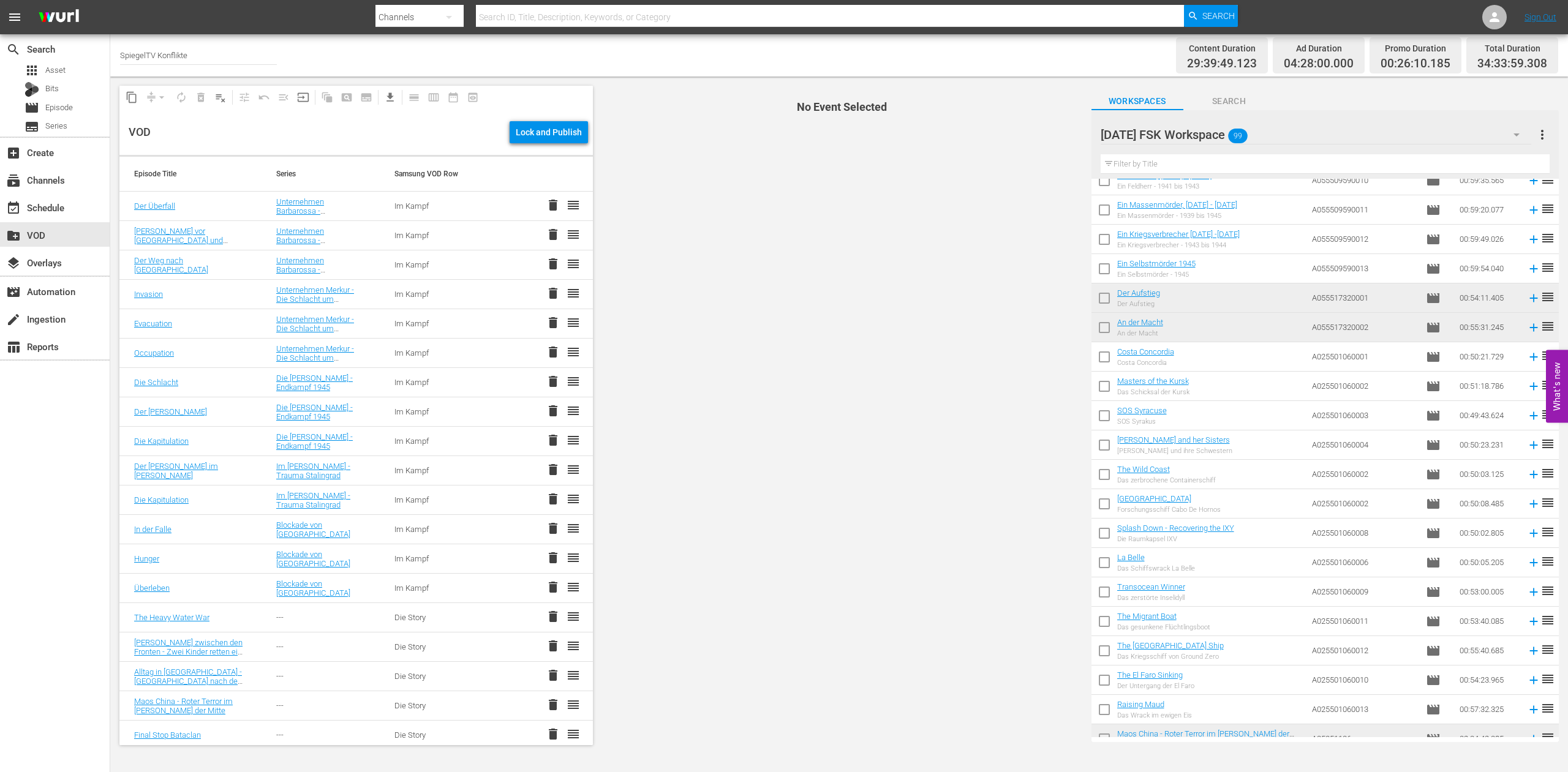
scroll to position [758, 0]
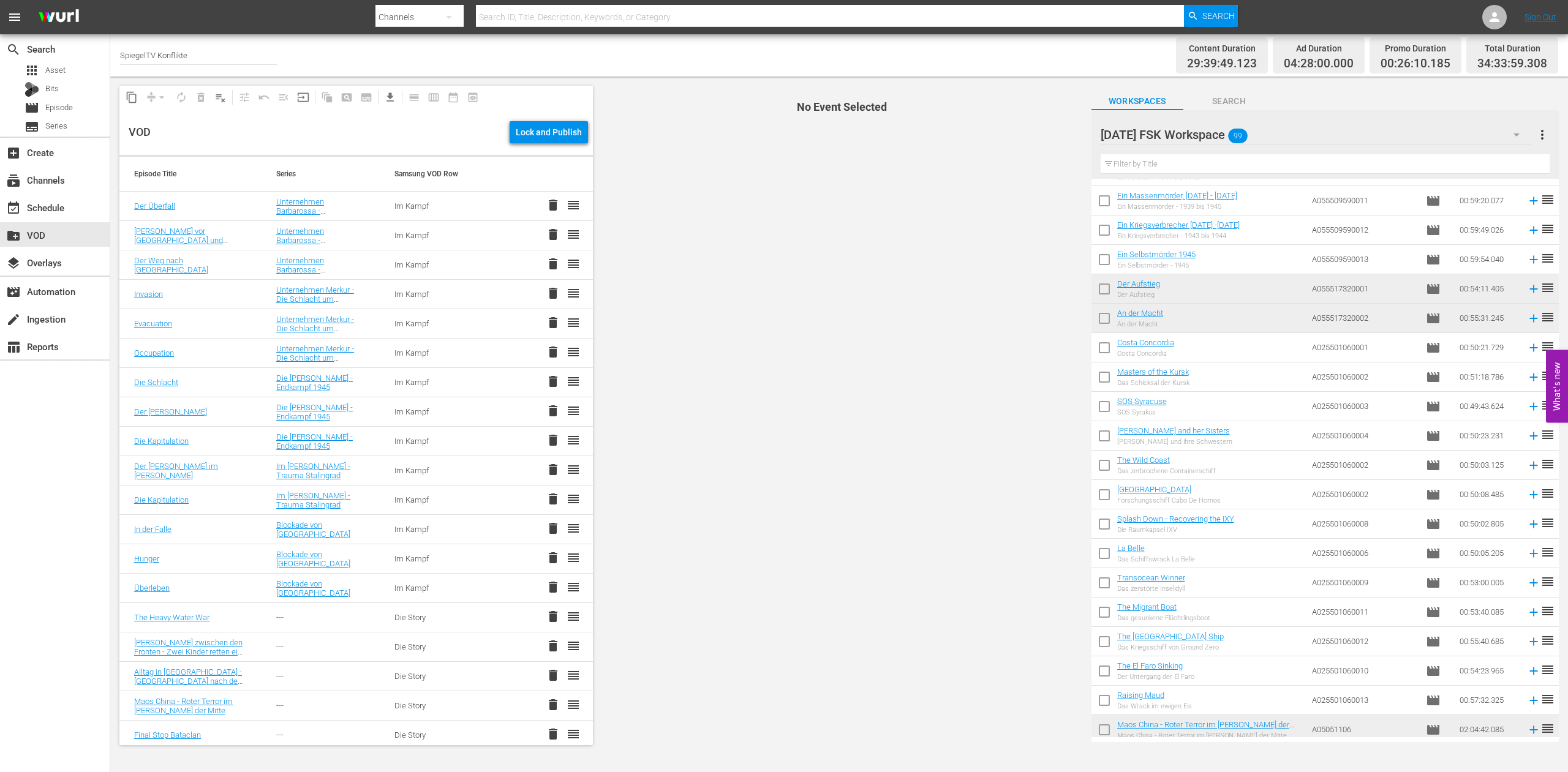
click at [1104, 347] on input "checkbox" at bounding box center [1104, 350] width 26 height 26
checkbox input "true"
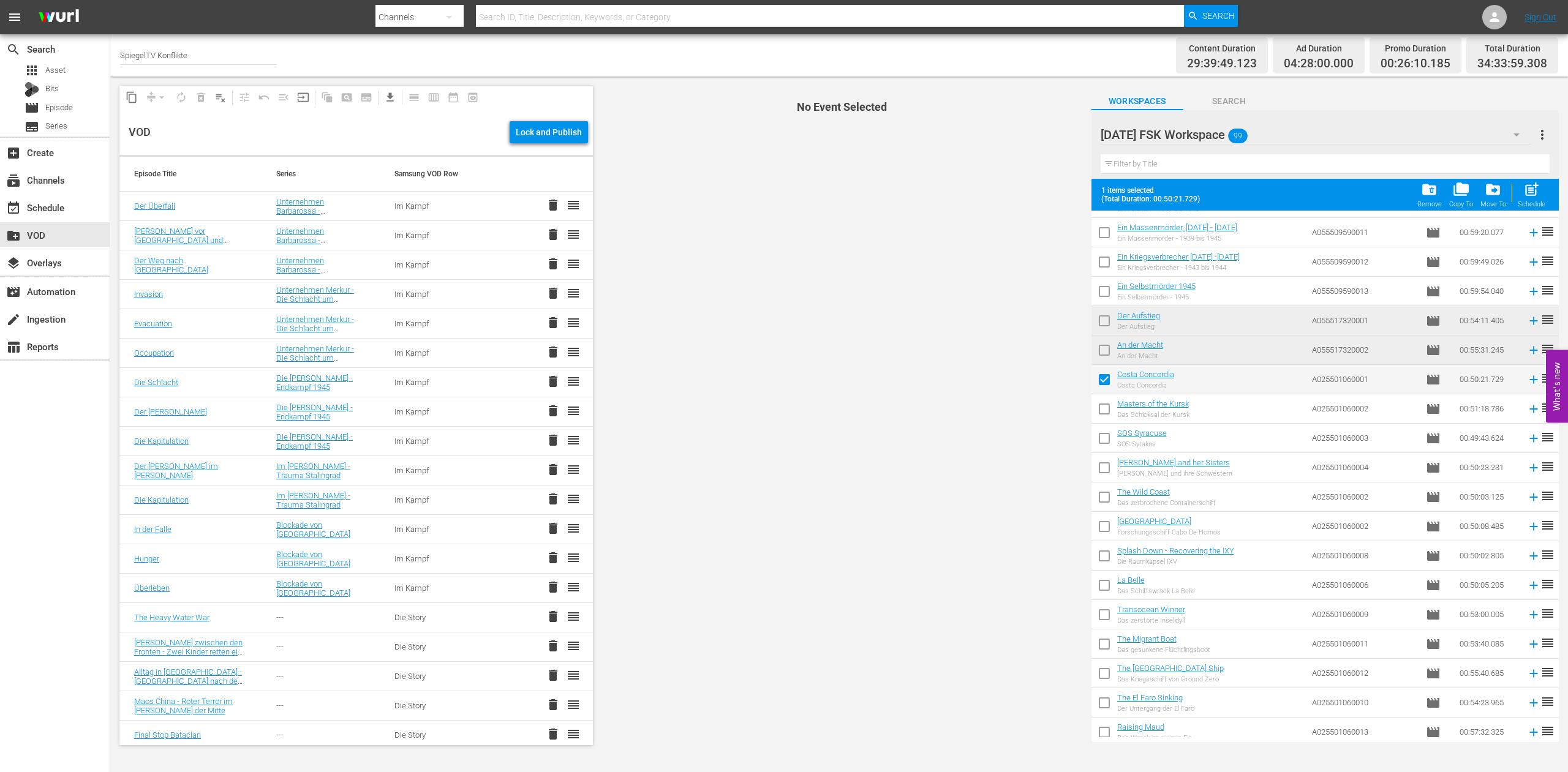
drag, startPoint x: 1102, startPoint y: 406, endPoint x: 1102, endPoint y: 417, distance: 11.0
click at [1102, 406] on input "checkbox" at bounding box center [1104, 411] width 26 height 26
checkbox input "true"
click at [1103, 440] on input "checkbox" at bounding box center [1104, 441] width 26 height 26
checkbox input "true"
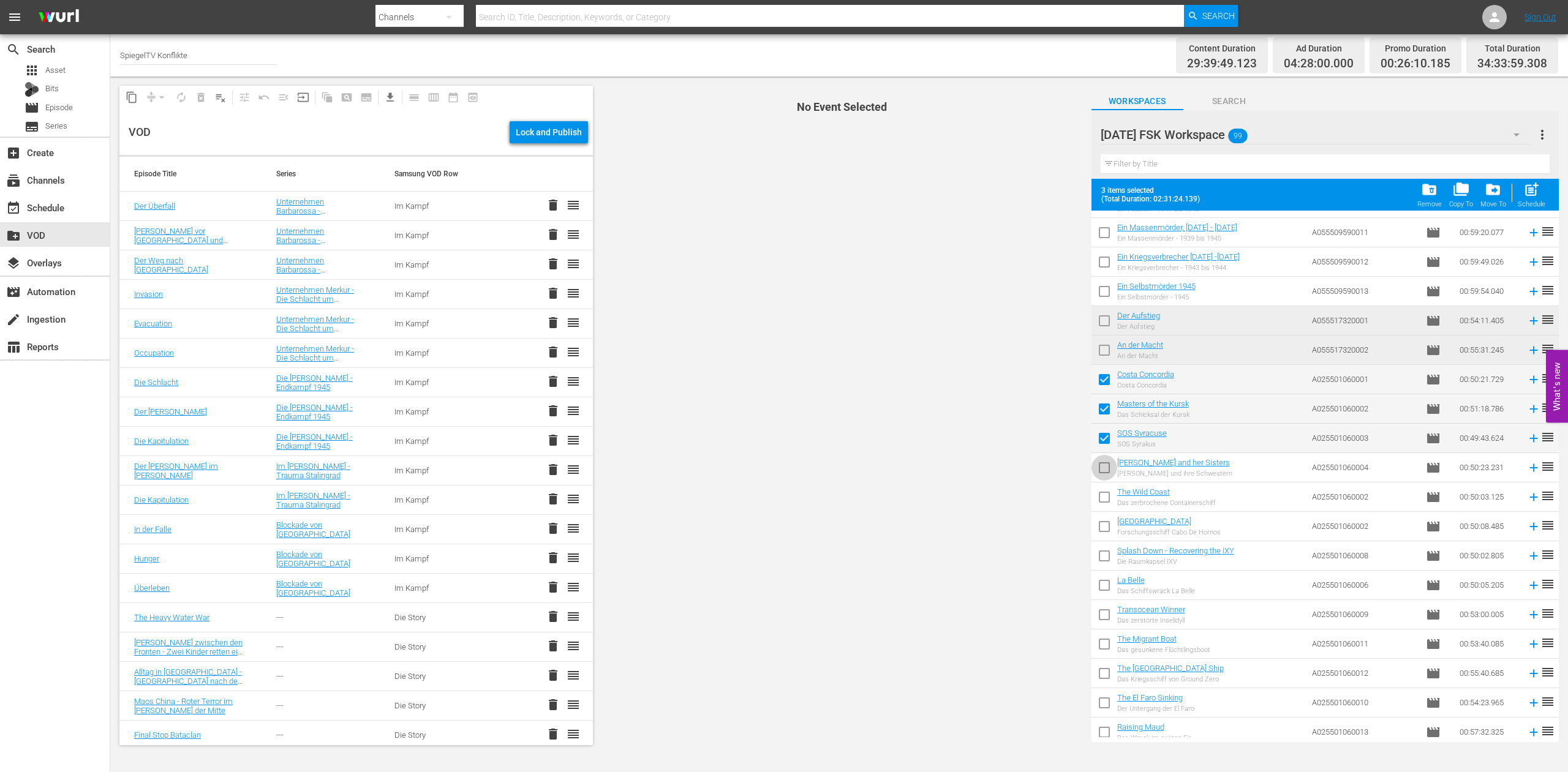
click at [1102, 468] on input "checkbox" at bounding box center [1104, 470] width 26 height 26
checkbox input "true"
drag, startPoint x: 1101, startPoint y: 497, endPoint x: 1102, endPoint y: 507, distance: 10.0
click at [1101, 497] on input "checkbox" at bounding box center [1104, 500] width 26 height 26
checkbox input "true"
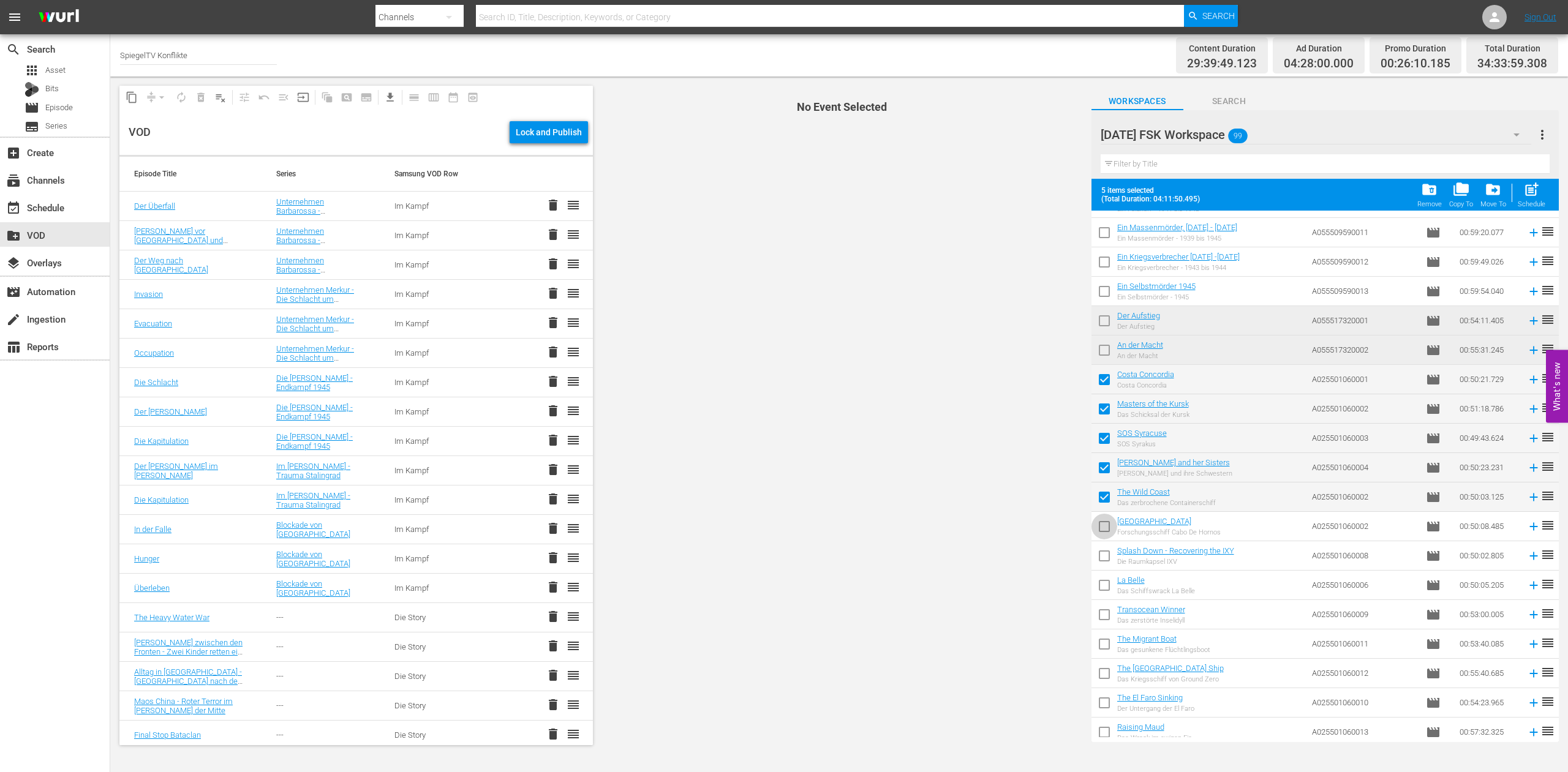
click at [1102, 526] on input "checkbox" at bounding box center [1104, 528] width 26 height 26
checkbox input "true"
drag, startPoint x: 1101, startPoint y: 550, endPoint x: 1111, endPoint y: 565, distance: 18.0
click at [1101, 550] on input "checkbox" at bounding box center [1104, 558] width 26 height 26
checkbox input "true"
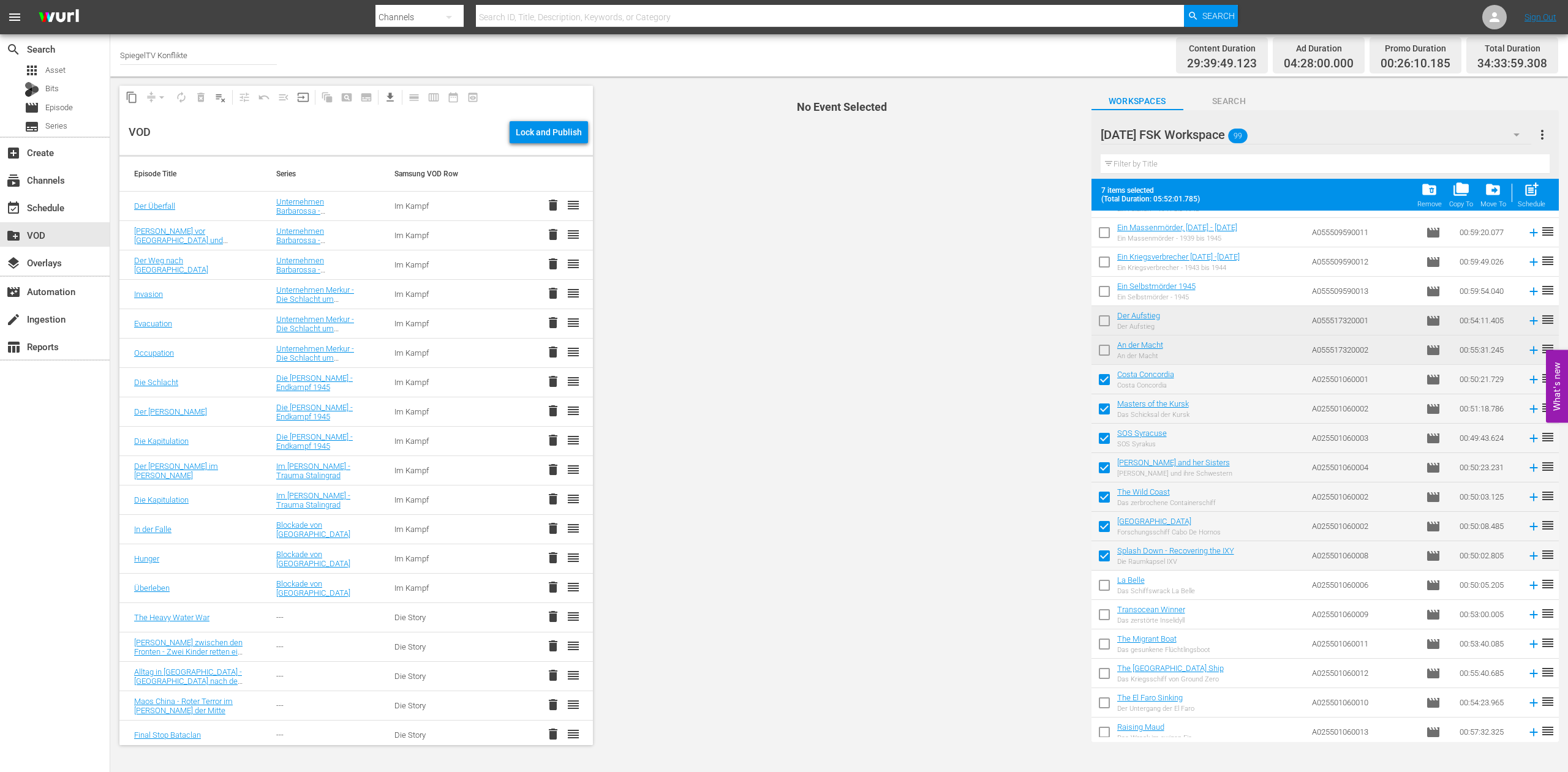
click at [1104, 586] on input "checkbox" at bounding box center [1104, 588] width 26 height 26
checkbox input "true"
click at [1102, 611] on input "checkbox" at bounding box center [1104, 617] width 26 height 26
checkbox input "true"
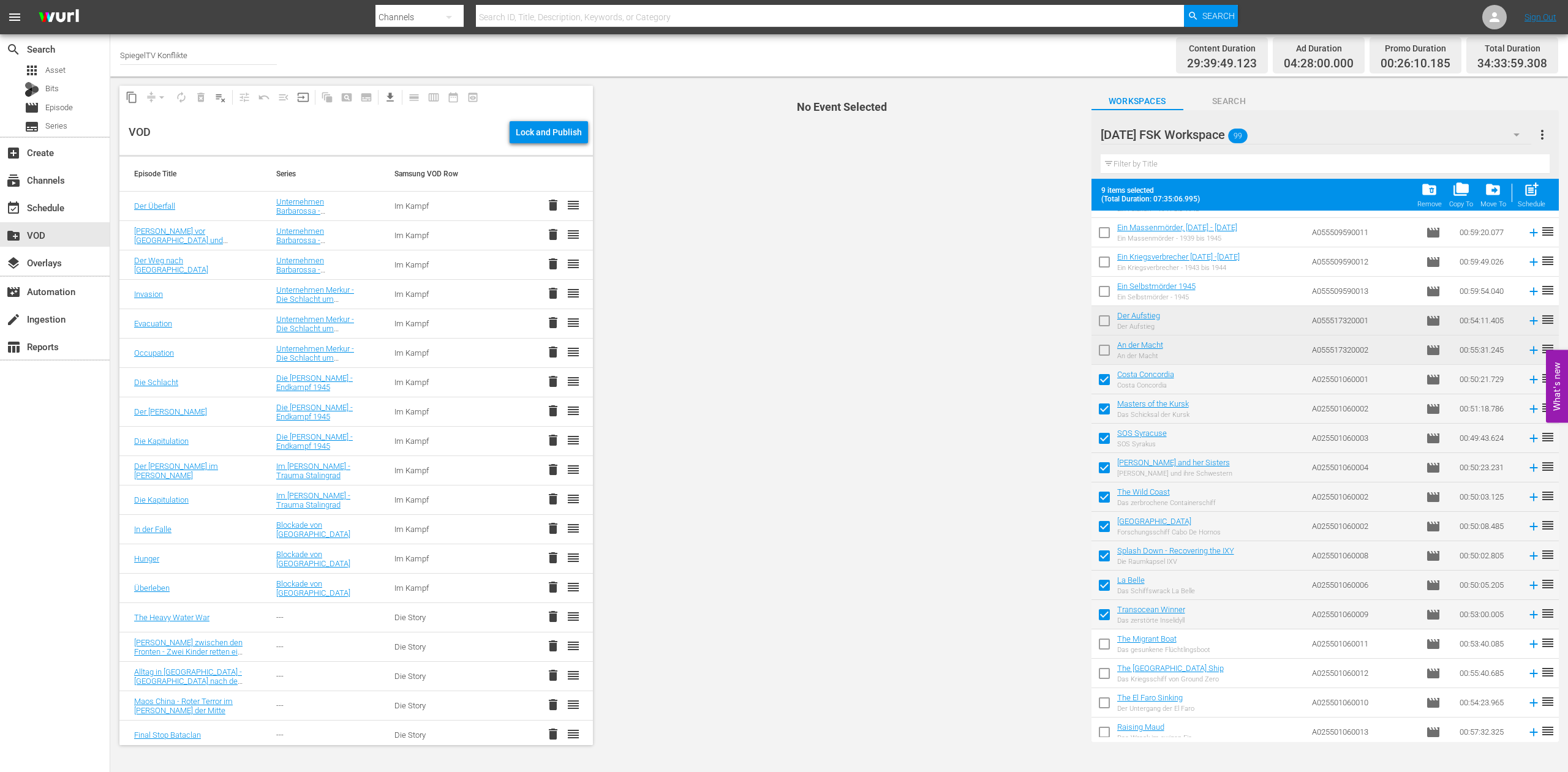
click at [1107, 642] on input "checkbox" at bounding box center [1104, 647] width 26 height 26
checkbox input "true"
click at [1108, 671] on input "checkbox" at bounding box center [1104, 676] width 26 height 26
checkbox input "true"
click at [1105, 702] on input "checkbox" at bounding box center [1104, 705] width 26 height 26
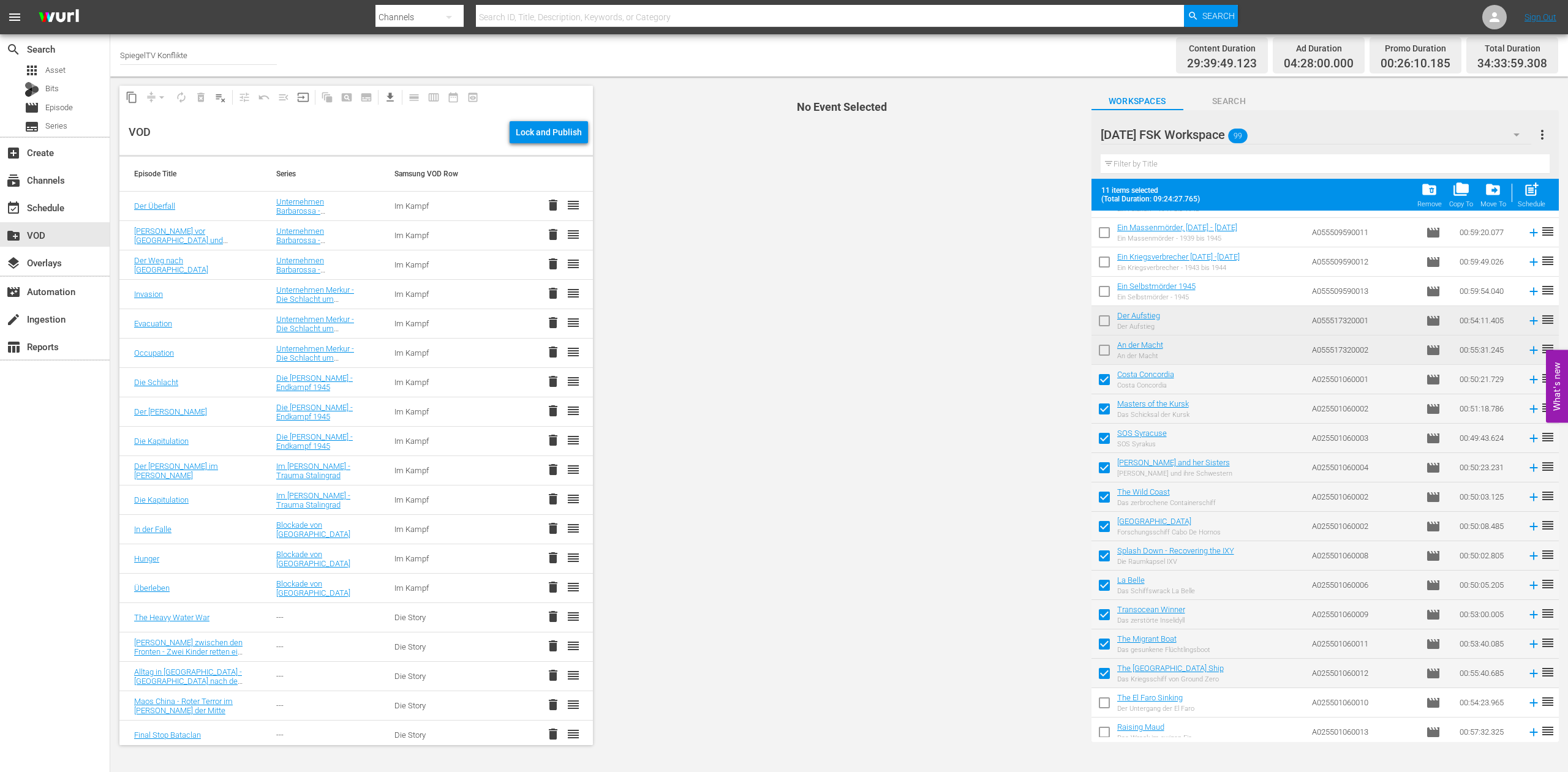
checkbox input "true"
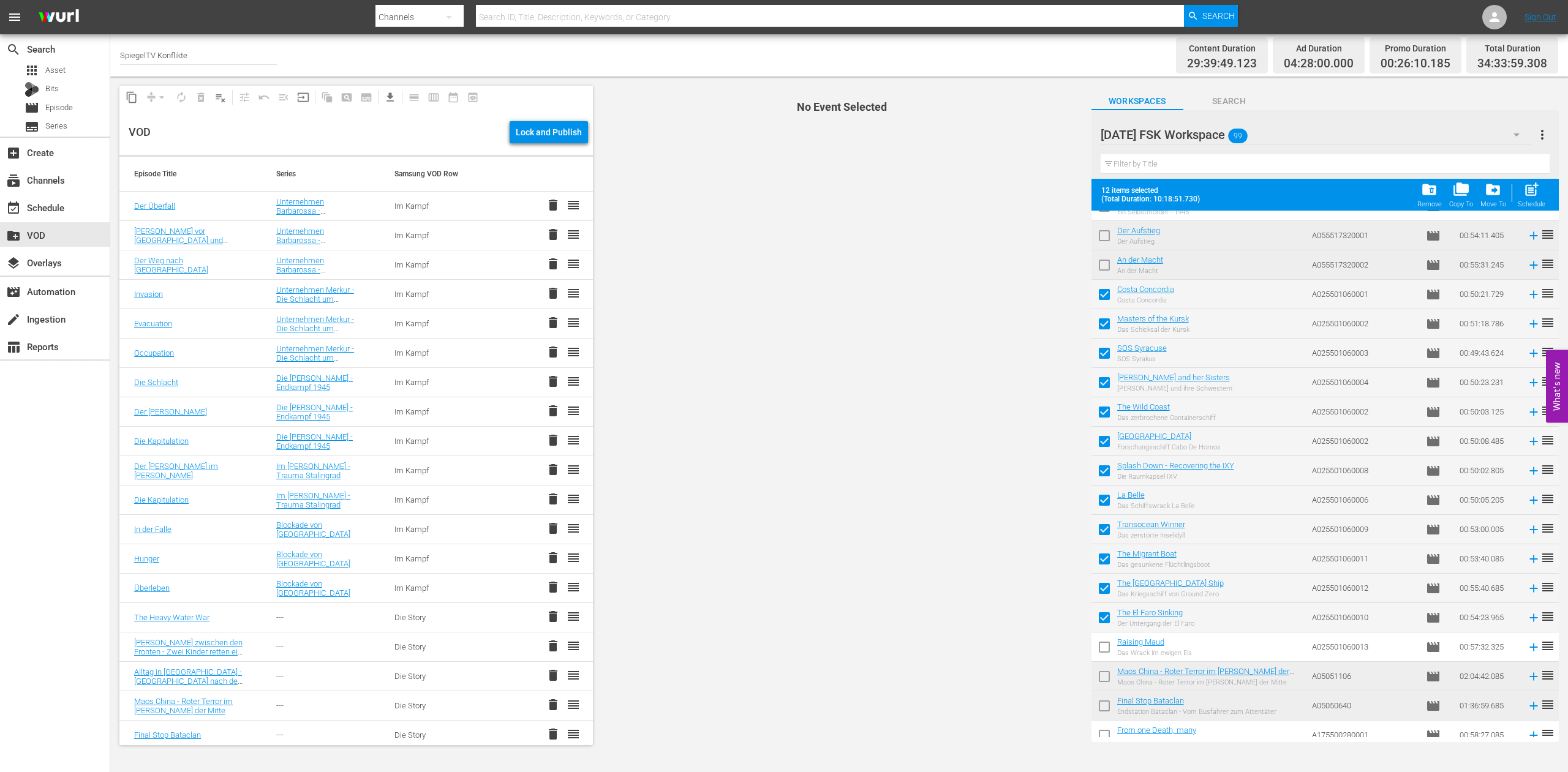
scroll to position [945, 0]
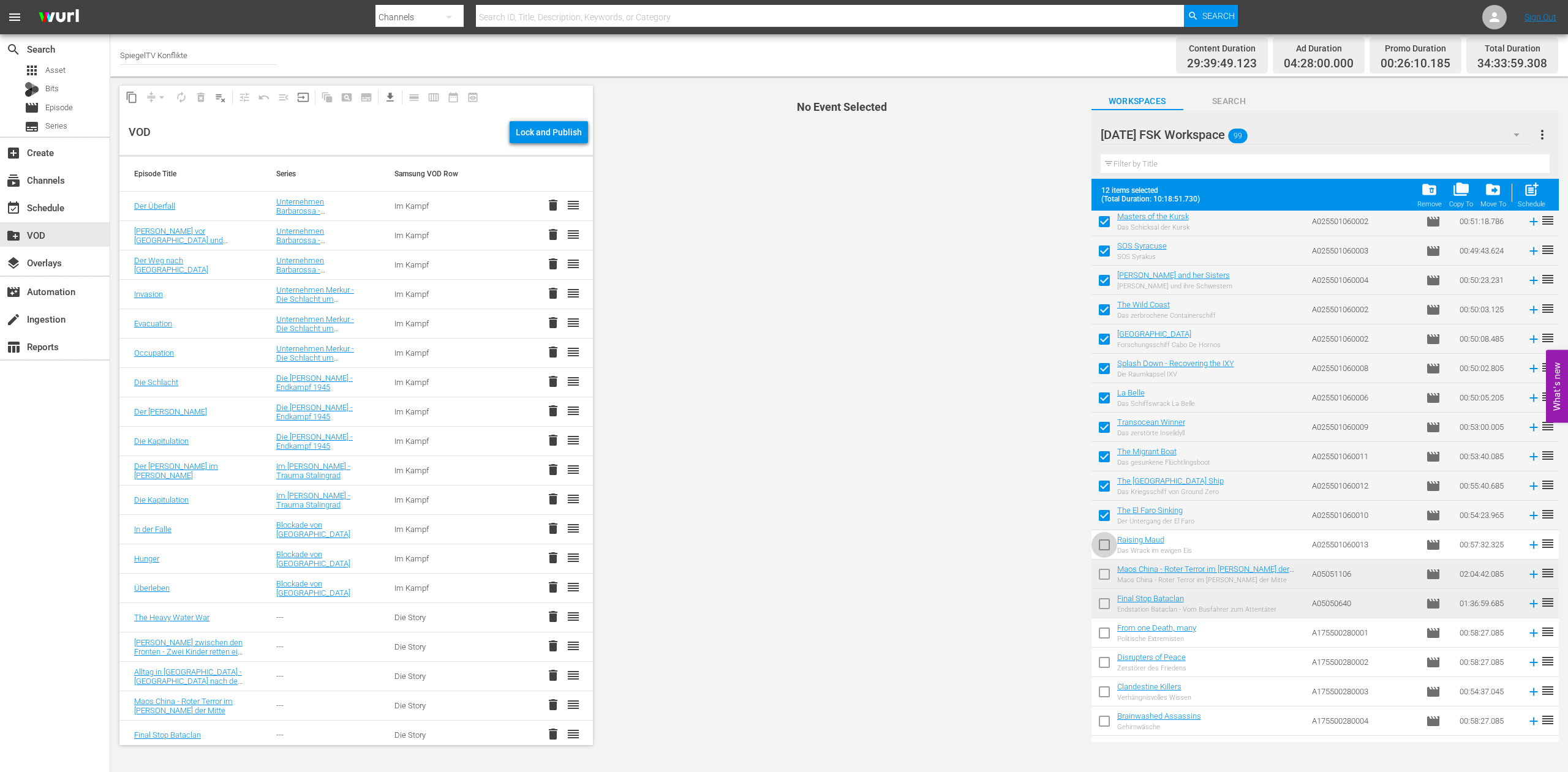
click at [1102, 546] on input "checkbox" at bounding box center [1104, 547] width 26 height 26
checkbox input "true"
click at [1530, 189] on span "post_add" at bounding box center [1532, 189] width 16 height 16
checkbox input "false"
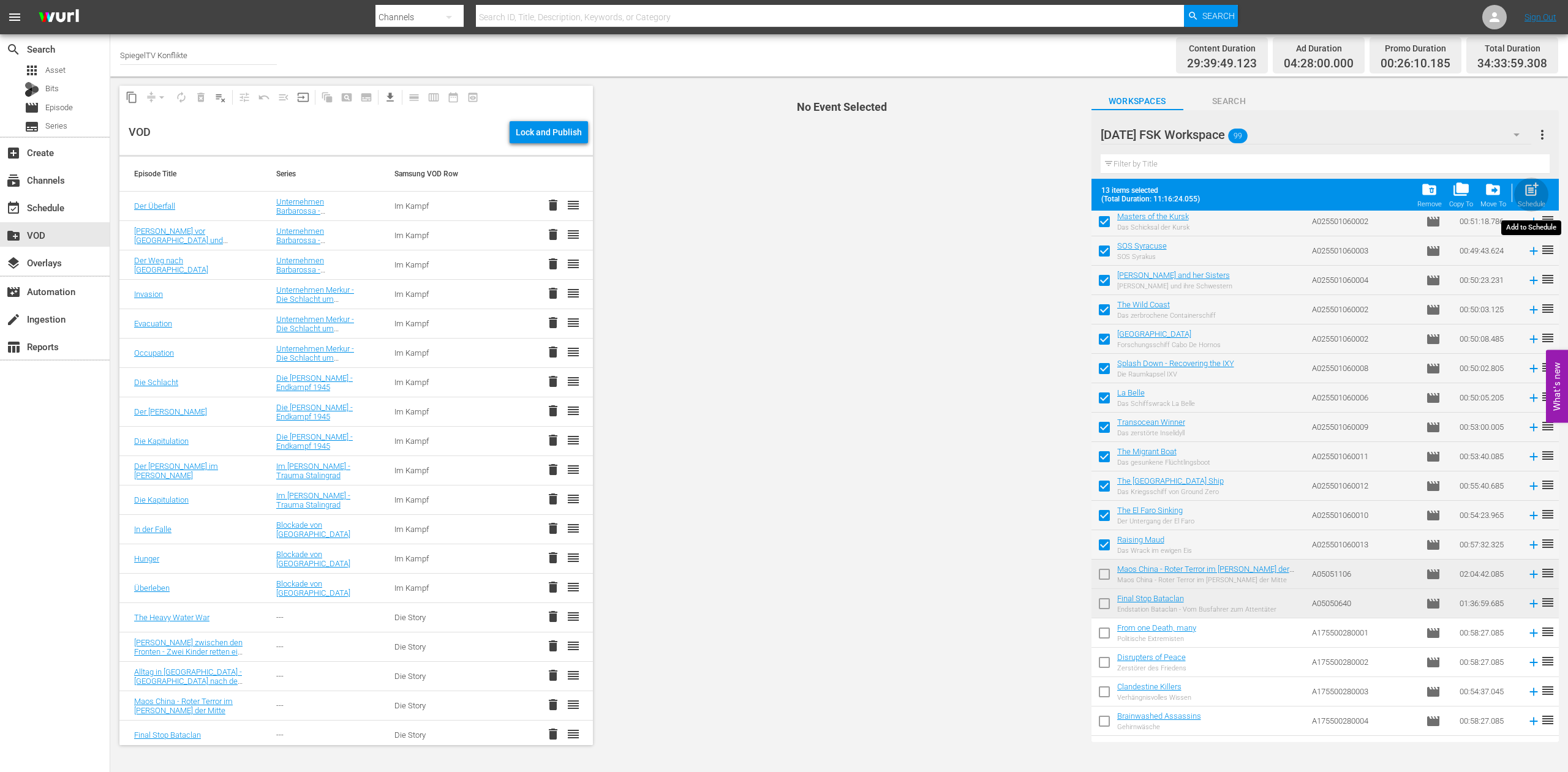
checkbox input "false"
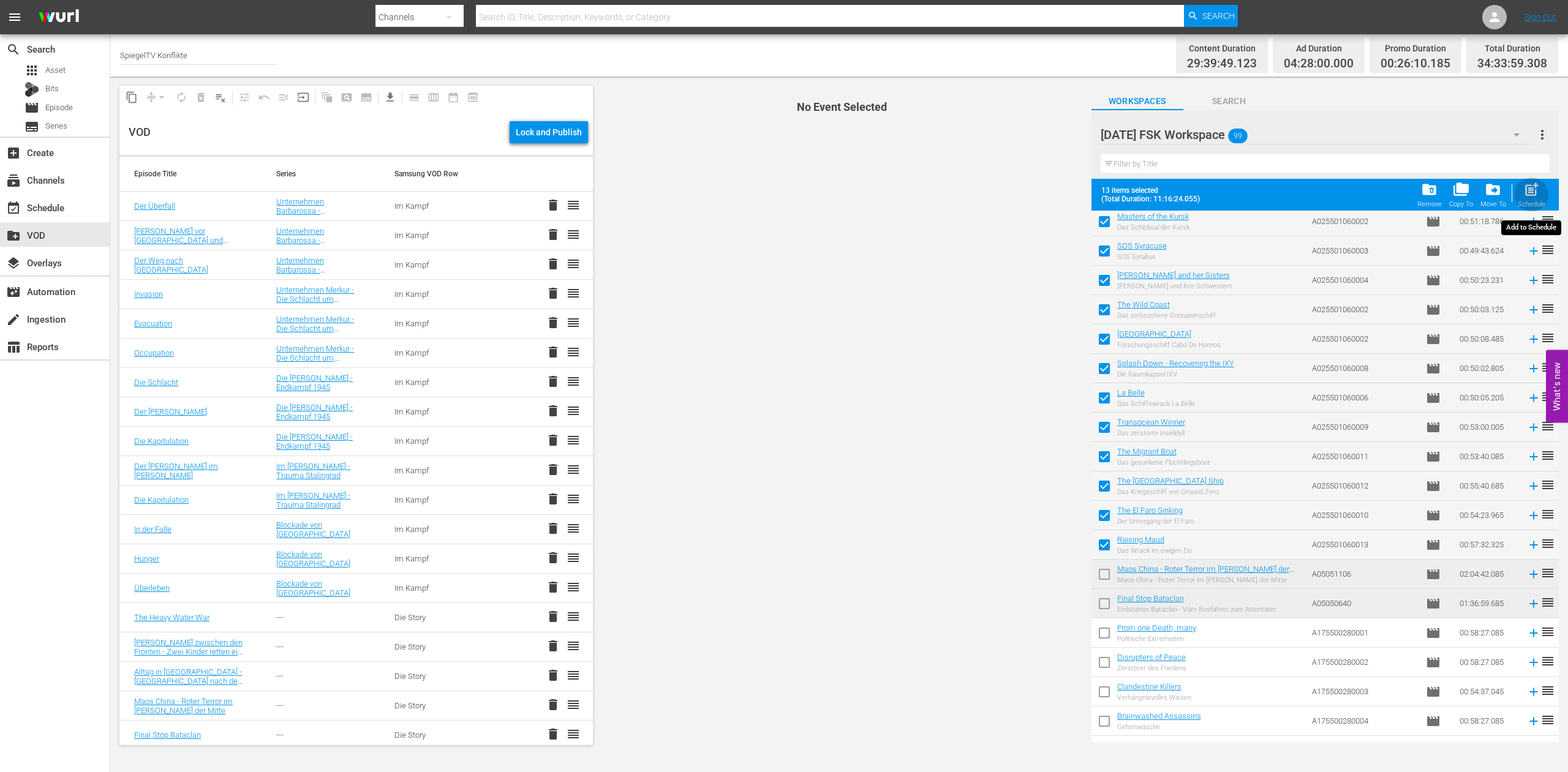
checkbox input "false"
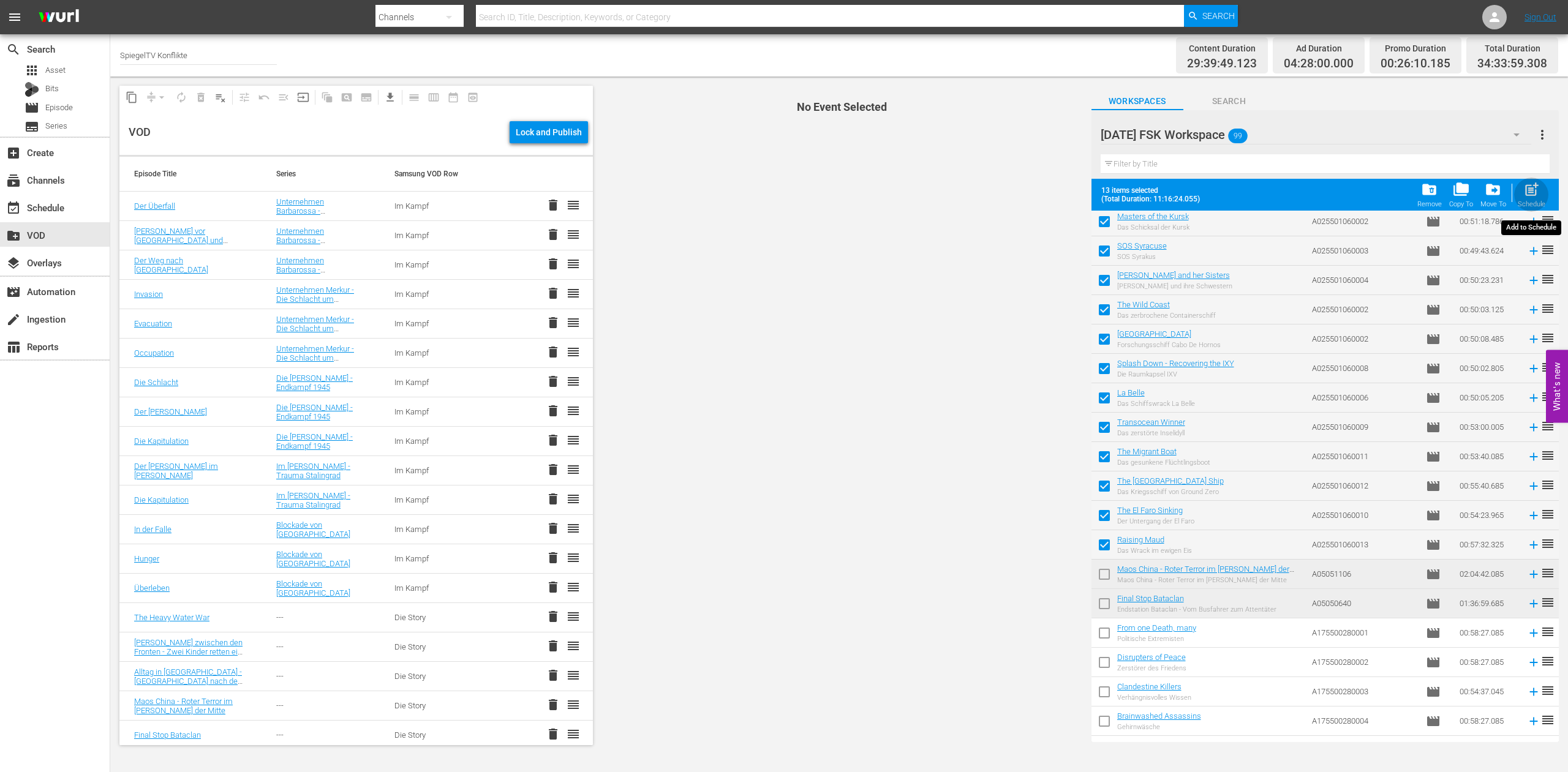
checkbox input "false"
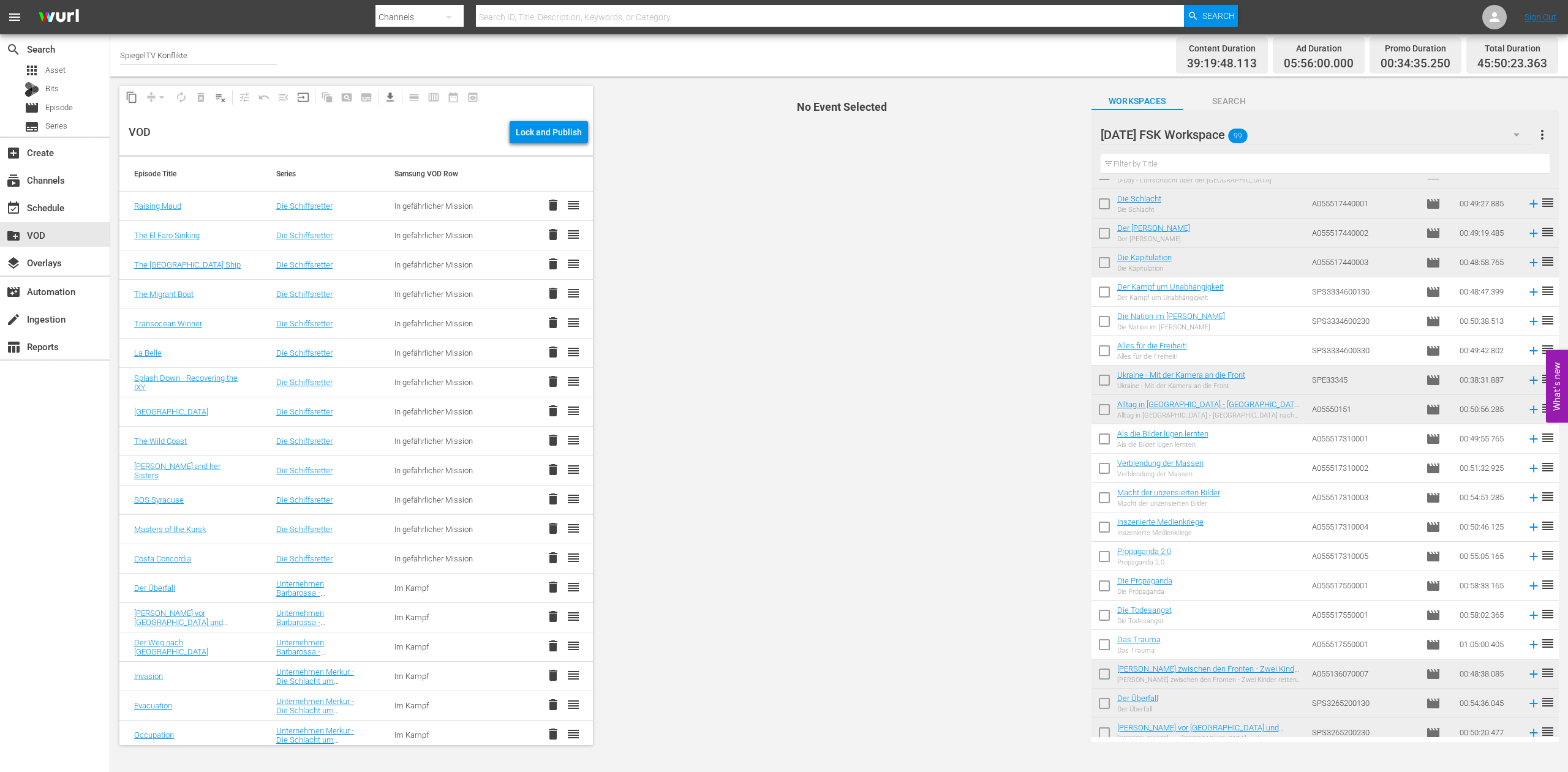
scroll to position [2382, 0]
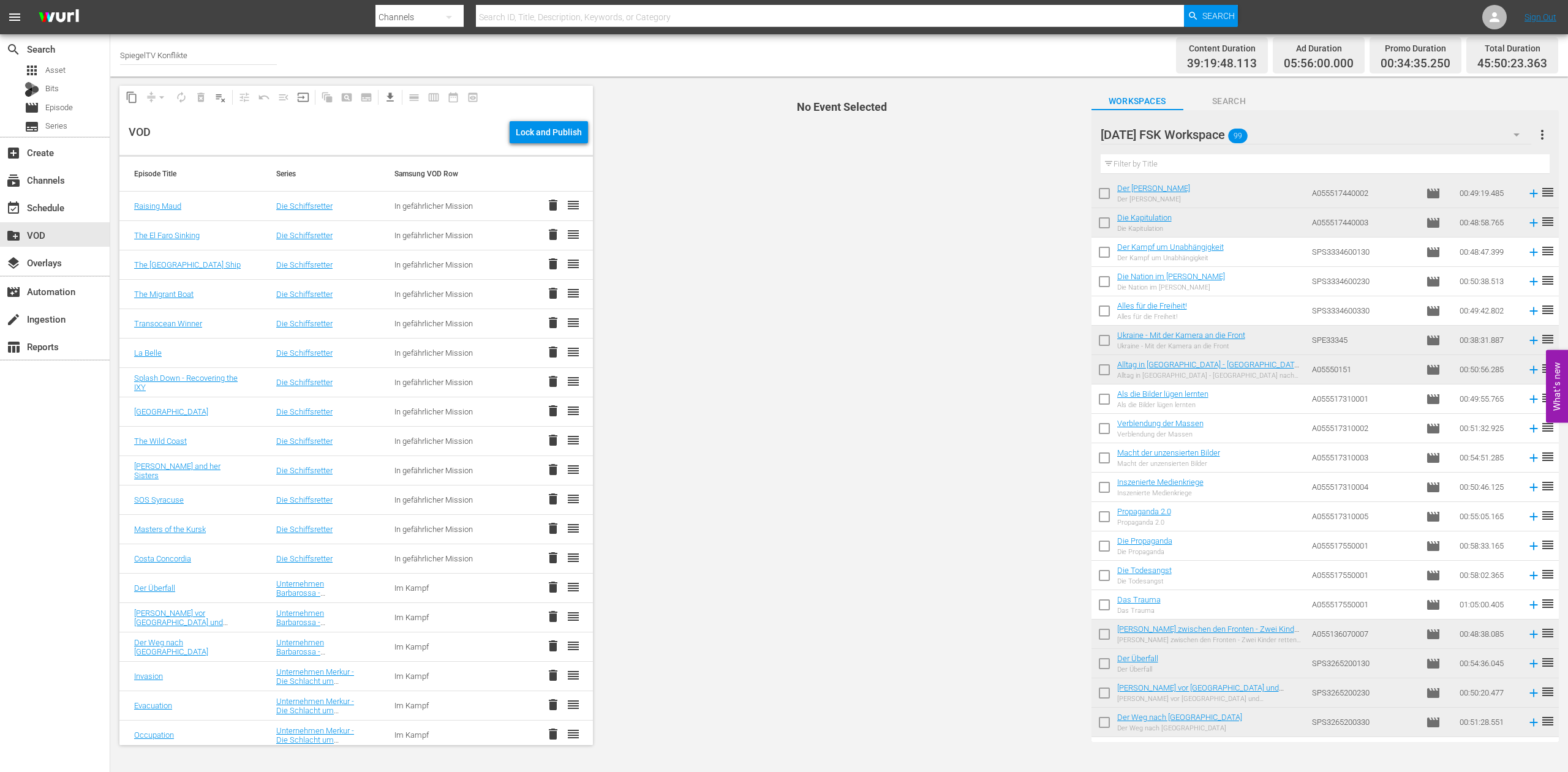
click at [1104, 254] on input "checkbox" at bounding box center [1104, 254] width 26 height 26
checkbox input "true"
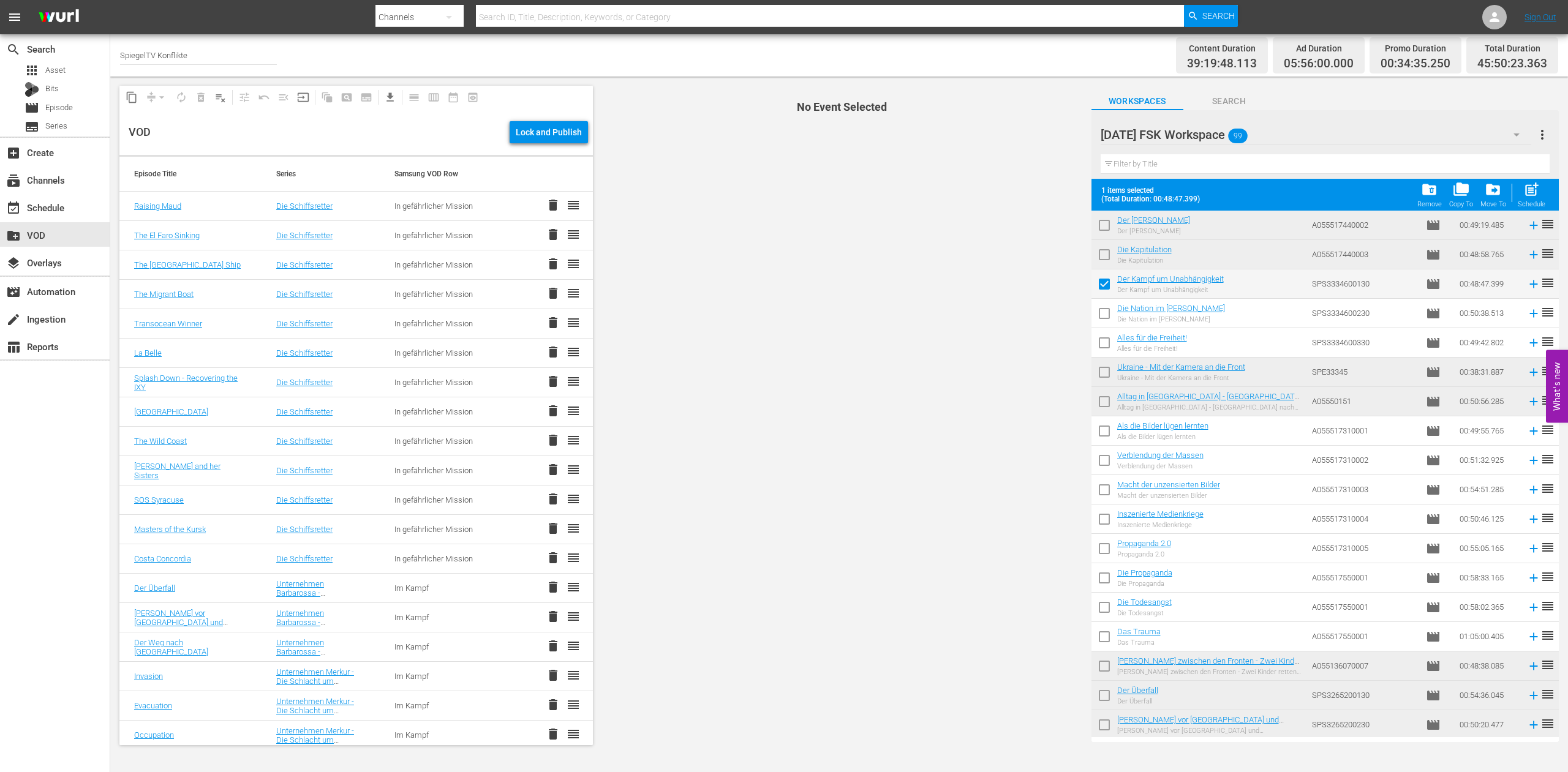
click at [1105, 317] on input "checkbox" at bounding box center [1104, 316] width 26 height 26
checkbox input "true"
click at [1104, 343] on input "checkbox" at bounding box center [1104, 345] width 26 height 26
checkbox input "true"
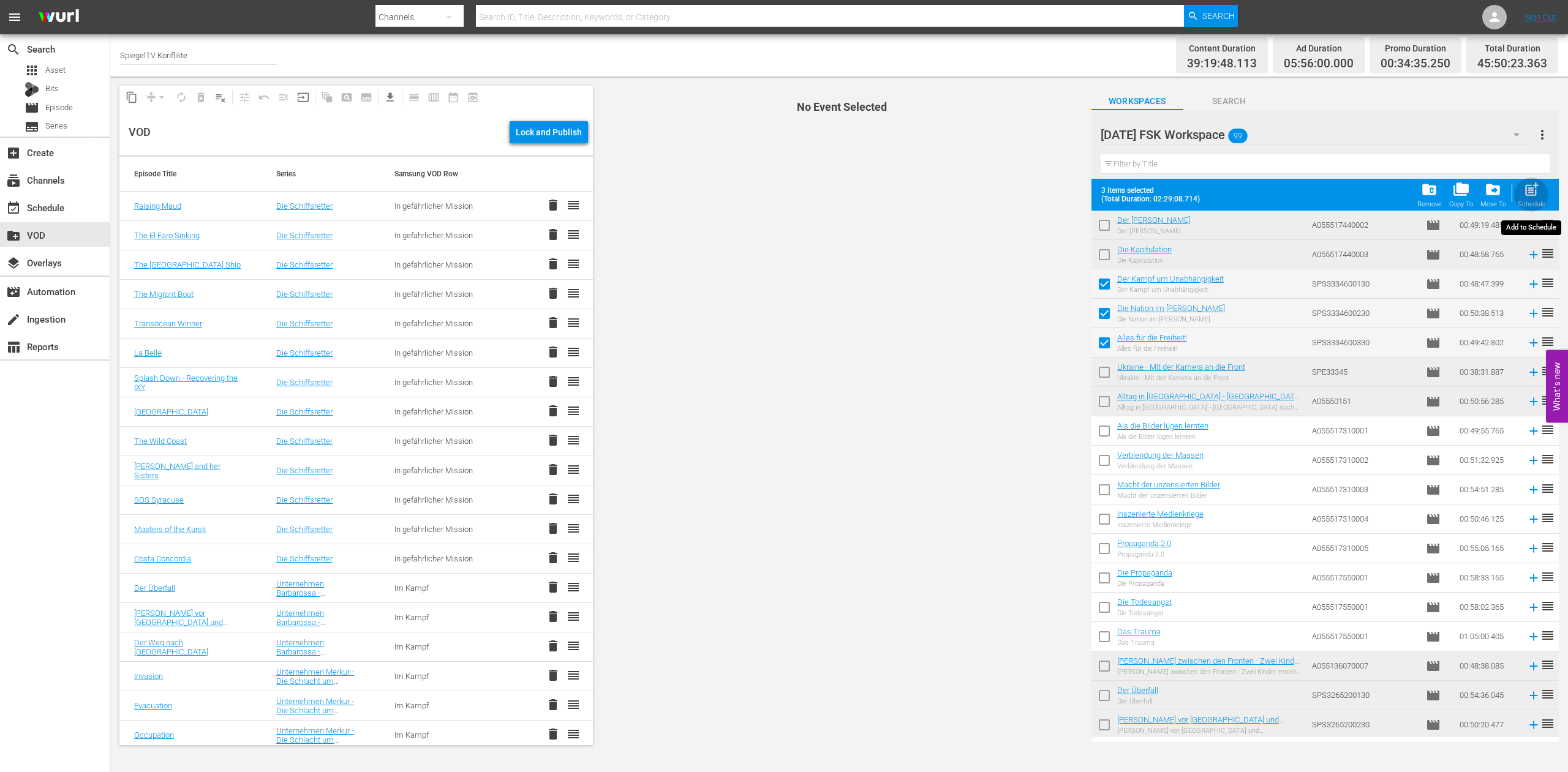
click at [1526, 189] on span "post_add" at bounding box center [1532, 189] width 16 height 16
checkbox input "false"
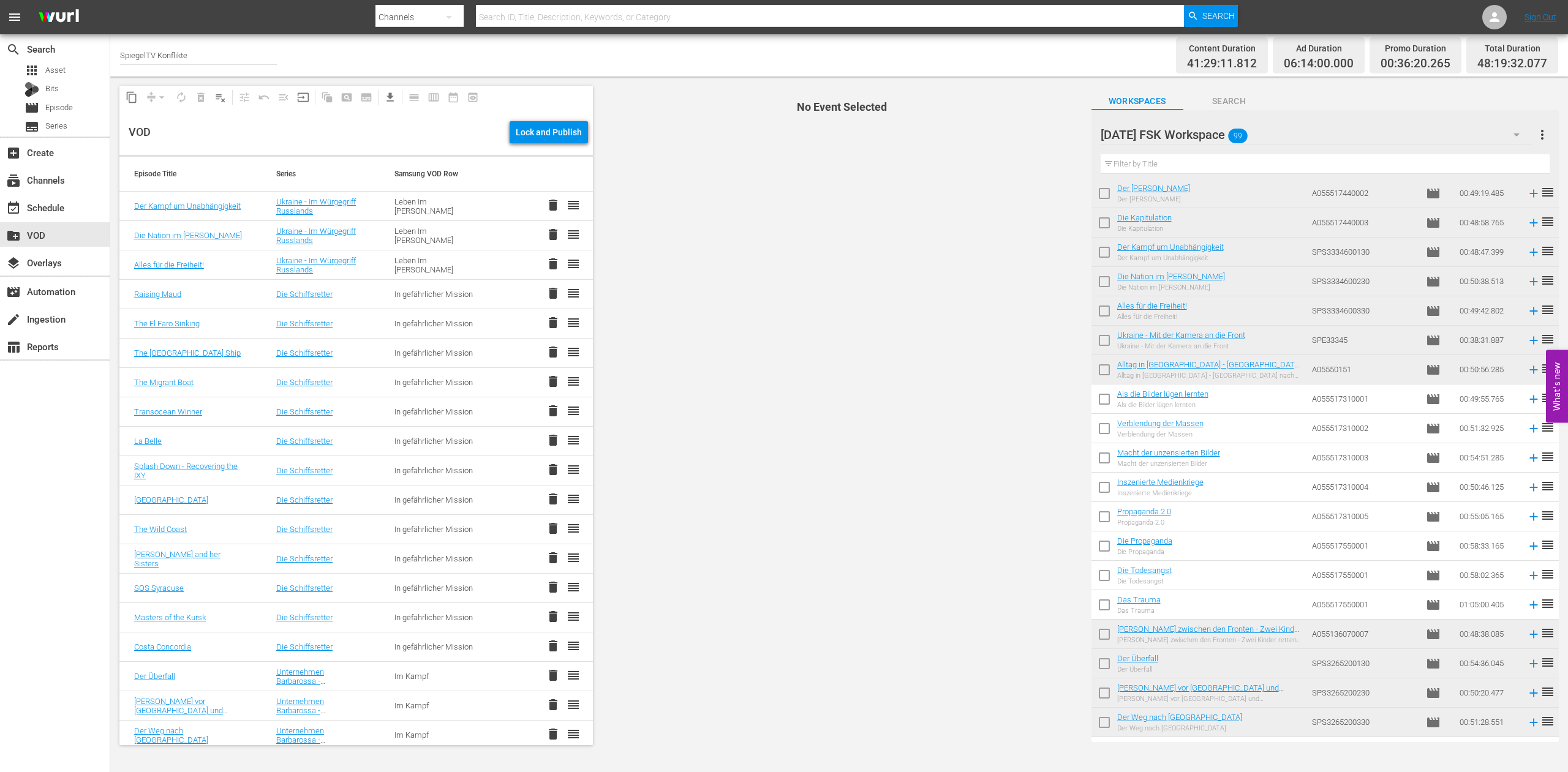
click at [1105, 400] on input "checkbox" at bounding box center [1104, 401] width 26 height 26
checkbox input "true"
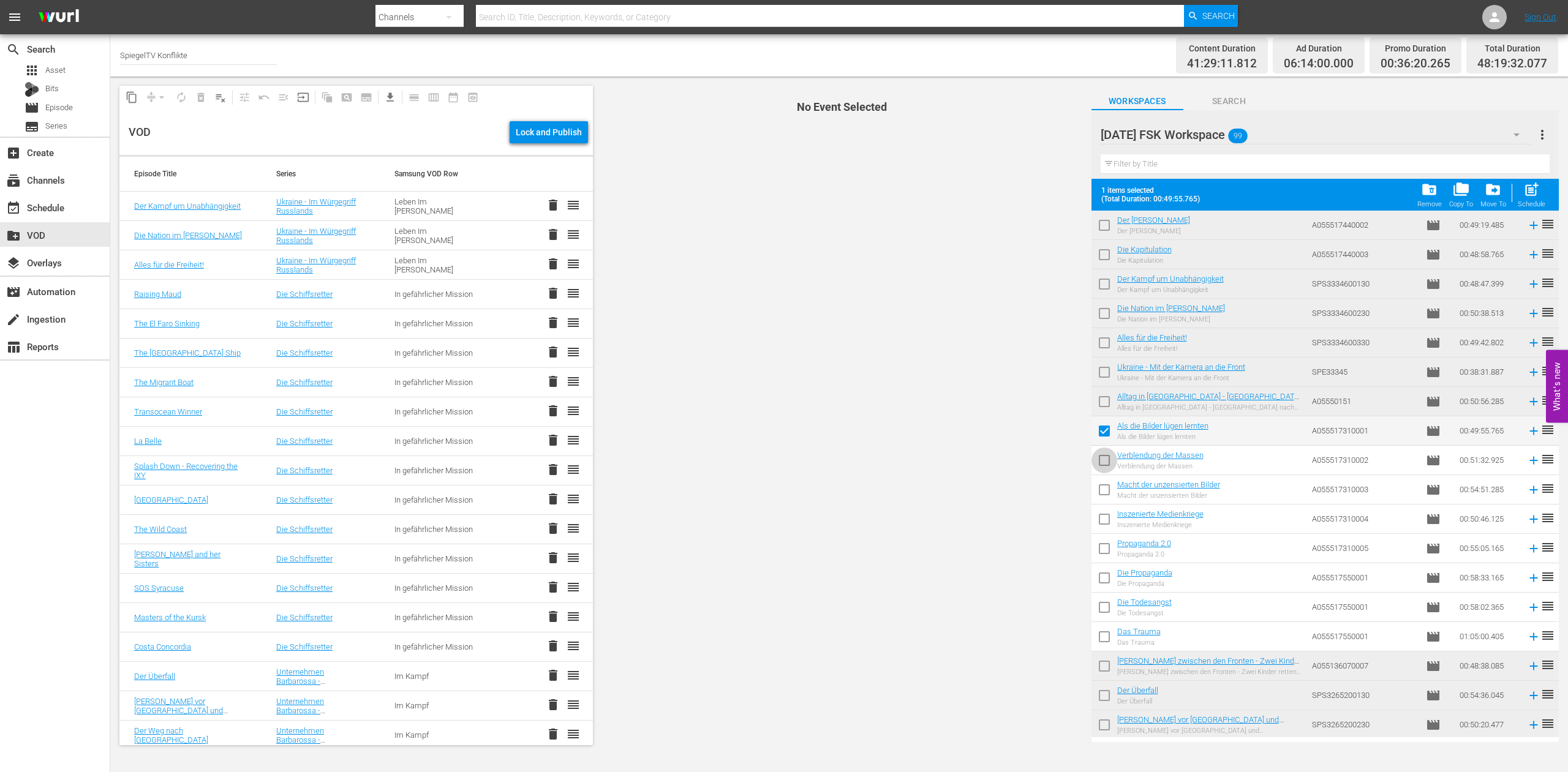
click at [1102, 462] on input "checkbox" at bounding box center [1104, 463] width 26 height 26
checkbox input "true"
drag, startPoint x: 1102, startPoint y: 490, endPoint x: 1106, endPoint y: 496, distance: 7.2
click at [1103, 490] on input "checkbox" at bounding box center [1104, 492] width 26 height 26
checkbox input "true"
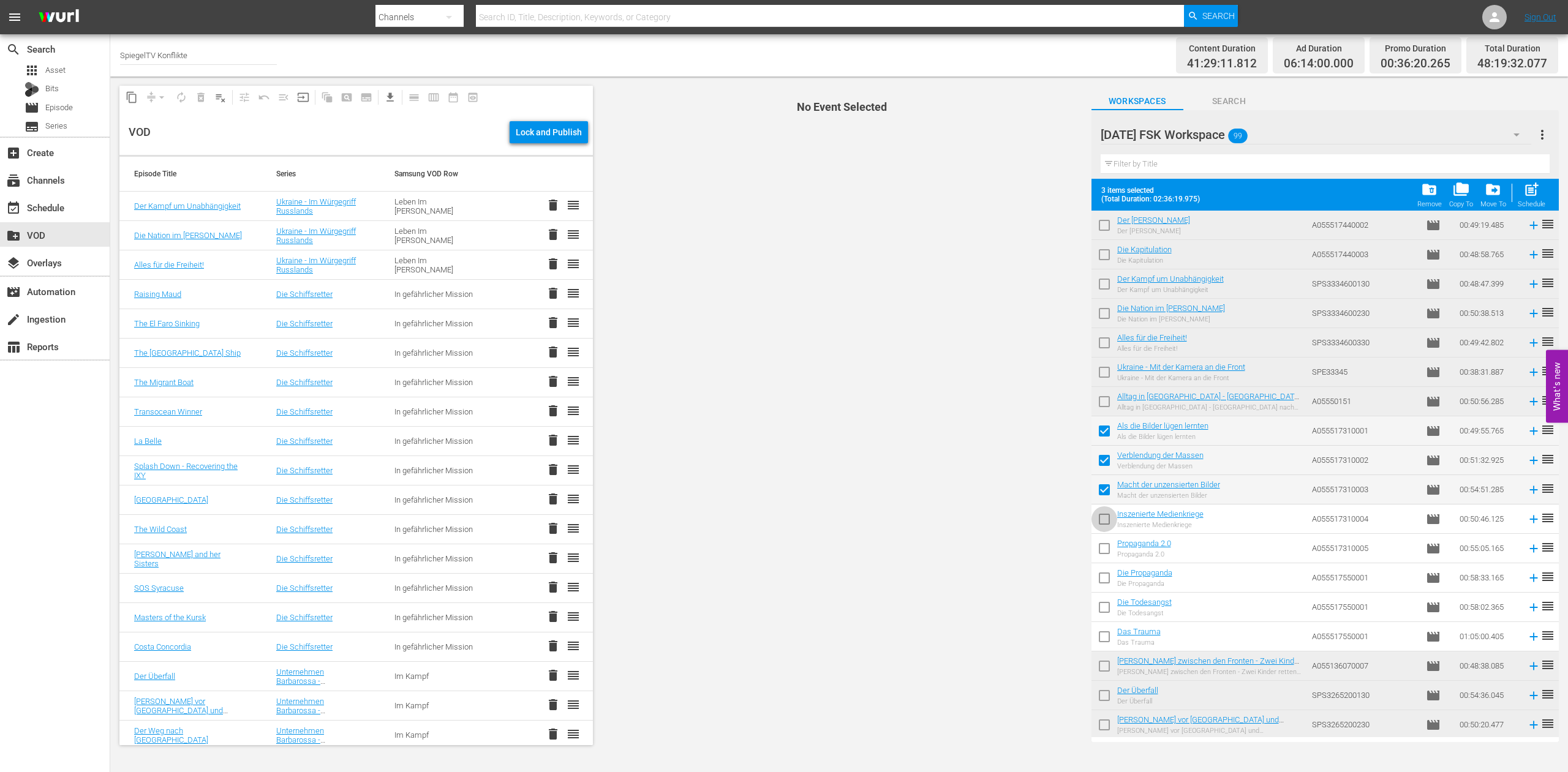
click at [1104, 519] on input "checkbox" at bounding box center [1104, 521] width 26 height 26
checkbox input "true"
click at [1105, 548] on input "checkbox" at bounding box center [1104, 551] width 26 height 26
checkbox input "true"
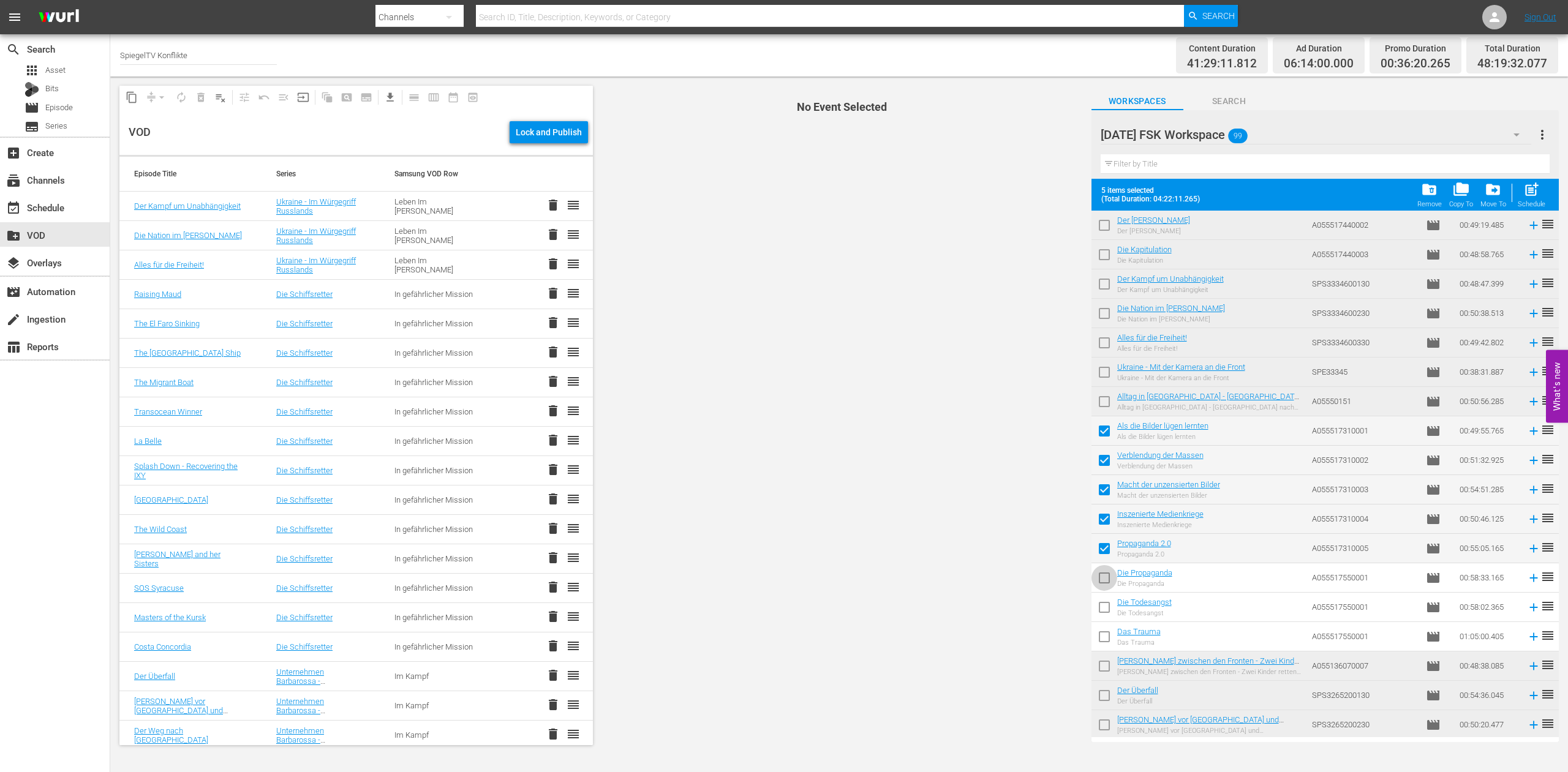
click at [1106, 578] on input "checkbox" at bounding box center [1104, 580] width 26 height 26
checkbox input "true"
click at [1102, 604] on input "checkbox" at bounding box center [1104, 610] width 26 height 26
checkbox input "true"
click at [1104, 638] on input "checkbox" at bounding box center [1104, 639] width 26 height 26
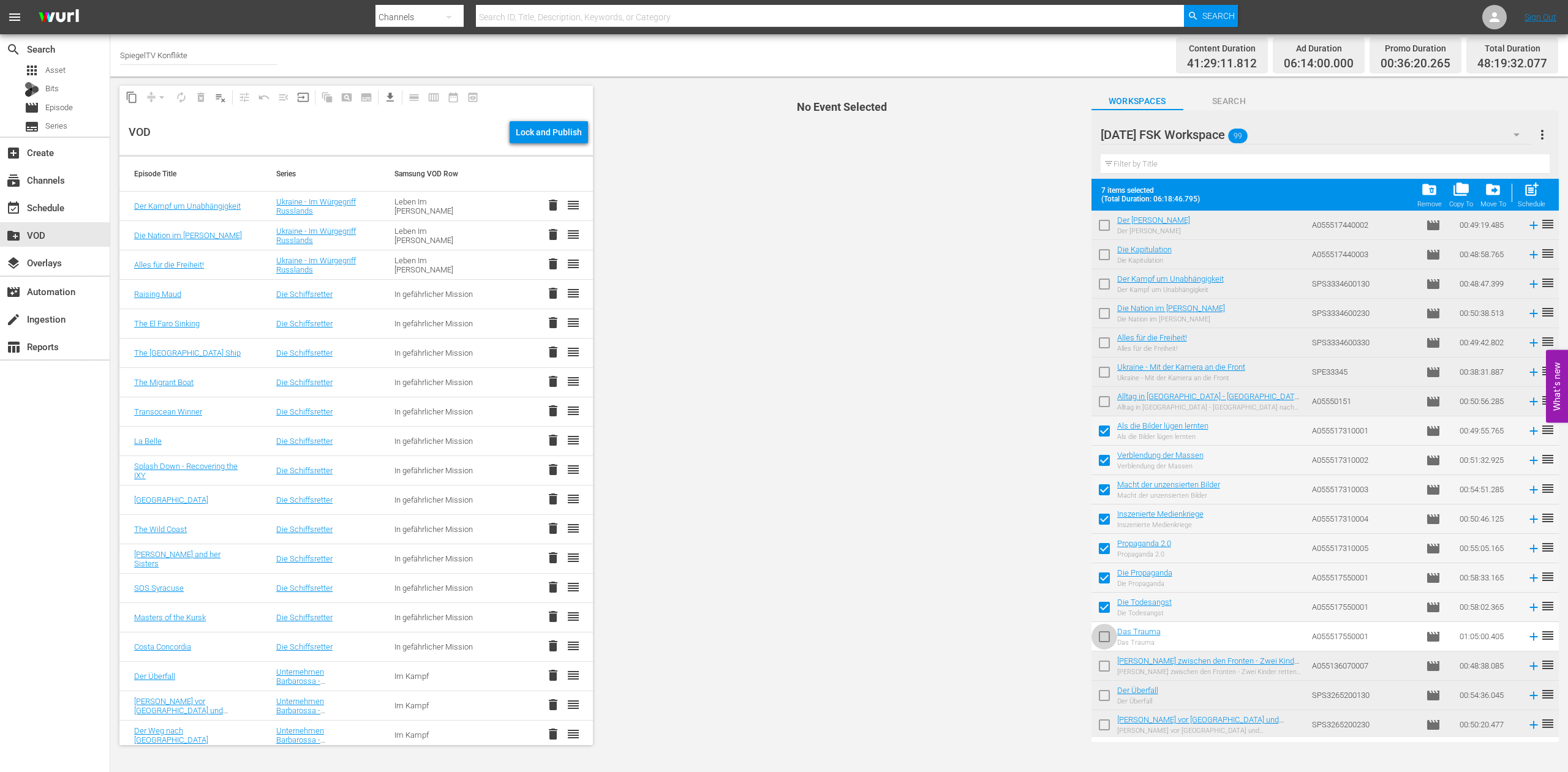
checkbox input "true"
click at [1530, 191] on span "post_add" at bounding box center [1532, 189] width 16 height 16
checkbox input "false"
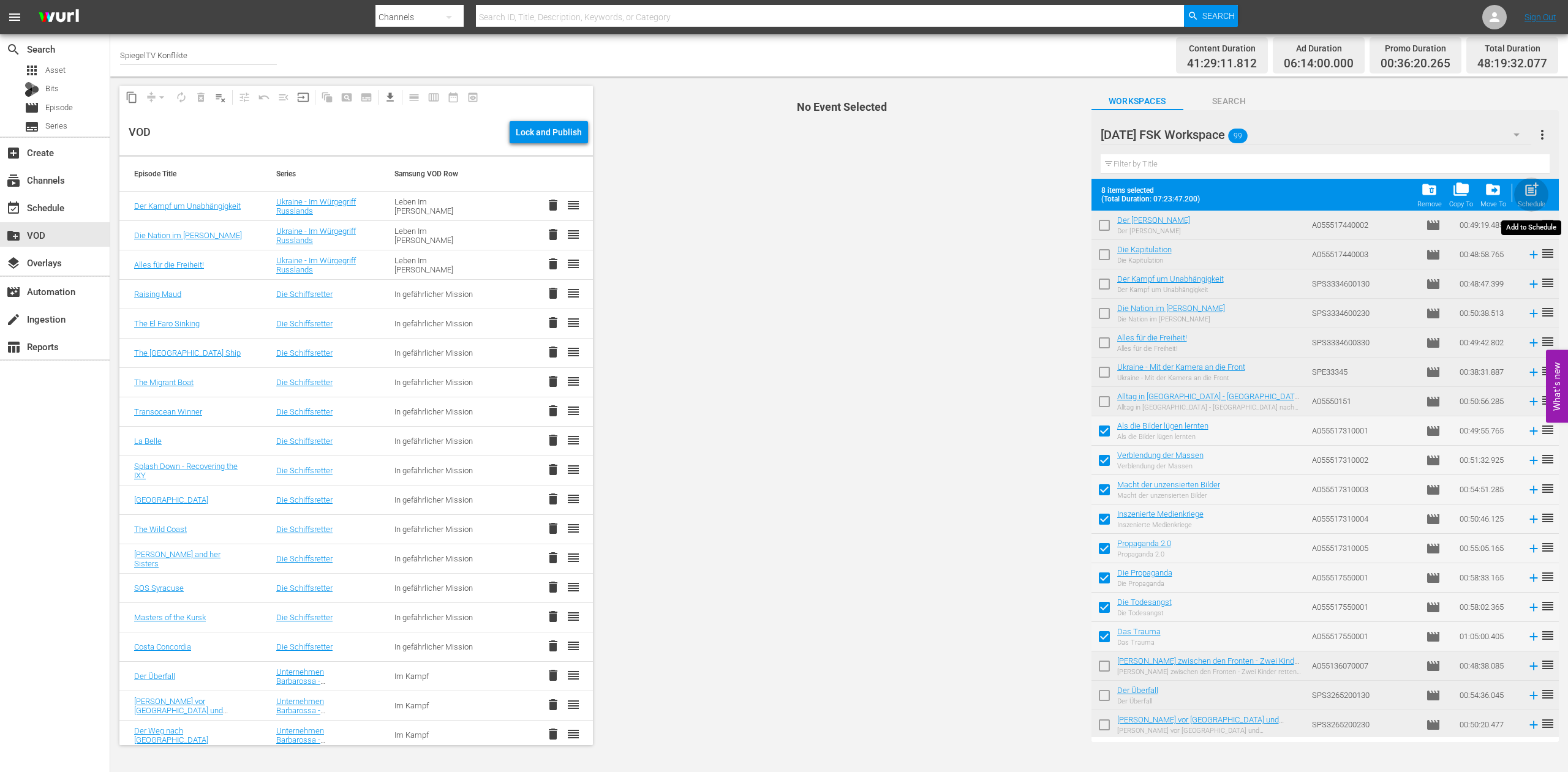
checkbox input "false"
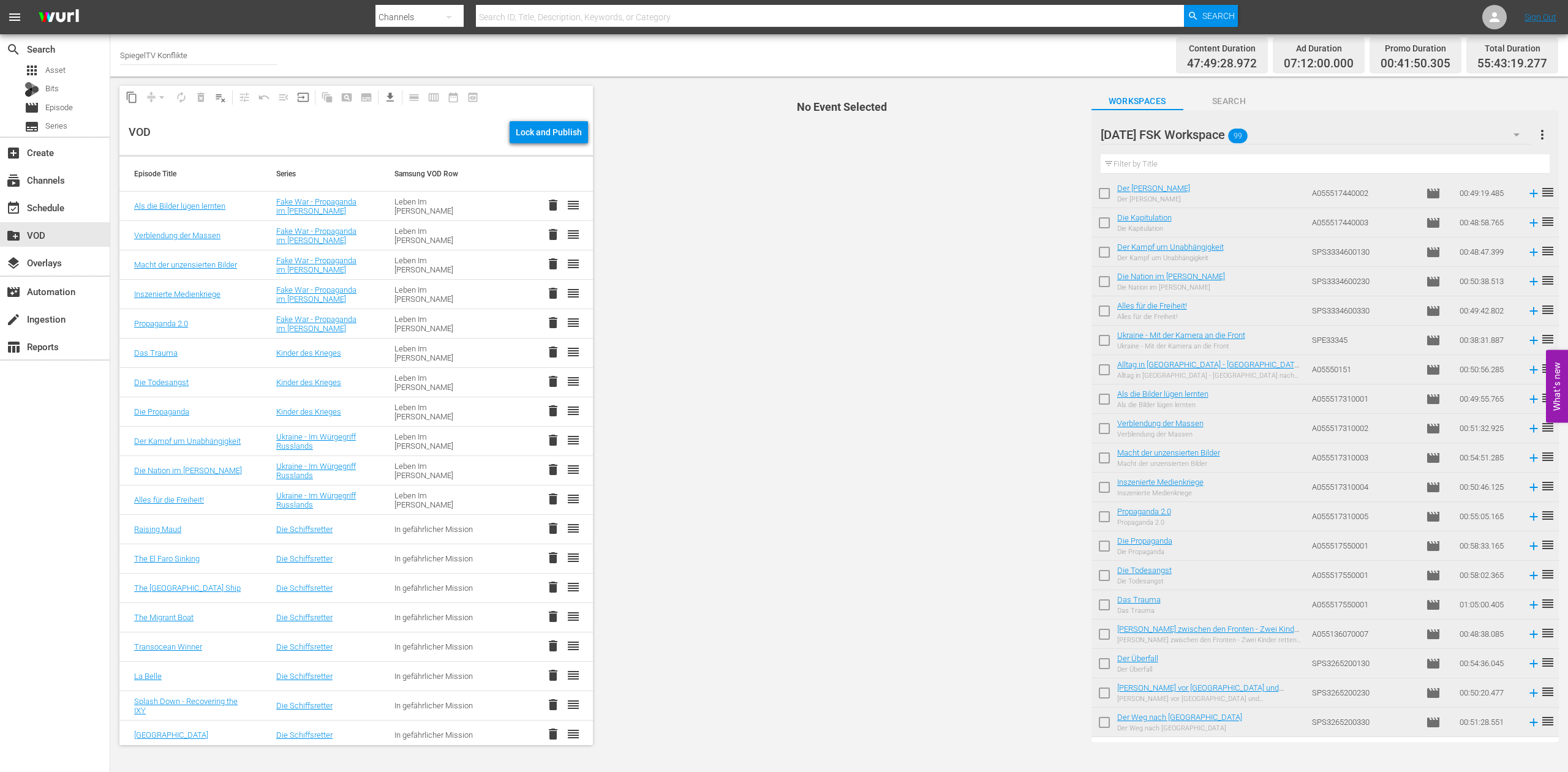
click at [1330, 572] on td "A055517550001" at bounding box center [1364, 575] width 114 height 30
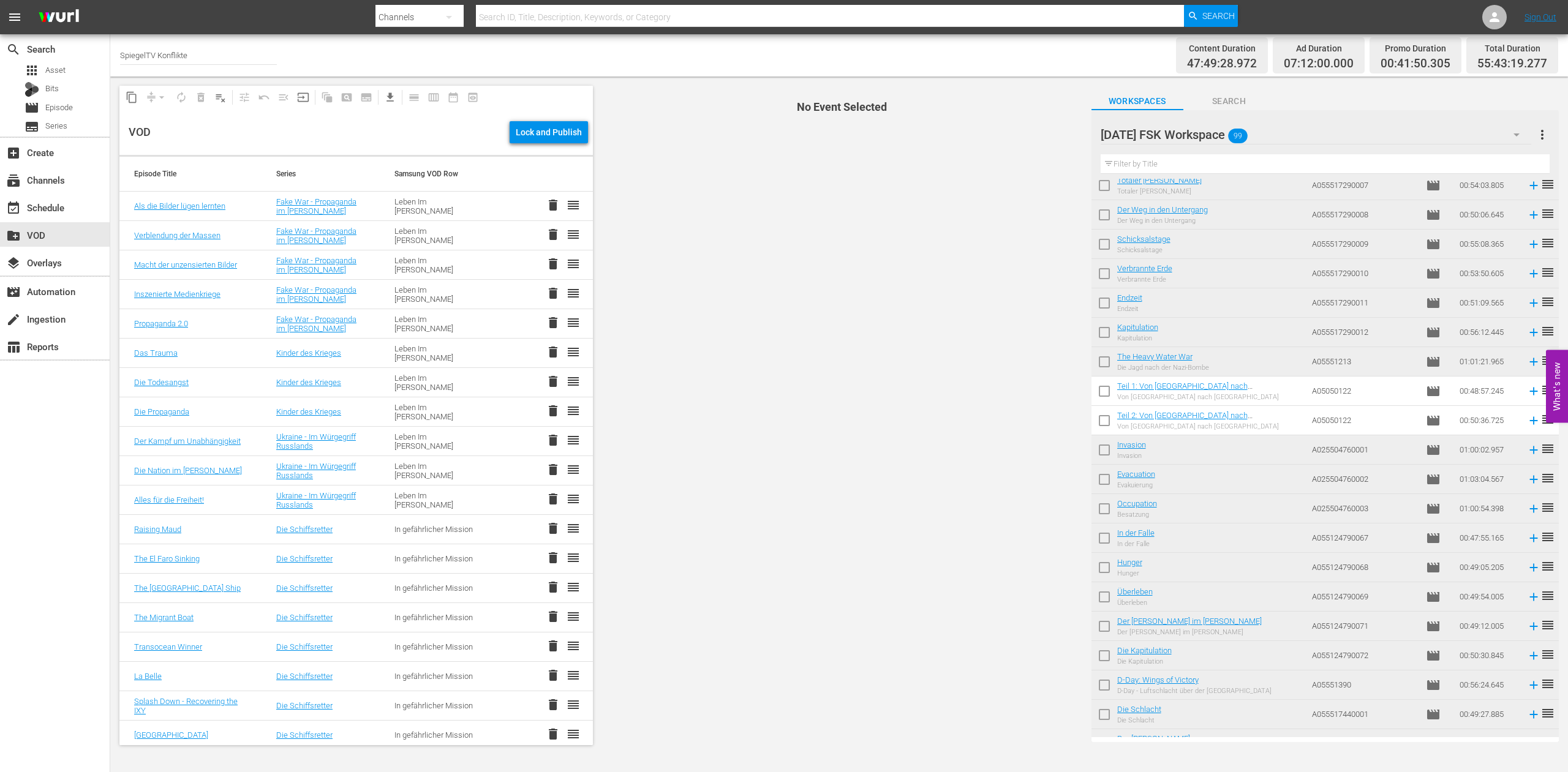
scroll to position [1819, 0]
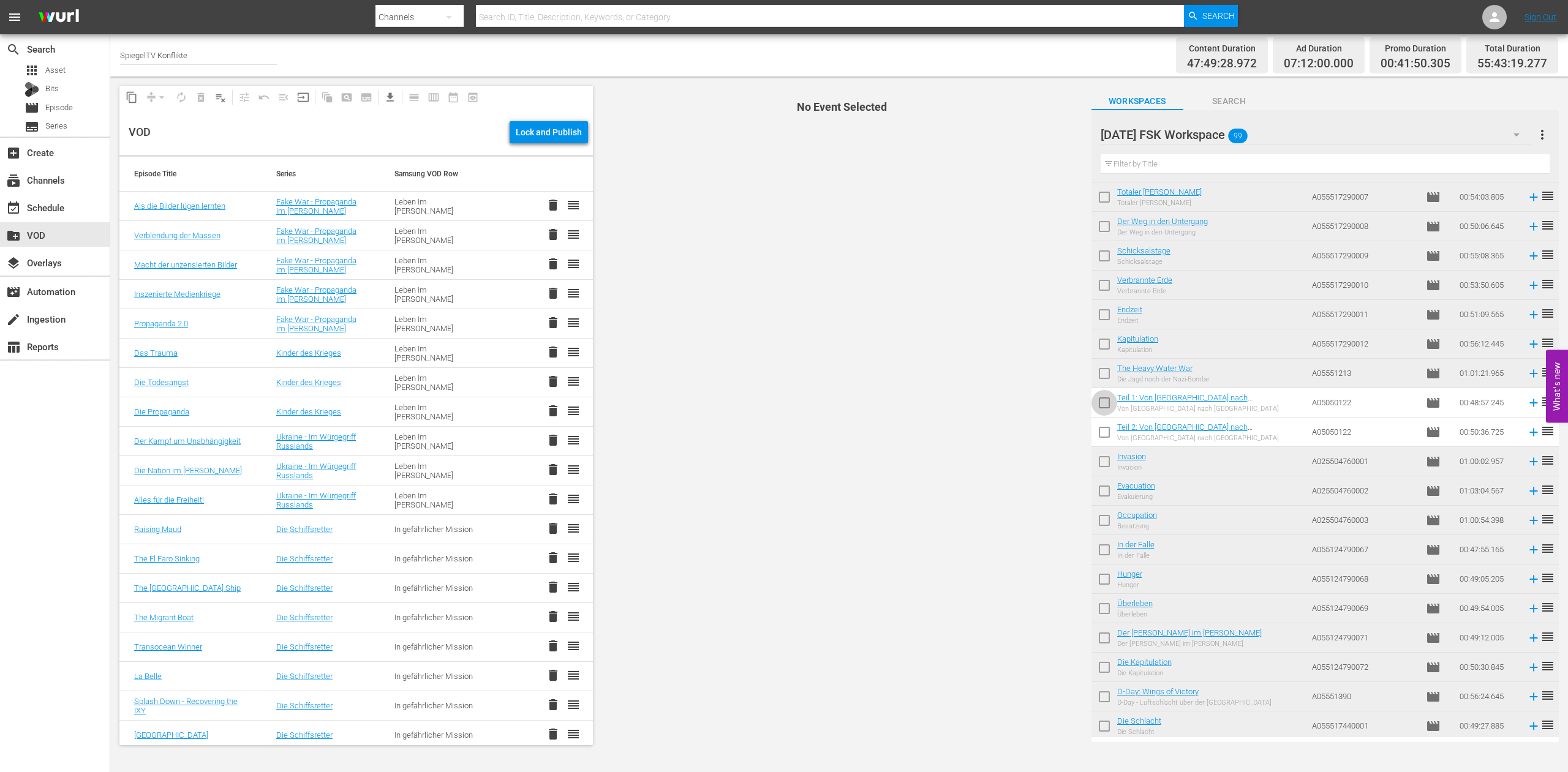
click at [1103, 403] on input "checkbox" at bounding box center [1104, 405] width 26 height 26
checkbox input "true"
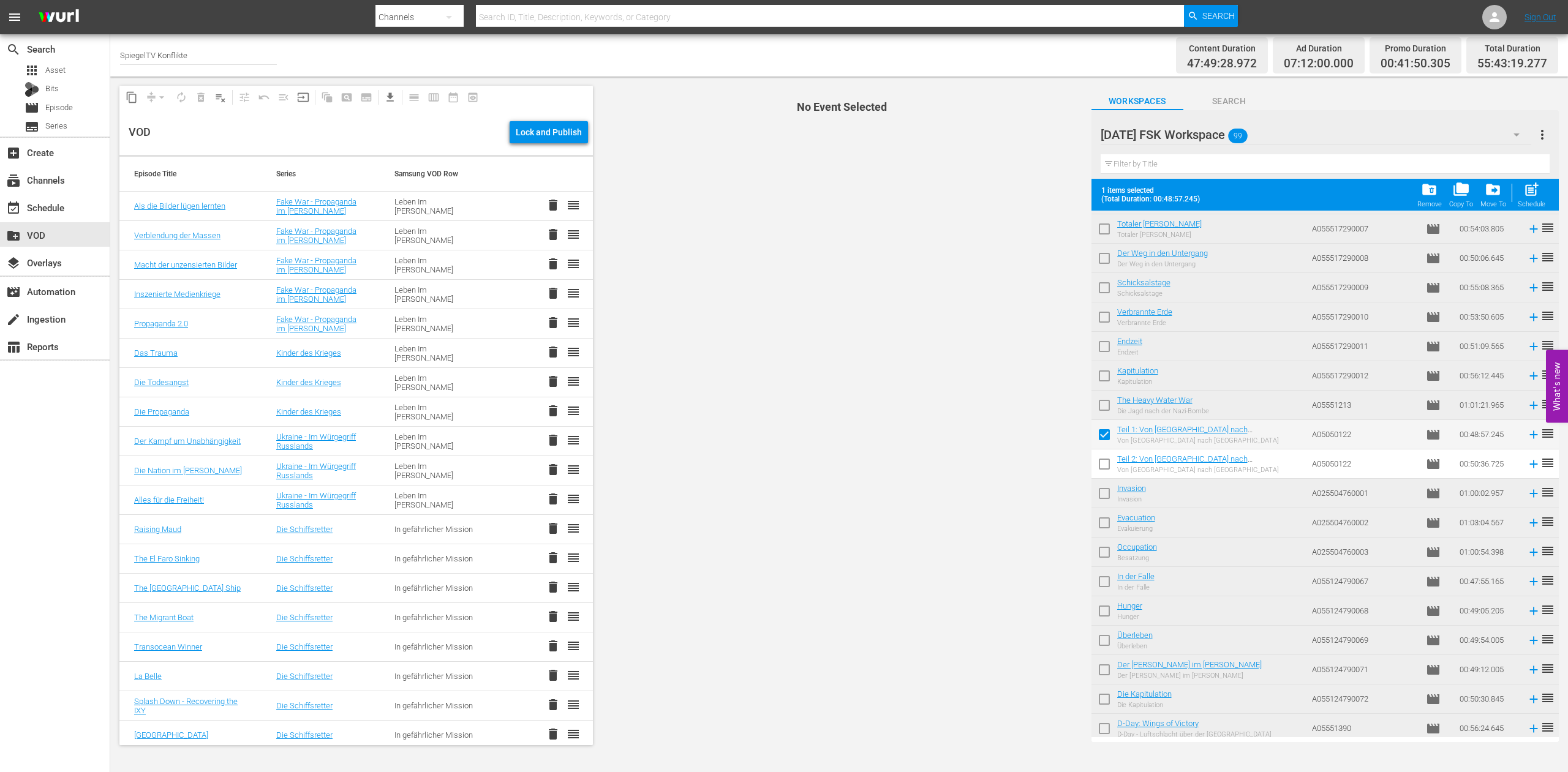
click at [1103, 464] on input "checkbox" at bounding box center [1104, 466] width 26 height 26
checkbox input "true"
click at [1531, 195] on span "post_add" at bounding box center [1532, 189] width 16 height 16
checkbox input "false"
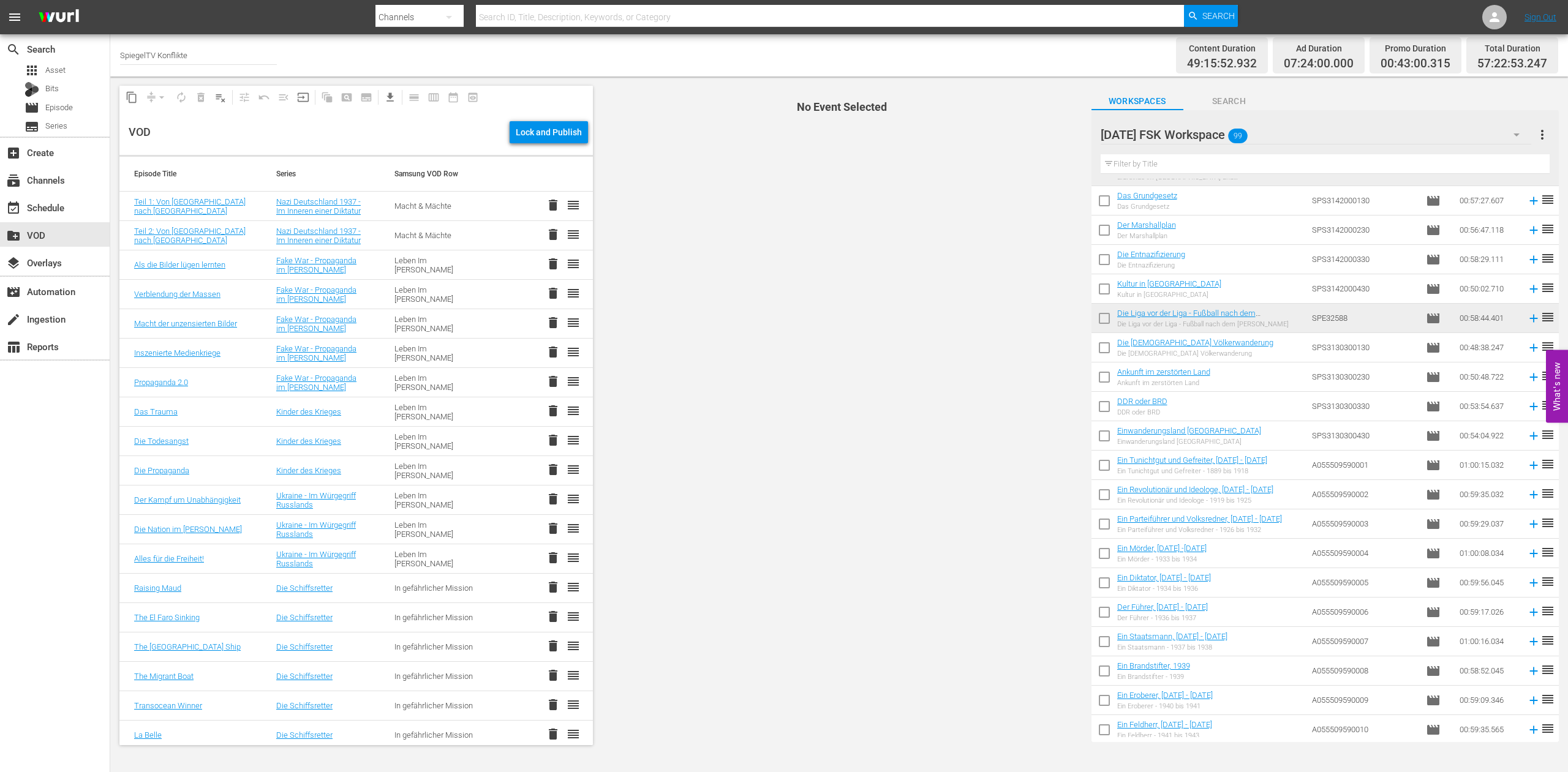
scroll to position [196, 0]
click at [1105, 352] on input "checkbox" at bounding box center [1104, 354] width 26 height 26
checkbox input "true"
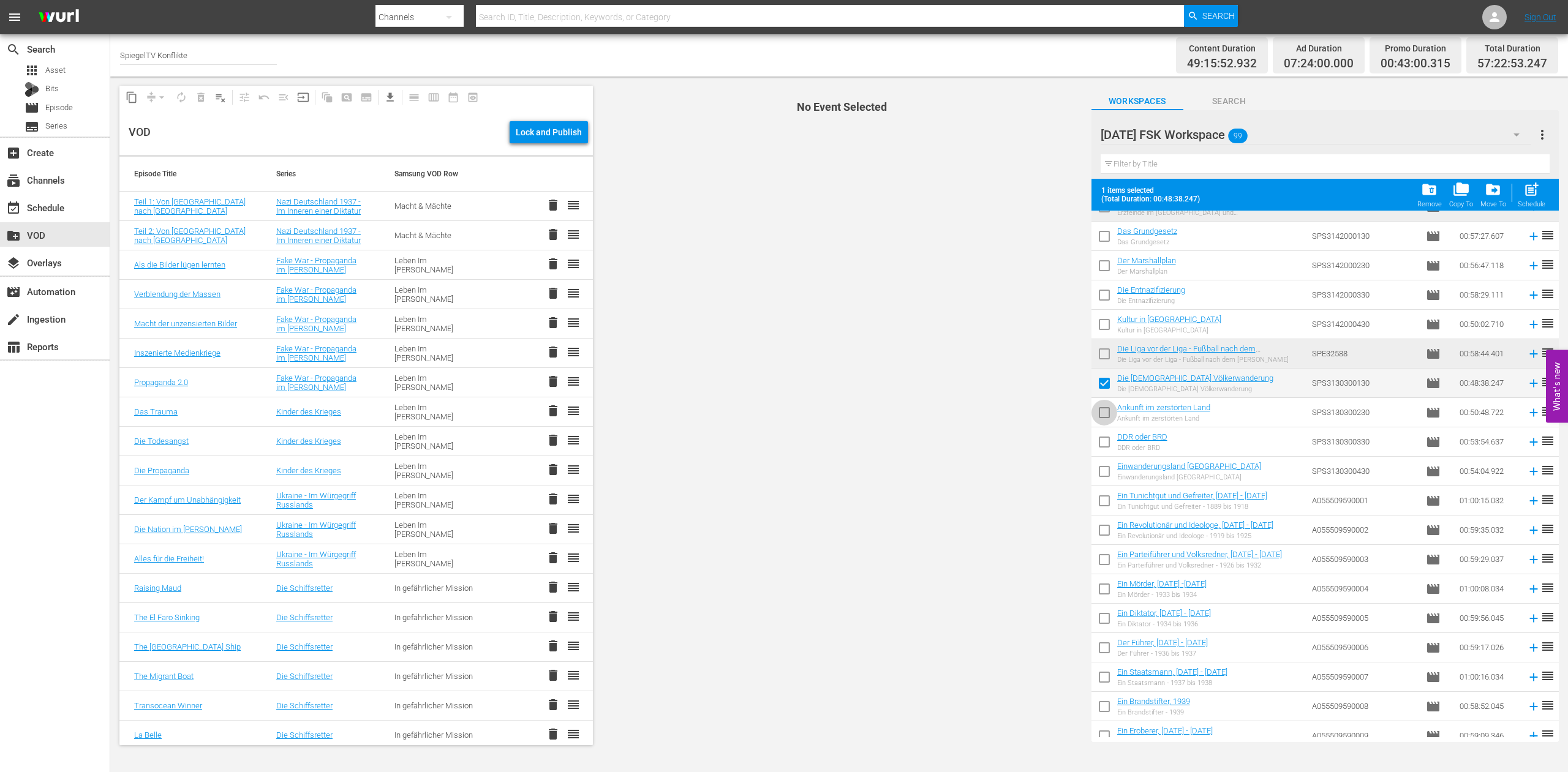
click at [1104, 416] on input "checkbox" at bounding box center [1104, 415] width 26 height 26
checkbox input "true"
click at [1104, 446] on input "checkbox" at bounding box center [1104, 445] width 26 height 26
checkbox input "true"
click at [1101, 472] on input "checkbox" at bounding box center [1104, 473] width 26 height 26
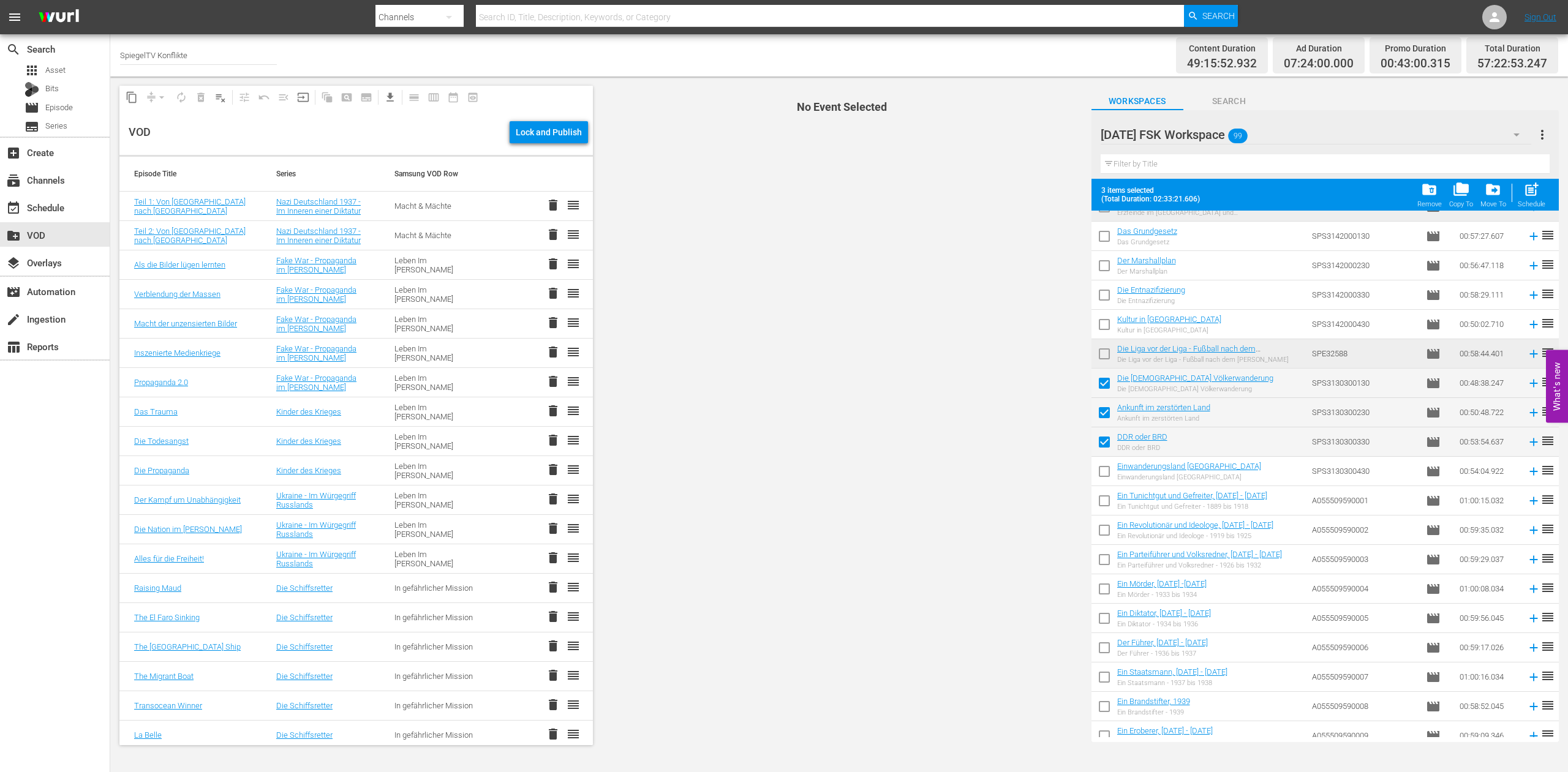
checkbox input "true"
click at [1536, 193] on span "post_add" at bounding box center [1532, 189] width 16 height 16
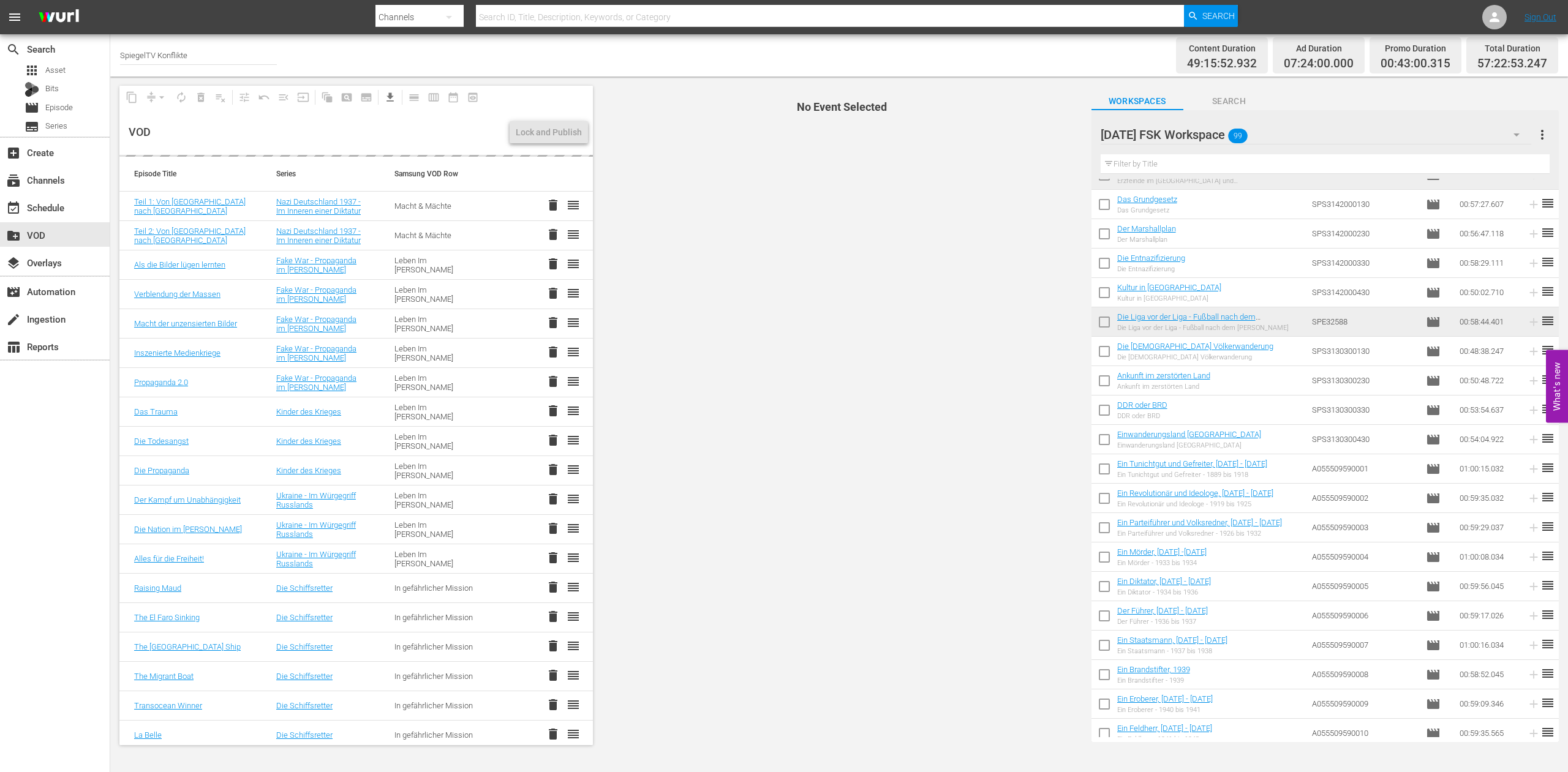
checkbox input "false"
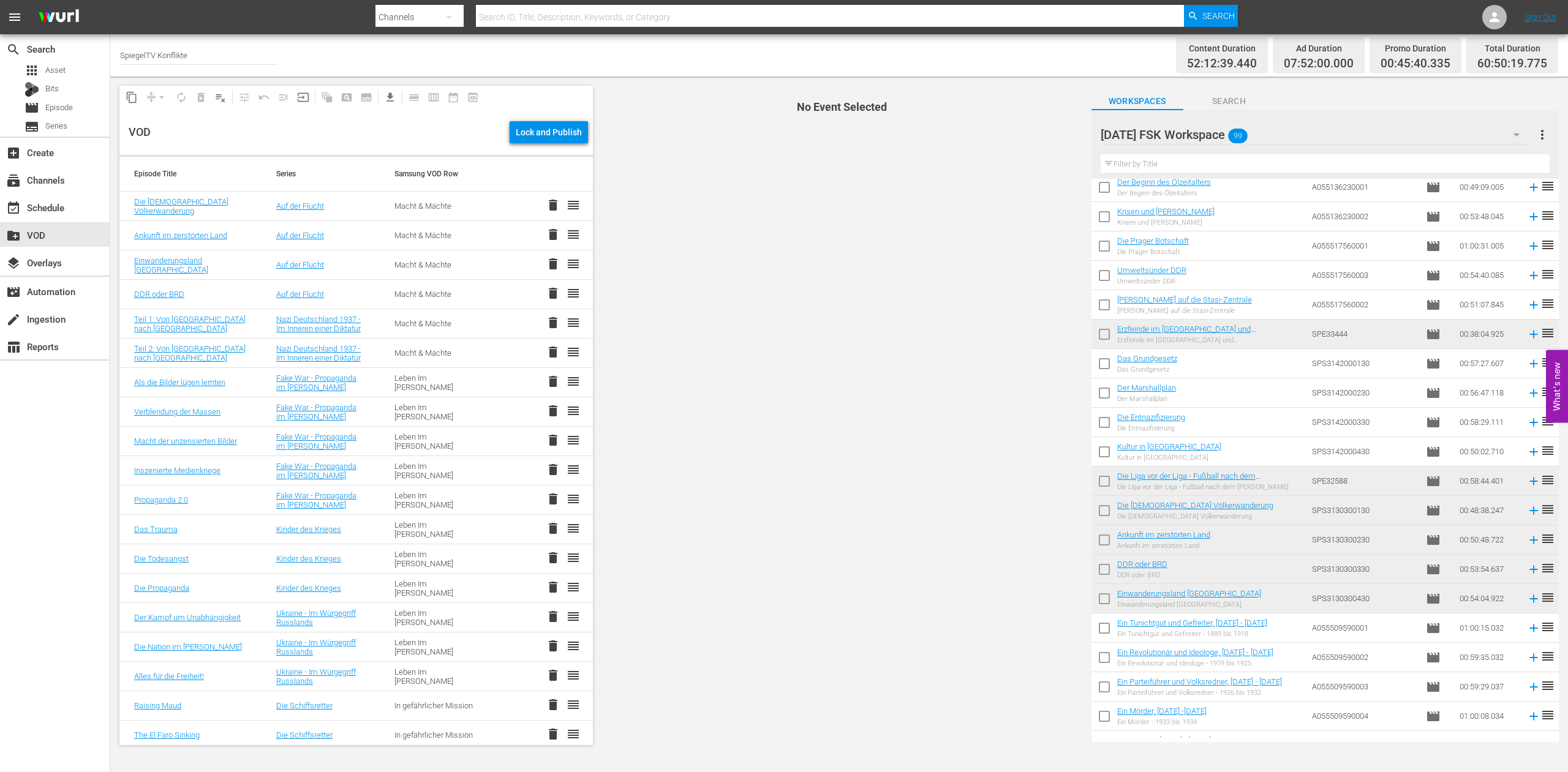
scroll to position [8, 0]
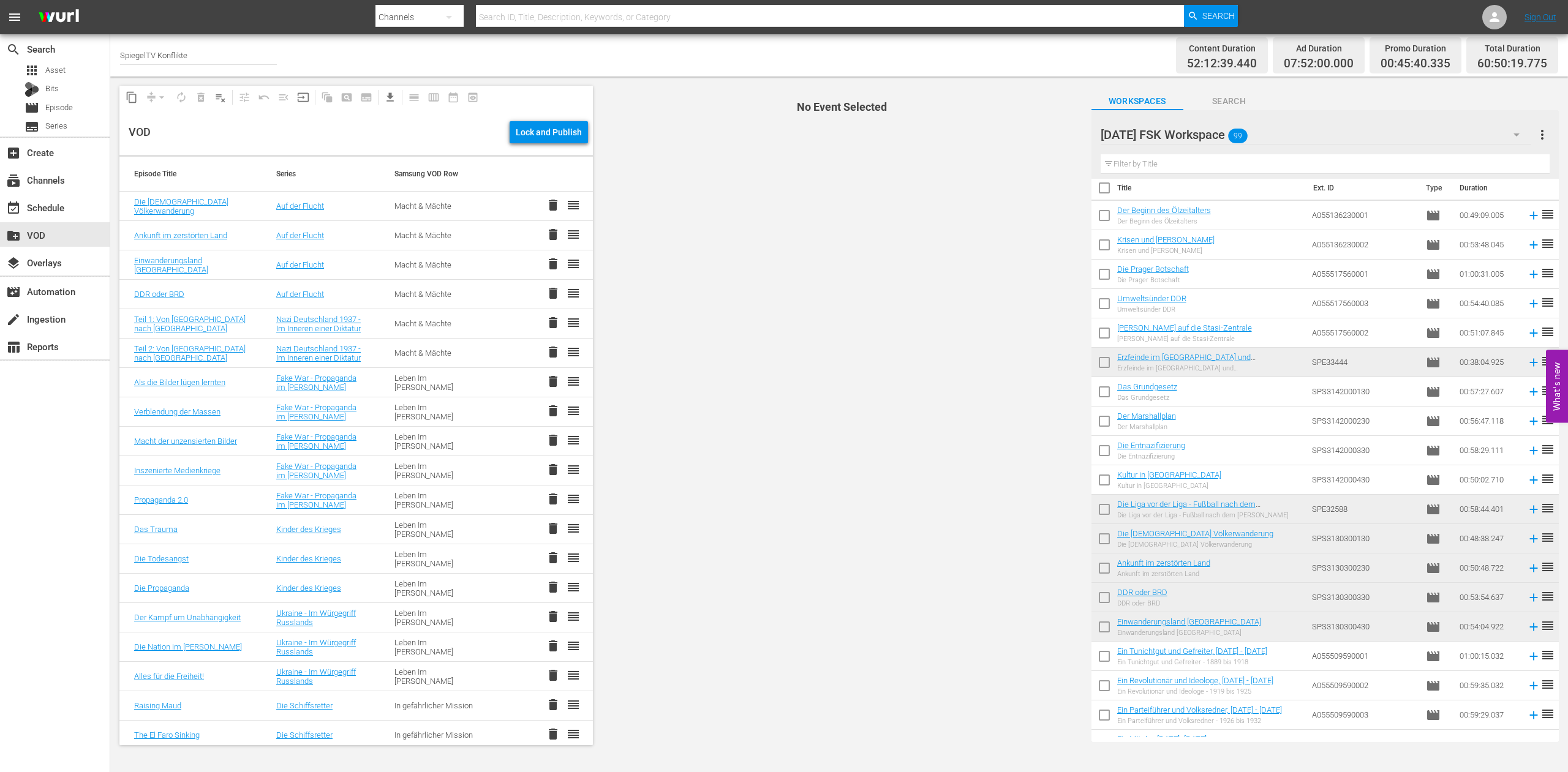
click at [1106, 218] on input "checkbox" at bounding box center [1104, 217] width 26 height 26
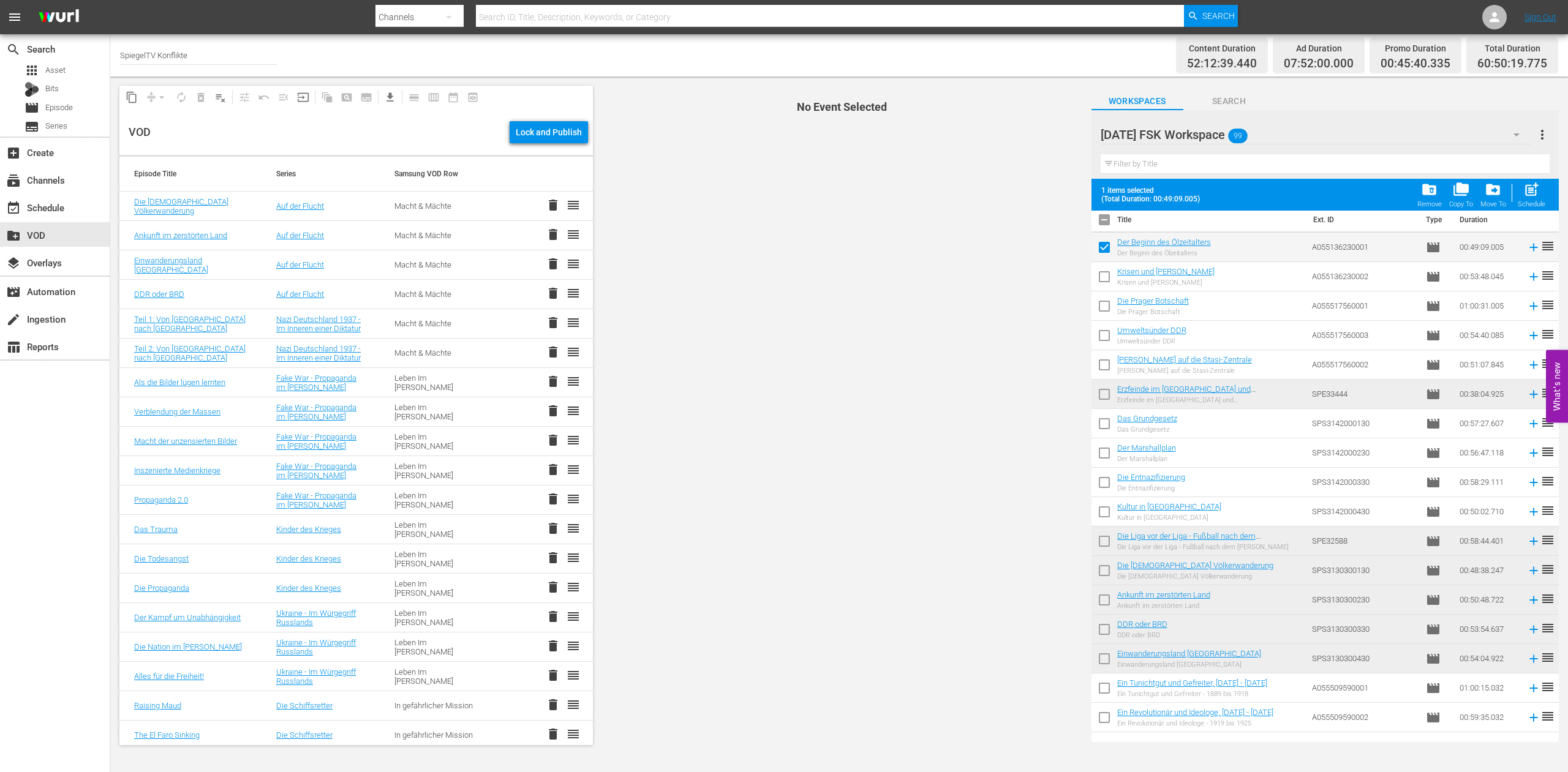
click at [1104, 275] on input "checkbox" at bounding box center [1104, 279] width 26 height 26
click at [1104, 425] on input "checkbox" at bounding box center [1104, 426] width 26 height 26
click at [1104, 454] on input "checkbox" at bounding box center [1104, 455] width 26 height 26
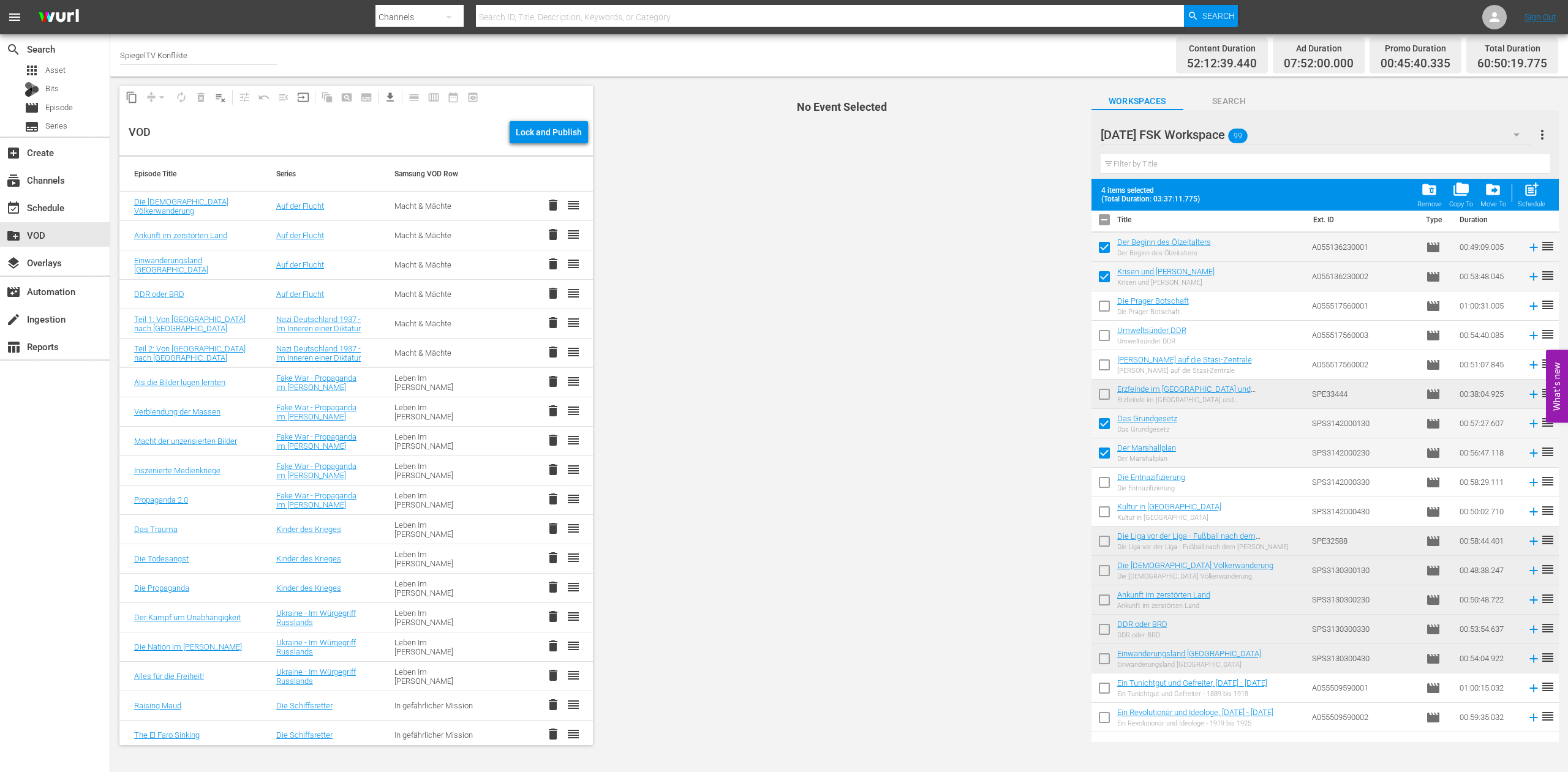
drag, startPoint x: 1103, startPoint y: 478, endPoint x: 1102, endPoint y: 493, distance: 15.0
click at [1104, 479] on input "checkbox" at bounding box center [1104, 485] width 26 height 26
click at [1103, 510] on input "checkbox" at bounding box center [1104, 514] width 26 height 26
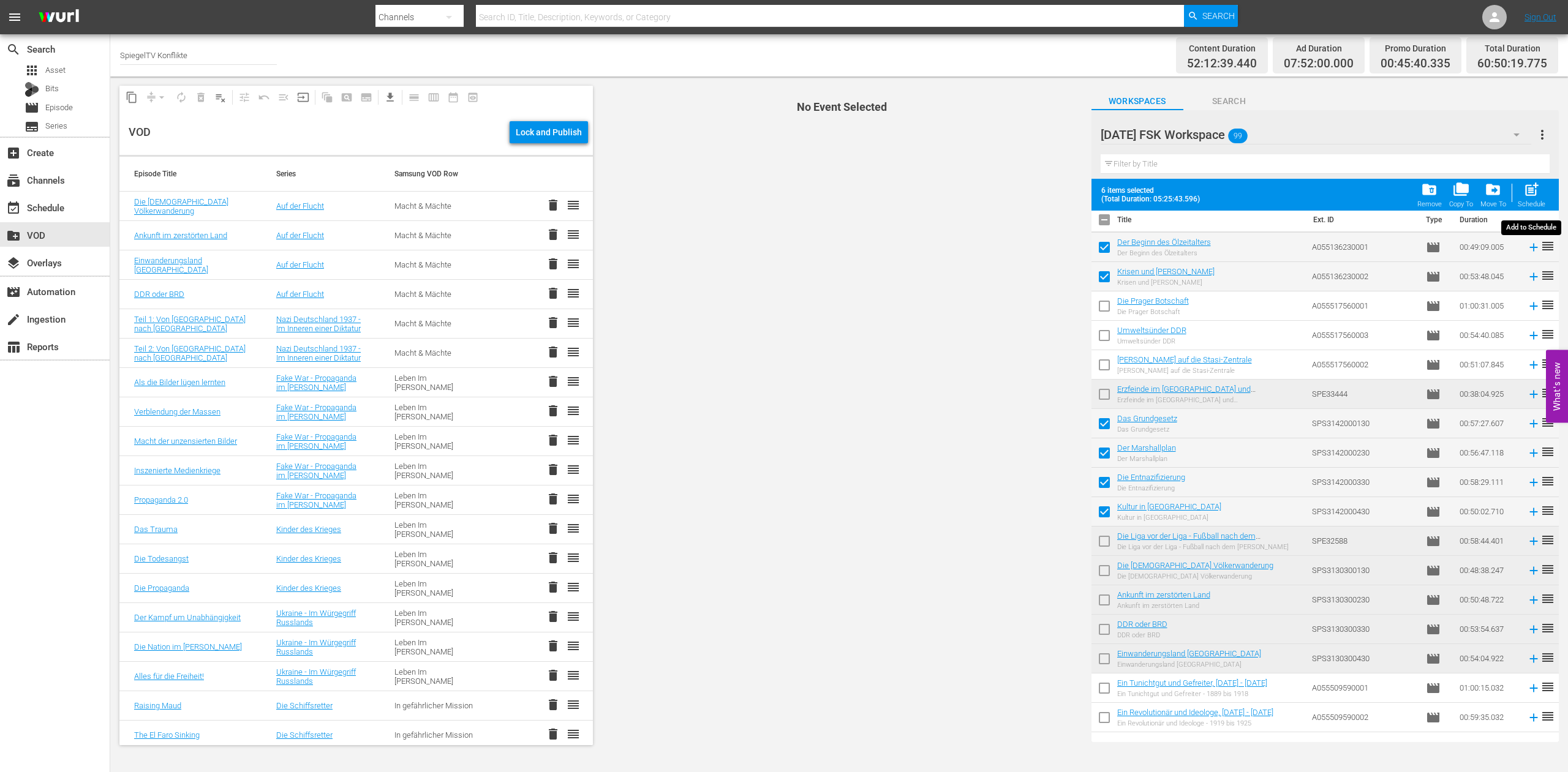
click at [1532, 190] on span "post_add" at bounding box center [1532, 189] width 16 height 16
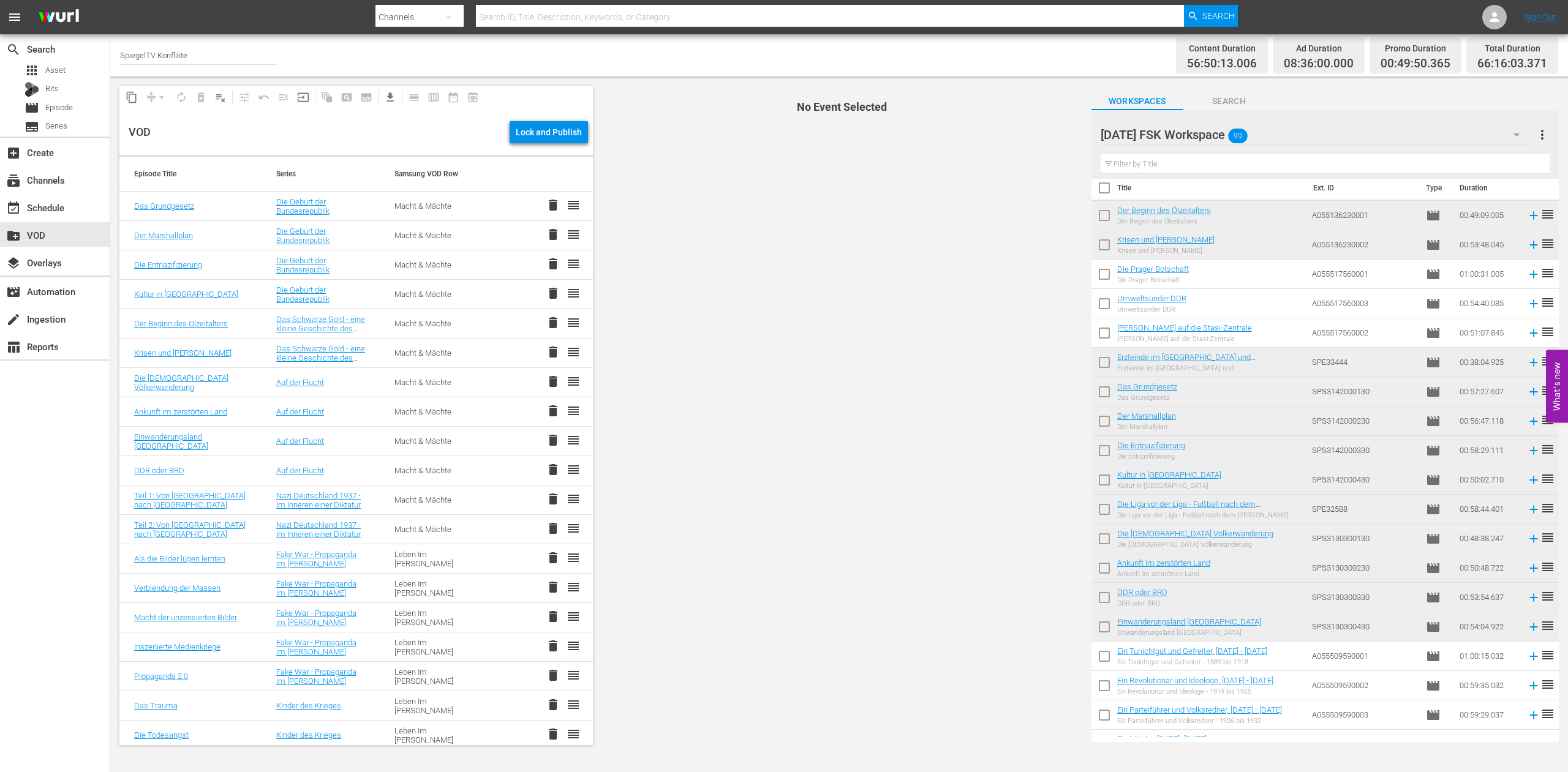
click at [1105, 271] on input "checkbox" at bounding box center [1104, 277] width 26 height 26
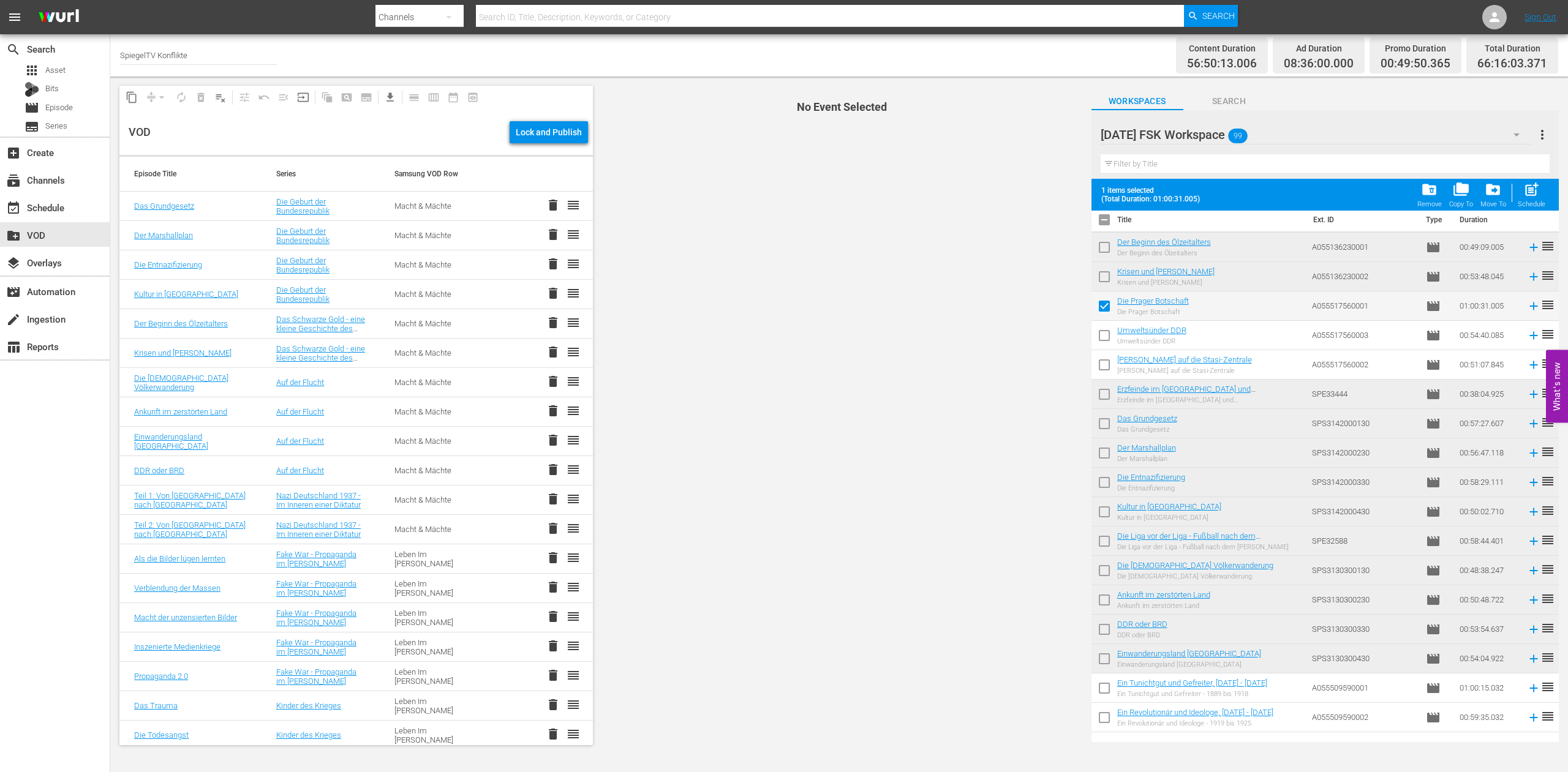
click at [1108, 338] on input "checkbox" at bounding box center [1104, 338] width 26 height 26
click at [1102, 363] on input "checkbox" at bounding box center [1104, 367] width 26 height 26
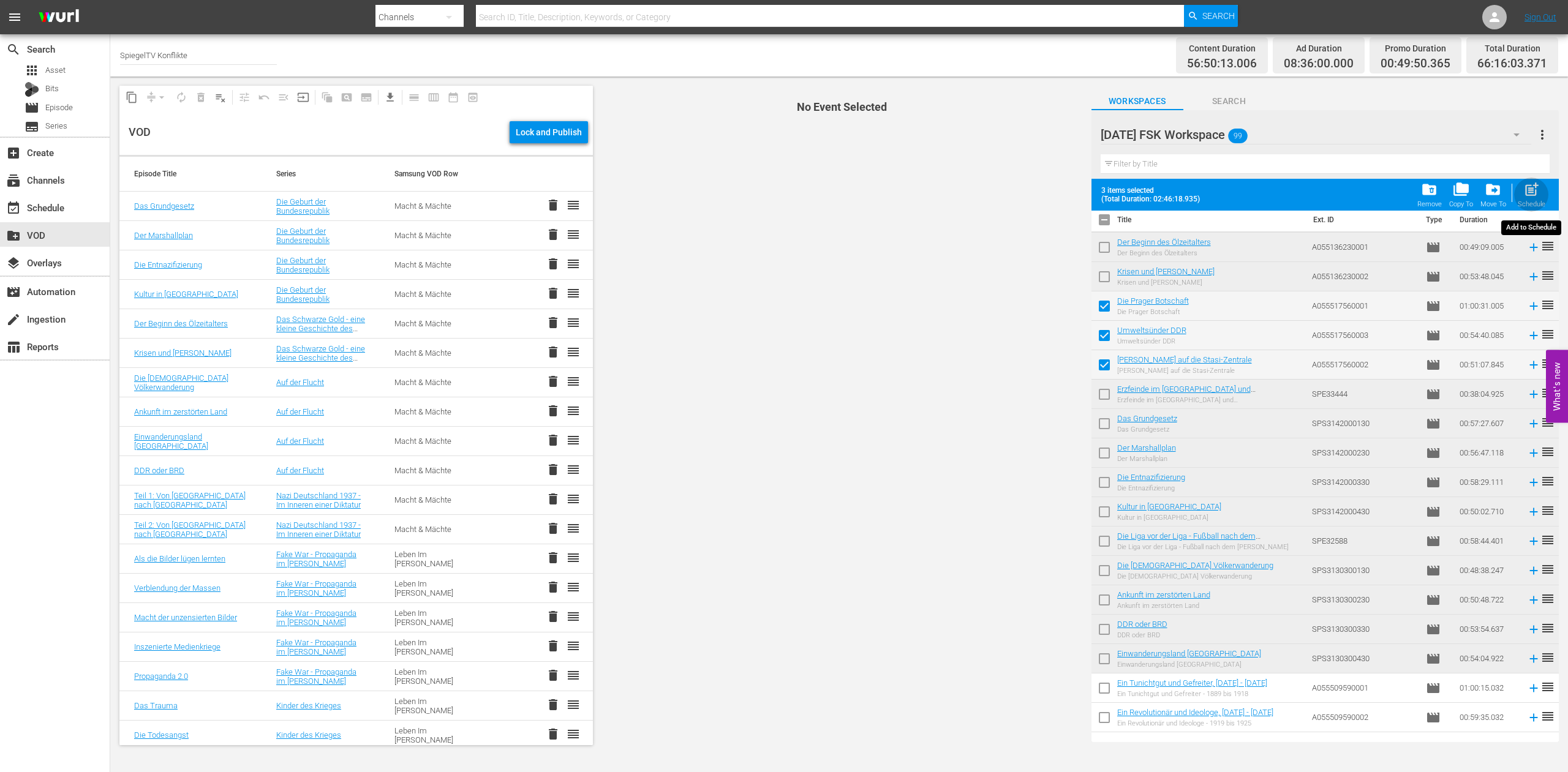
click at [1534, 192] on span "post_add" at bounding box center [1532, 189] width 16 height 16
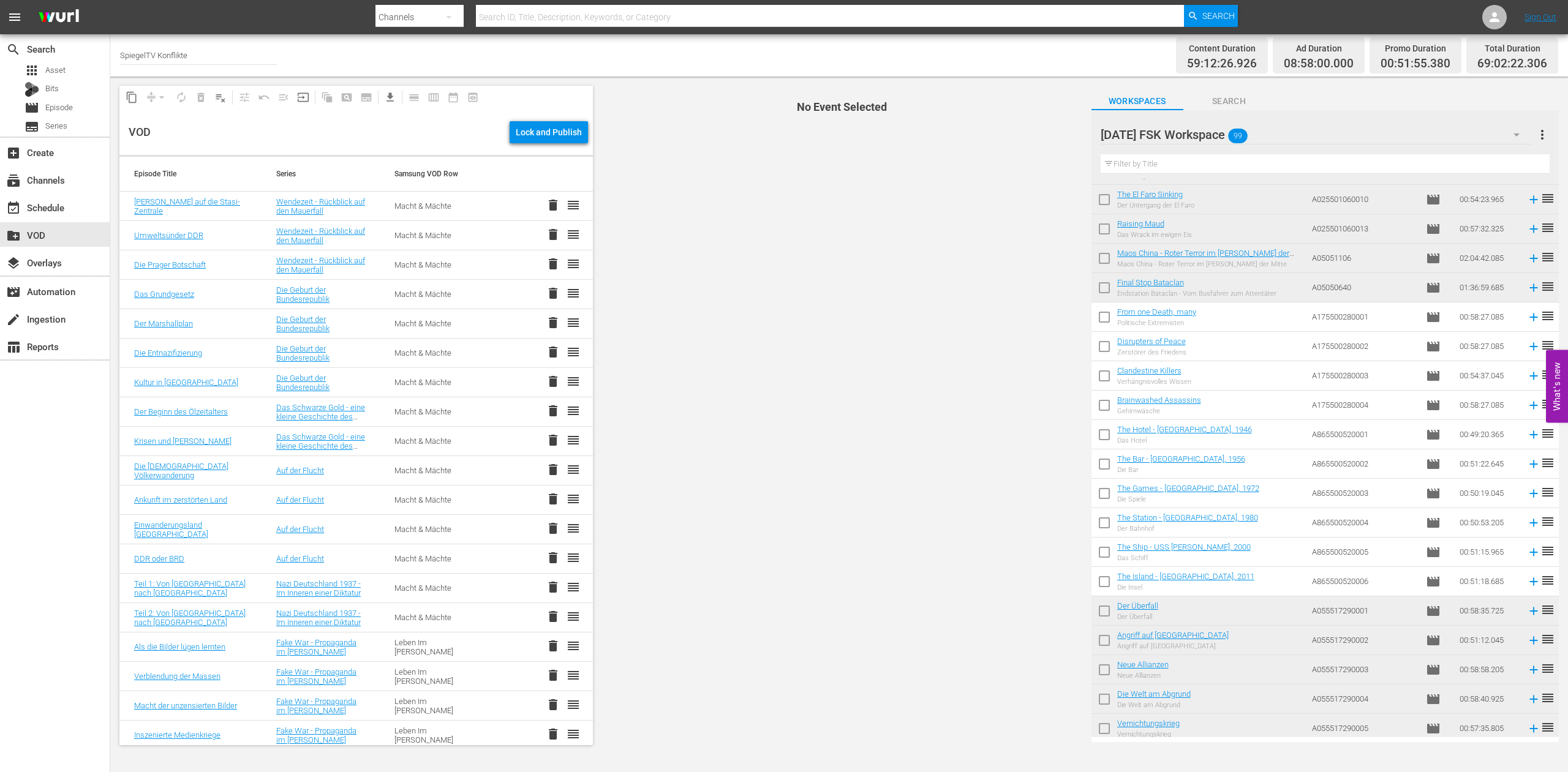
scroll to position [1249, 0]
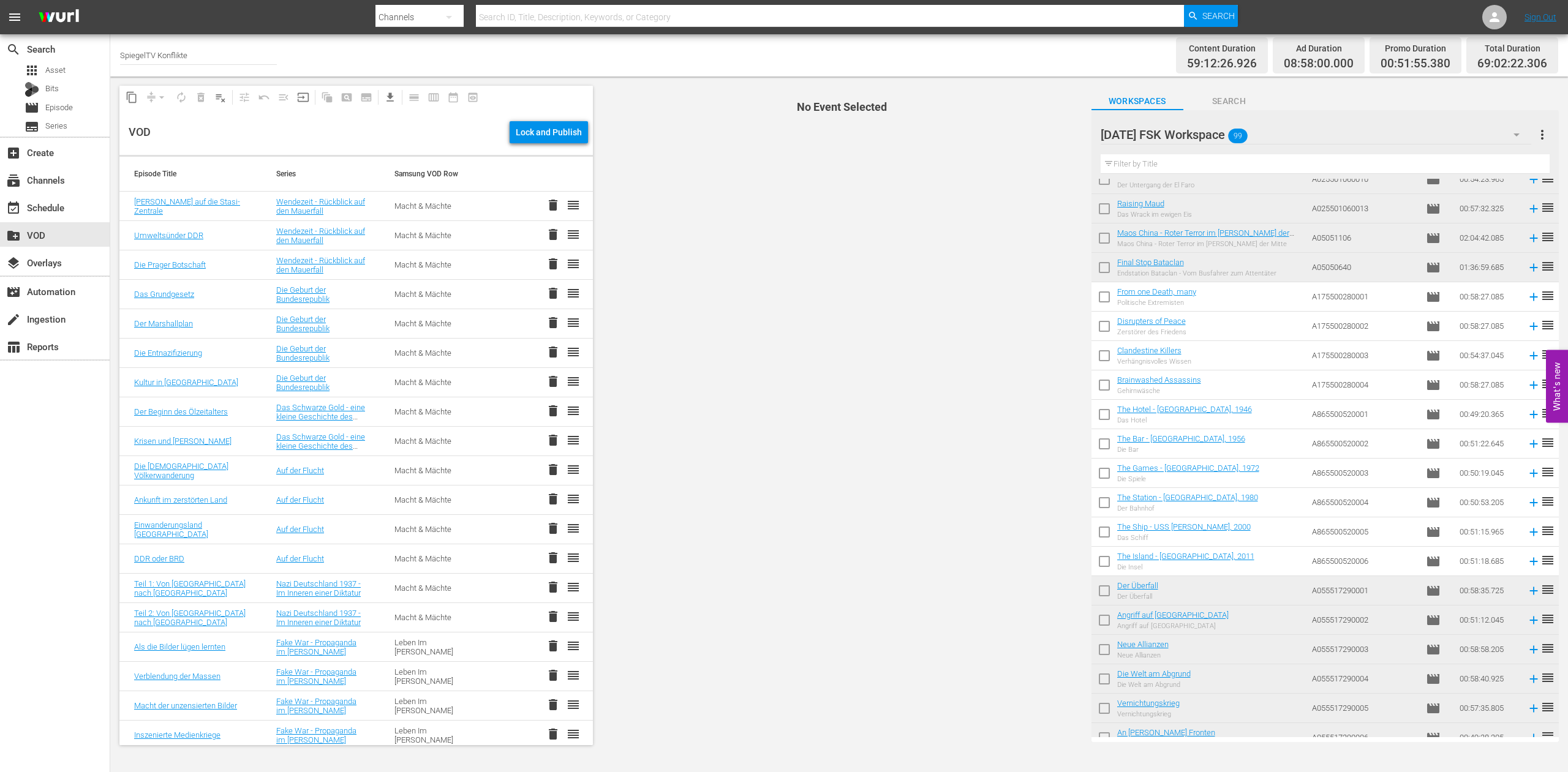
click at [1104, 291] on input "checkbox" at bounding box center [1104, 299] width 26 height 26
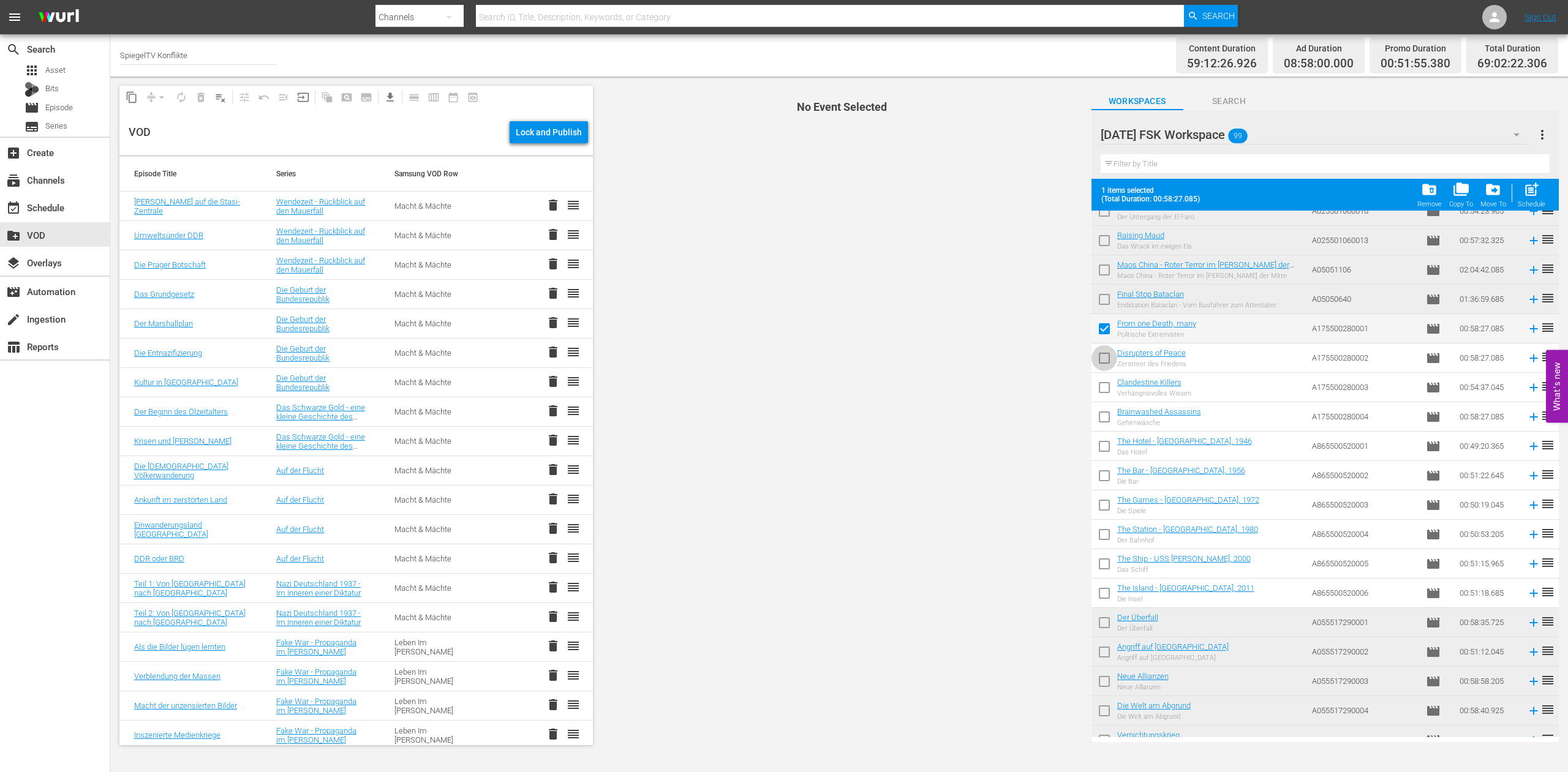
click at [1102, 360] on input "checkbox" at bounding box center [1104, 361] width 26 height 26
drag, startPoint x: 1102, startPoint y: 387, endPoint x: 1111, endPoint y: 406, distance: 21.0
click at [1102, 388] on input "checkbox" at bounding box center [1104, 390] width 26 height 26
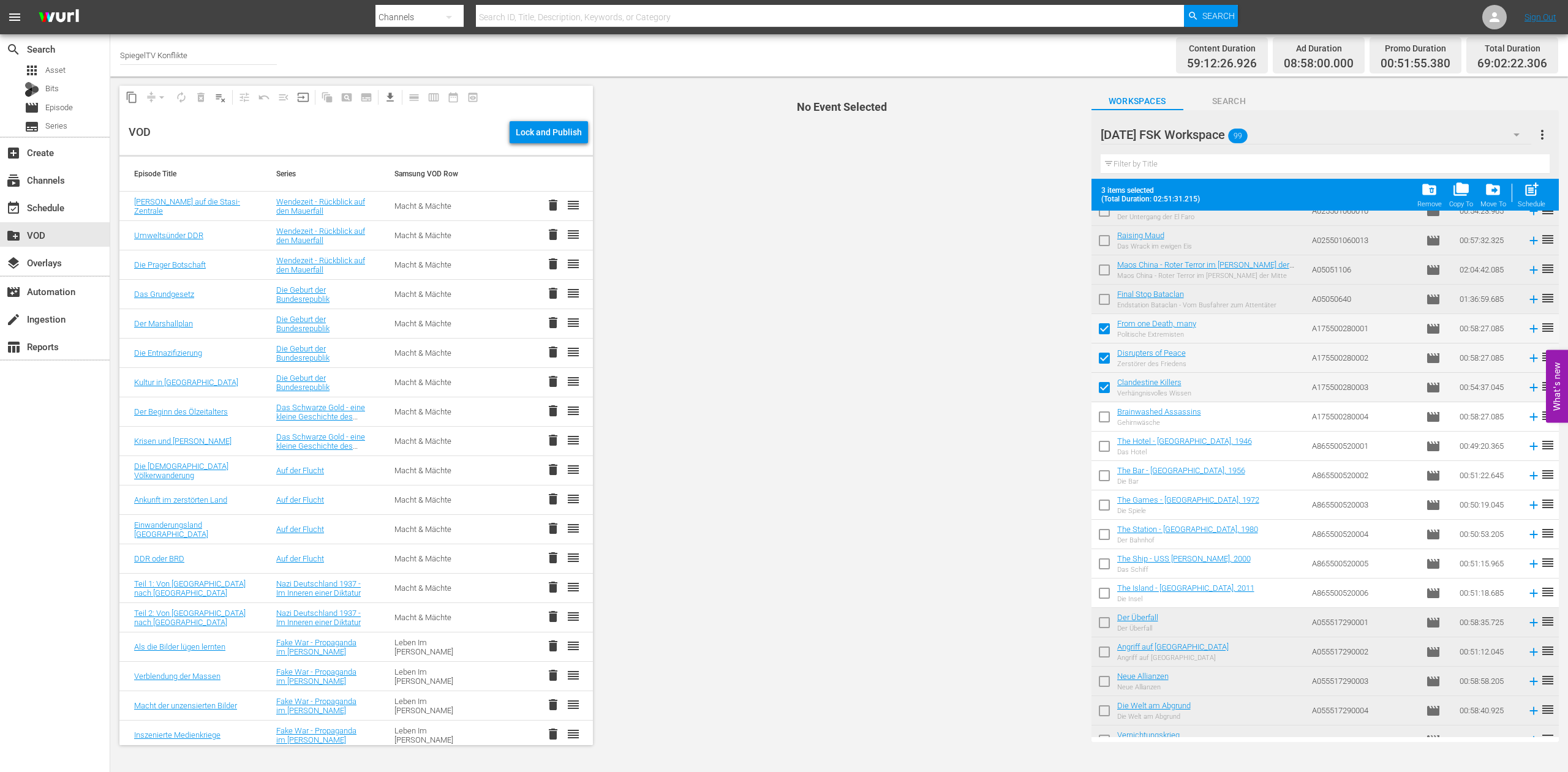
click at [1102, 417] on input "checkbox" at bounding box center [1104, 419] width 26 height 26
click at [1102, 444] on input "checkbox" at bounding box center [1104, 448] width 26 height 26
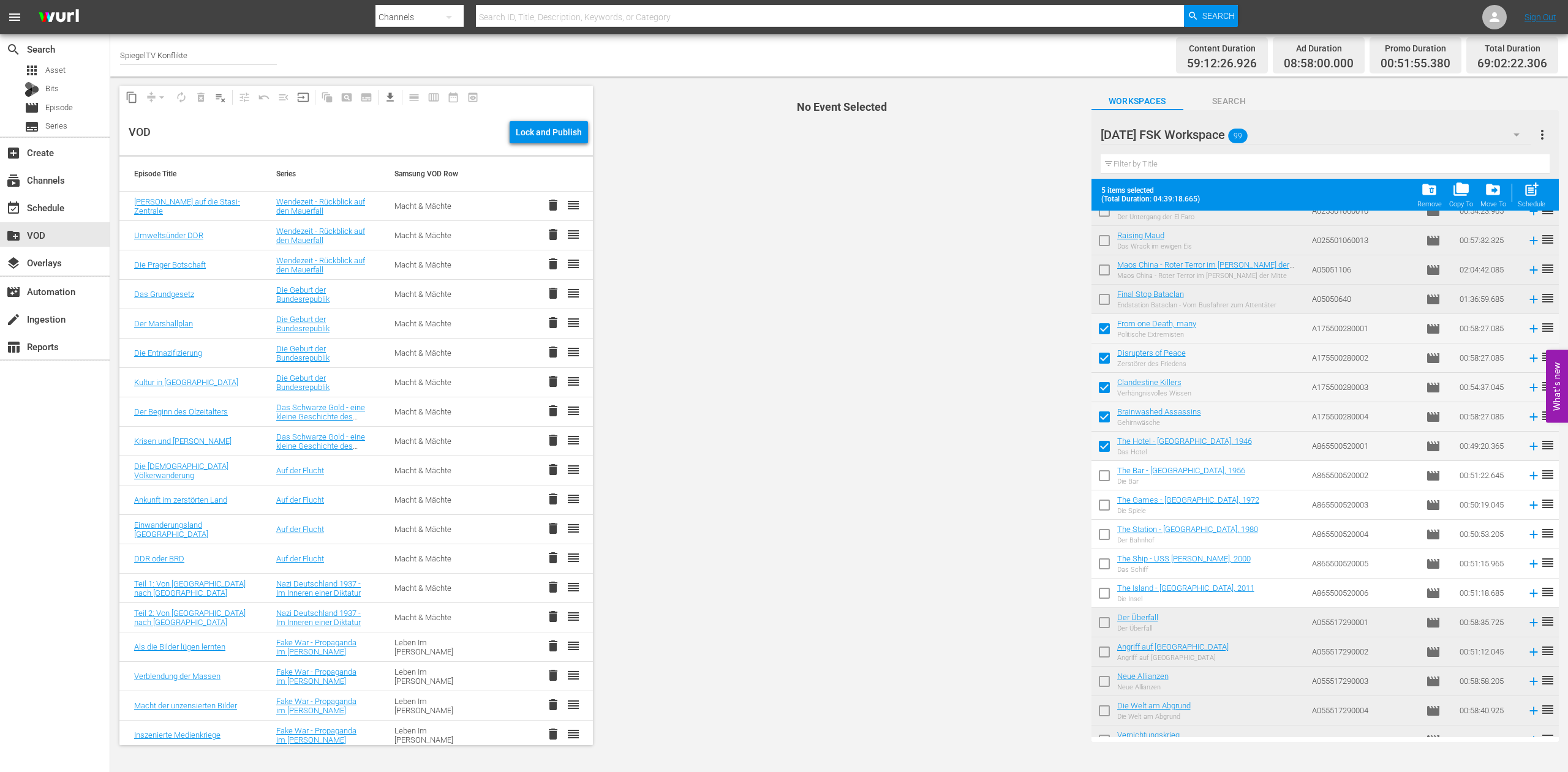
drag, startPoint x: 1107, startPoint y: 478, endPoint x: 1111, endPoint y: 504, distance: 26.3
click at [1107, 480] on input "checkbox" at bounding box center [1104, 478] width 26 height 26
click at [1107, 507] on input "checkbox" at bounding box center [1104, 508] width 26 height 26
drag, startPoint x: 1108, startPoint y: 533, endPoint x: 1111, endPoint y: 548, distance: 15.3
click at [1107, 533] on input "checkbox" at bounding box center [1104, 537] width 26 height 26
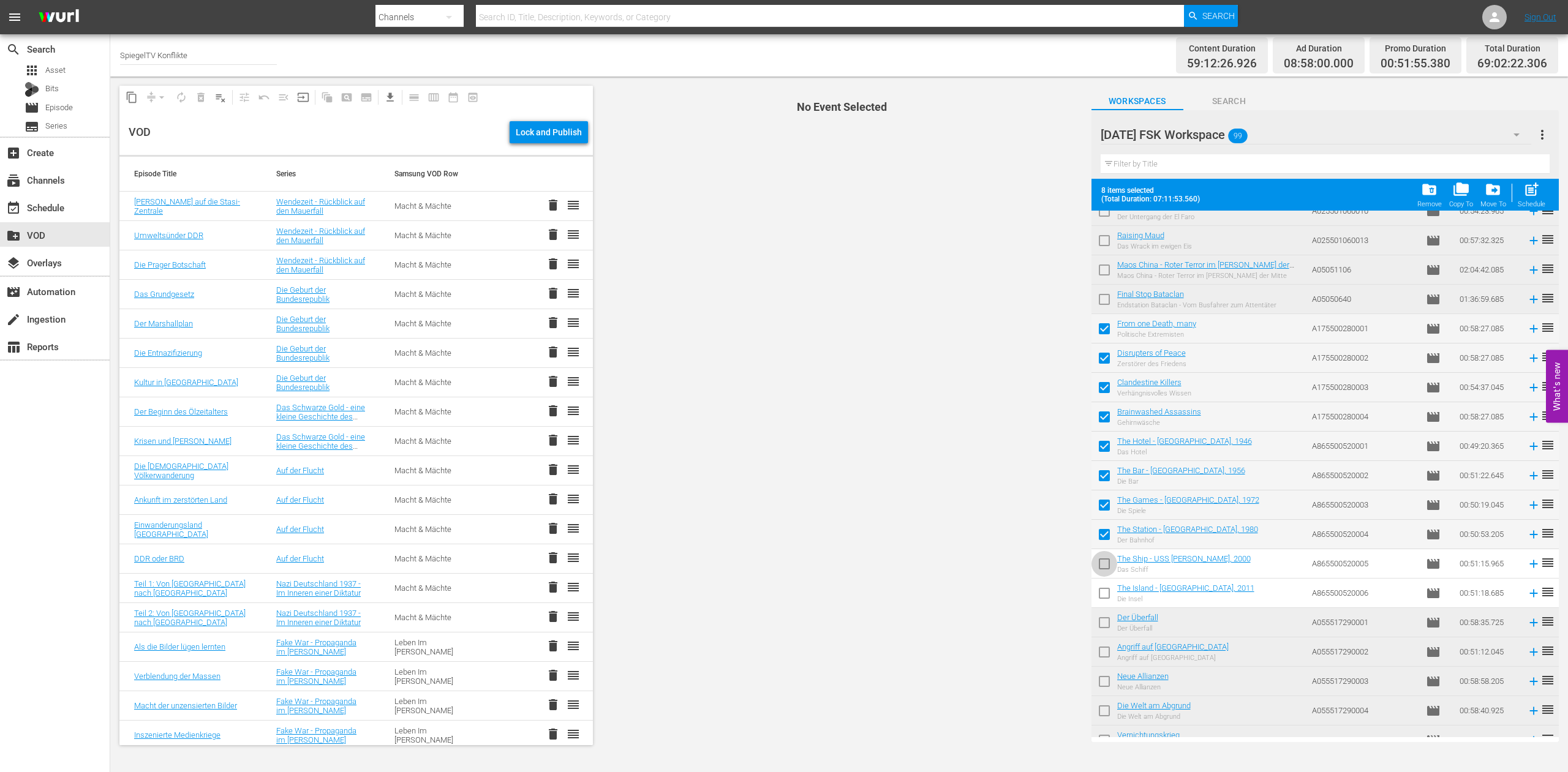
click at [1106, 562] on input "checkbox" at bounding box center [1104, 566] width 26 height 26
click at [1104, 594] on input "checkbox" at bounding box center [1104, 595] width 26 height 26
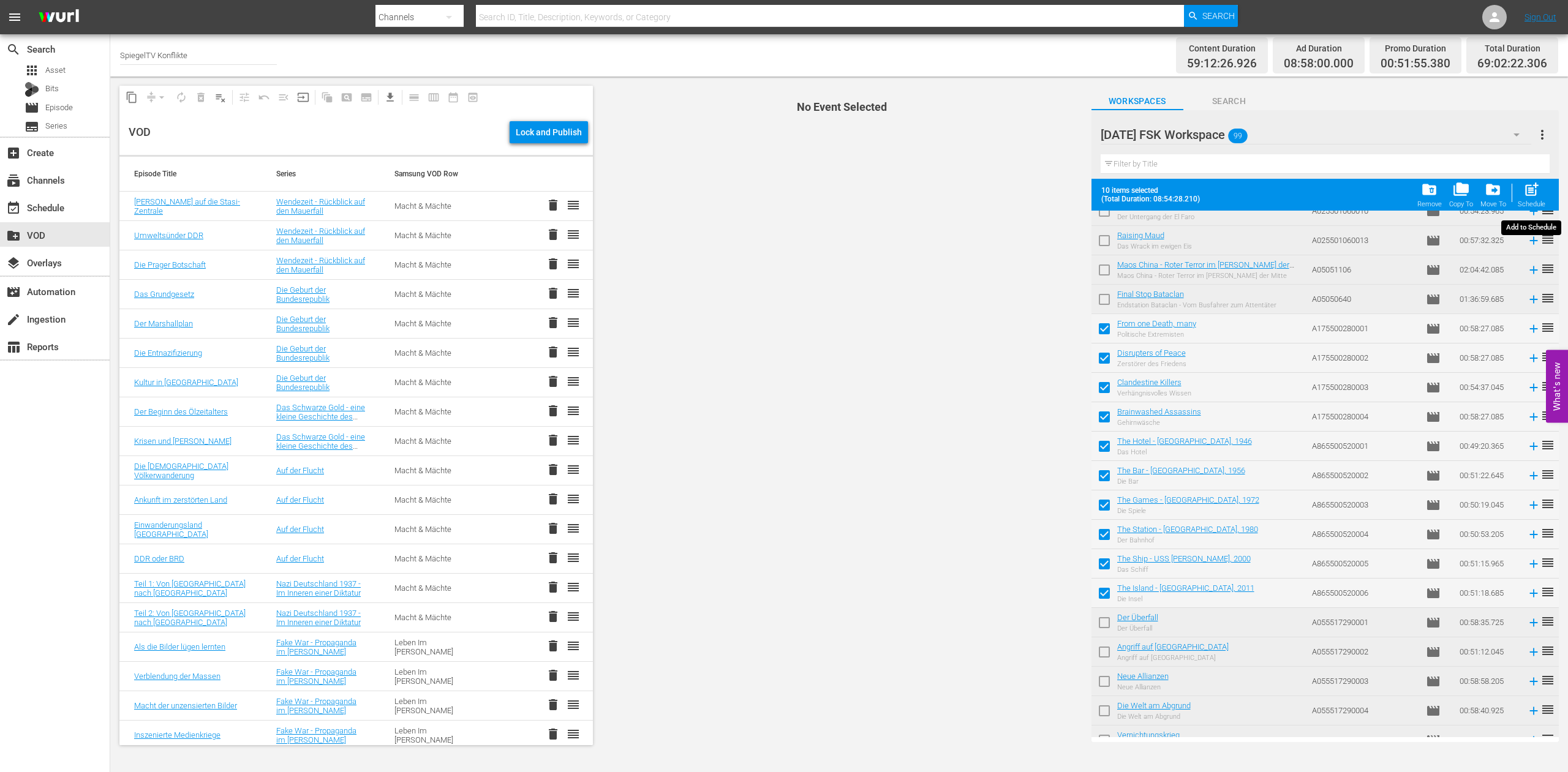
click at [1533, 194] on span "post_add" at bounding box center [1532, 189] width 16 height 16
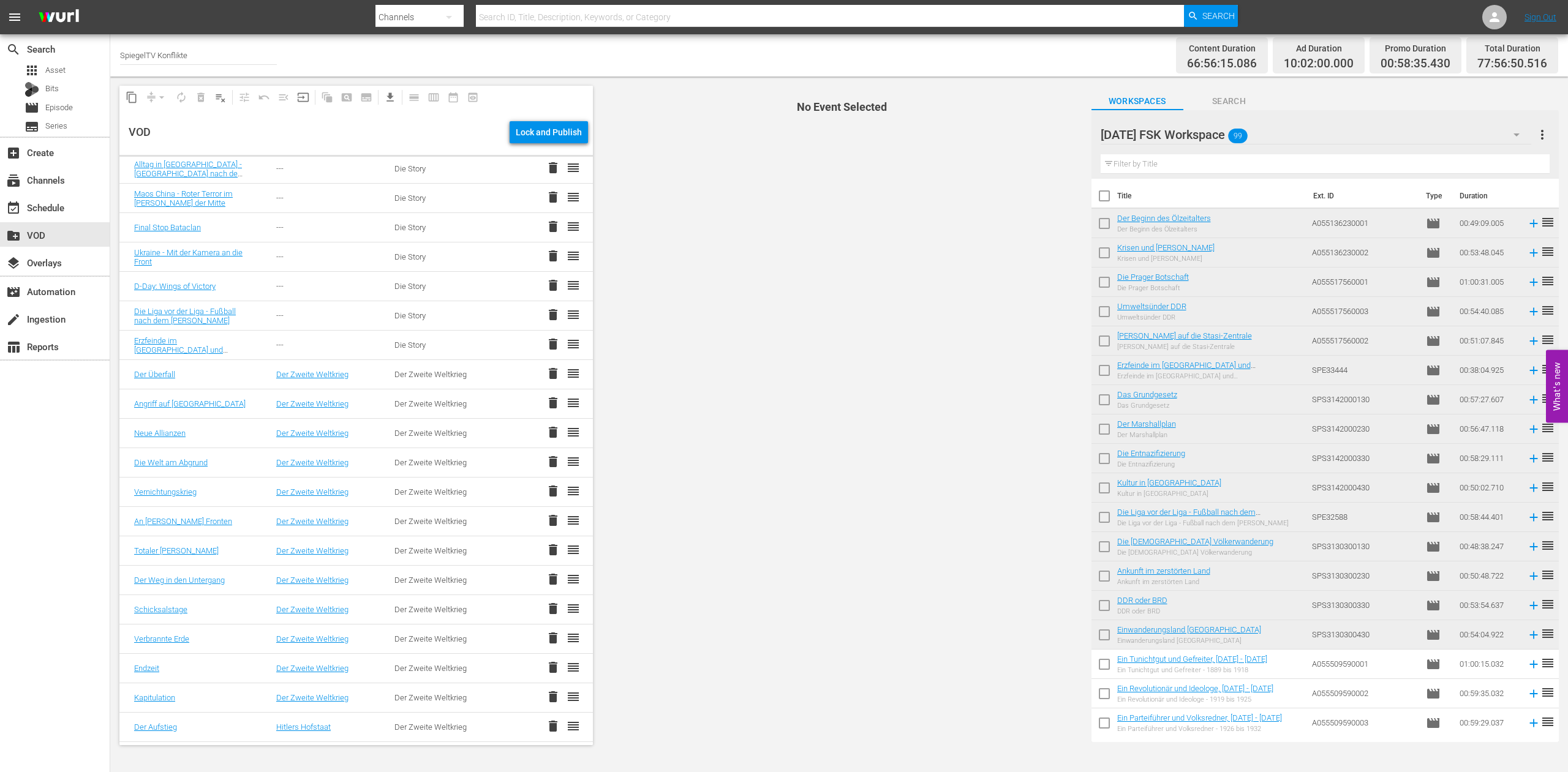
scroll to position [1974, 0]
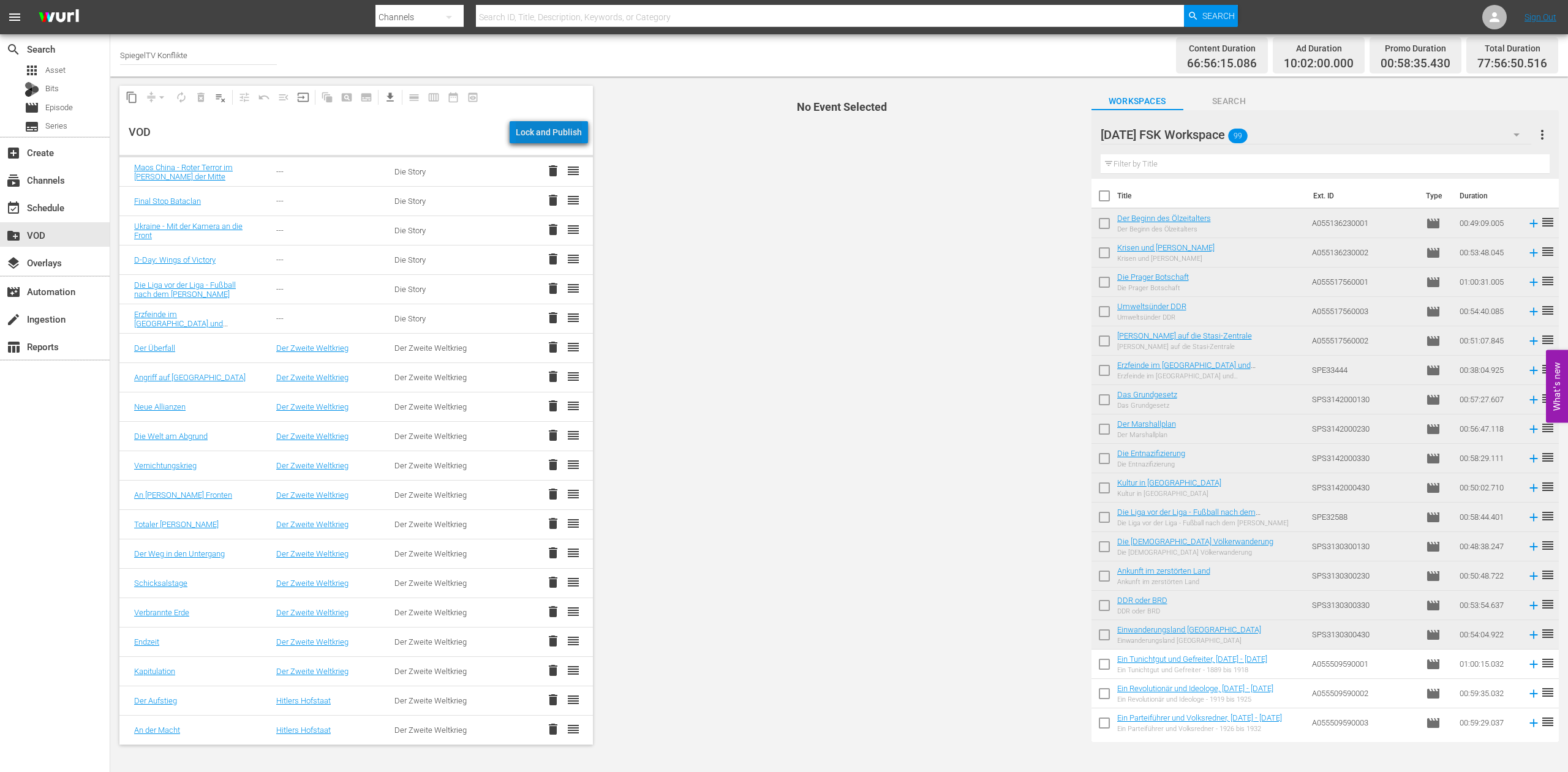
click at [557, 133] on div "Lock and Publish" at bounding box center [549, 132] width 66 height 22
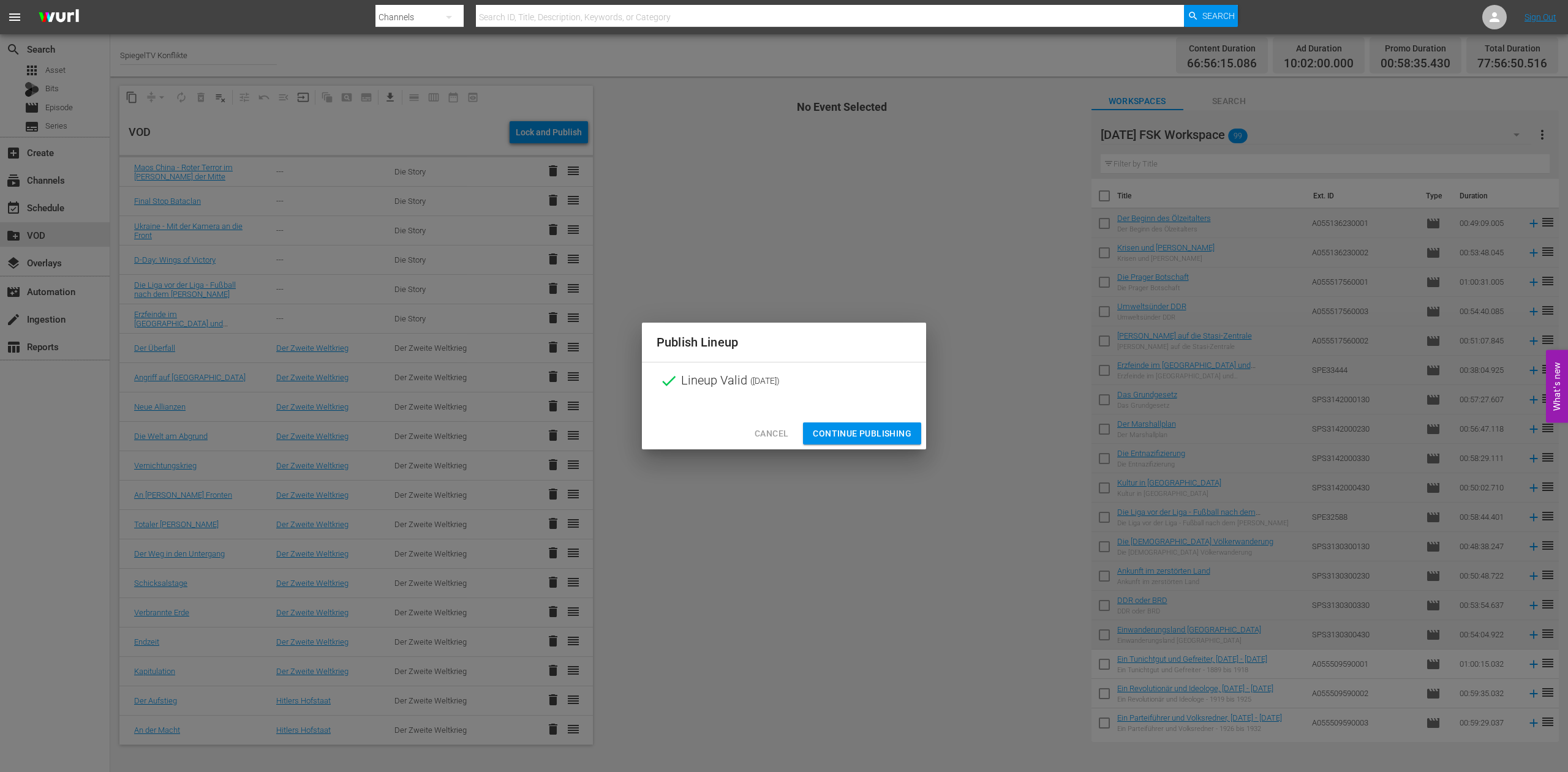
click at [853, 439] on span "Continue Publishing" at bounding box center [862, 434] width 98 height 15
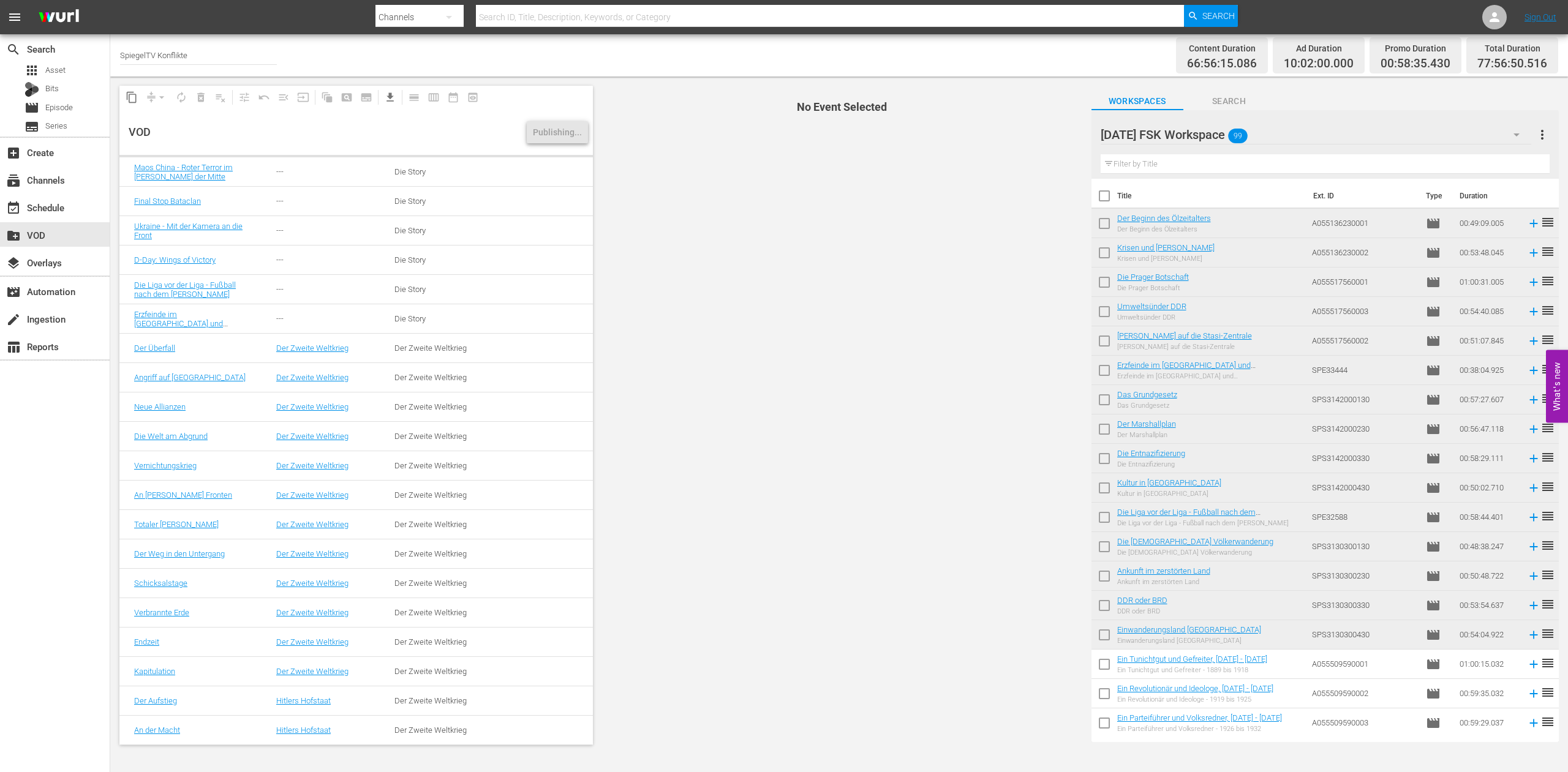
click at [1207, 356] on td "Erzfeinde im [GEOGRAPHIC_DATA] - Albaner und [DEMOGRAPHIC_DATA] streiten um Tre…" at bounding box center [1213, 371] width 190 height 30
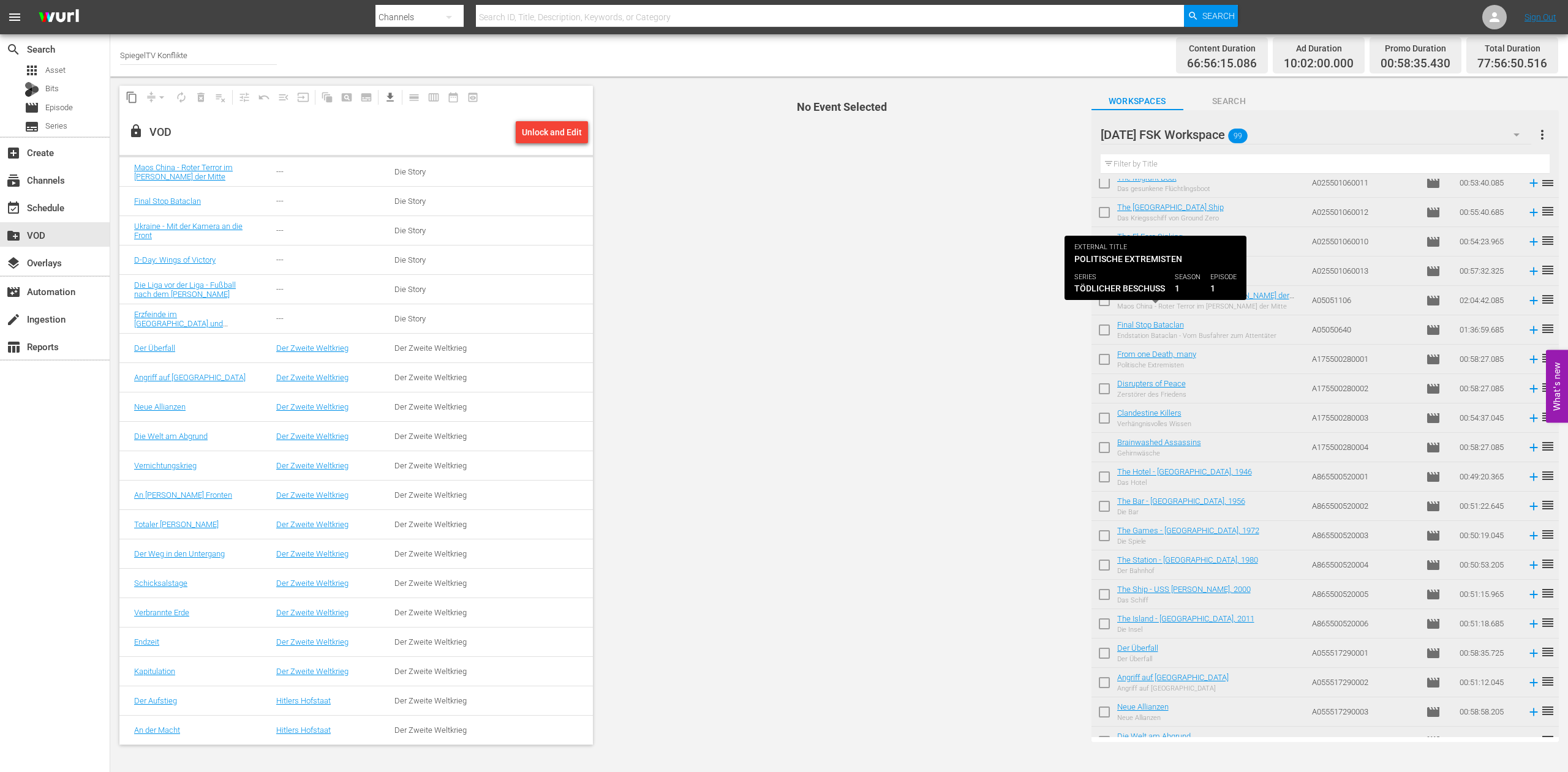
scroll to position [1249, 0]
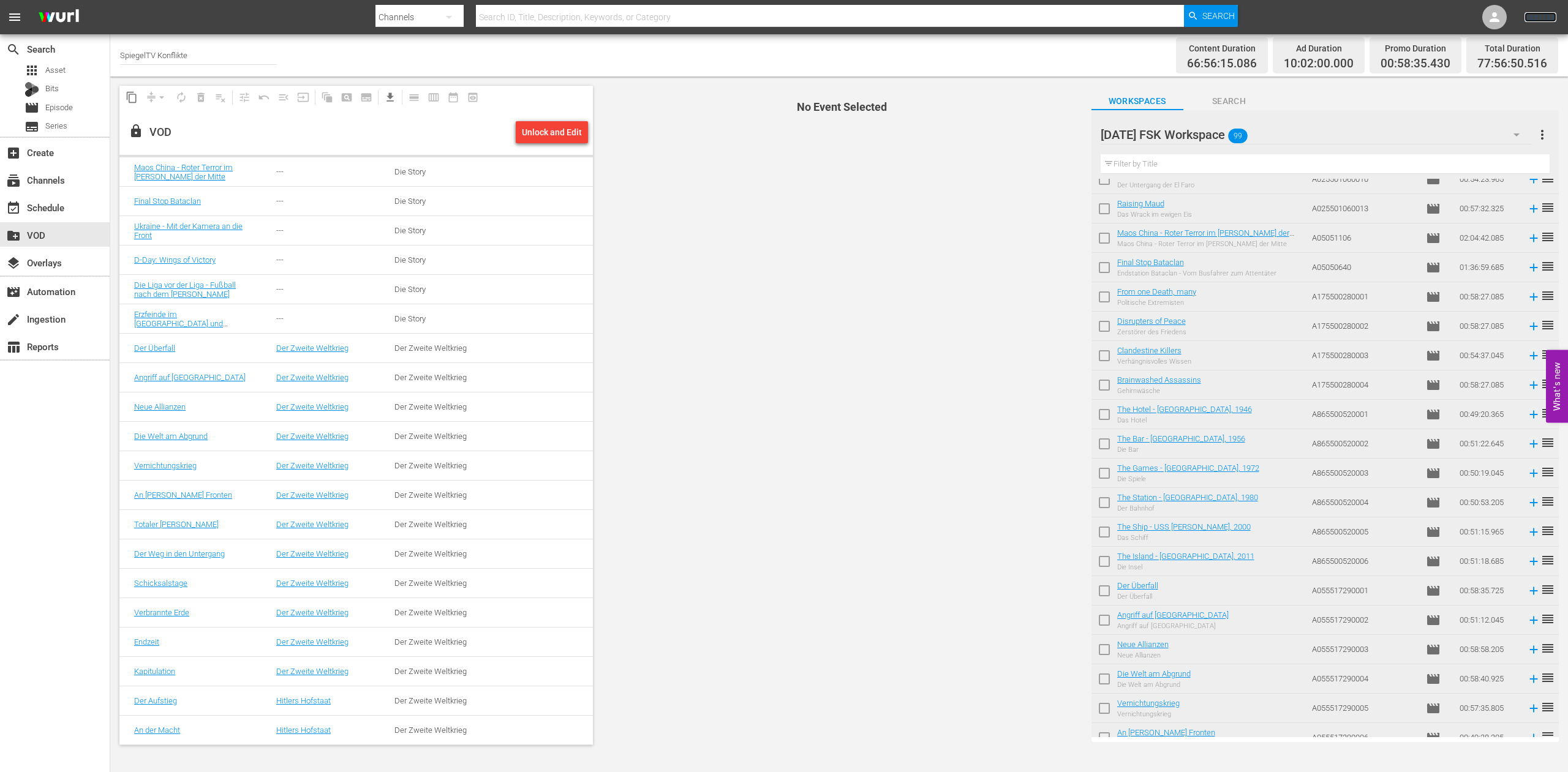
click at [1539, 18] on link "Sign Out" at bounding box center [1540, 17] width 32 height 10
